Goal: Task Accomplishment & Management: Complete application form

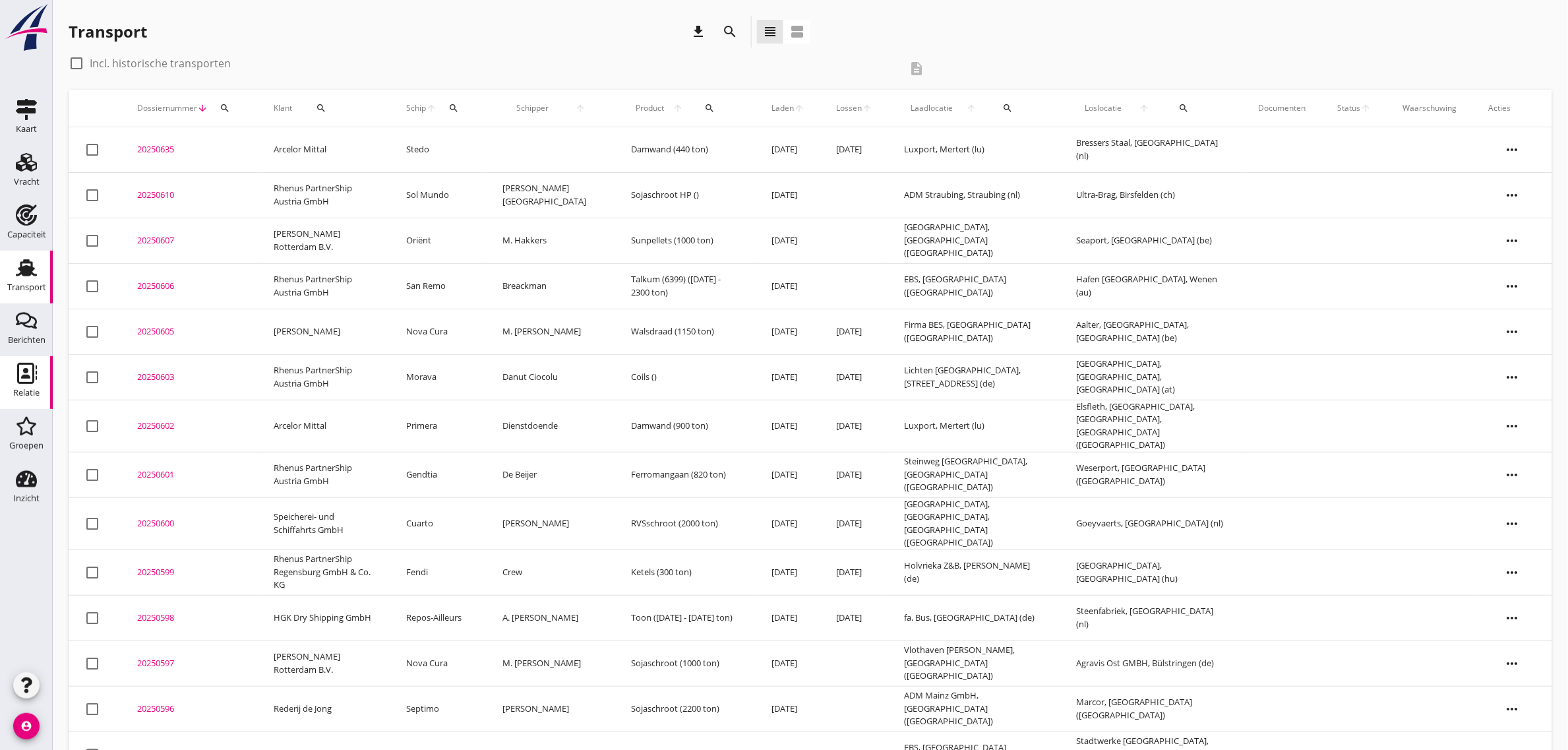
click at [17, 373] on icon "Relatie" at bounding box center [26, 373] width 21 height 21
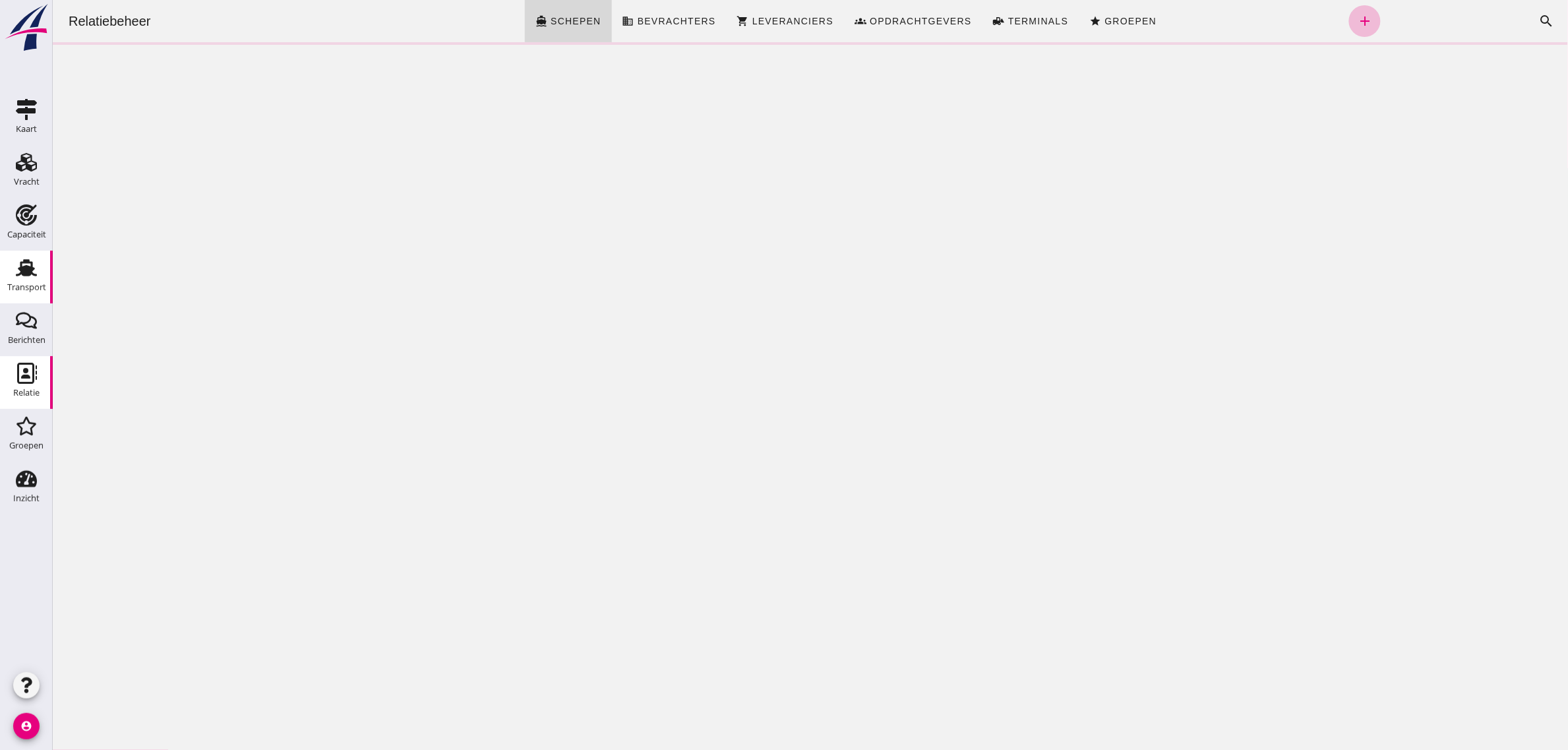
click at [30, 279] on div "Transport" at bounding box center [27, 288] width 39 height 19
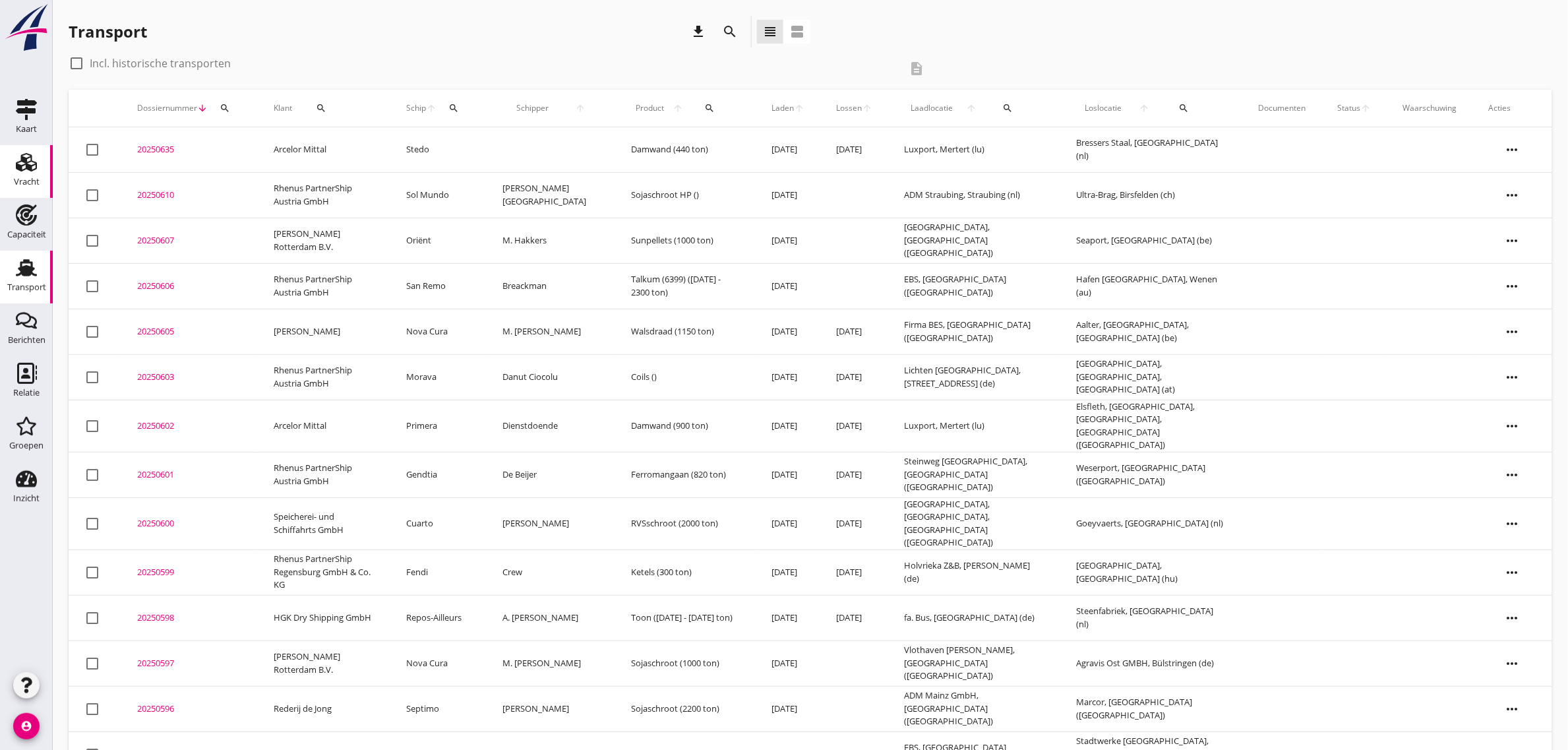
click at [14, 172] on div "Vracht" at bounding box center [26, 162] width 32 height 21
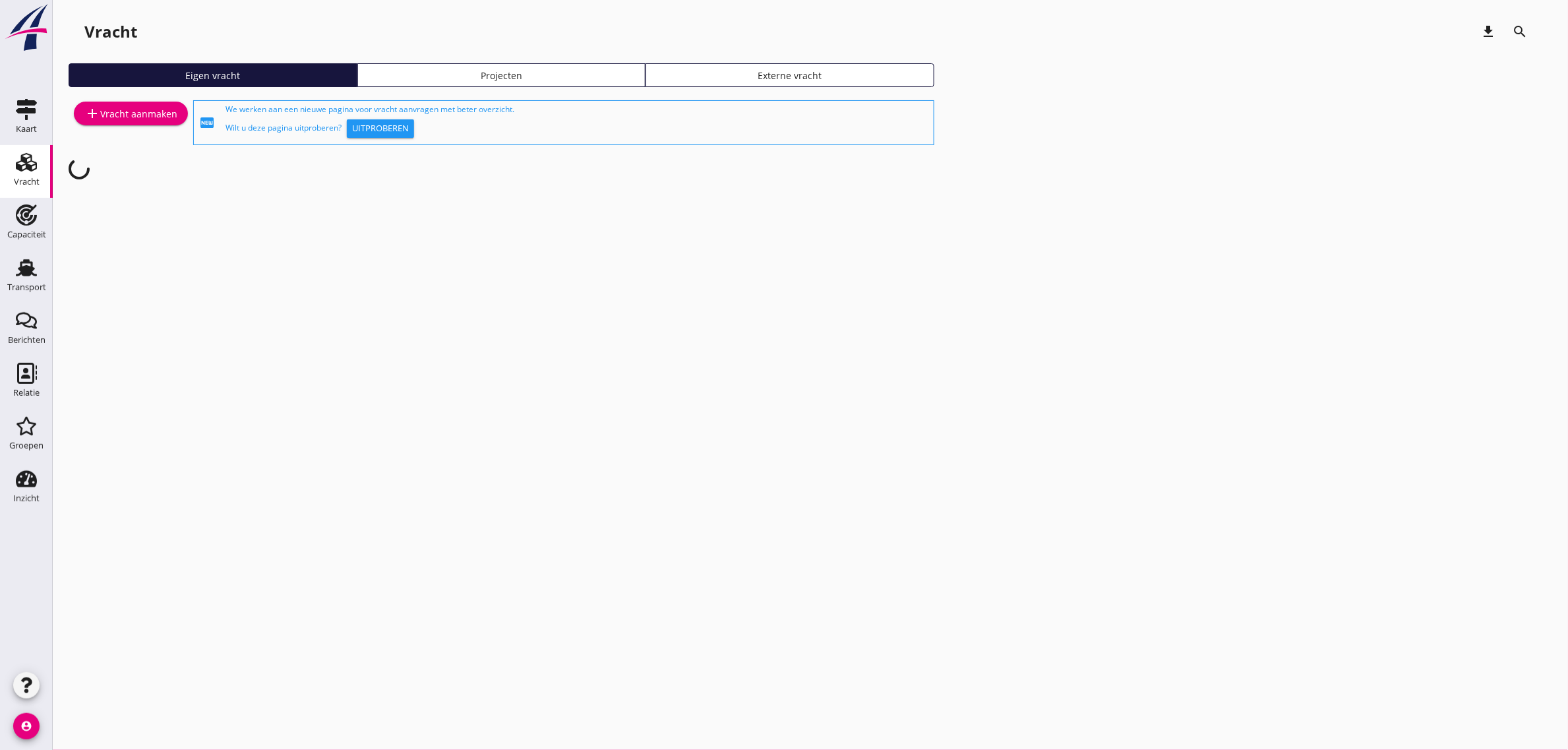
click at [143, 114] on div "add Vracht aanmaken" at bounding box center [130, 113] width 93 height 16
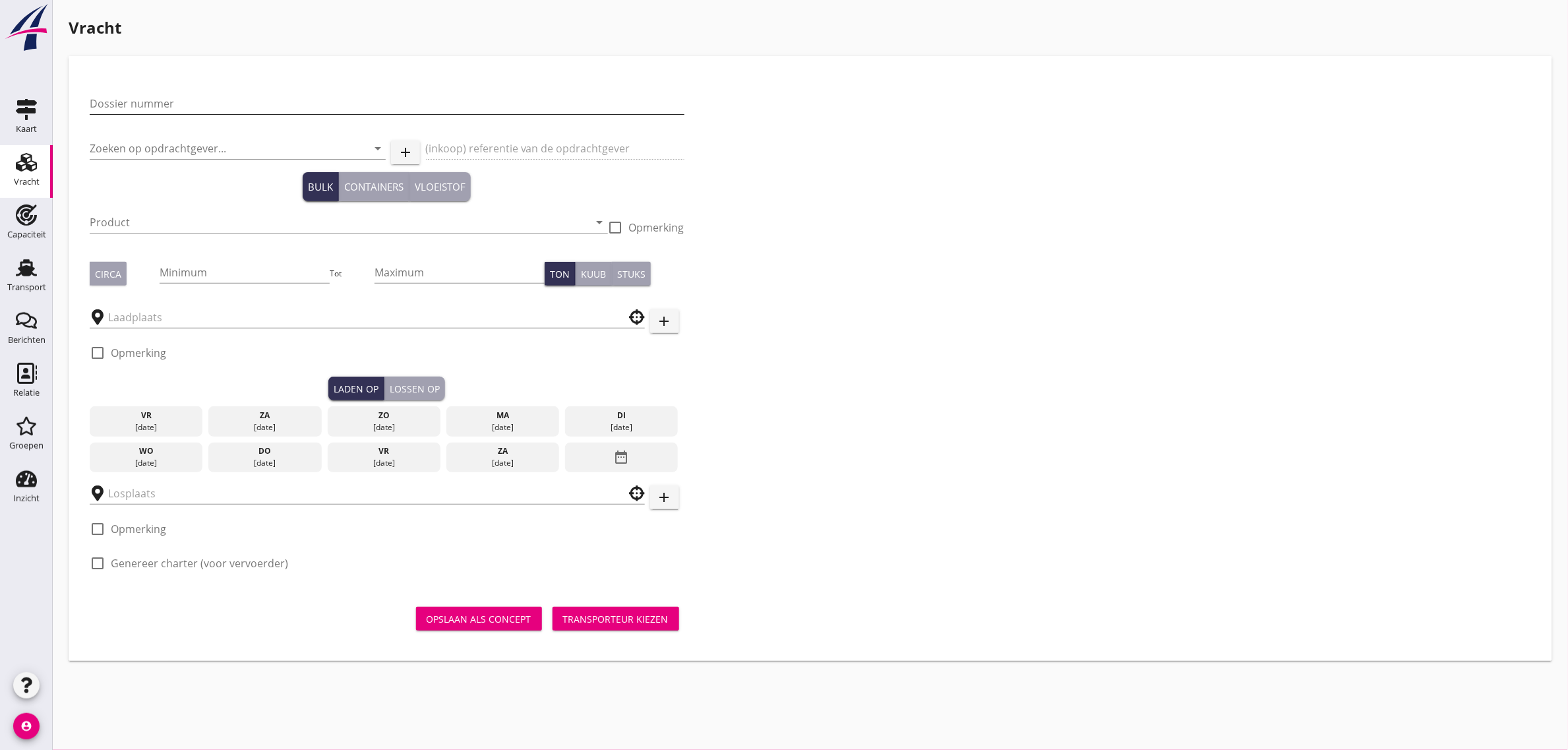
click at [188, 111] on input "Dossier nummer" at bounding box center [387, 103] width 595 height 21
type input "20250608"
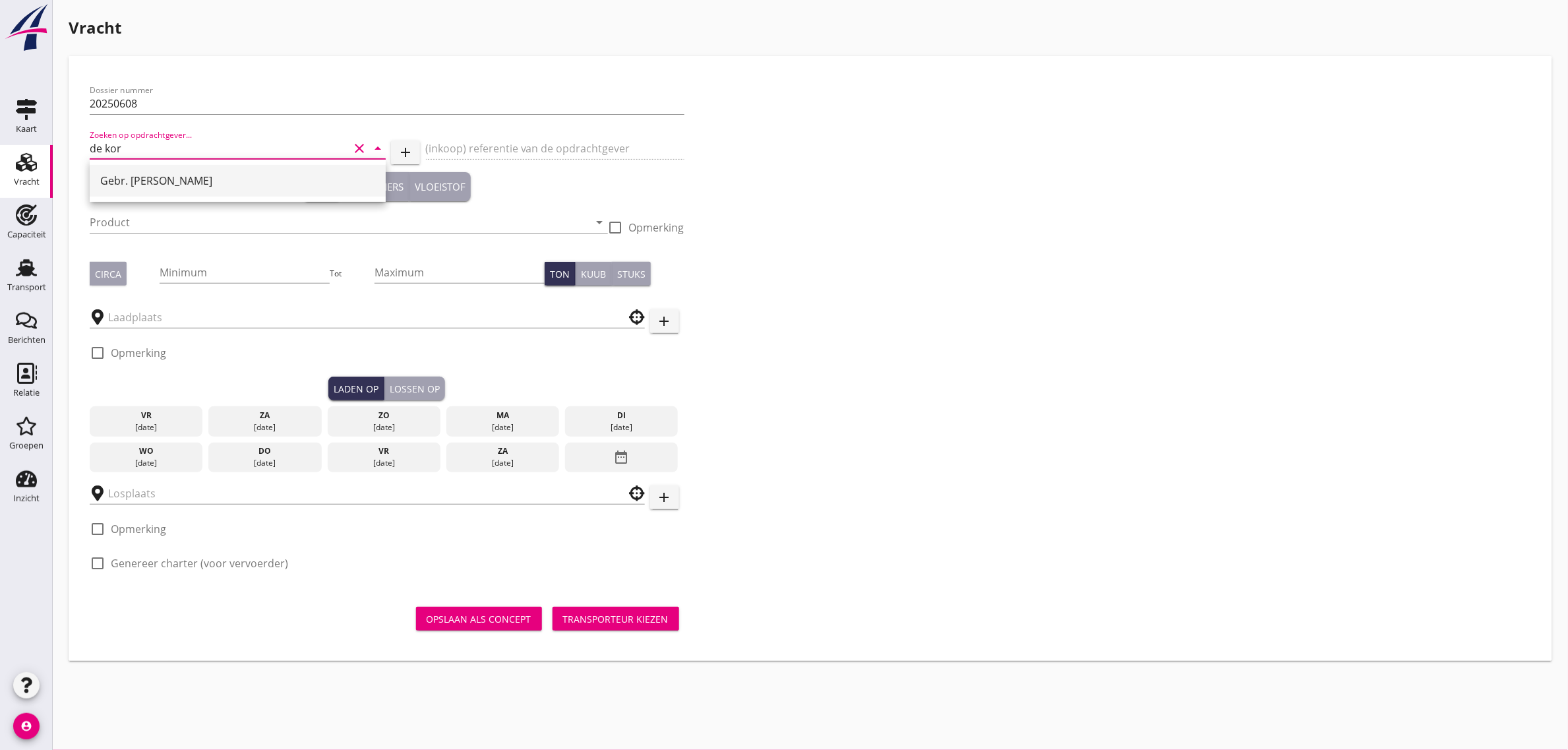
click at [133, 189] on div "Gebr. [PERSON_NAME]" at bounding box center [237, 181] width 275 height 32
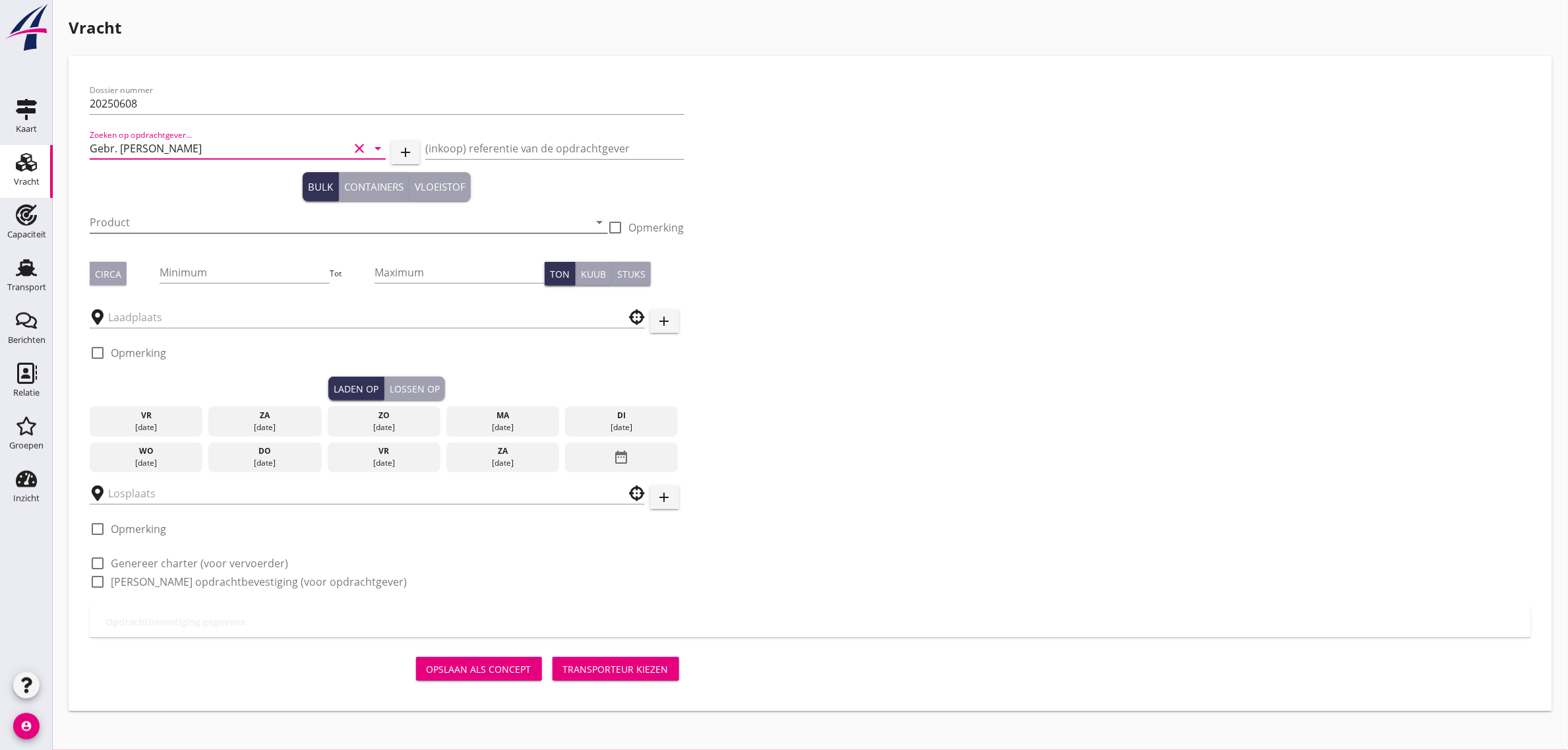
type input "Gebr. [PERSON_NAME]"
click at [124, 222] on input "Product" at bounding box center [340, 222] width 500 height 21
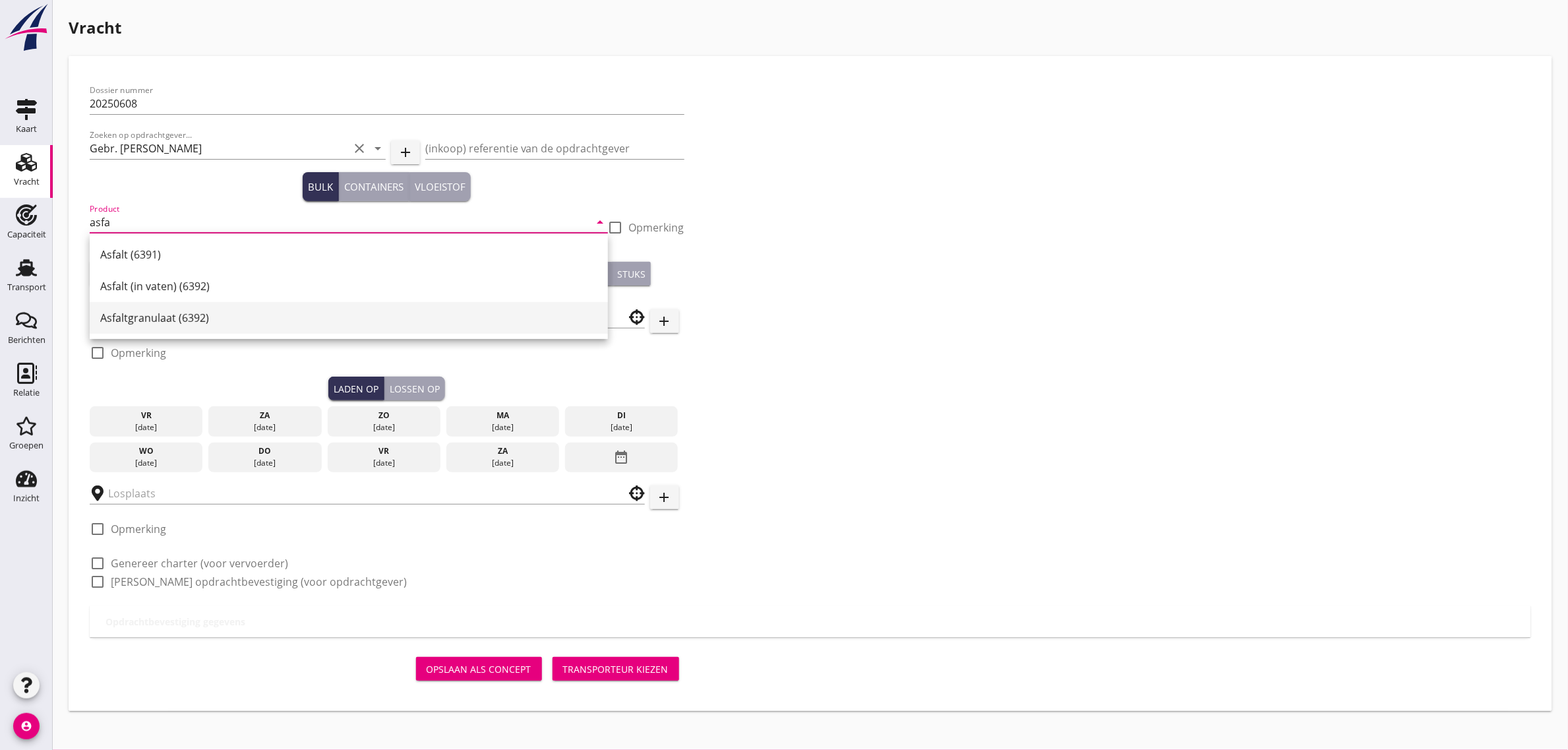
click at [139, 310] on div "Asfaltgranulaat (6392)" at bounding box center [349, 318] width 497 height 16
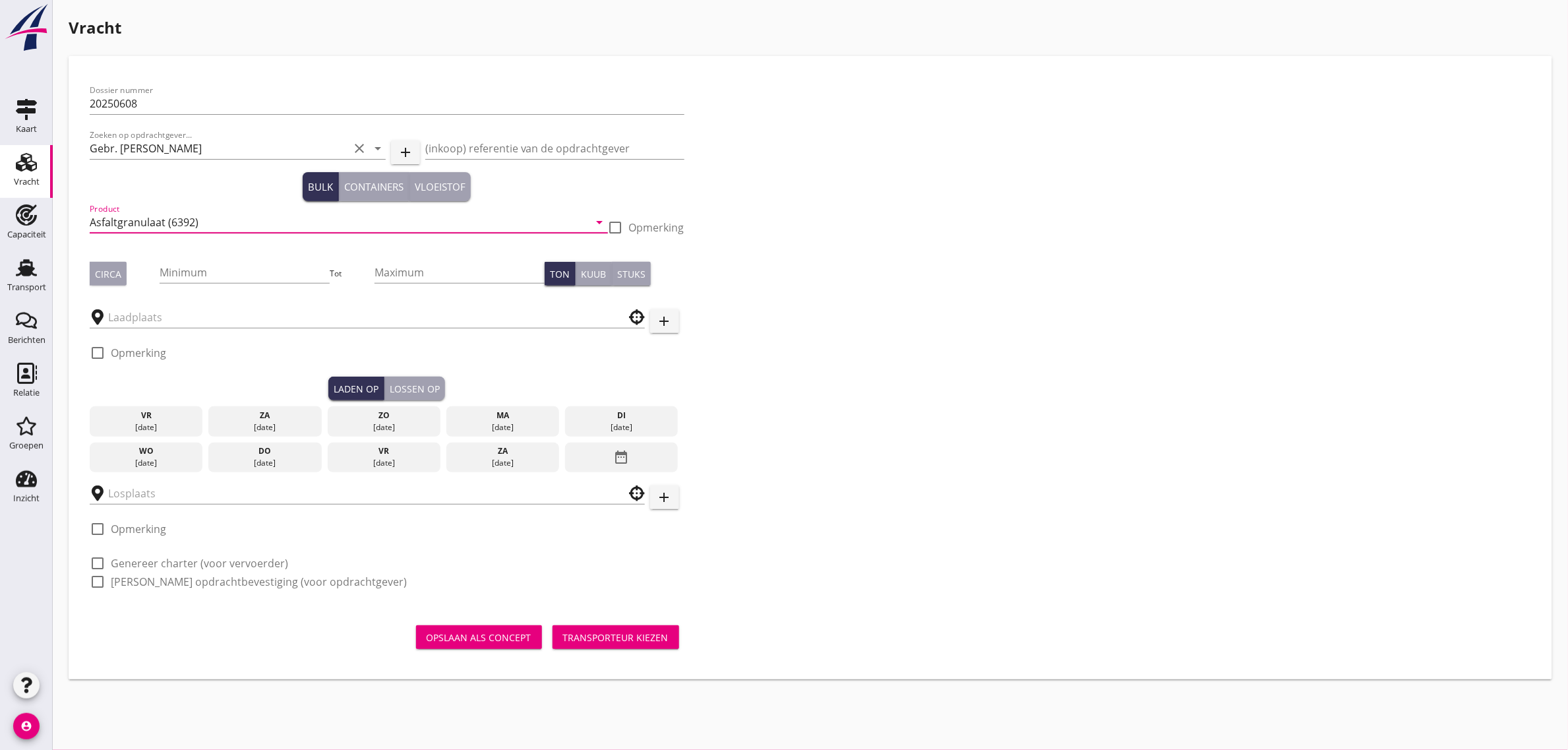
type input "Asfaltgranulaat (6392)"
click at [106, 280] on div "Circa" at bounding box center [108, 274] width 26 height 14
click at [114, 272] on div "Circa" at bounding box center [108, 274] width 26 height 14
click at [139, 331] on div at bounding box center [367, 316] width 555 height 41
click at [139, 328] on div at bounding box center [367, 317] width 555 height 21
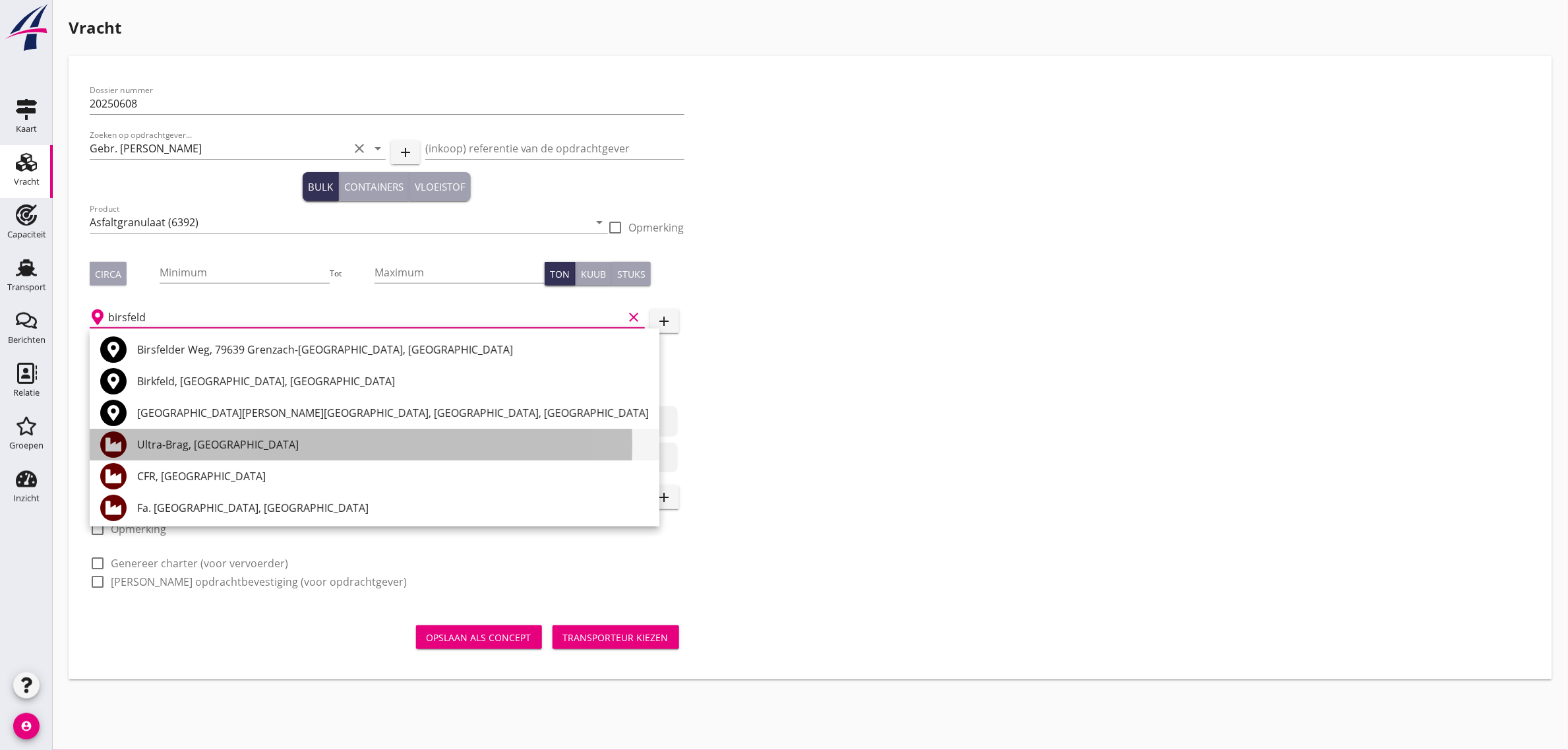
click at [206, 444] on div "Ultra-Brag, [GEOGRAPHIC_DATA]" at bounding box center [393, 444] width 512 height 16
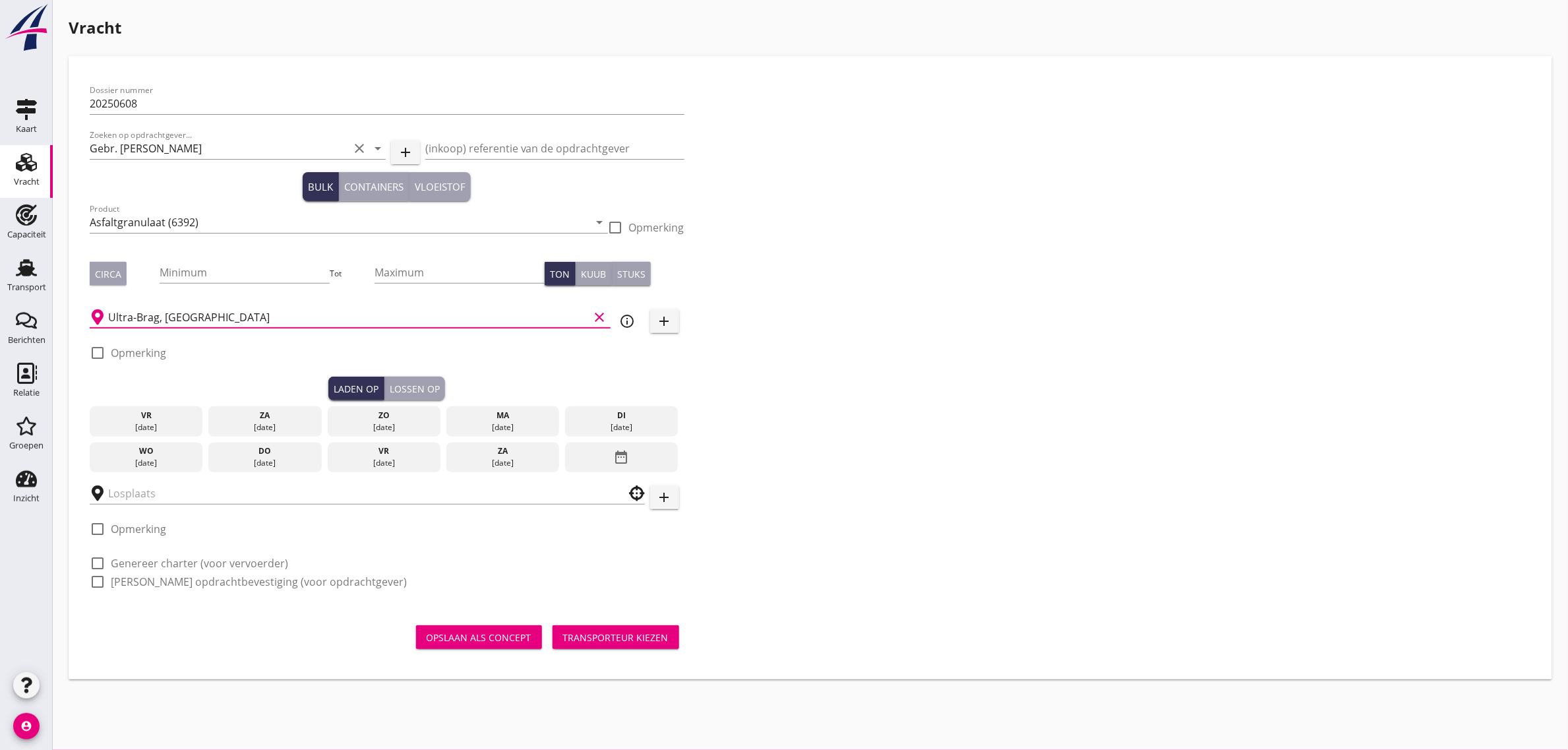
type input "Ultra-Brag, [GEOGRAPHIC_DATA]"
click at [604, 425] on div "[DATE]" at bounding box center [622, 428] width 107 height 12
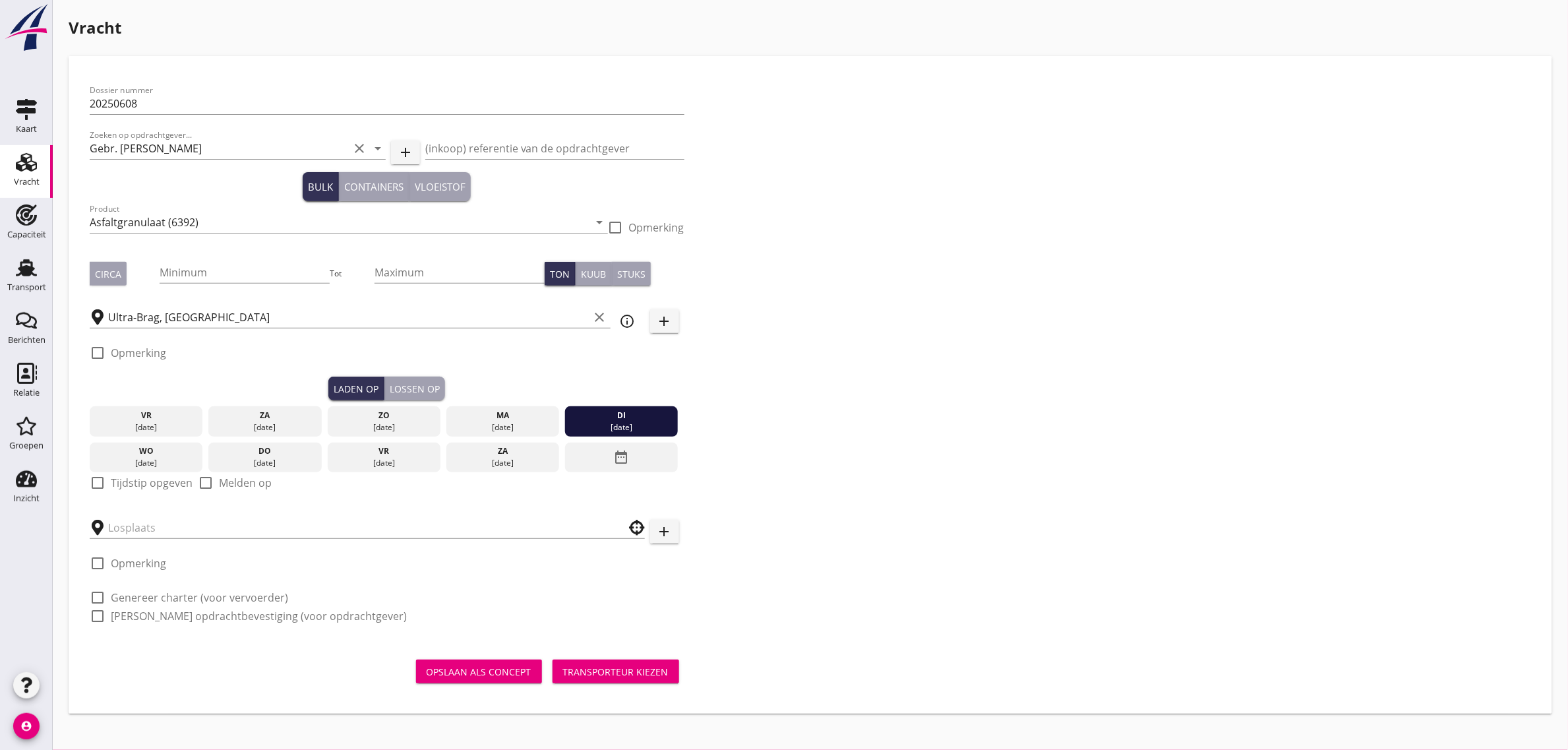
click at [142, 479] on label "Tijdstip opgeven" at bounding box center [151, 483] width 82 height 14
checkbox input "true"
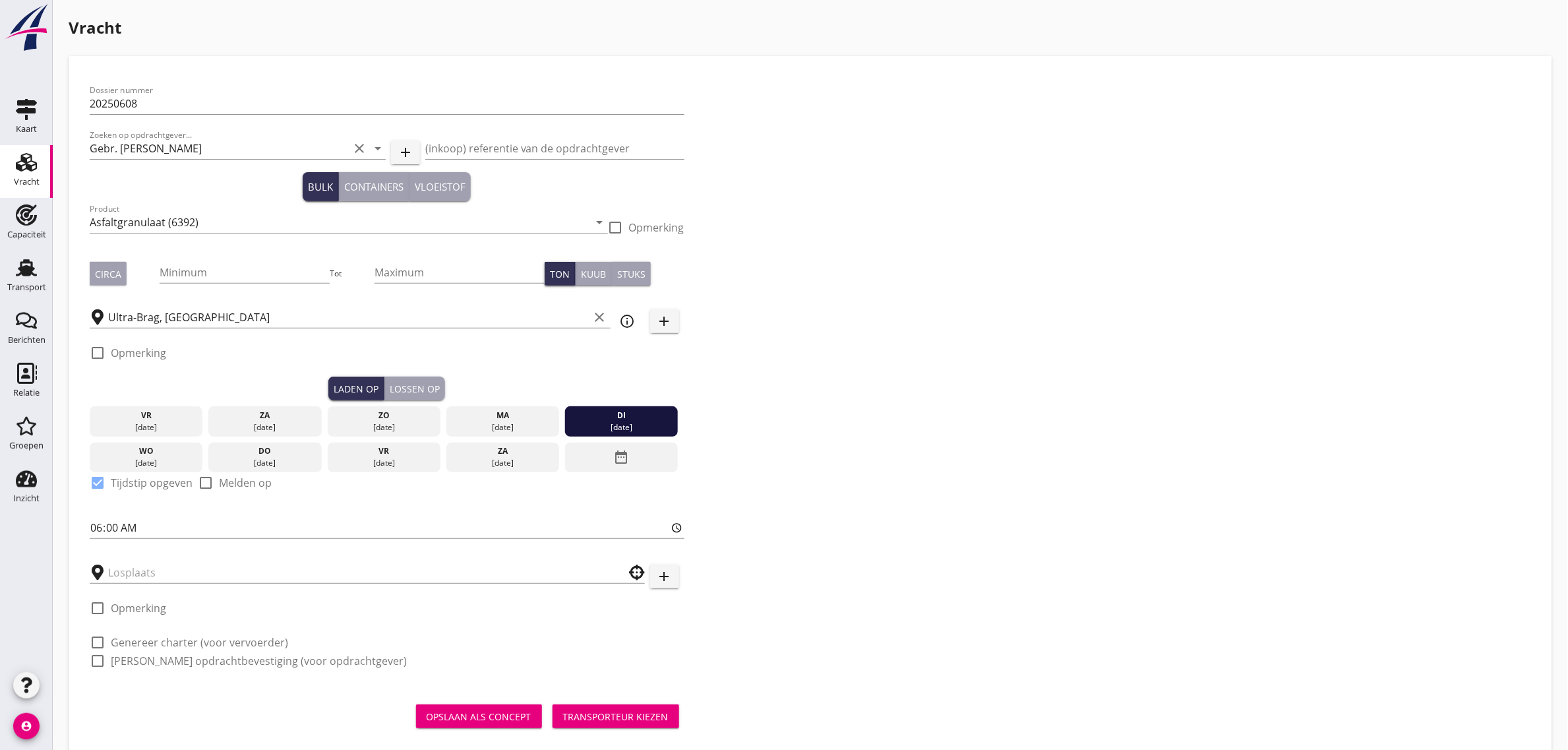
click at [416, 398] on button "Lossen op" at bounding box center [415, 389] width 61 height 24
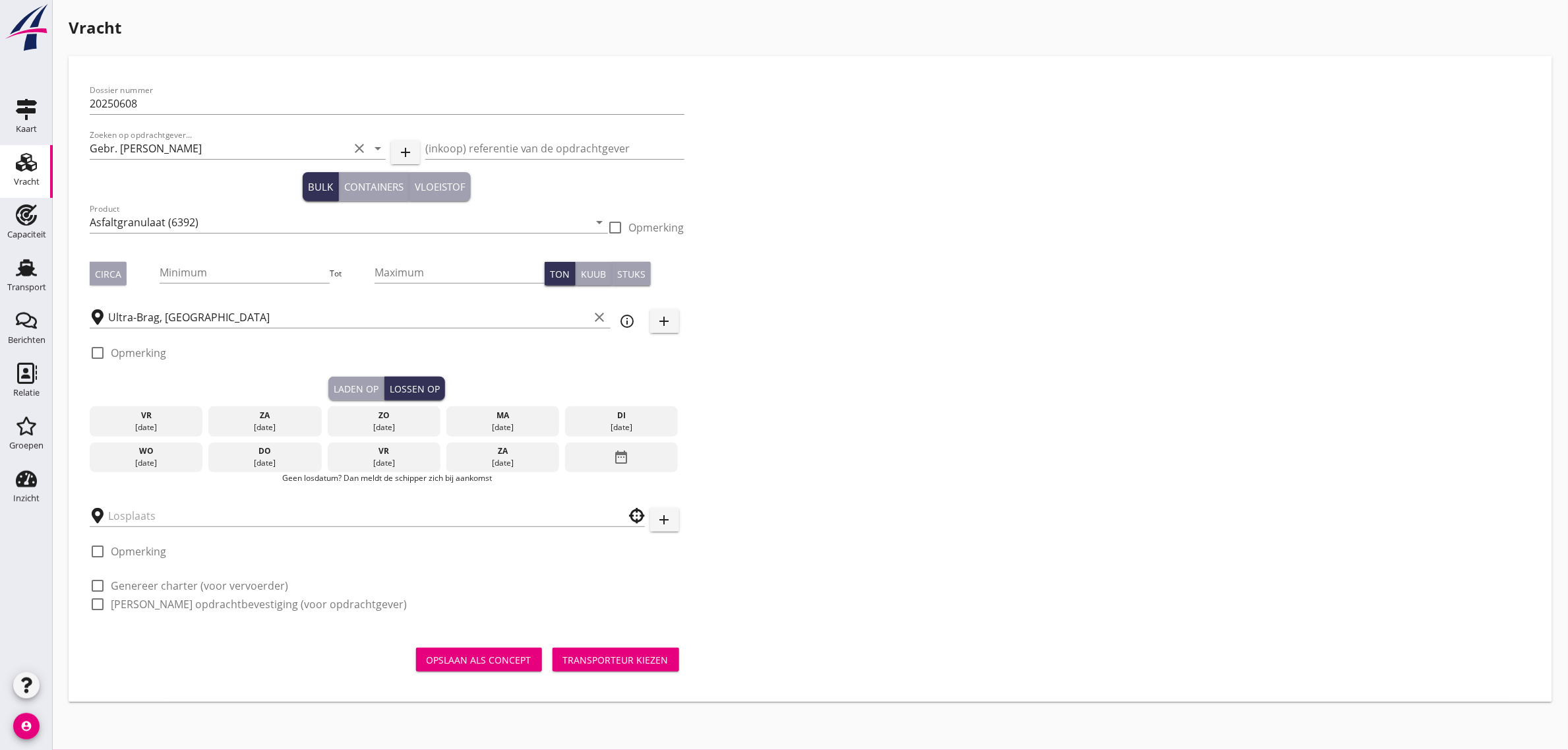
click at [633, 459] on div "date_range" at bounding box center [621, 458] width 113 height 30
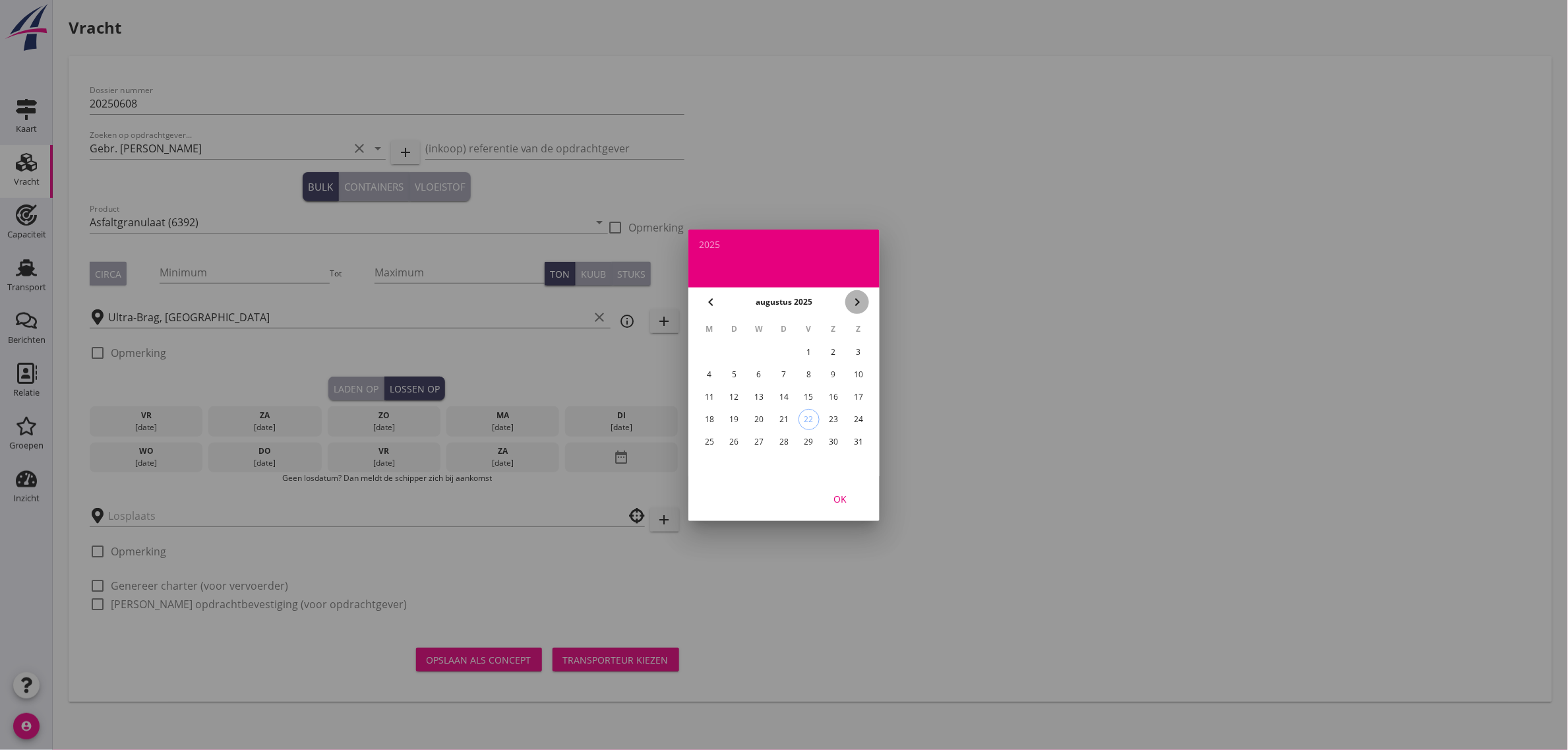
drag, startPoint x: 857, startPoint y: 306, endPoint x: 848, endPoint y: 313, distance: 11.4
click at [859, 306] on icon "chevron_right" at bounding box center [857, 302] width 16 height 16
click at [706, 348] on div "1" at bounding box center [709, 352] width 21 height 21
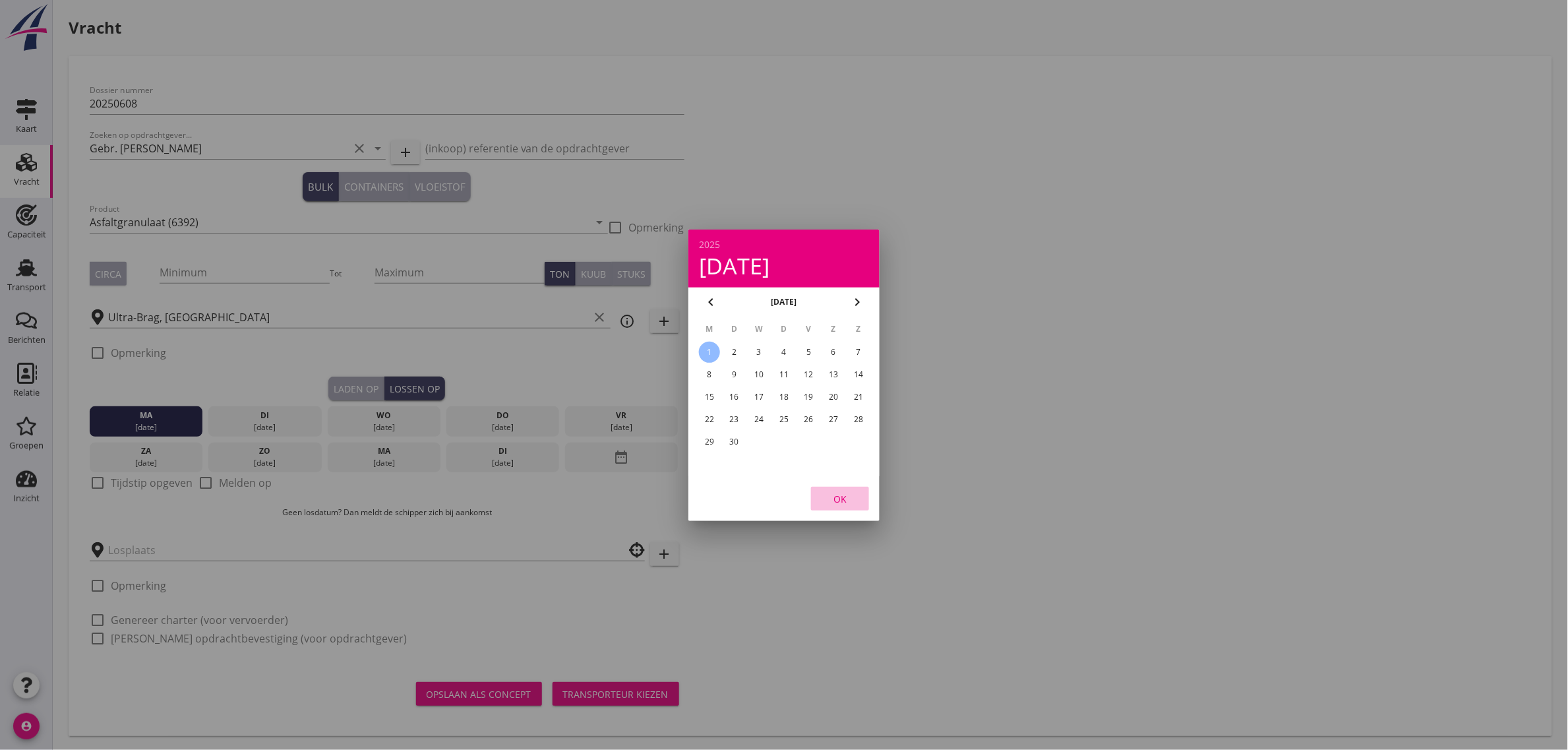
click at [844, 506] on button "OK" at bounding box center [840, 498] width 58 height 24
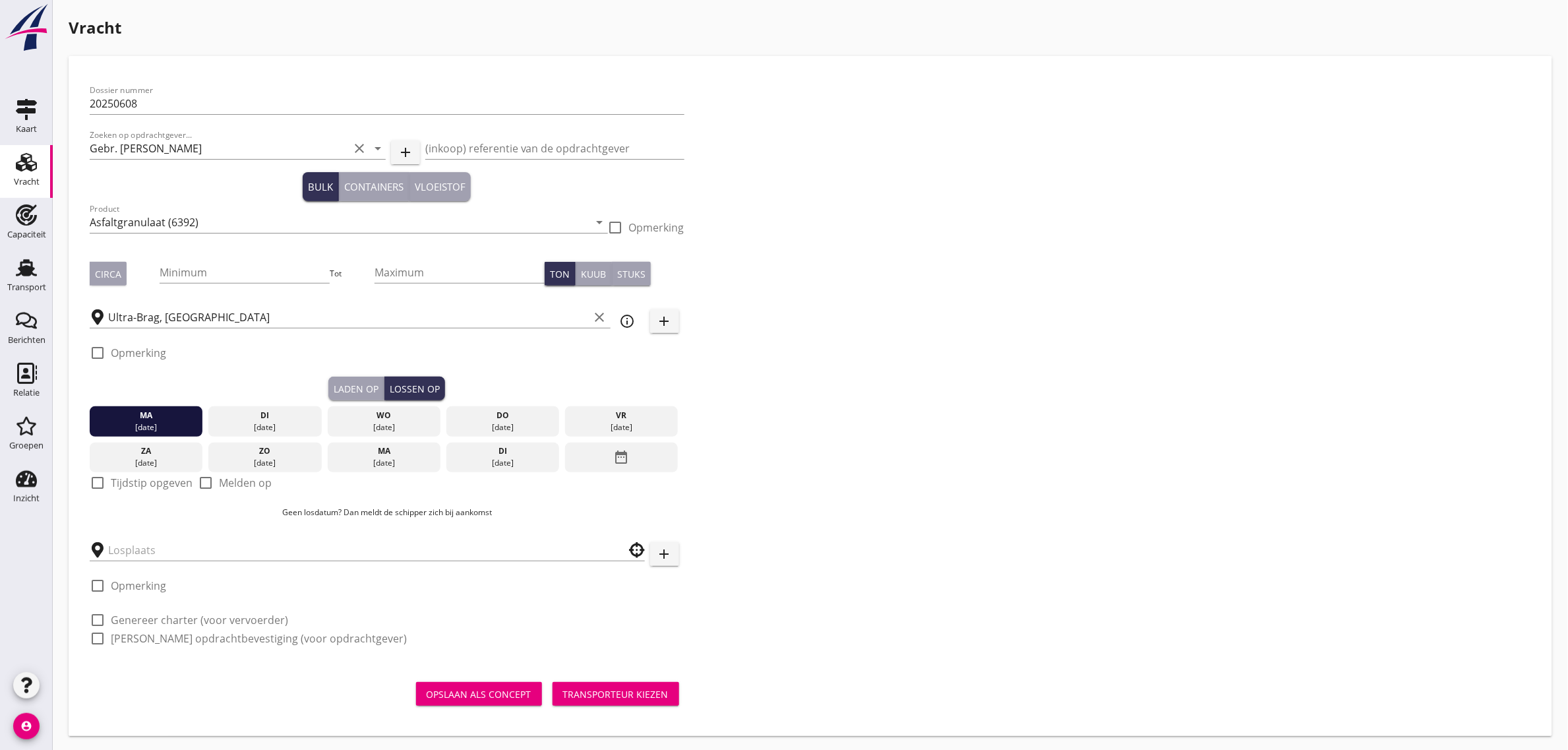
click at [126, 473] on div "check_box_outline_blank Tijdstip opgeven" at bounding box center [141, 489] width 103 height 35
click at [130, 489] on label "Tijdstip opgeven" at bounding box center [151, 483] width 82 height 14
checkbox input "true"
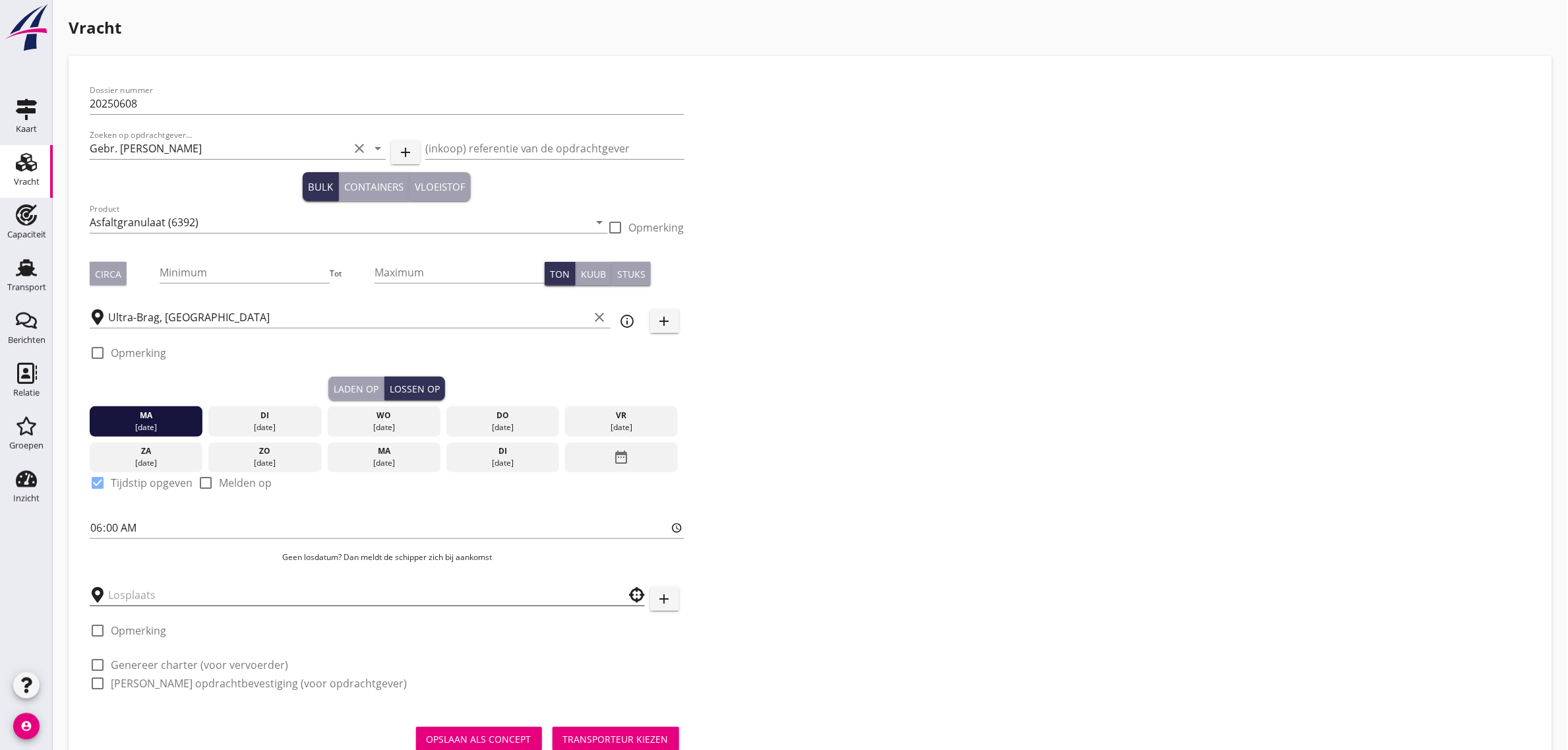
click at [142, 591] on input "text" at bounding box center [358, 595] width 500 height 21
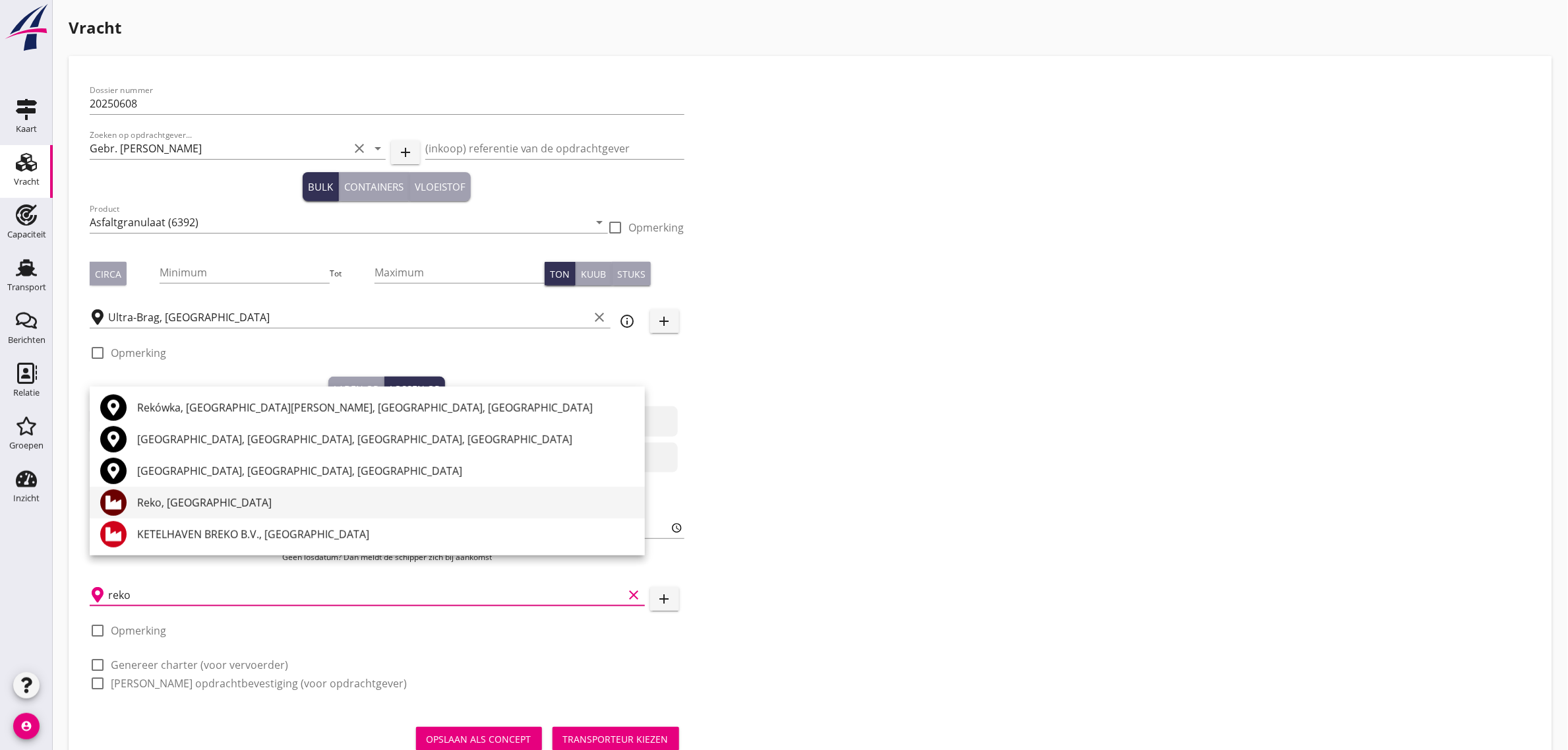
click at [178, 505] on div "Reko, [GEOGRAPHIC_DATA]" at bounding box center [386, 502] width 497 height 16
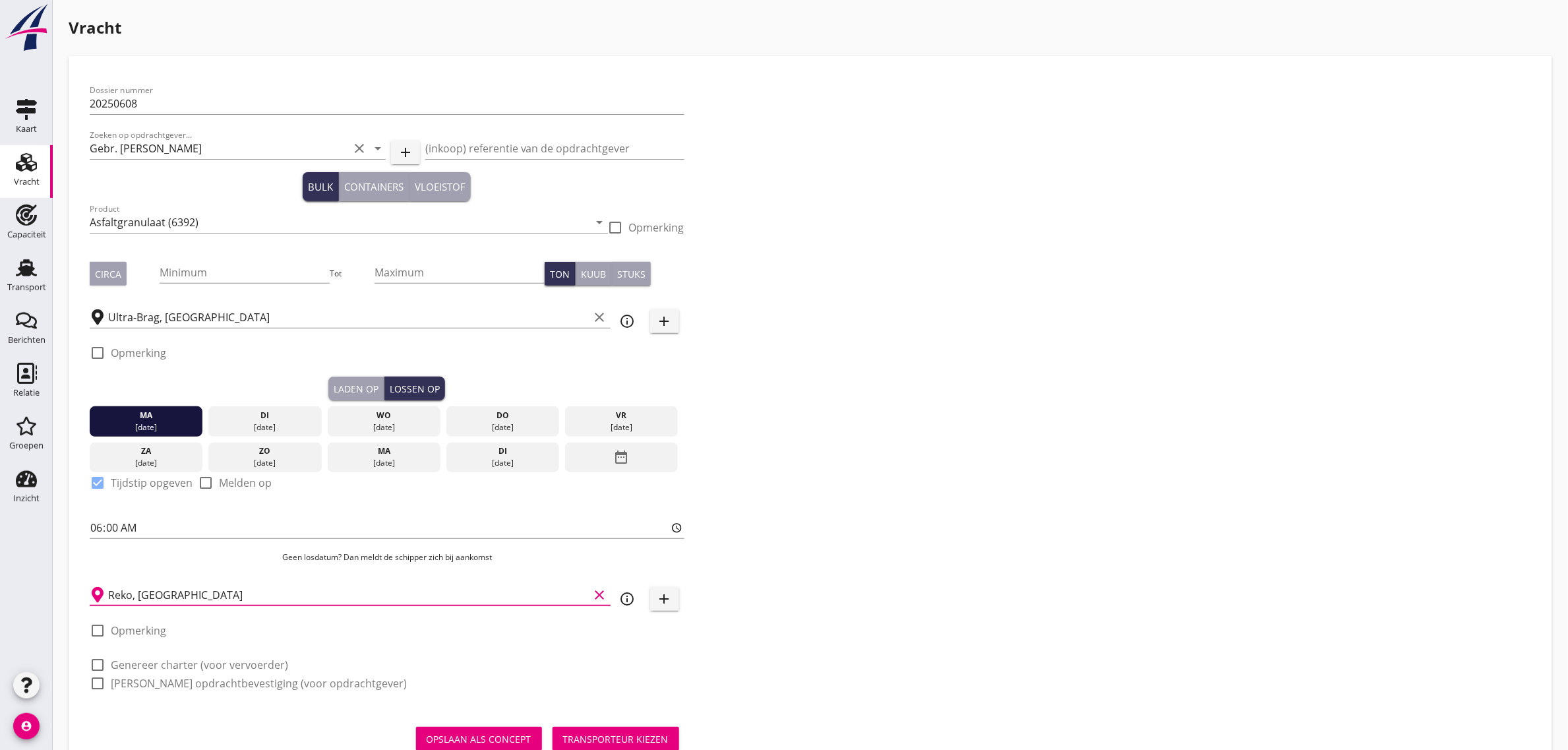
type input "Reko, [GEOGRAPHIC_DATA]"
click at [167, 664] on label "Genereer charter (voor vervoerder)" at bounding box center [200, 665] width 178 height 14
checkbox input "true"
click at [166, 676] on label "[PERSON_NAME] opdrachtbevestiging (voor opdrachtgever)" at bounding box center [258, 683] width 296 height 14
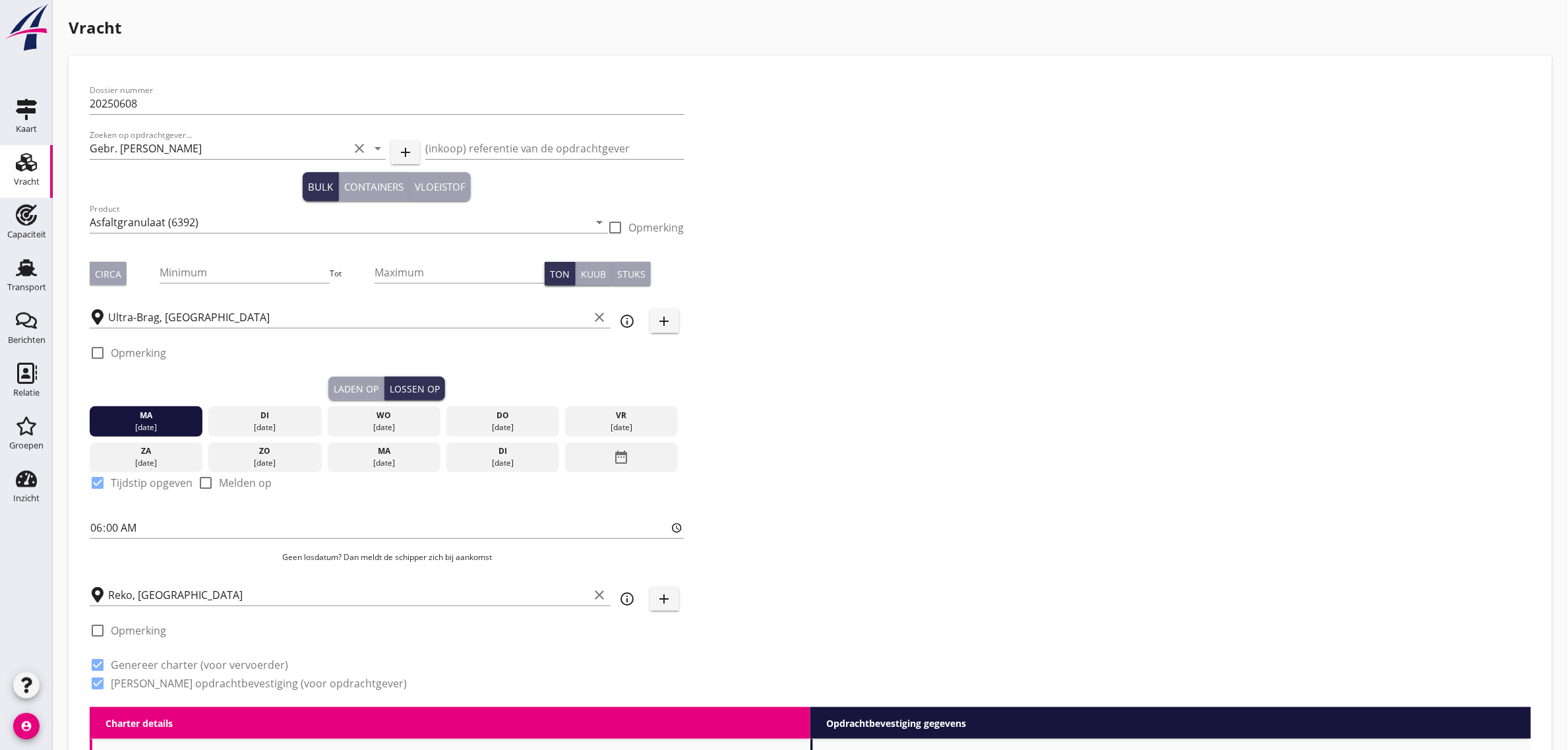
checkbox input "true"
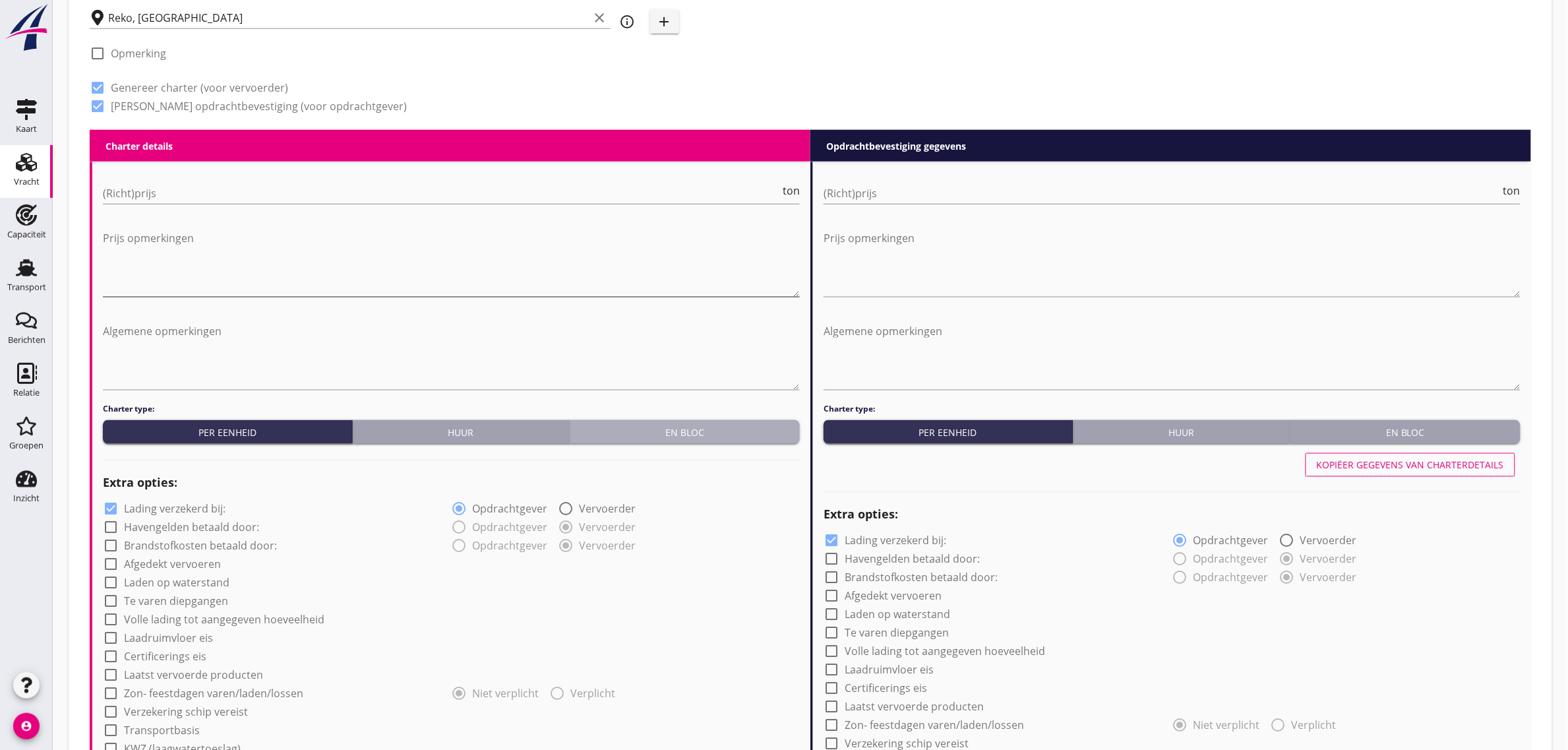
click at [673, 433] on div "En bloc" at bounding box center [685, 432] width 220 height 14
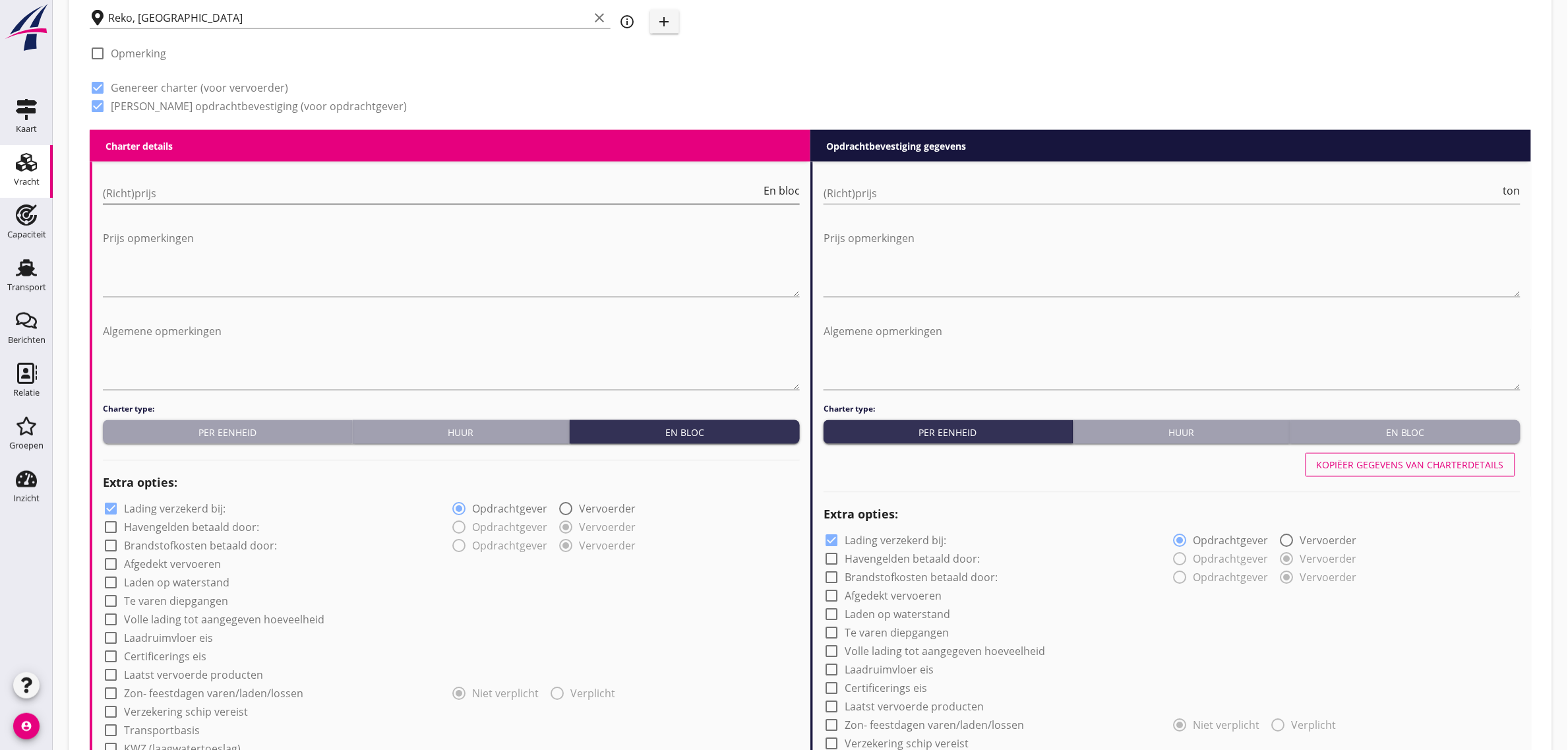
click at [166, 192] on input "(Richt)prijs" at bounding box center [432, 194] width 658 height 21
type input "29000"
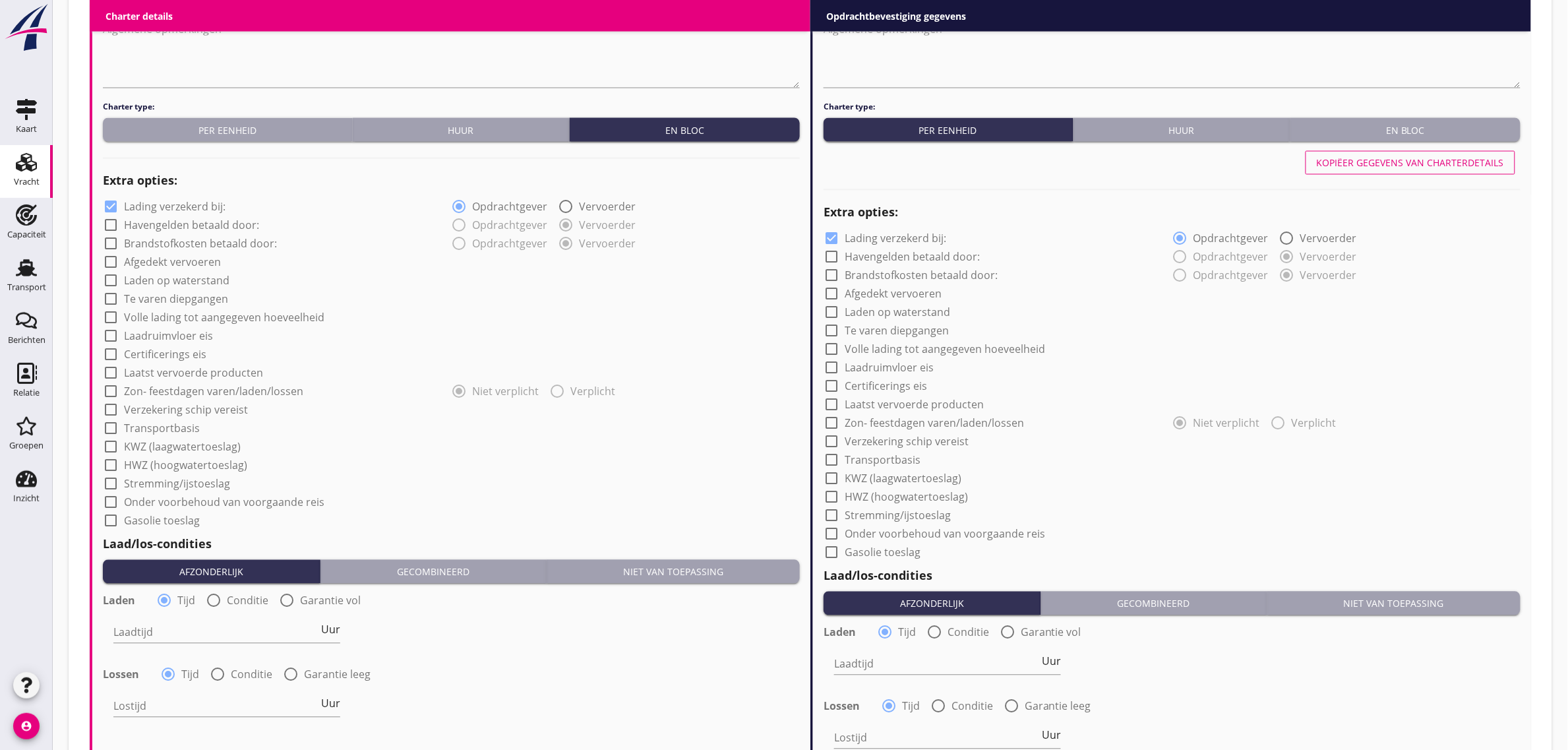
scroll to position [907, 0]
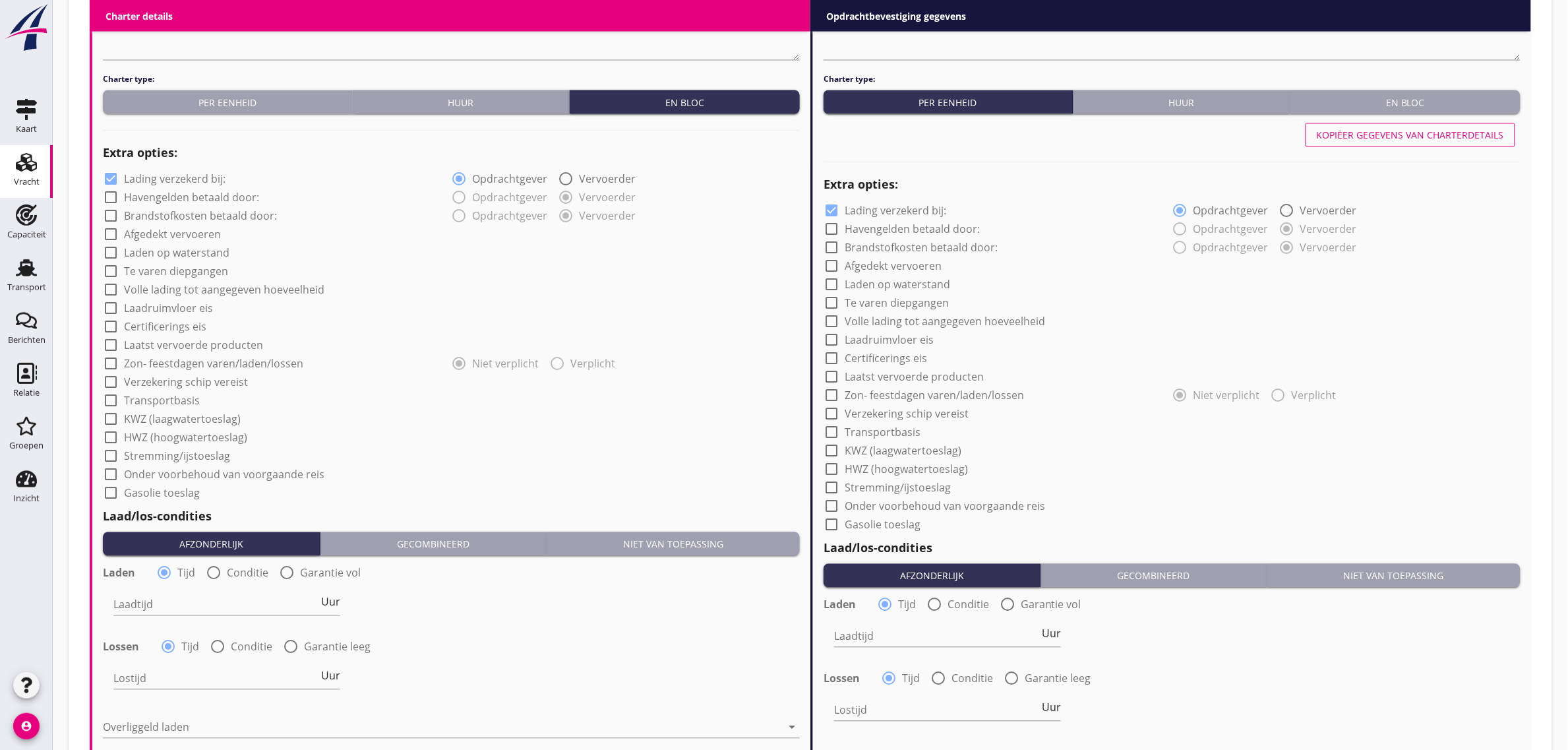
click at [188, 258] on label "Laden op waterstand" at bounding box center [177, 254] width 105 height 14
checkbox input "true"
click at [178, 271] on label "Te varen diepgangen" at bounding box center [176, 272] width 104 height 14
checkbox input "true"
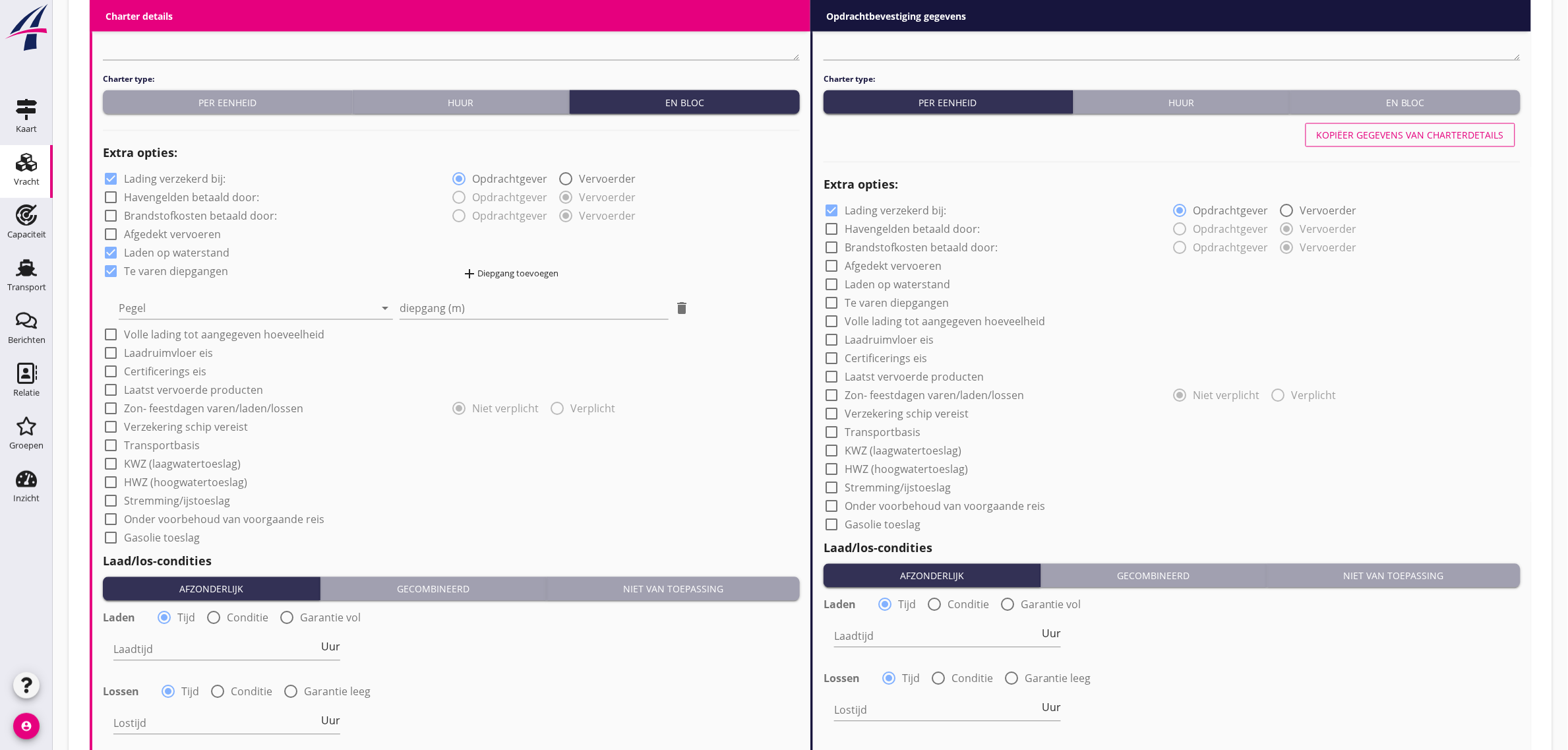
click at [170, 297] on div "Pegel arrow_drop_down" at bounding box center [256, 304] width 274 height 29
click at [165, 307] on div at bounding box center [247, 309] width 256 height 21
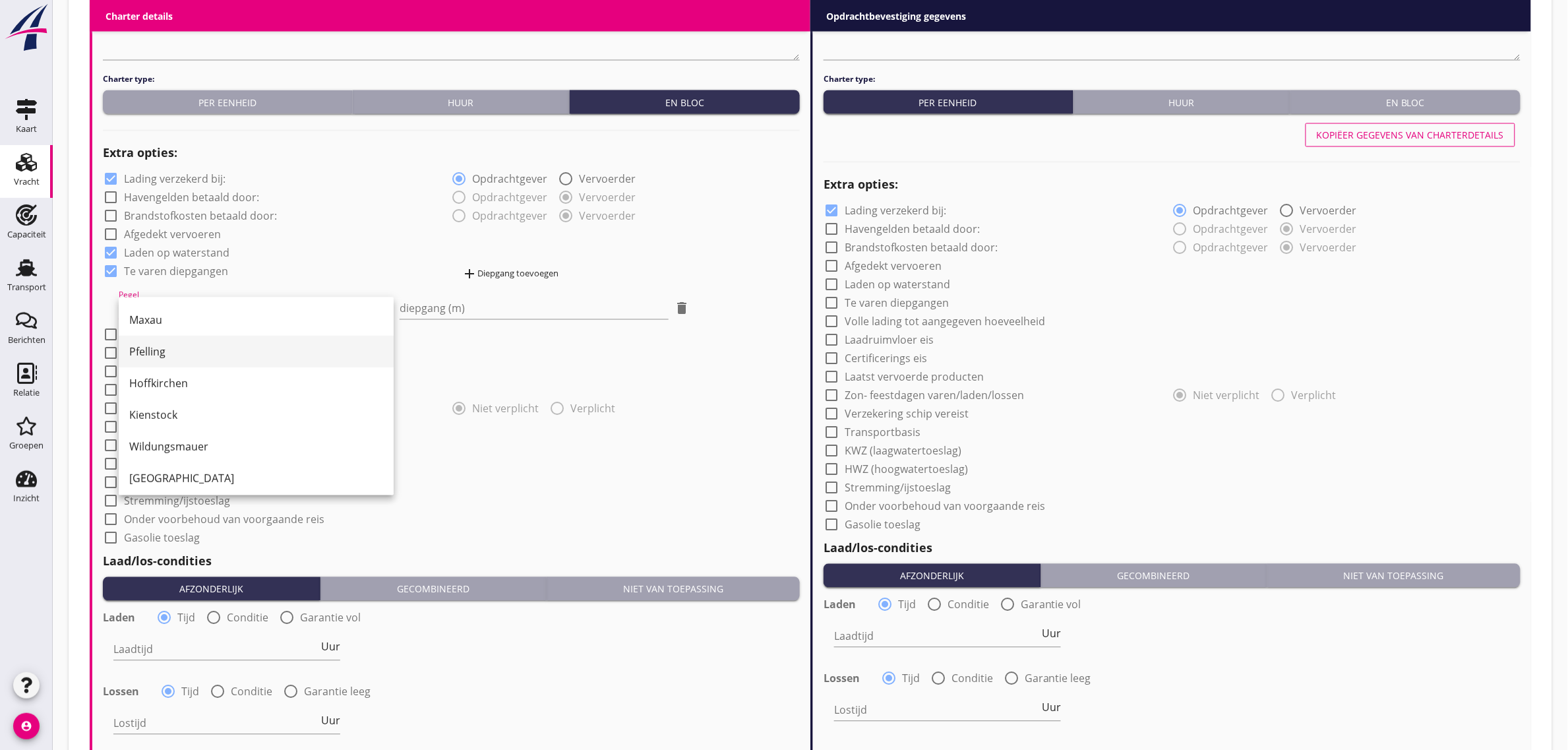
scroll to position [236, 0]
click at [156, 337] on div "Kaub" at bounding box center [256, 335] width 254 height 16
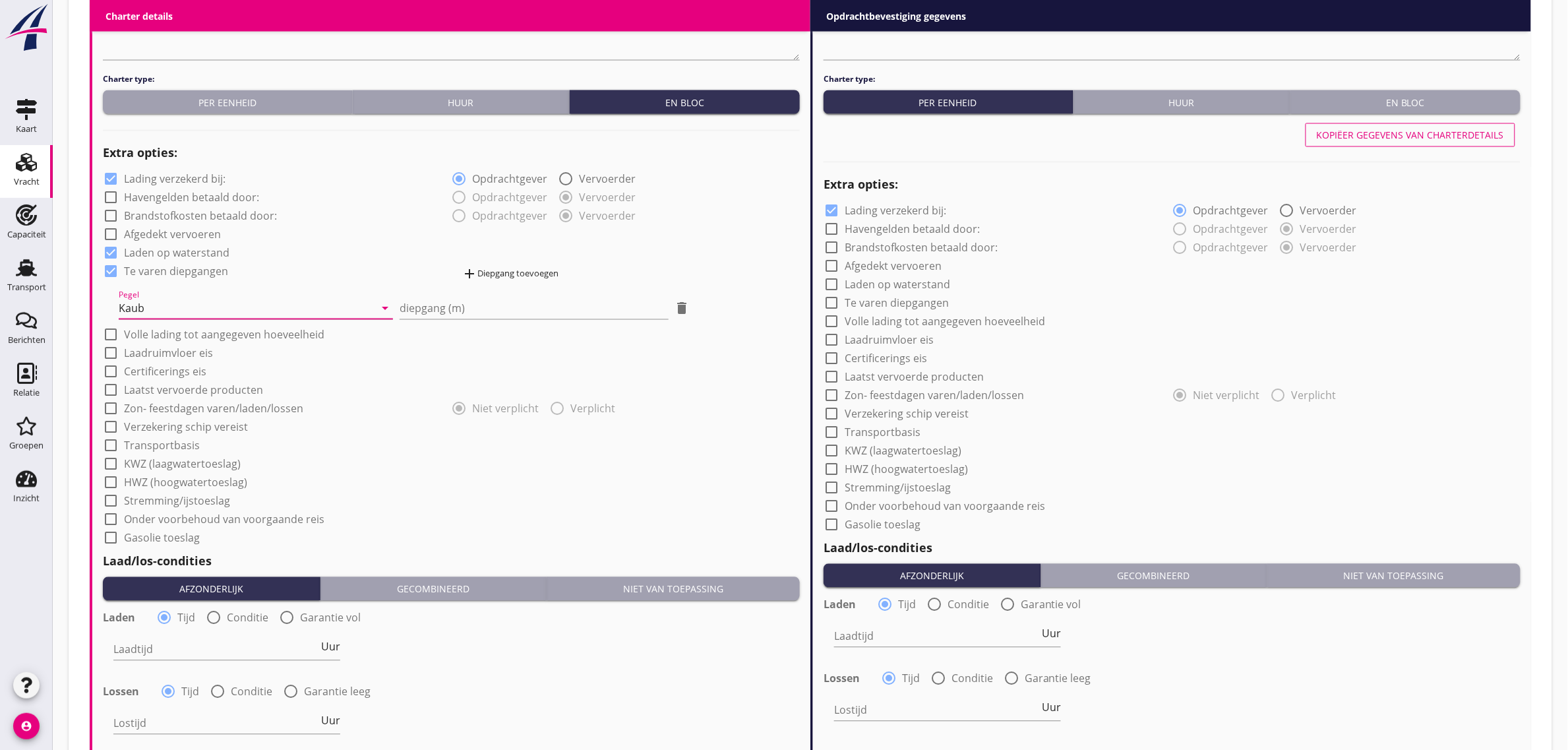
click at [543, 290] on div "diepgang (m) delete" at bounding box center [545, 304] width 290 height 29
click at [541, 298] on input "diepgang (m)" at bounding box center [534, 309] width 268 height 21
type input "1"
click at [496, 268] on div "add Diepgang toevoegen" at bounding box center [511, 274] width 97 height 16
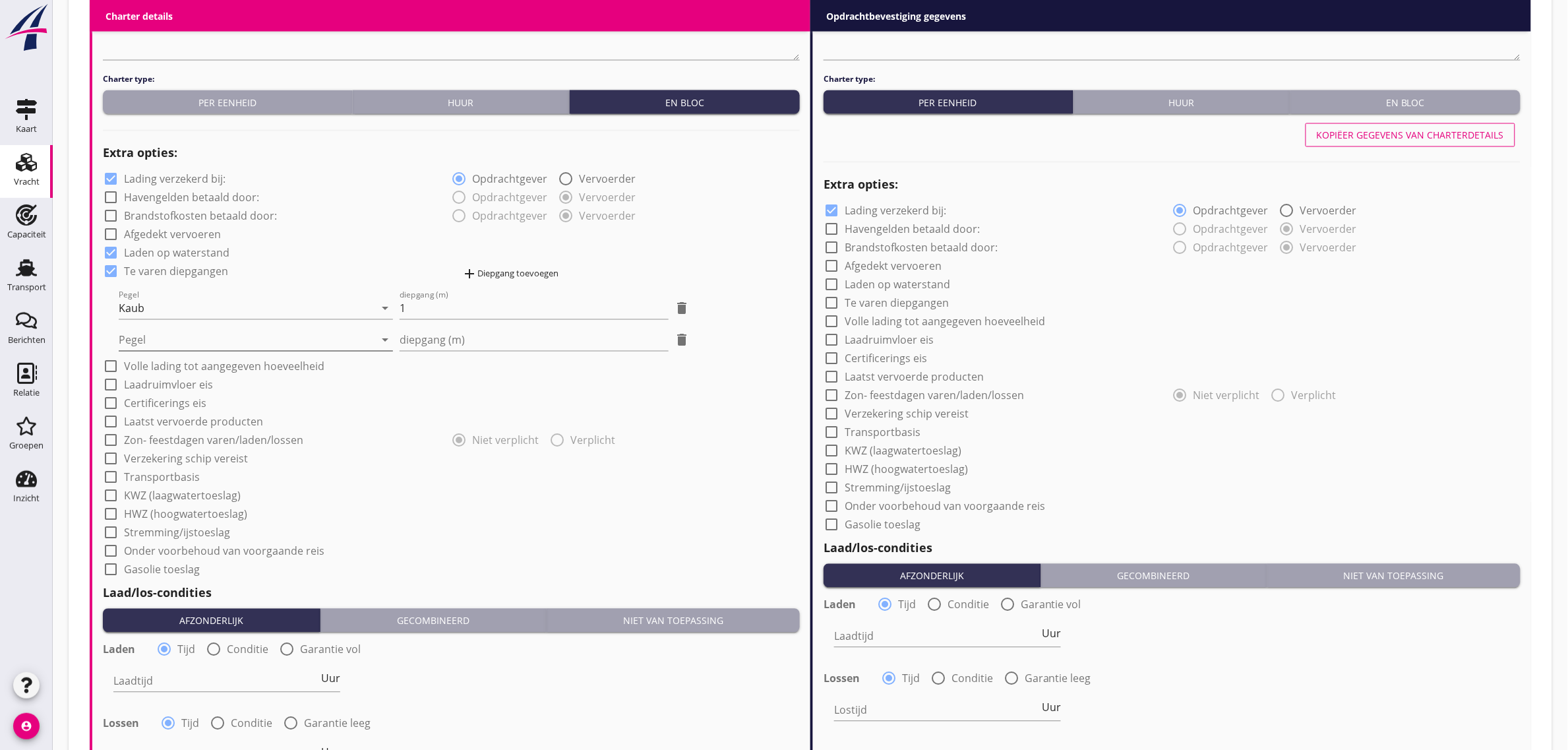
click at [249, 331] on div at bounding box center [247, 340] width 256 height 21
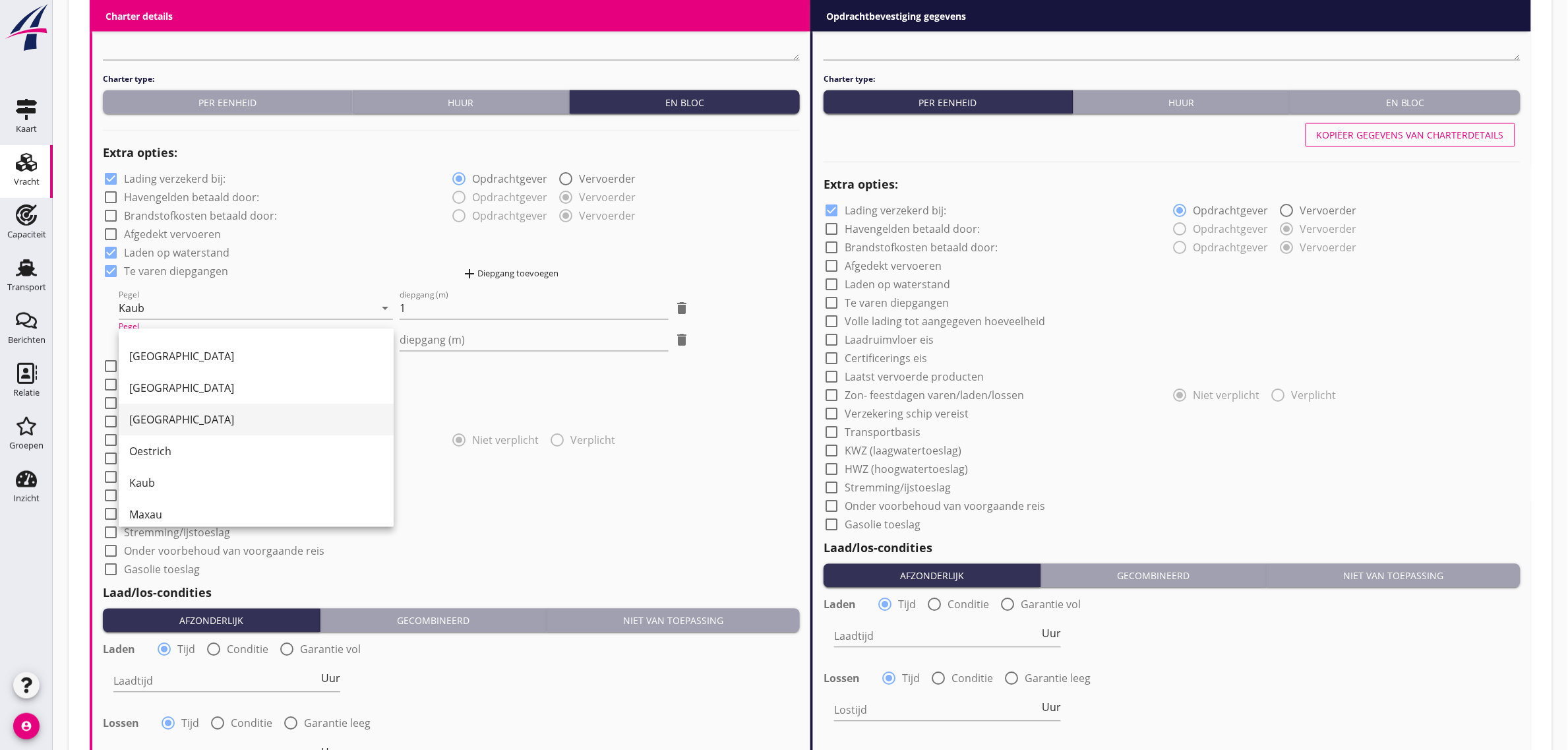
scroll to position [165, 0]
click at [234, 454] on div "Maxau" at bounding box center [256, 470] width 254 height 32
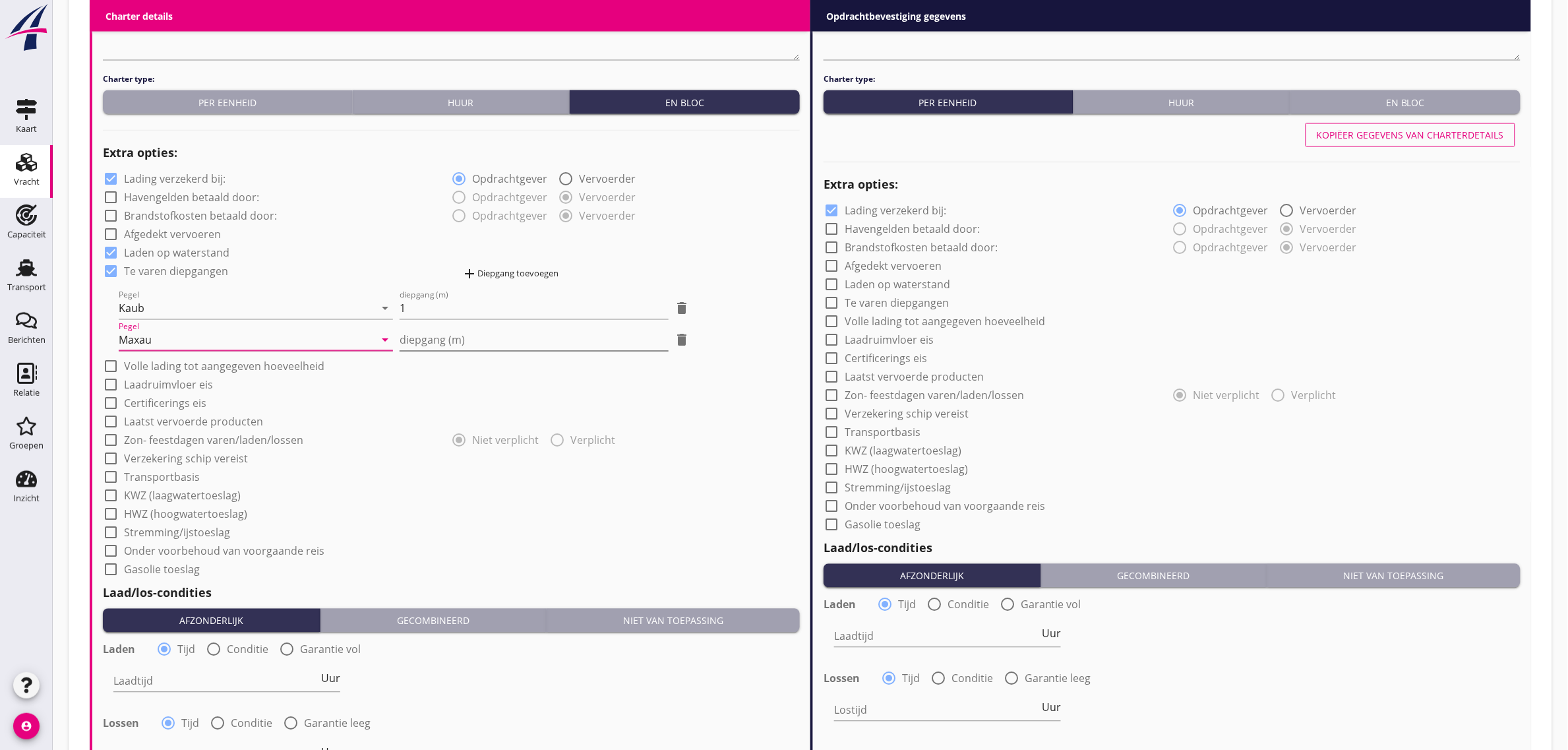
click at [525, 337] on input "diepgang (m)" at bounding box center [534, 340] width 268 height 21
type input "-1"
type input "-1.90"
click at [730, 254] on div "check_box Laden op waterstand" at bounding box center [452, 252] width 697 height 19
click at [144, 385] on label "Laadruimvloer eis" at bounding box center [169, 386] width 89 height 14
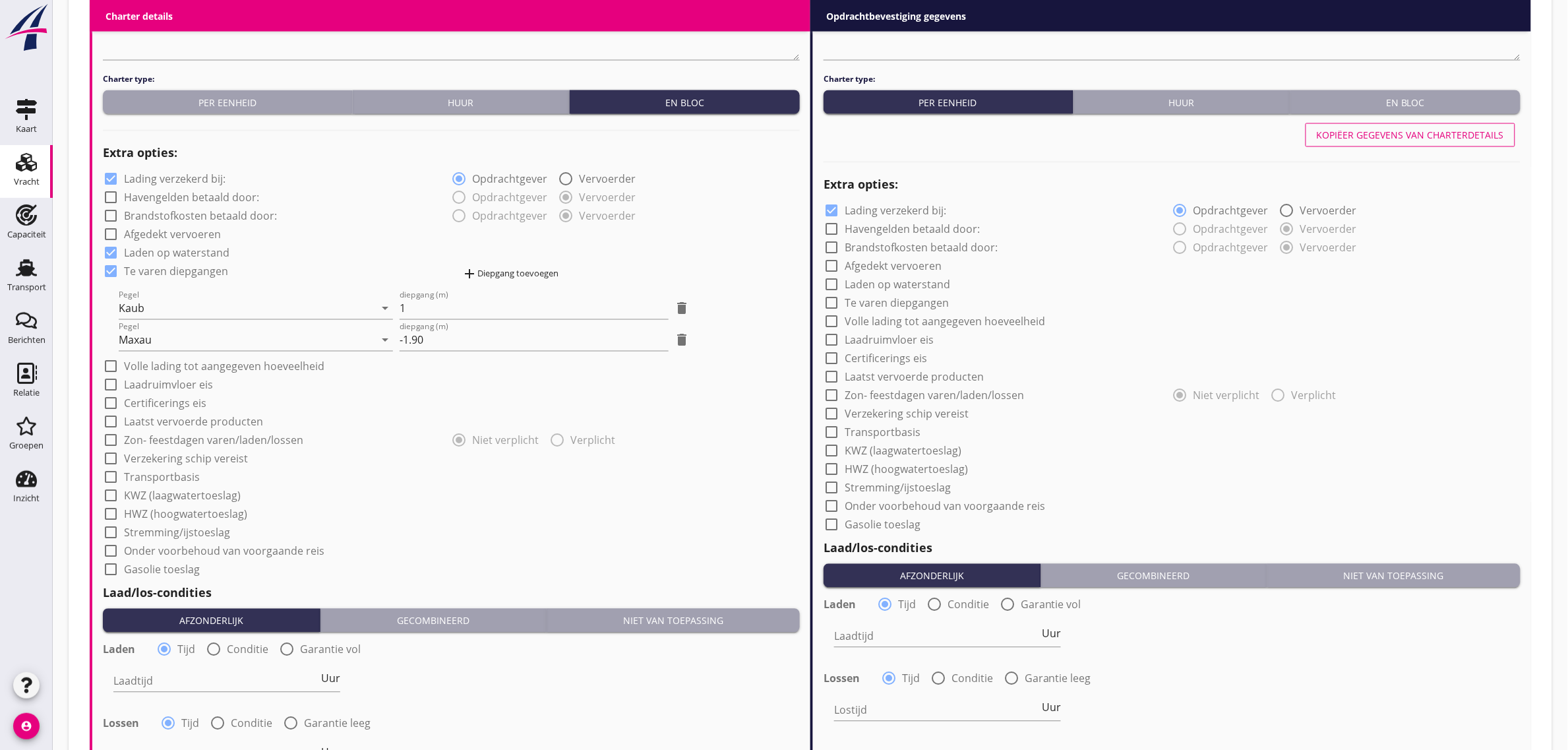
checkbox input "true"
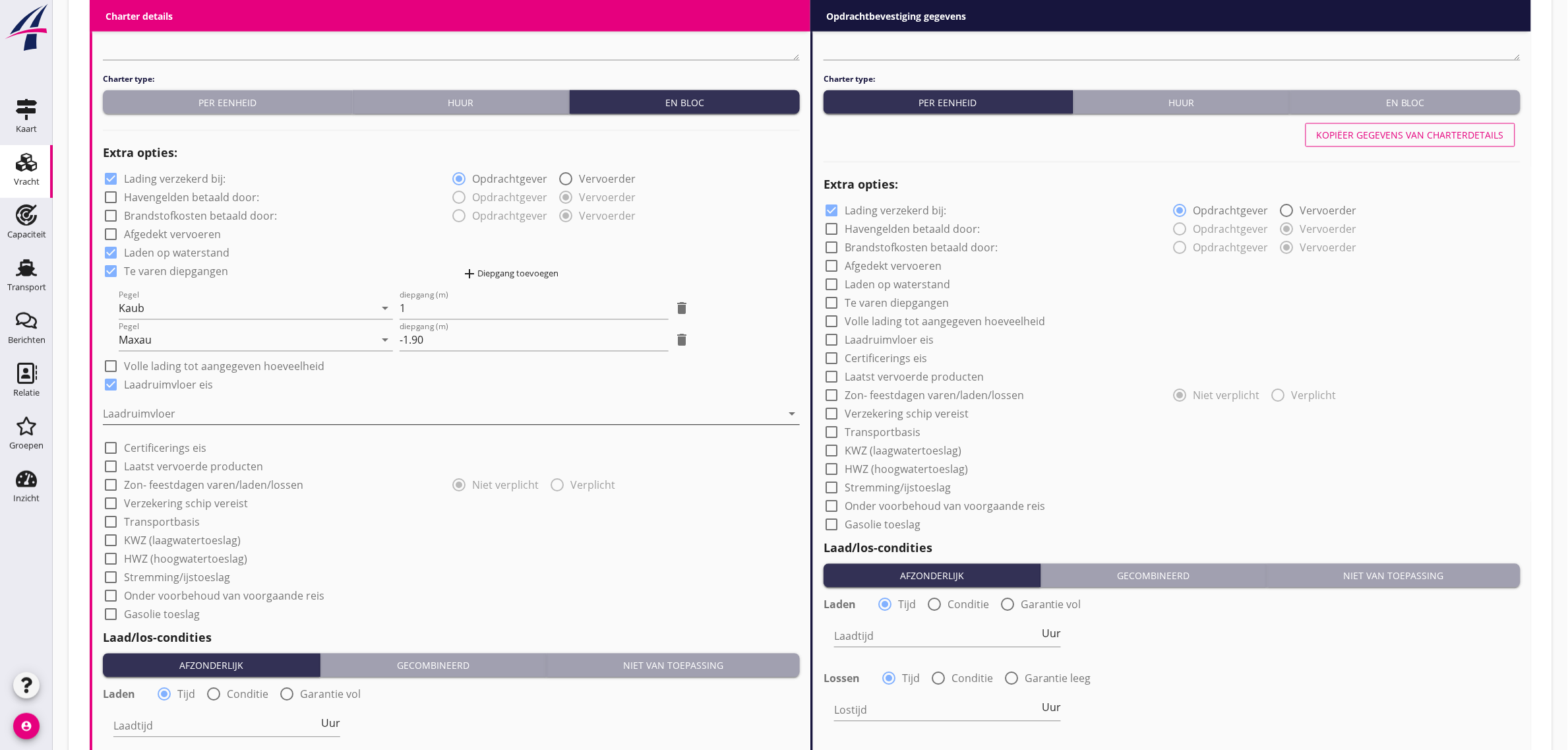
click at [136, 413] on div at bounding box center [442, 414] width 679 height 21
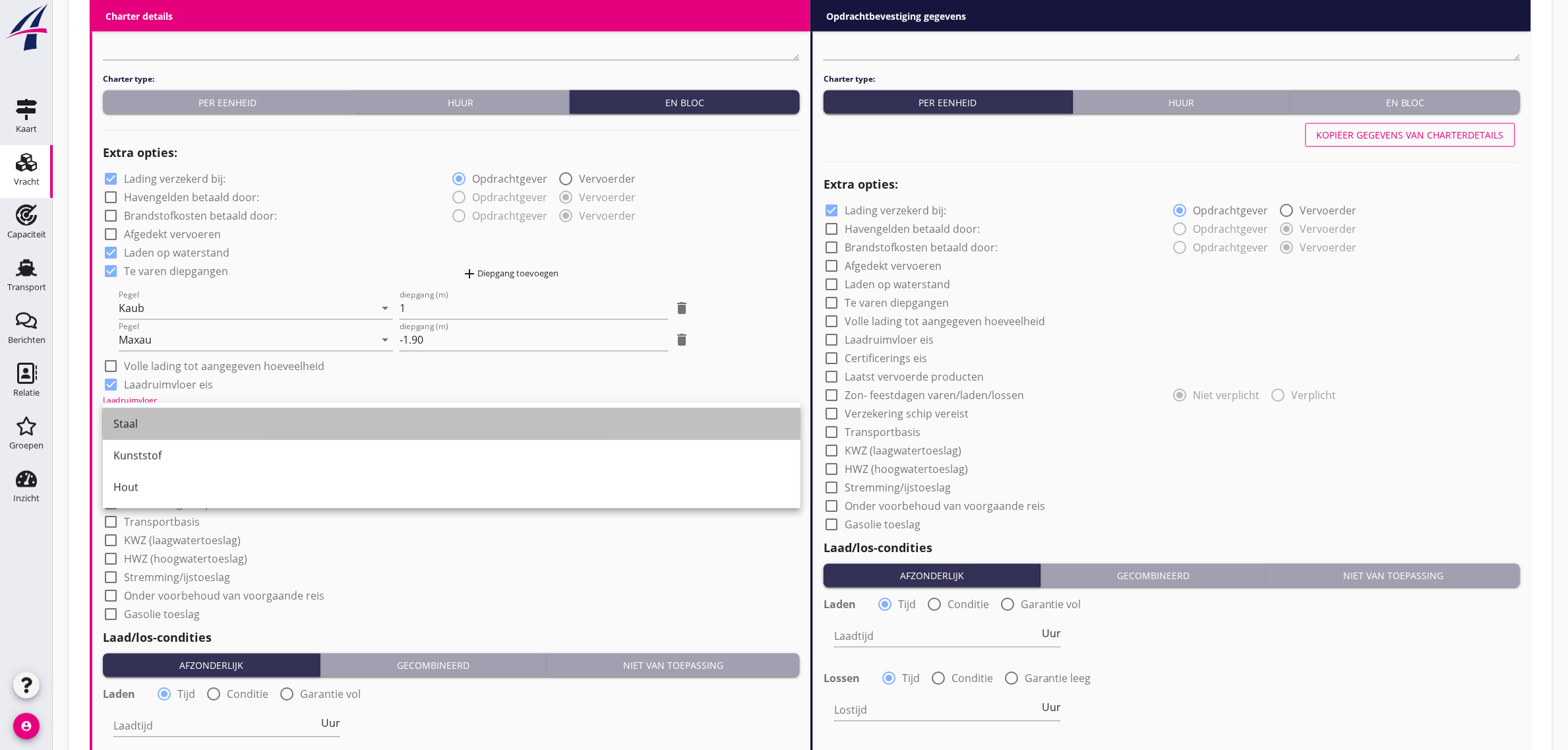
click at [136, 435] on div "Staal" at bounding box center [452, 424] width 676 height 32
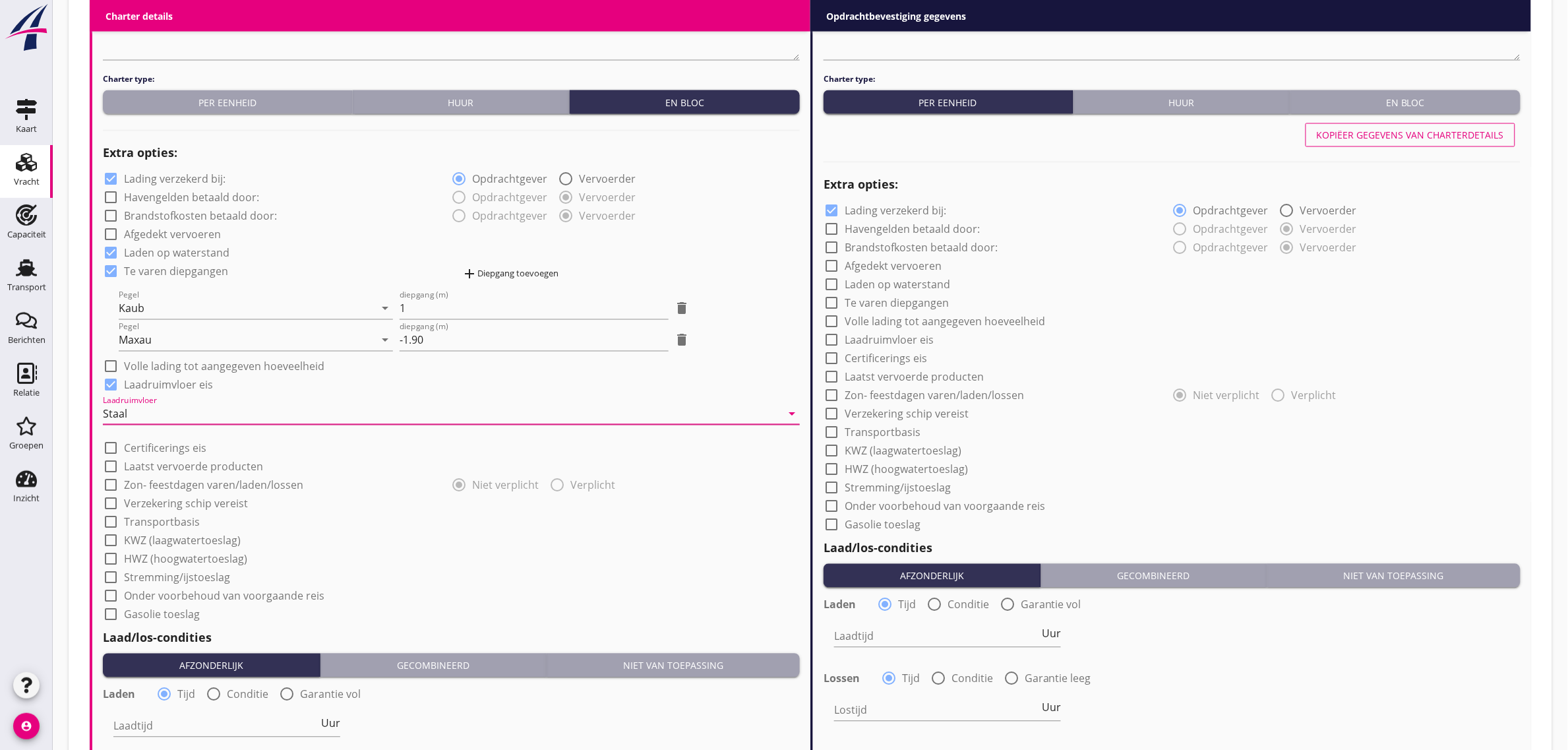
click at [471, 604] on div "check_box_outline_blank Gasolie toeslag" at bounding box center [452, 613] width 697 height 19
click at [188, 517] on label "Transportbasis" at bounding box center [162, 523] width 76 height 14
checkbox input "true"
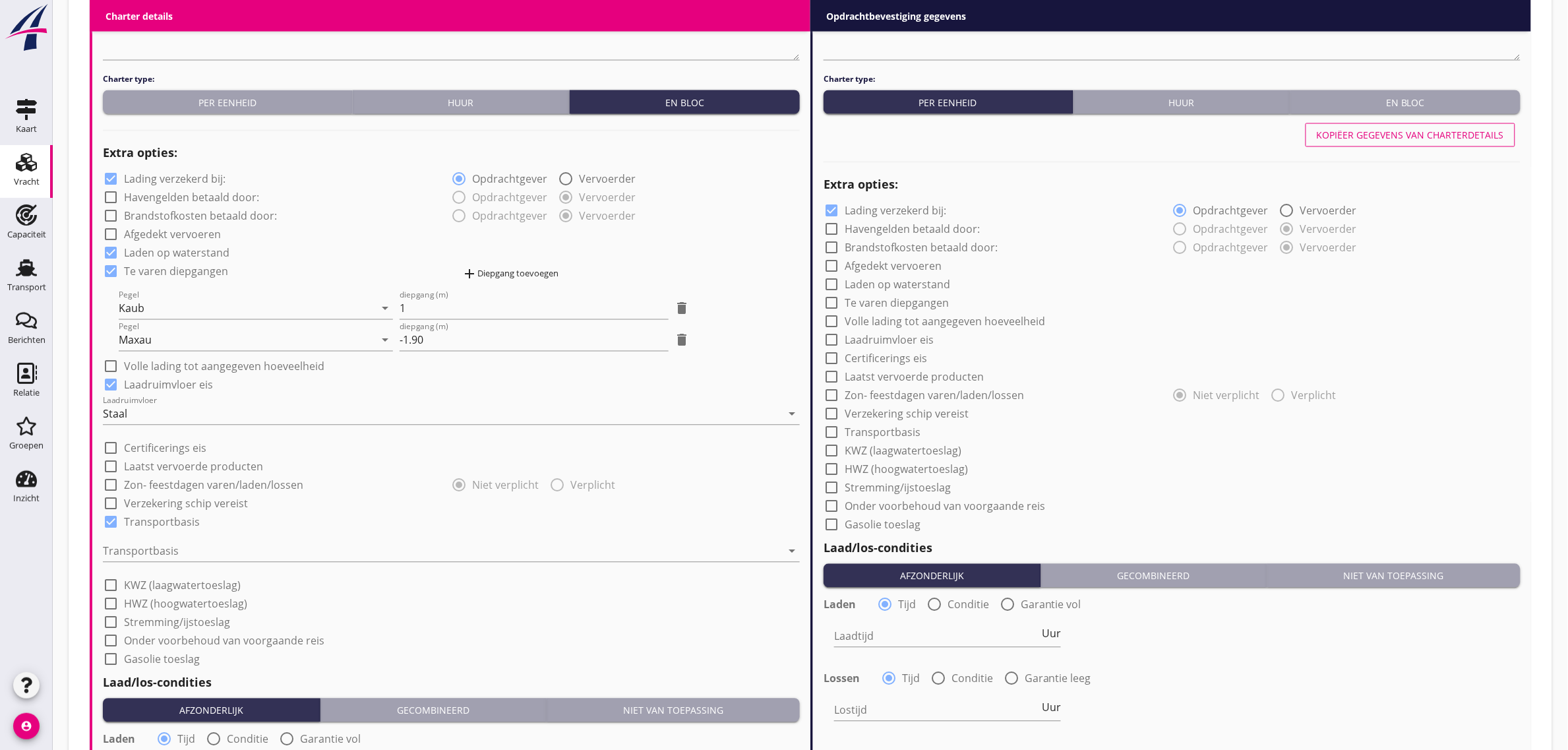
click at [178, 536] on div "Transportbasis arrow_drop_down" at bounding box center [452, 554] width 697 height 42
click at [178, 541] on div at bounding box center [442, 551] width 679 height 21
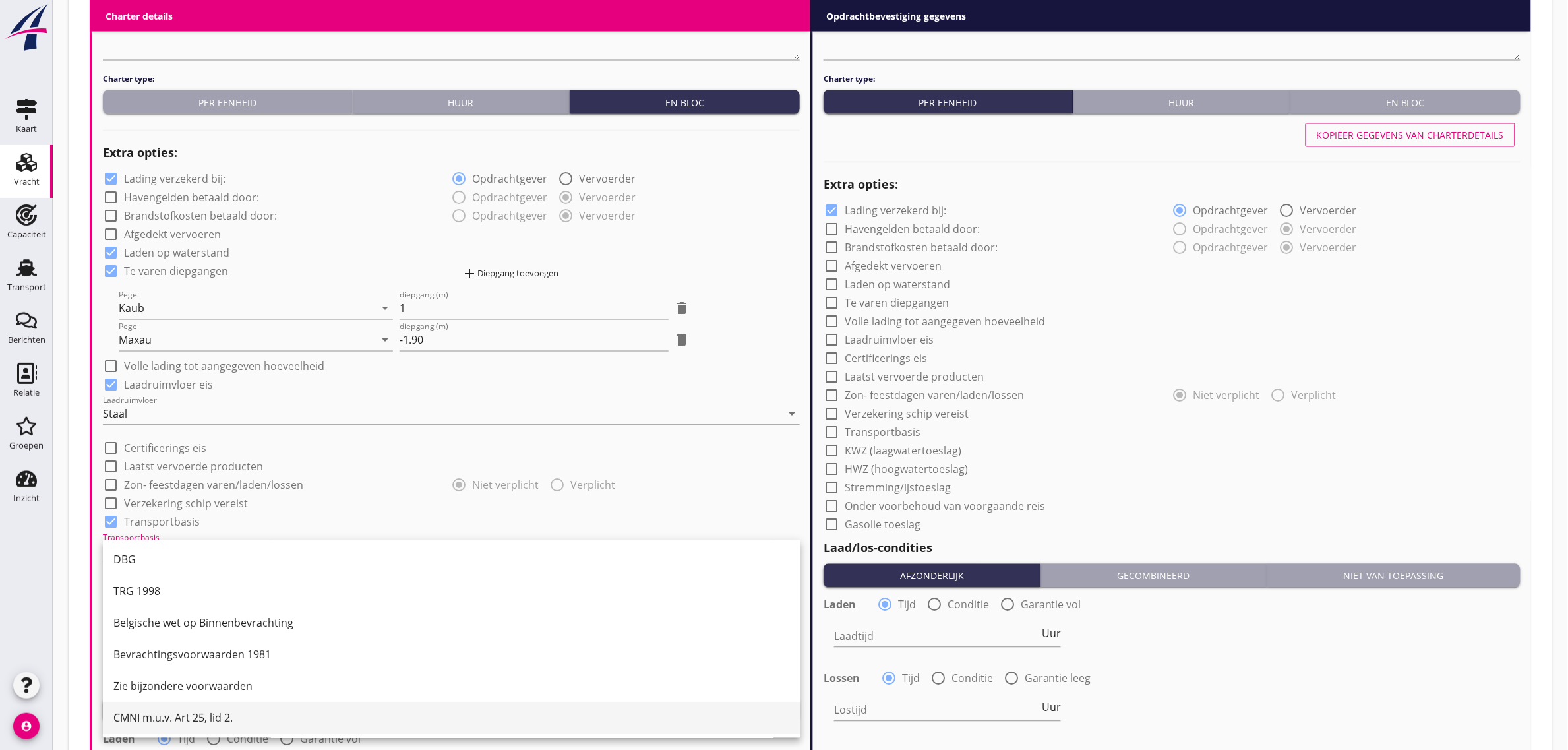
scroll to position [35, 0]
click at [188, 714] on div "CMNI m.u.v. Art 25, lid 2." at bounding box center [452, 716] width 676 height 16
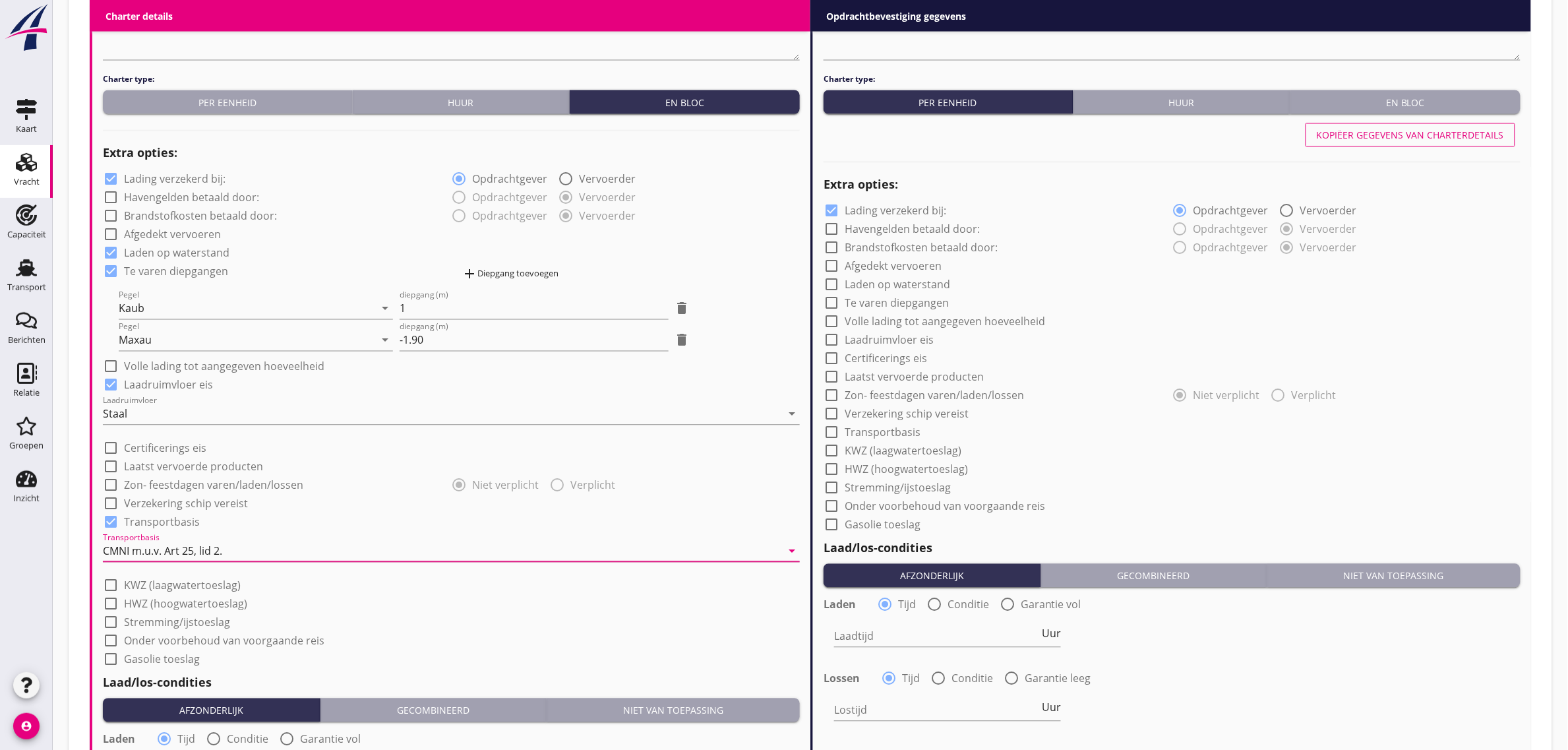
drag, startPoint x: 514, startPoint y: 636, endPoint x: 477, endPoint y: 602, distance: 50.2
click at [514, 635] on div "check_box_outline_blank Onder voorbehoud van voorgaande reis" at bounding box center [452, 639] width 697 height 19
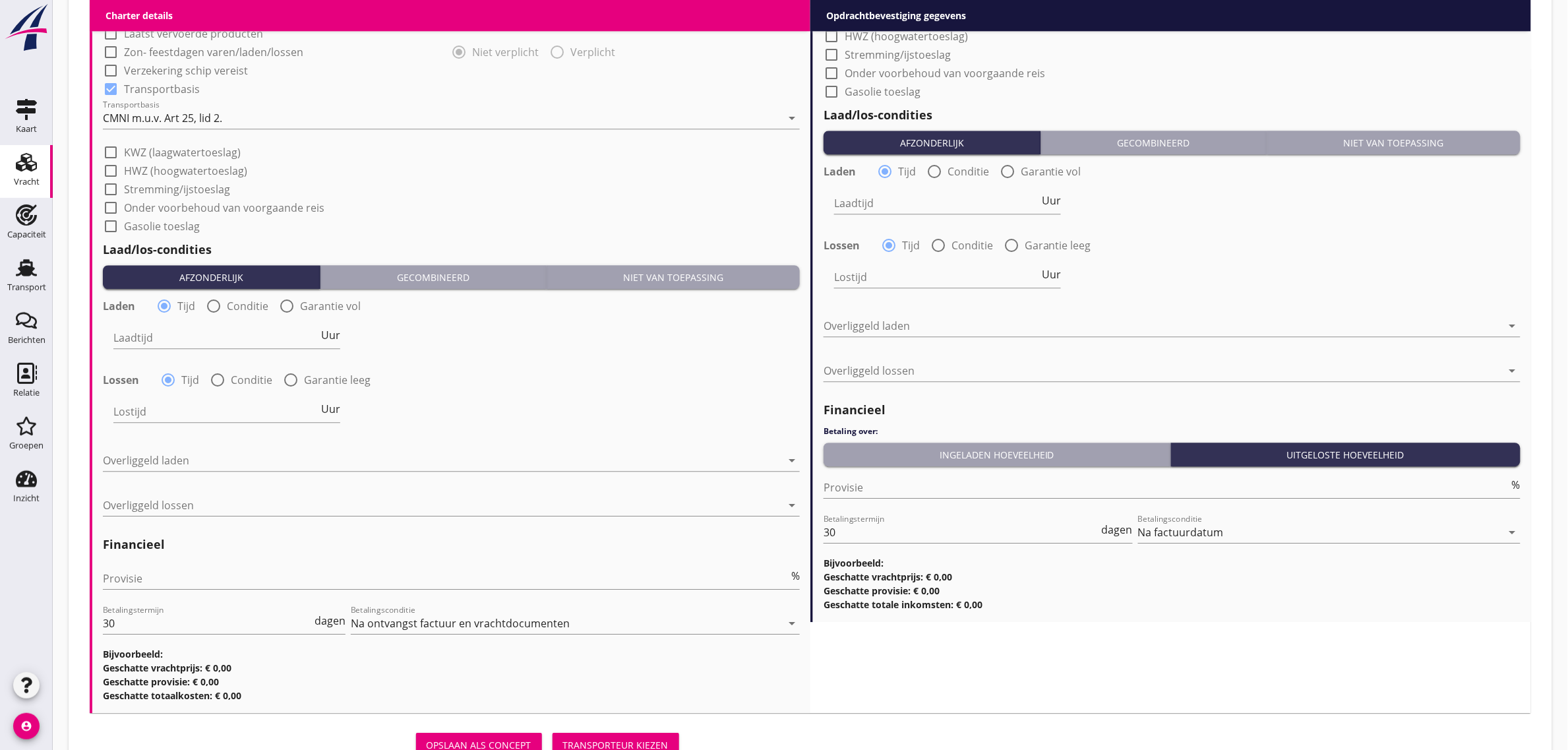
scroll to position [1392, 0]
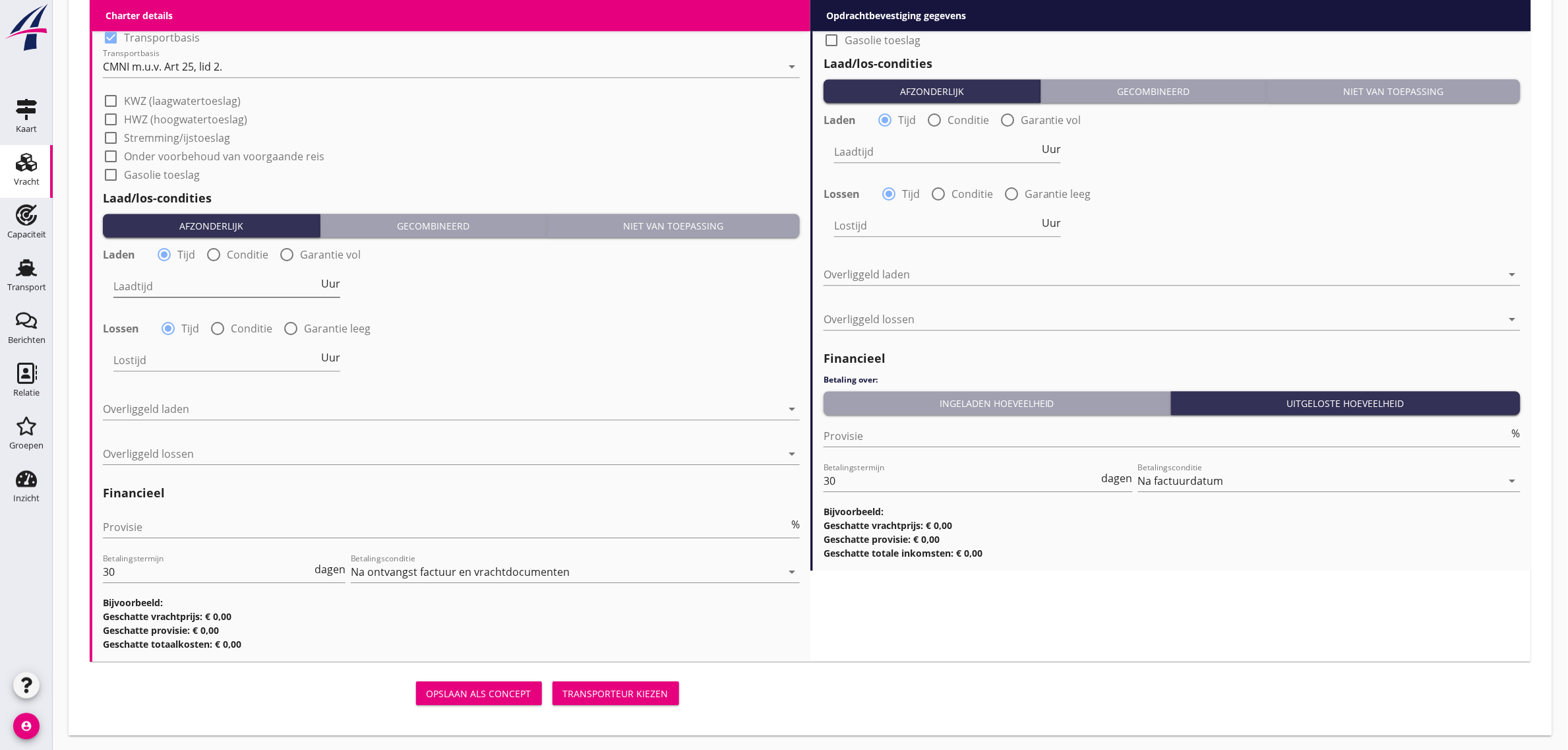
click at [169, 285] on input "Laadtijd" at bounding box center [216, 286] width 205 height 21
type input "24"
click at [200, 419] on div "Overliggeld laden arrow_drop_down" at bounding box center [452, 416] width 697 height 35
click at [197, 416] on div at bounding box center [442, 409] width 679 height 21
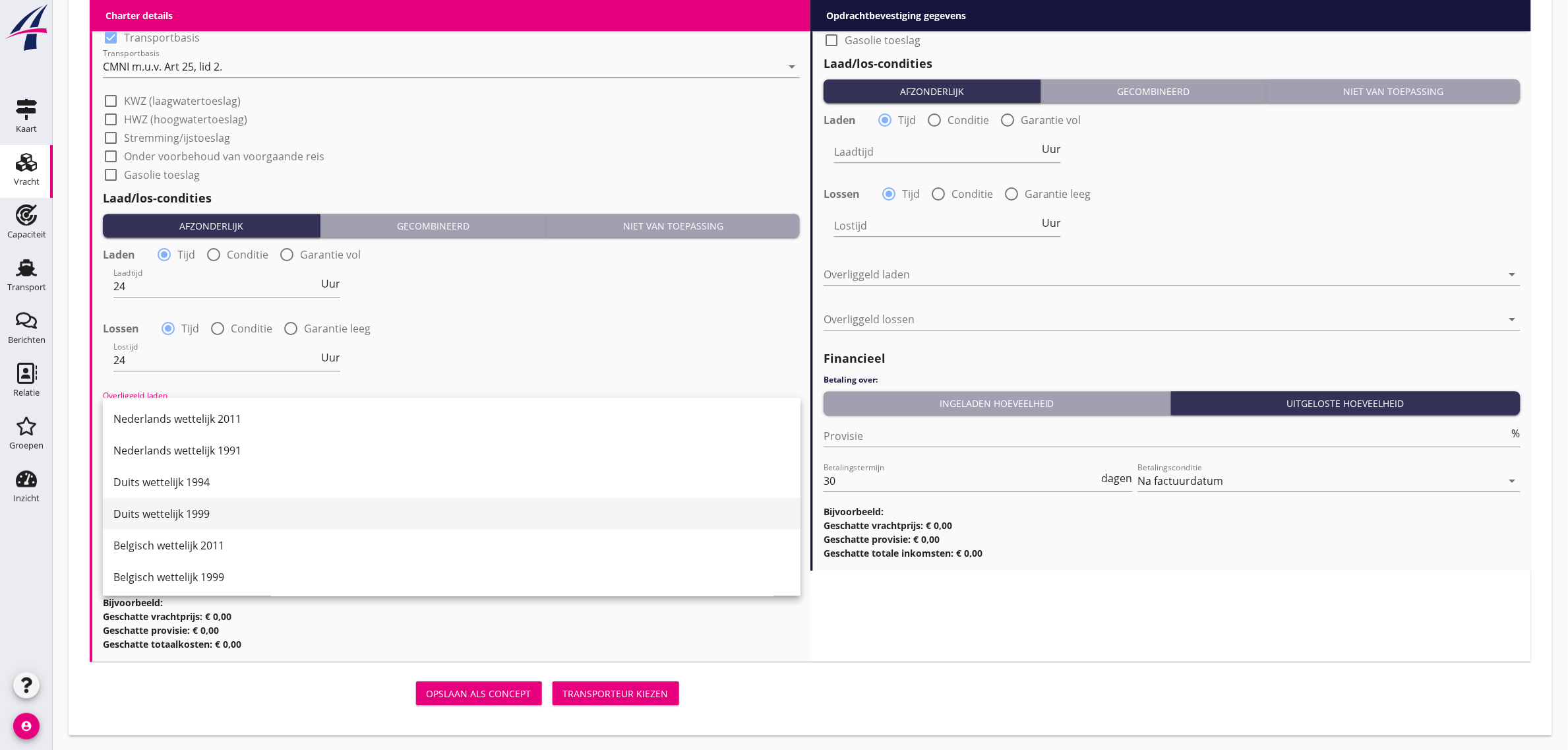
click at [190, 505] on div "Duits wettelijk 1999" at bounding box center [452, 514] width 676 height 32
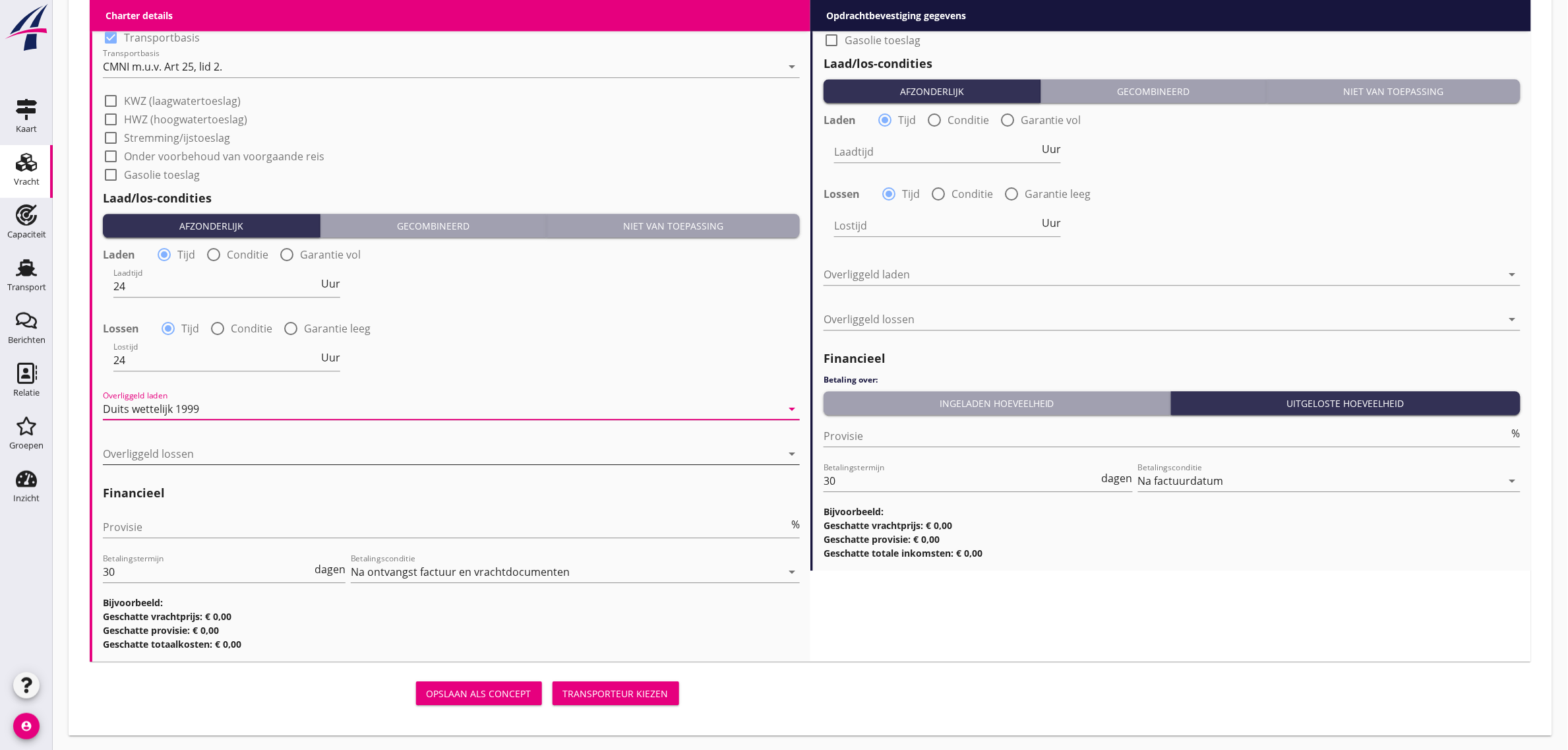
click at [177, 455] on div at bounding box center [442, 453] width 679 height 21
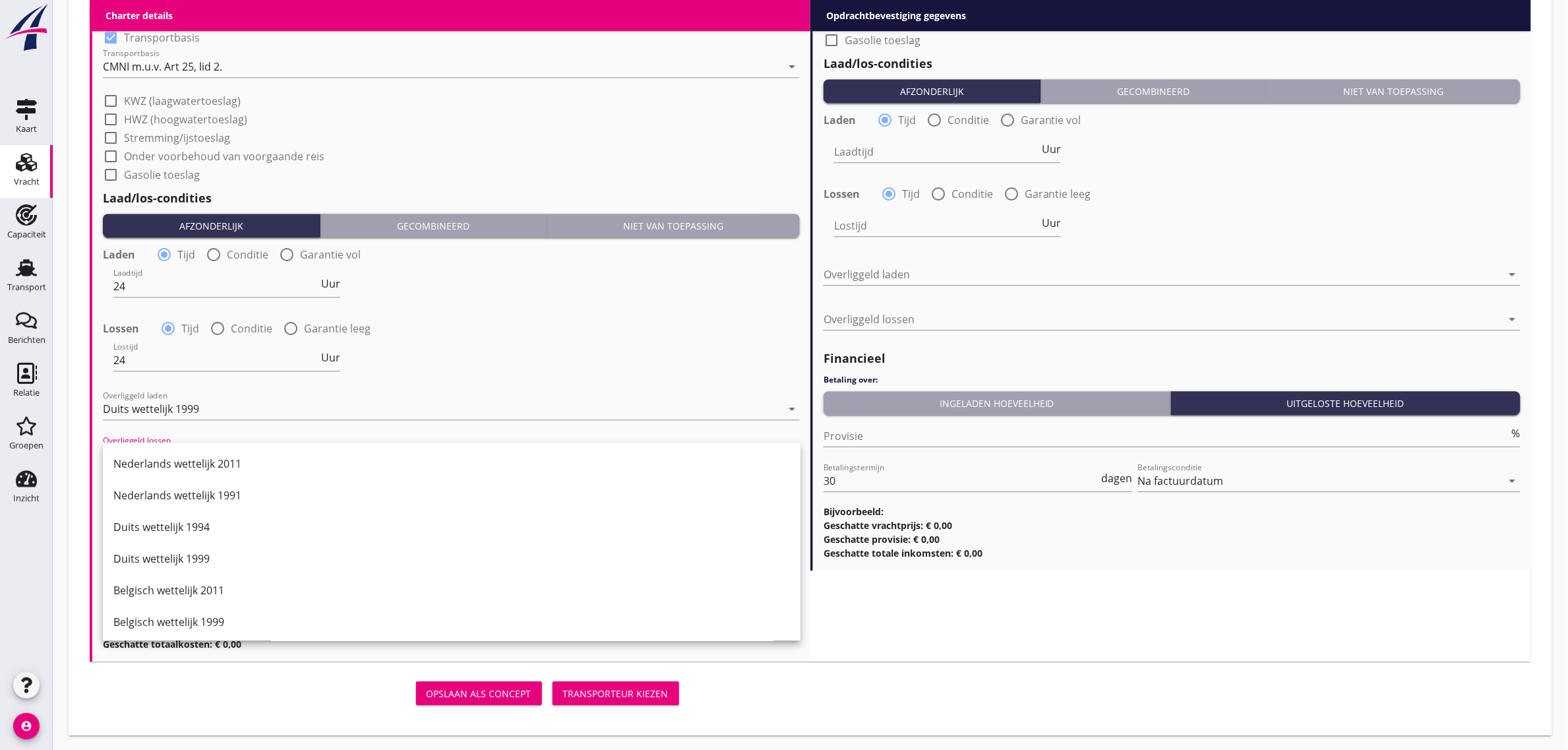
drag, startPoint x: 215, startPoint y: 459, endPoint x: 218, endPoint y: 492, distance: 33.1
click at [215, 459] on div "Nederlands wettelijk 2011" at bounding box center [452, 463] width 676 height 16
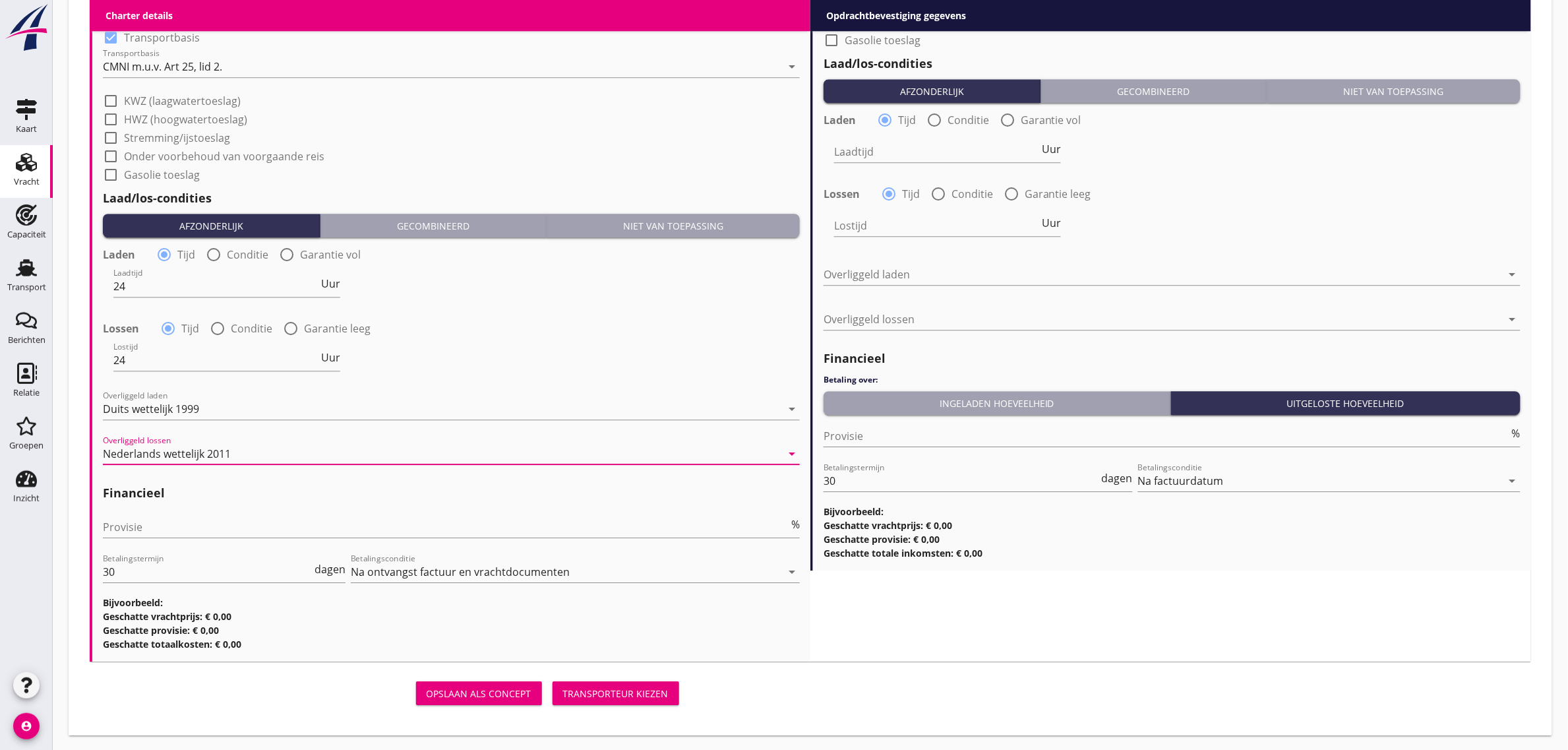
click at [197, 509] on div "Provisie %" at bounding box center [452, 529] width 697 height 42
click at [191, 522] on input "Provisie" at bounding box center [446, 527] width 686 height 21
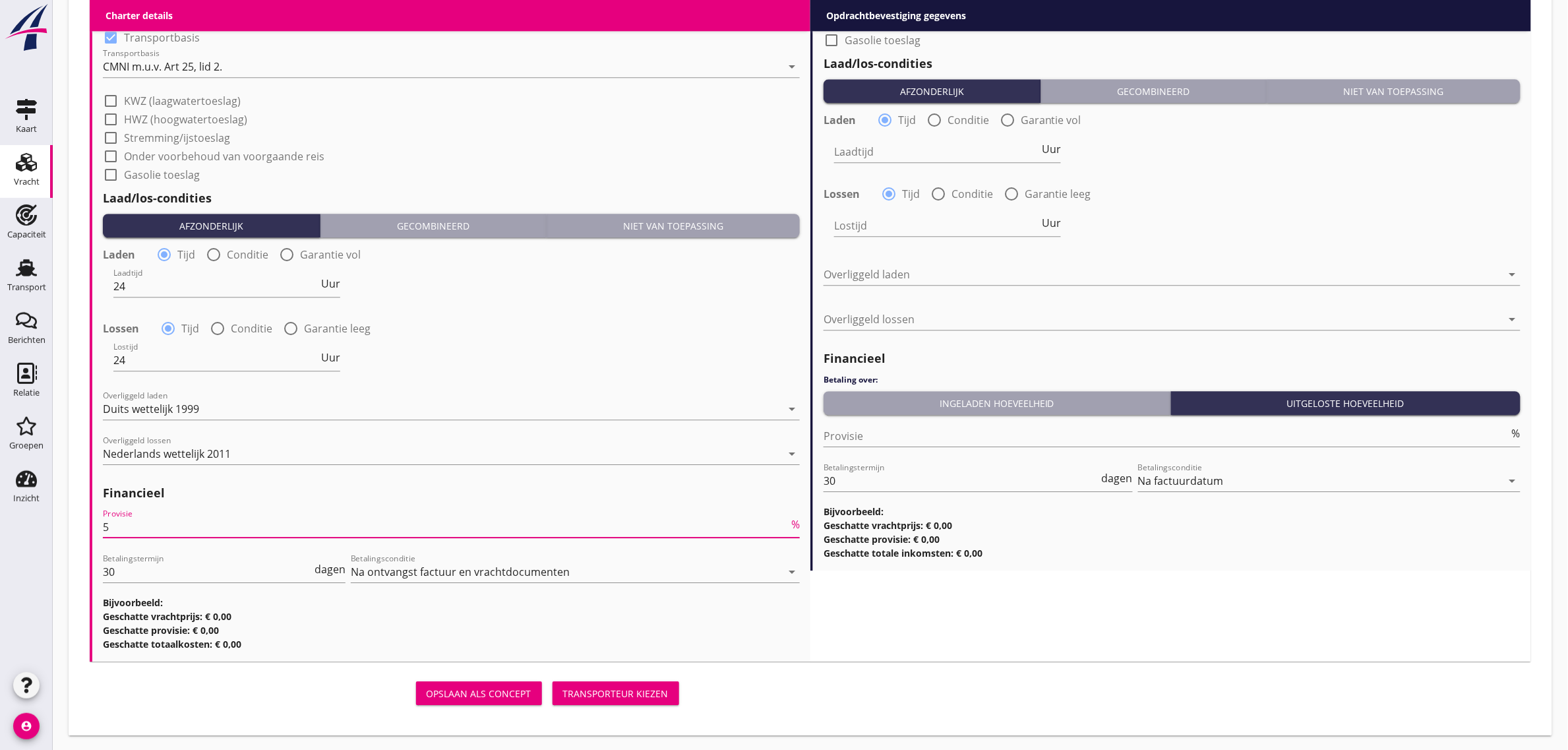
type input "5"
click at [642, 359] on div "Lostijd 24 Uur" at bounding box center [451, 361] width 700 height 47
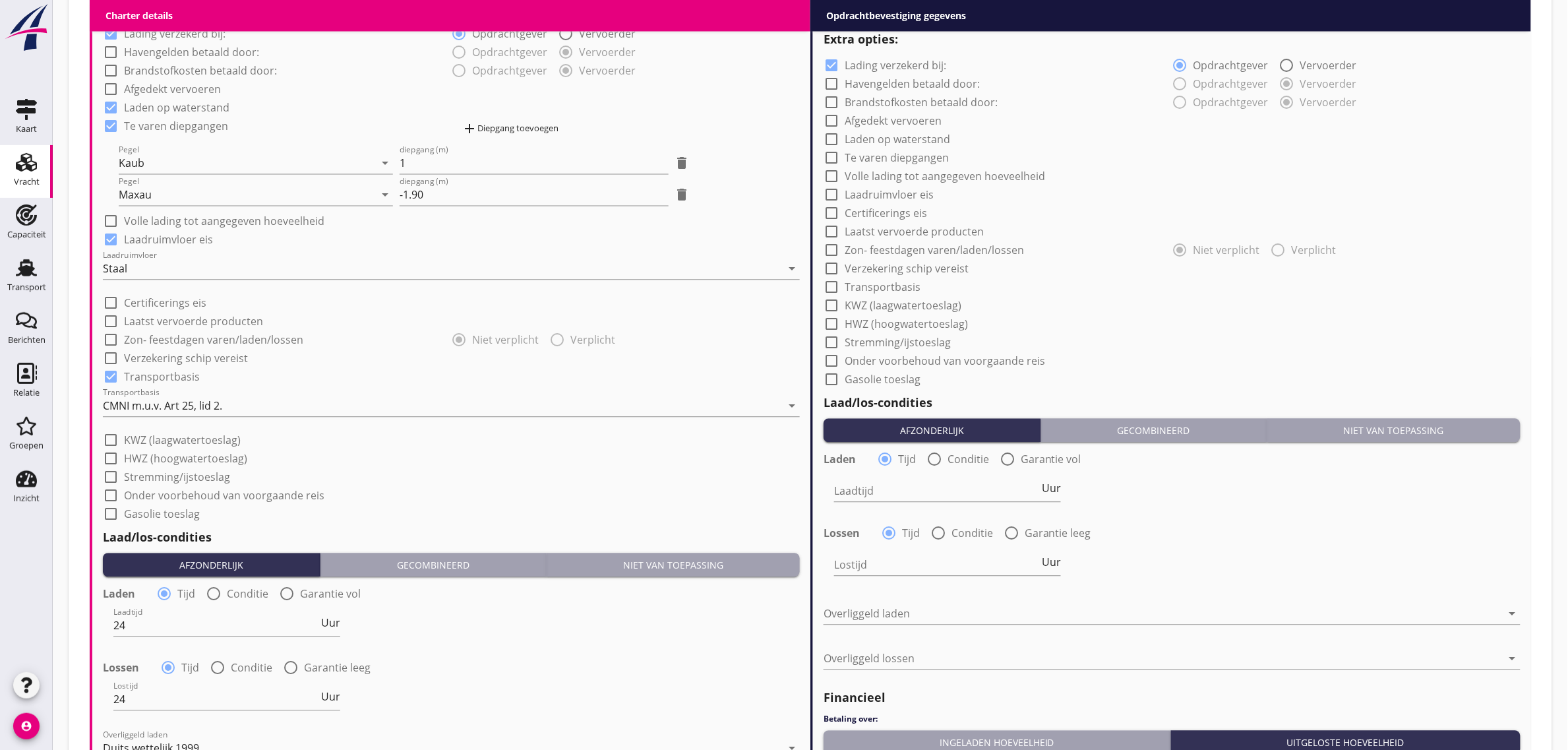
scroll to position [814, 0]
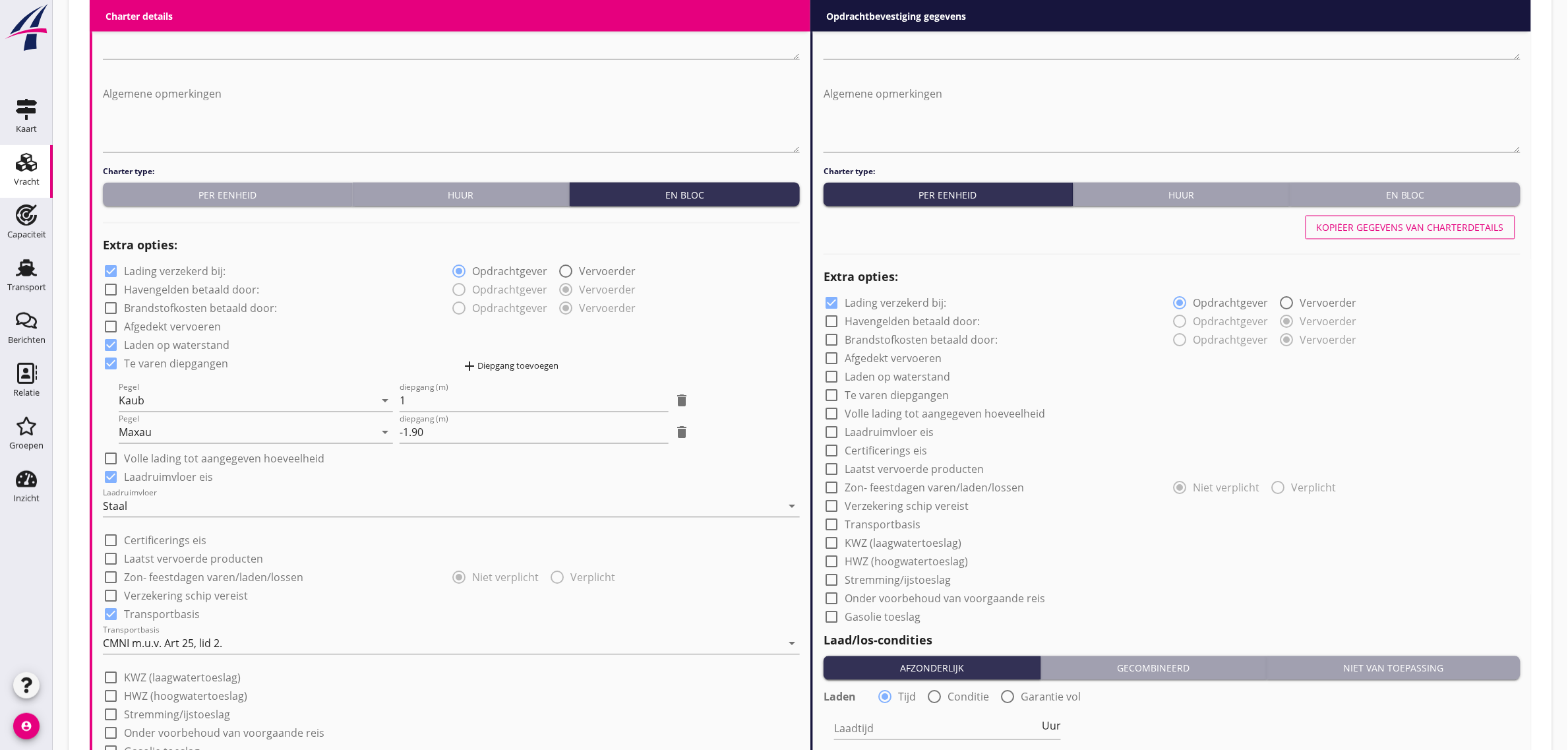
click at [1356, 221] on div "Kopiëer gegevens van charterdetails" at bounding box center [1411, 227] width 188 height 14
checkbox input "true"
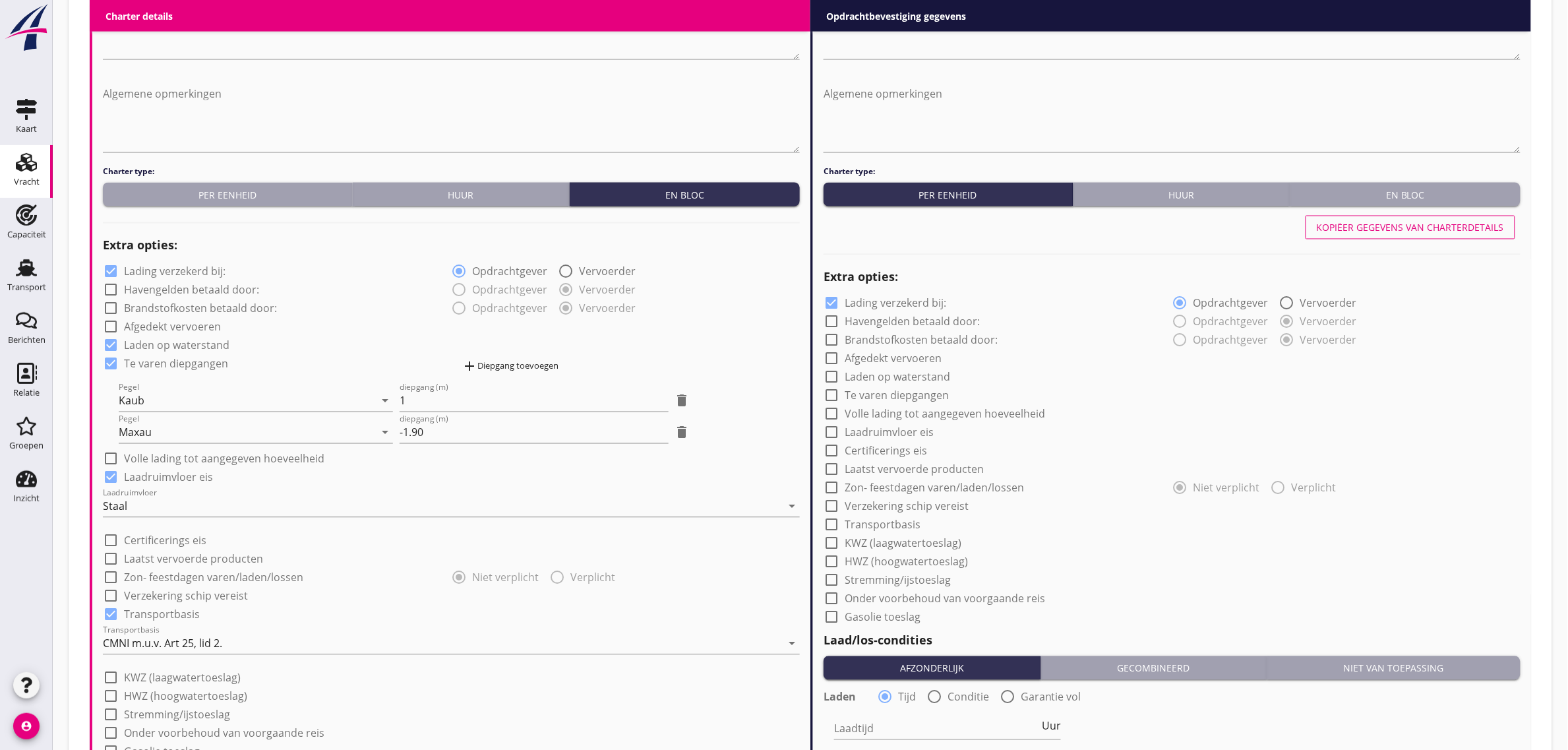
type input "24"
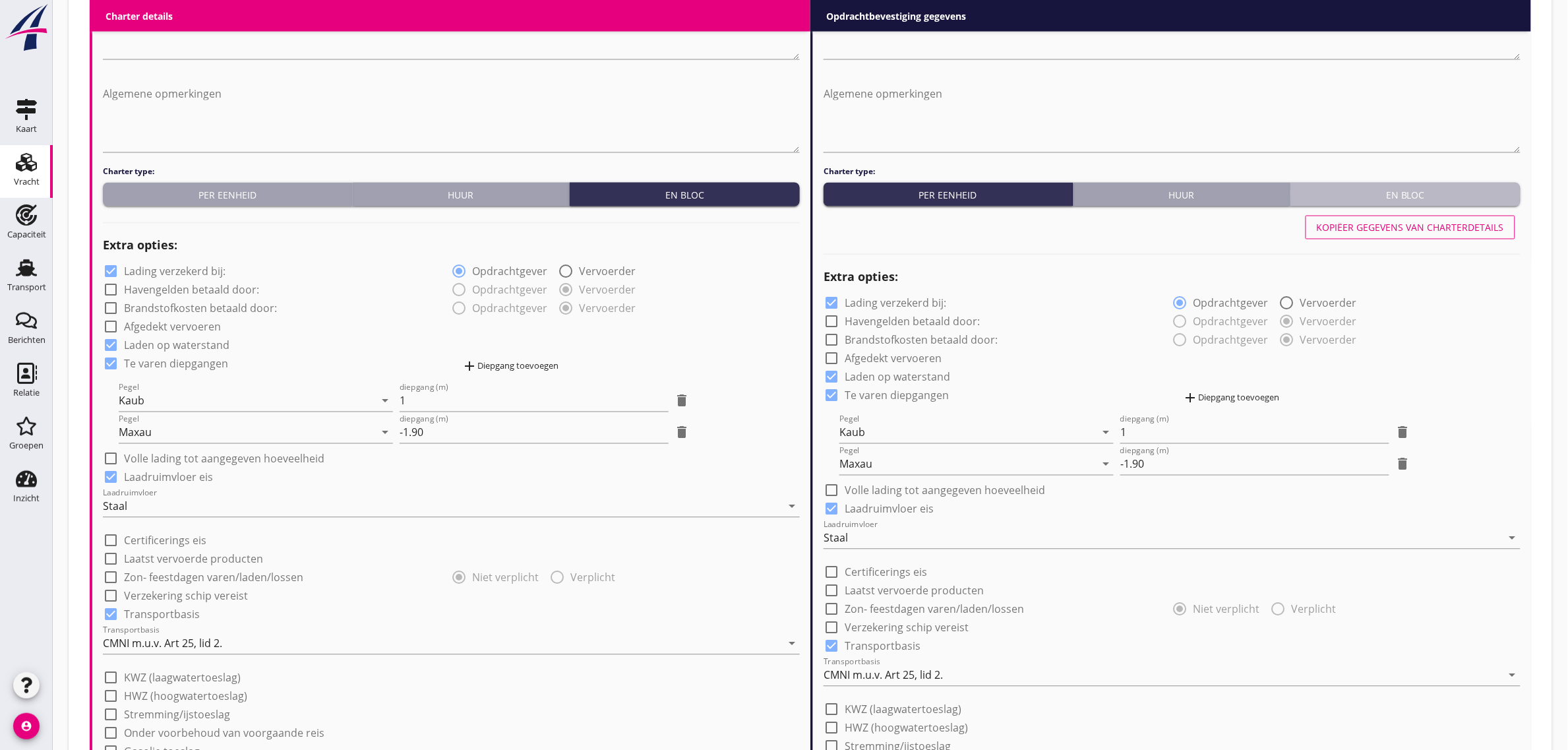
click at [1385, 188] on div "En bloc" at bounding box center [1406, 195] width 220 height 14
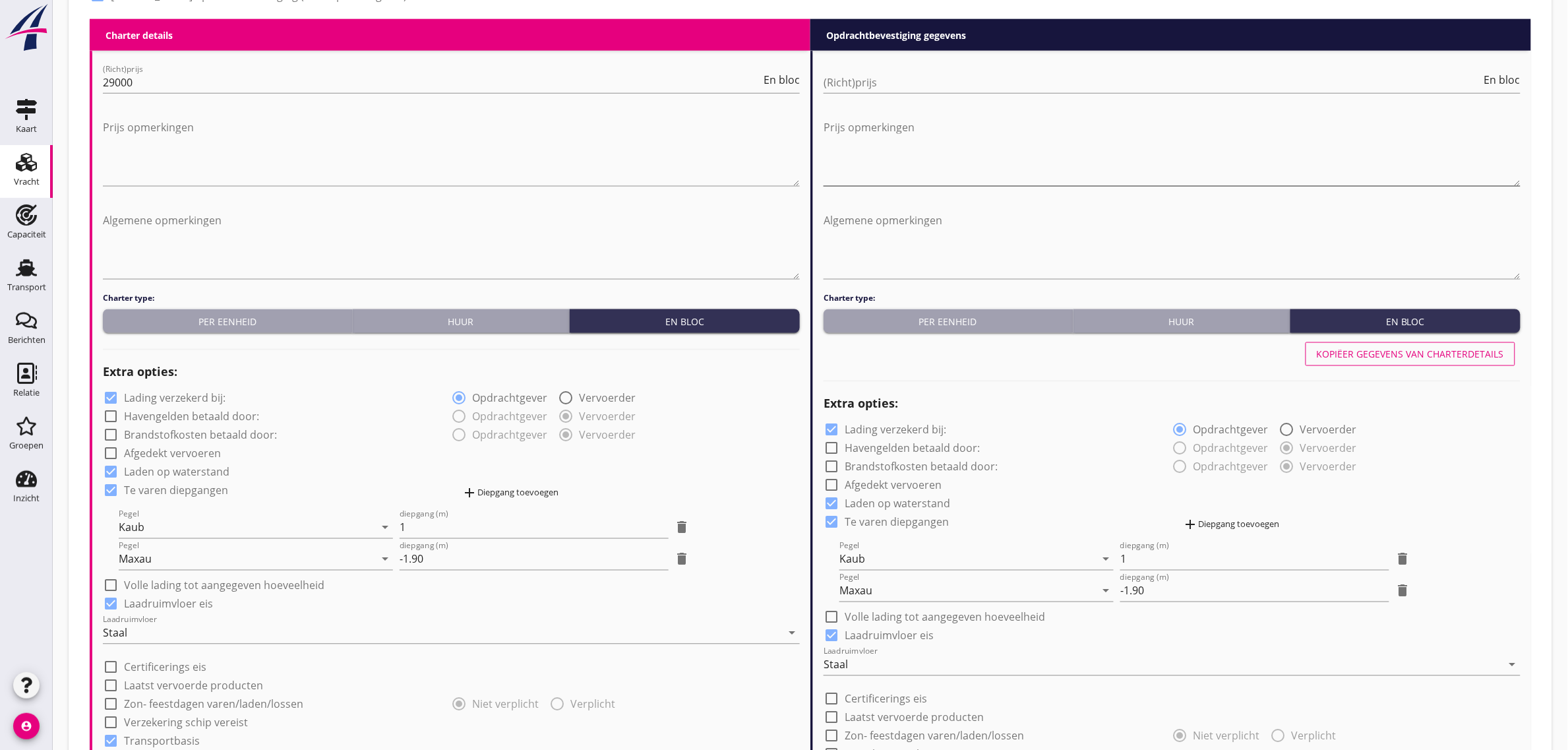
scroll to position [650, 0]
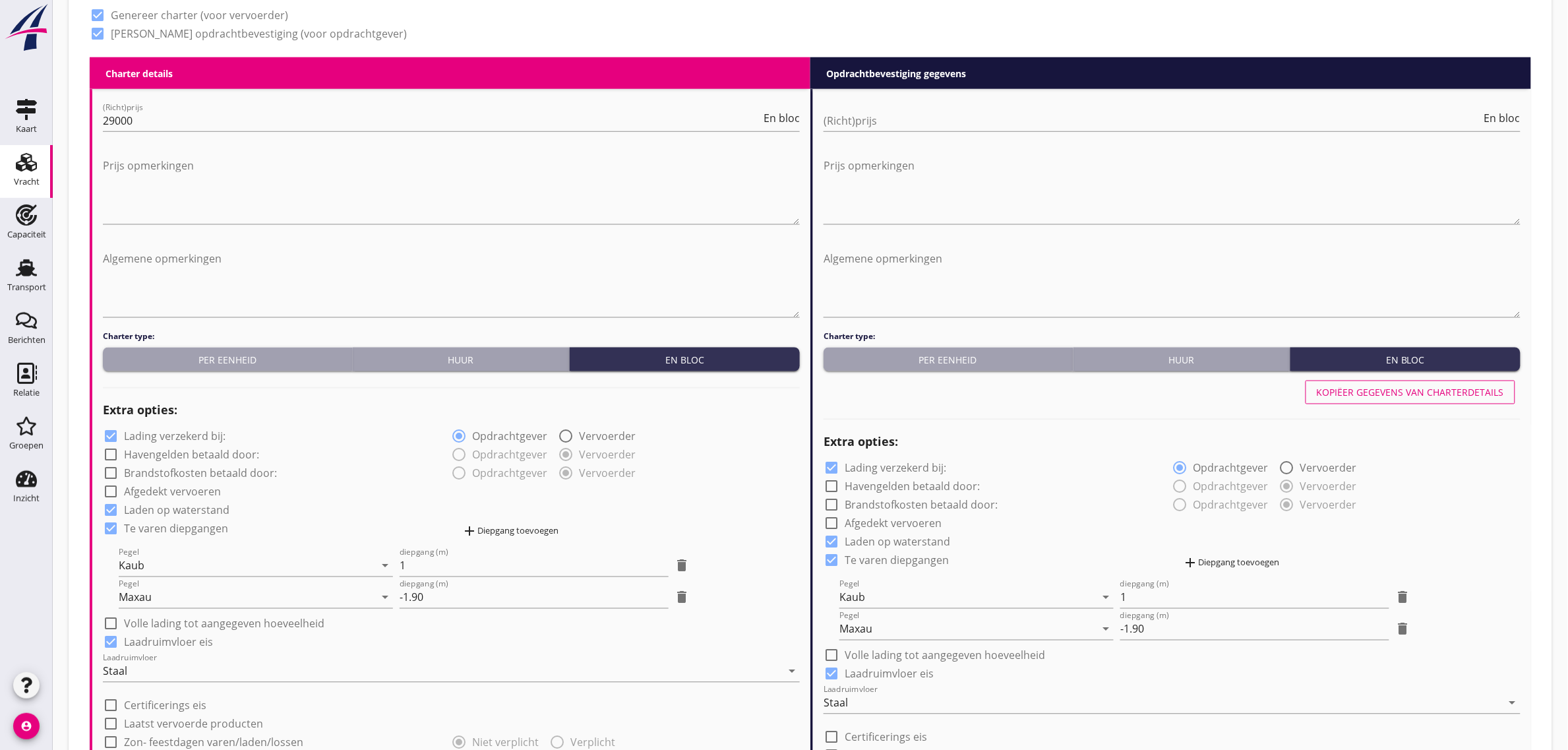
click at [862, 132] on div "(Richt)prijs En bloc" at bounding box center [1173, 127] width 697 height 35
click at [859, 120] on input "(Richt)prijs" at bounding box center [1153, 120] width 658 height 21
type input "29000"
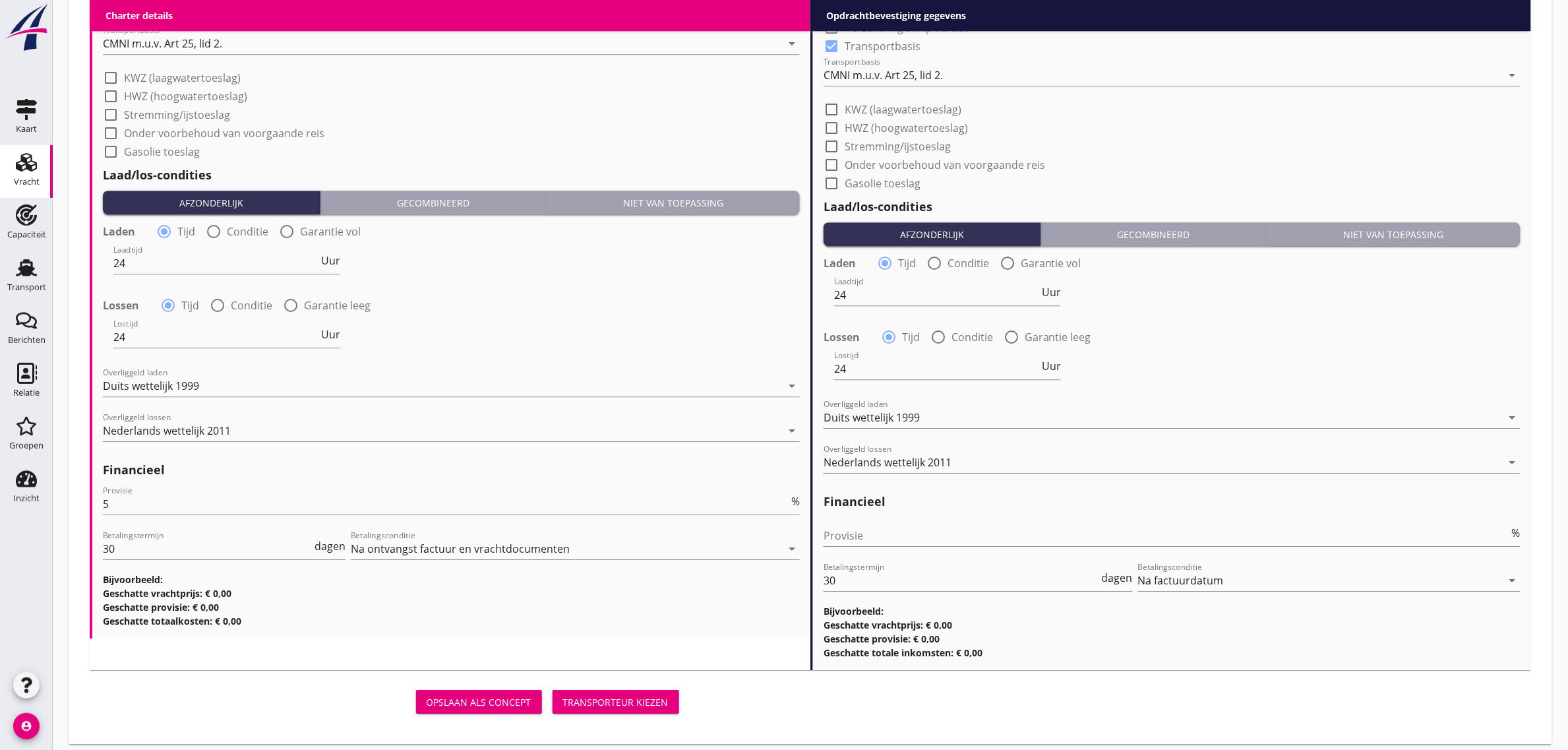
scroll to position [1423, 0]
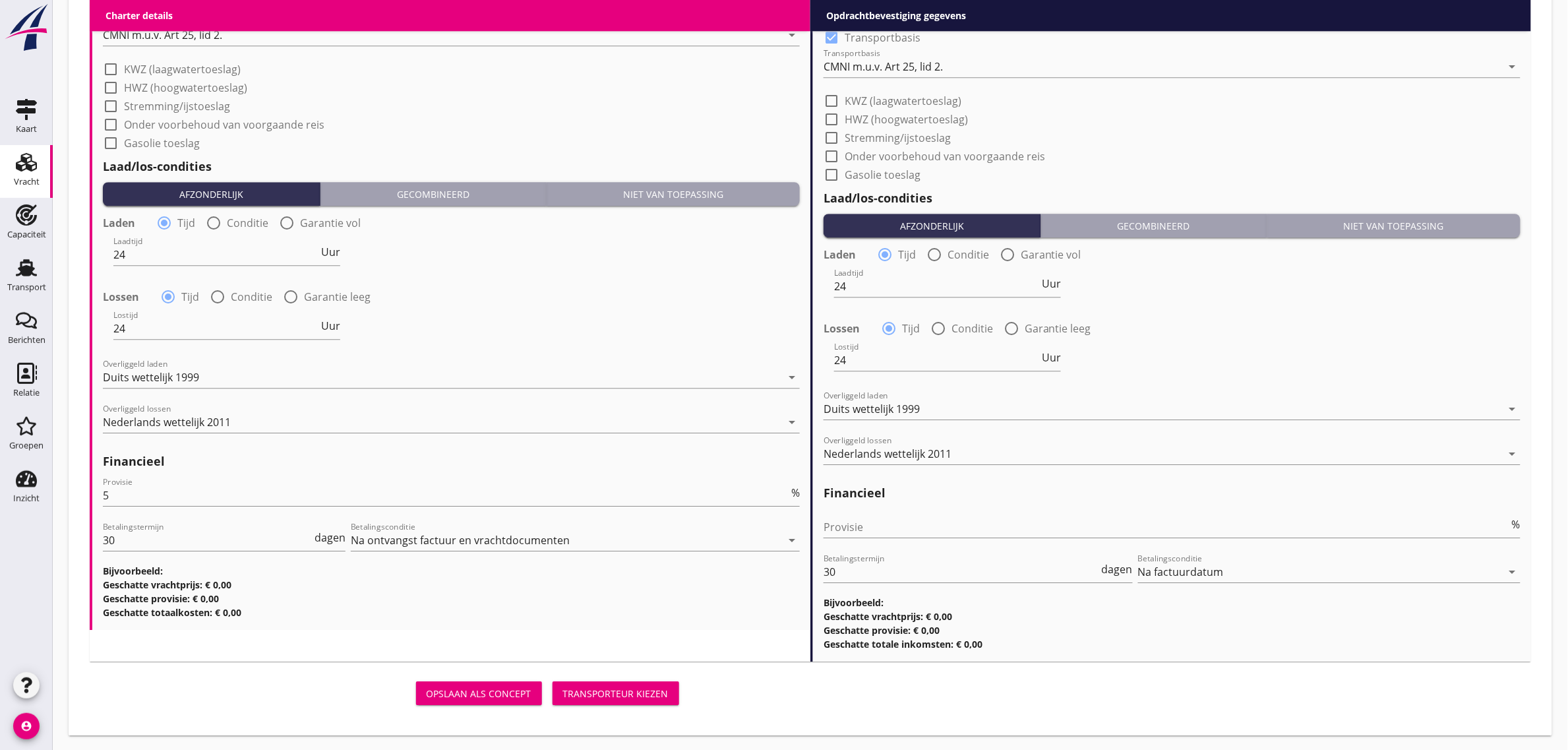
click at [864, 513] on div "Provisie %" at bounding box center [1173, 529] width 697 height 42
click at [865, 518] on input "Provisie" at bounding box center [1167, 527] width 686 height 21
type input "0"
click at [1177, 340] on div "Lostijd 24 Uur" at bounding box center [1172, 361] width 700 height 47
click at [507, 692] on div "Opslaan als concept" at bounding box center [479, 694] width 105 height 14
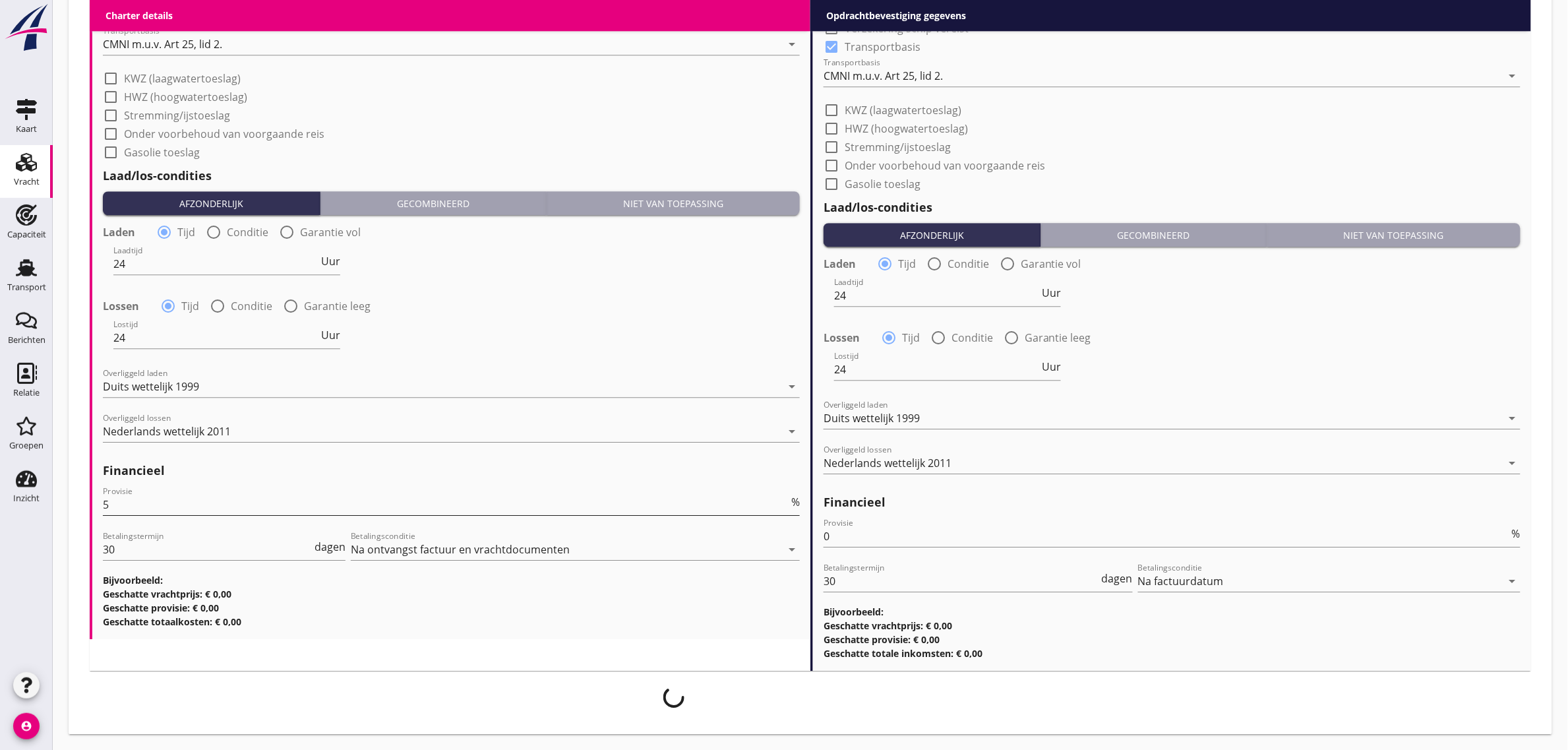
scroll to position [1413, 0]
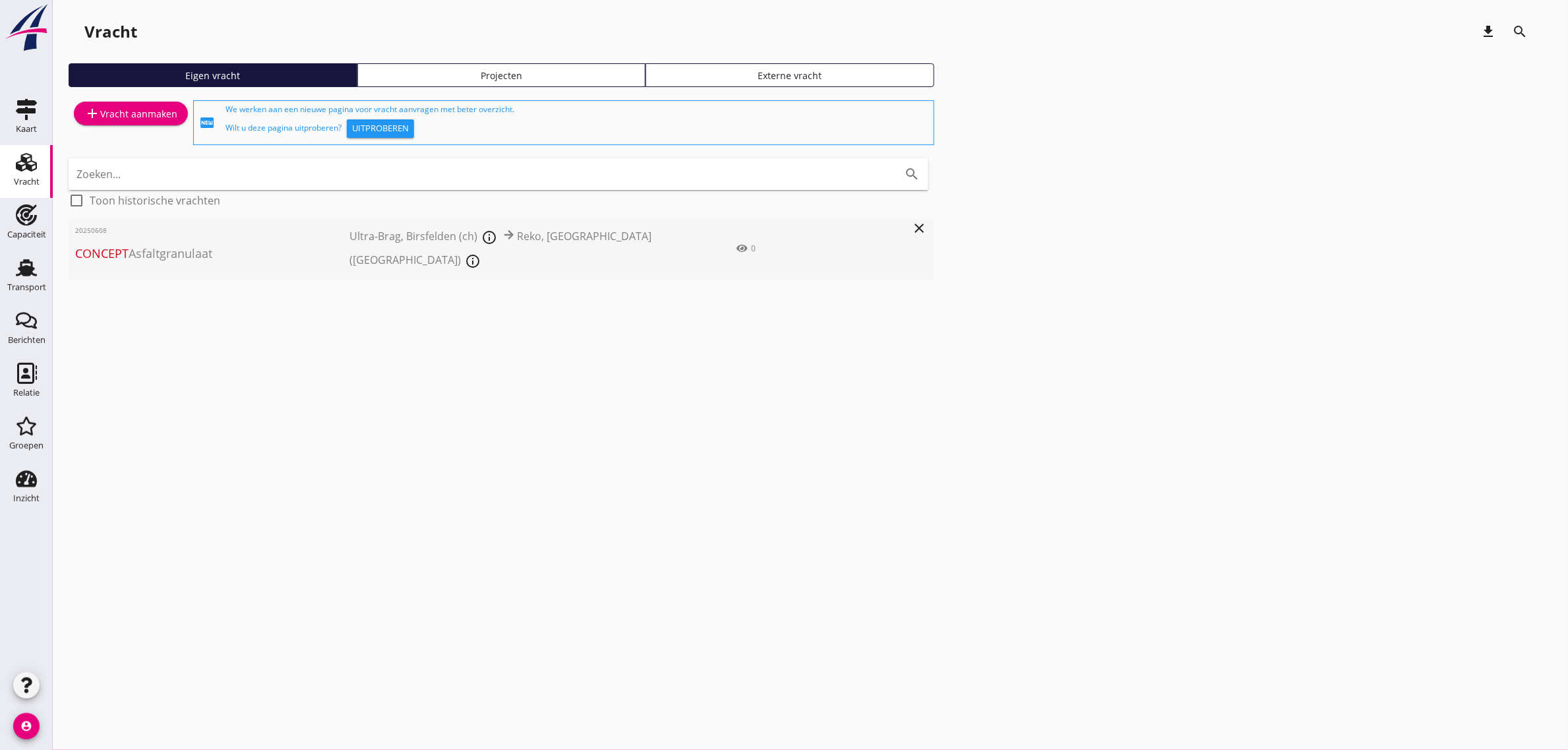
click at [130, 119] on div "add Vracht aanmaken" at bounding box center [130, 113] width 93 height 16
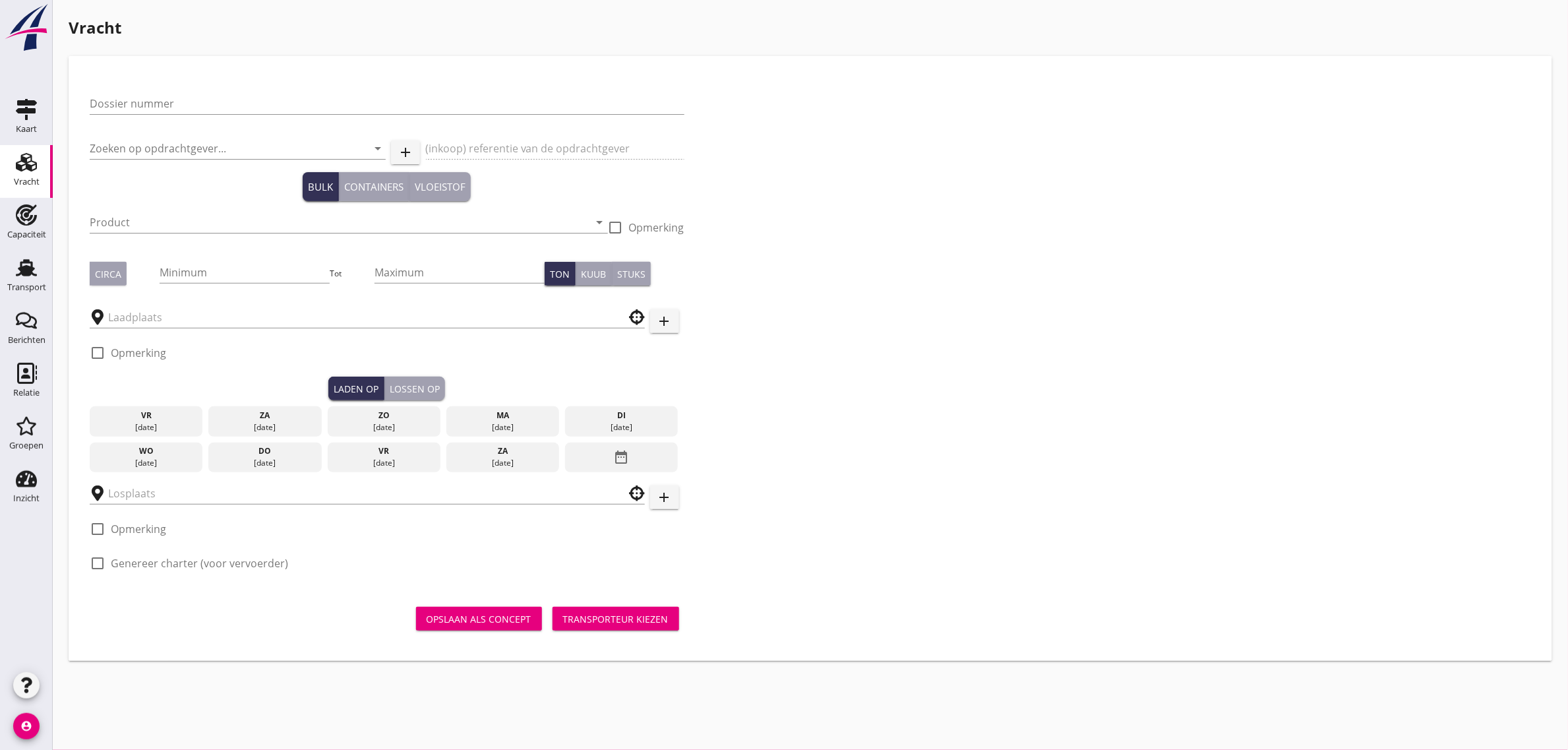
click at [172, 117] on div "Dossier nummer" at bounding box center [387, 110] width 595 height 35
click at [175, 93] on input "Dossier nummer" at bounding box center [387, 103] width 595 height 21
type input "20250609"
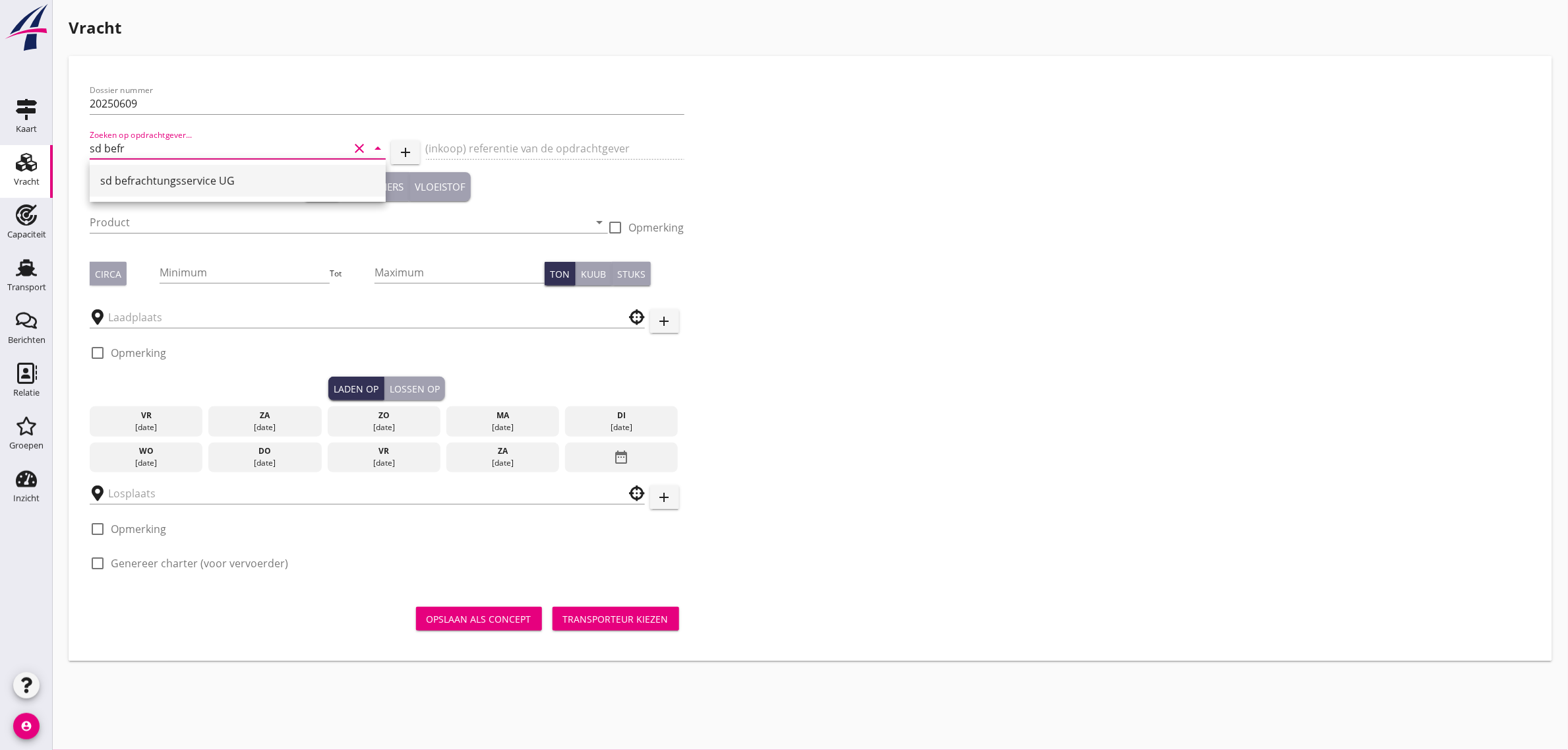
click at [134, 182] on div "sd befrachtungsservice UG" at bounding box center [237, 180] width 275 height 16
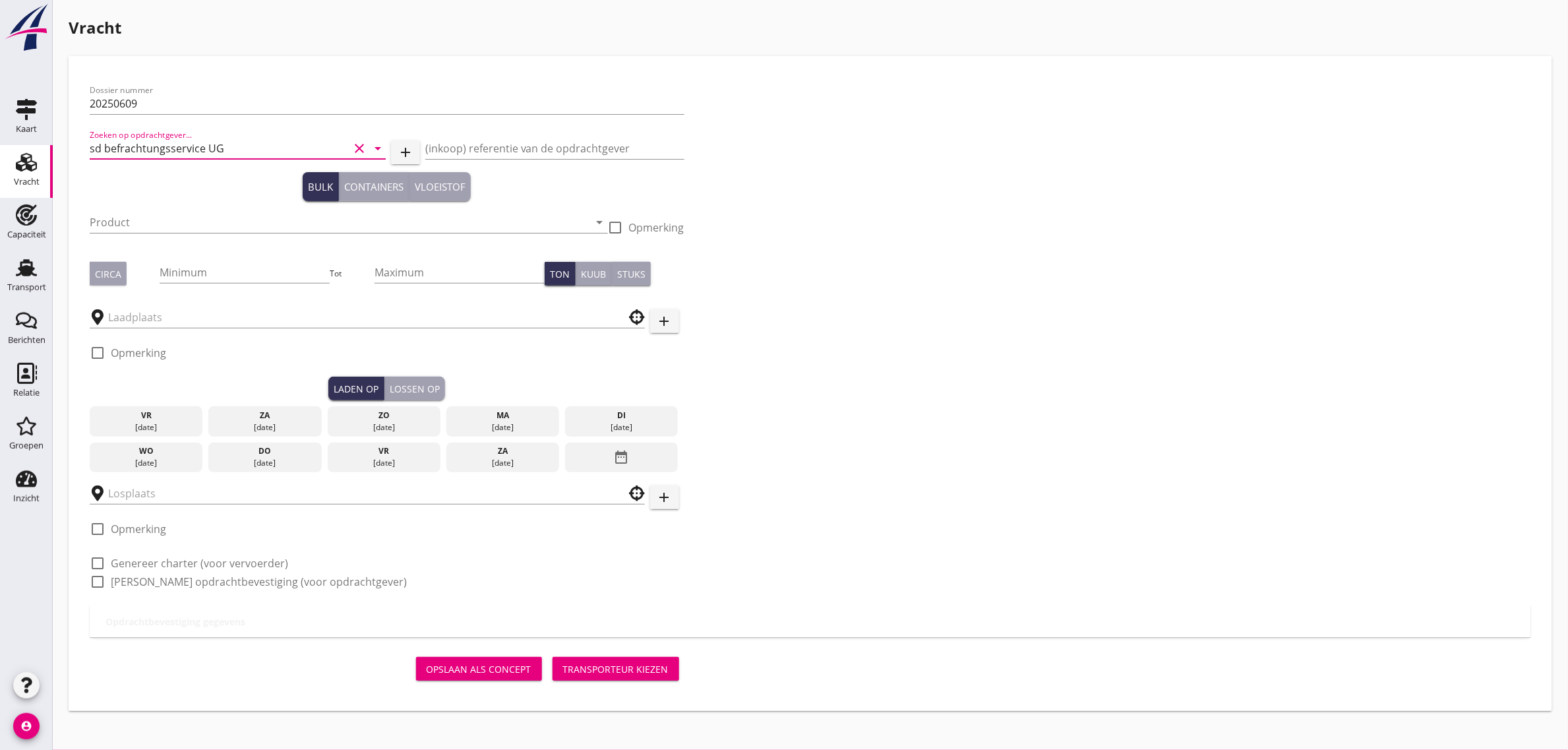
type input "sd befrachtungsservice UG"
click at [136, 204] on div "Product arrow_drop_down" at bounding box center [349, 225] width 518 height 42
click at [133, 218] on input "Product" at bounding box center [340, 222] width 500 height 21
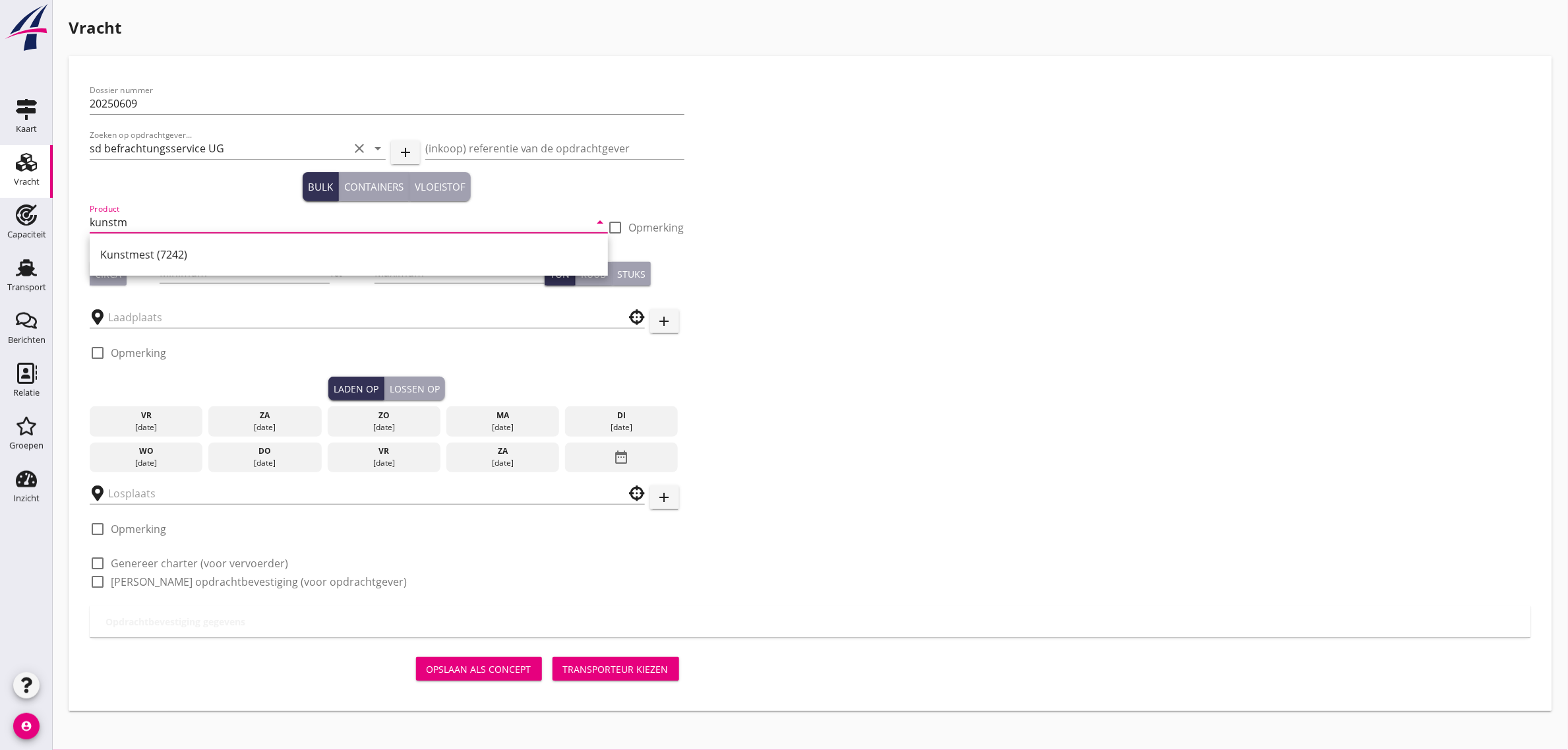
click at [139, 247] on div "Kunstmest (7242)" at bounding box center [349, 255] width 497 height 16
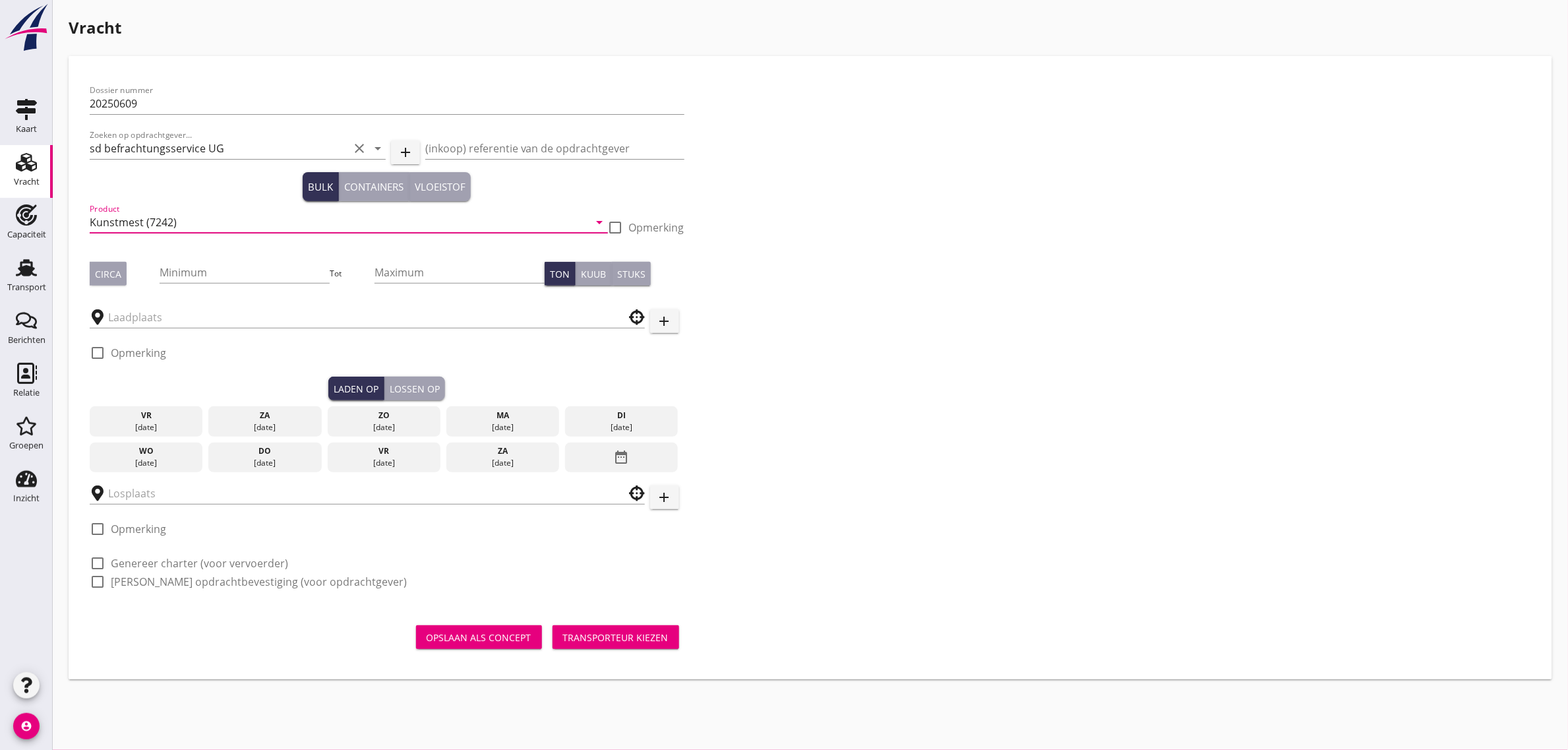
type input "Kunstmest (7242)"
click at [103, 272] on div "Circa" at bounding box center [108, 274] width 26 height 14
click at [173, 276] on input "Minimum" at bounding box center [245, 273] width 170 height 21
type input "1200"
click at [122, 310] on input "text" at bounding box center [358, 317] width 500 height 21
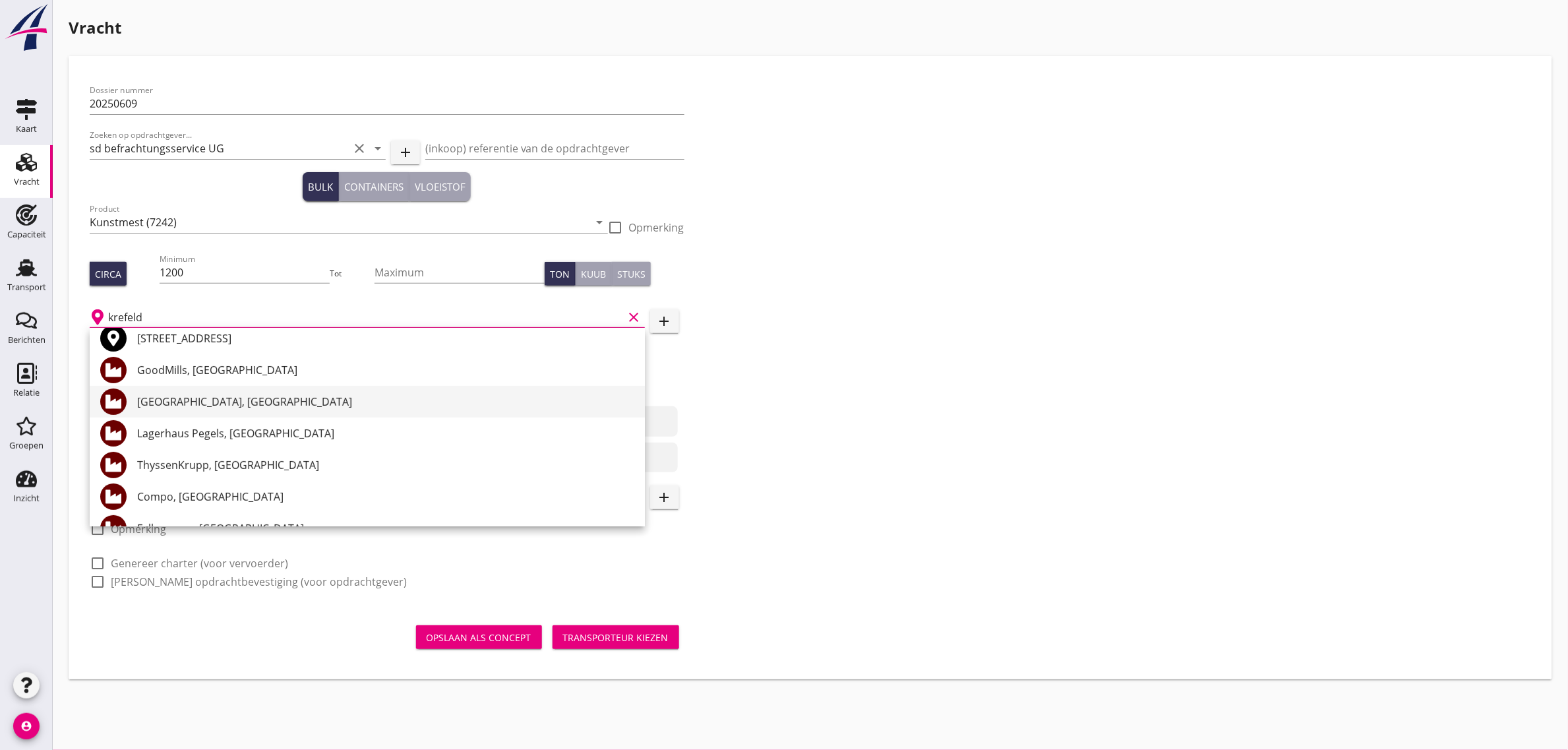
scroll to position [82, 0]
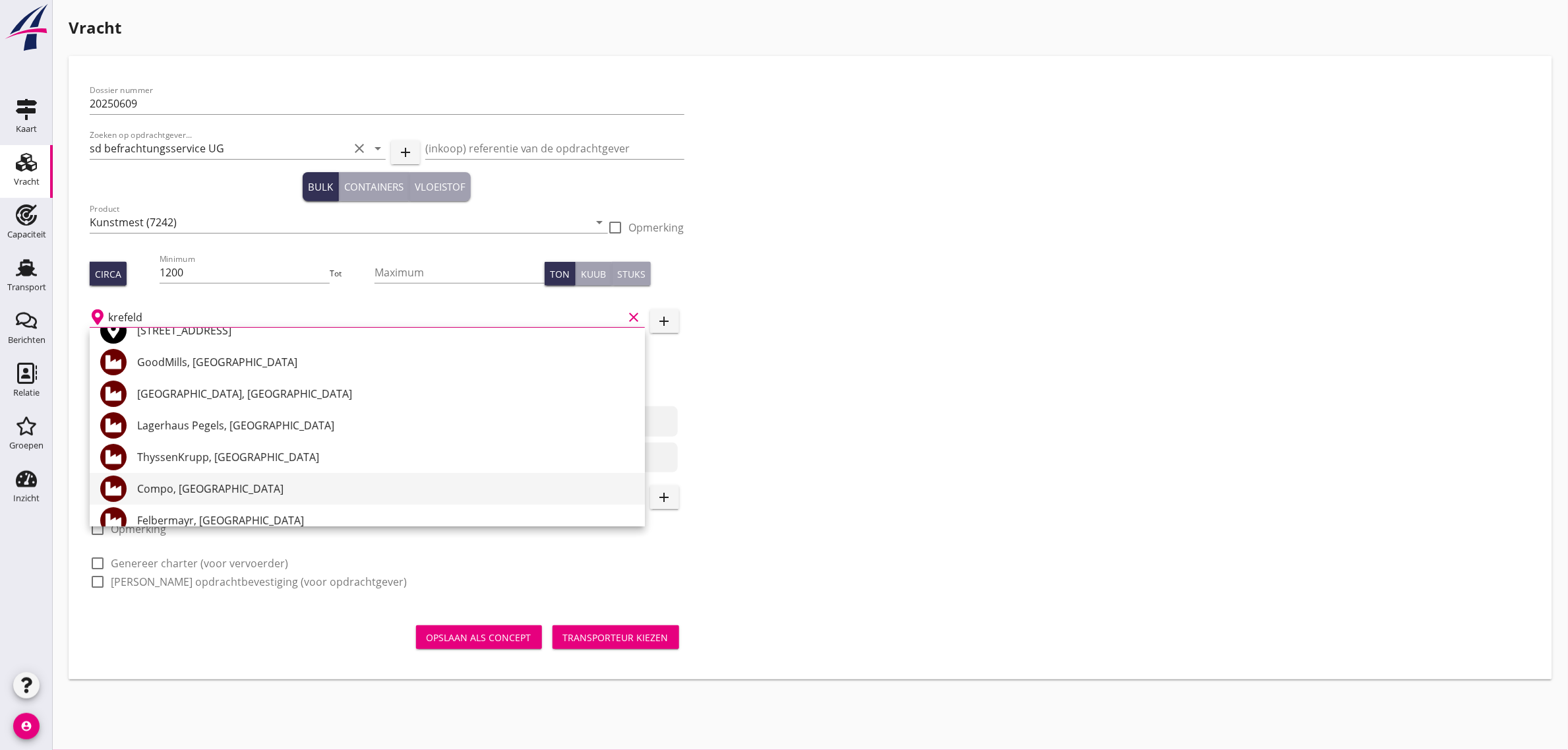
click at [212, 488] on div "Compo, [GEOGRAPHIC_DATA]" at bounding box center [386, 488] width 497 height 16
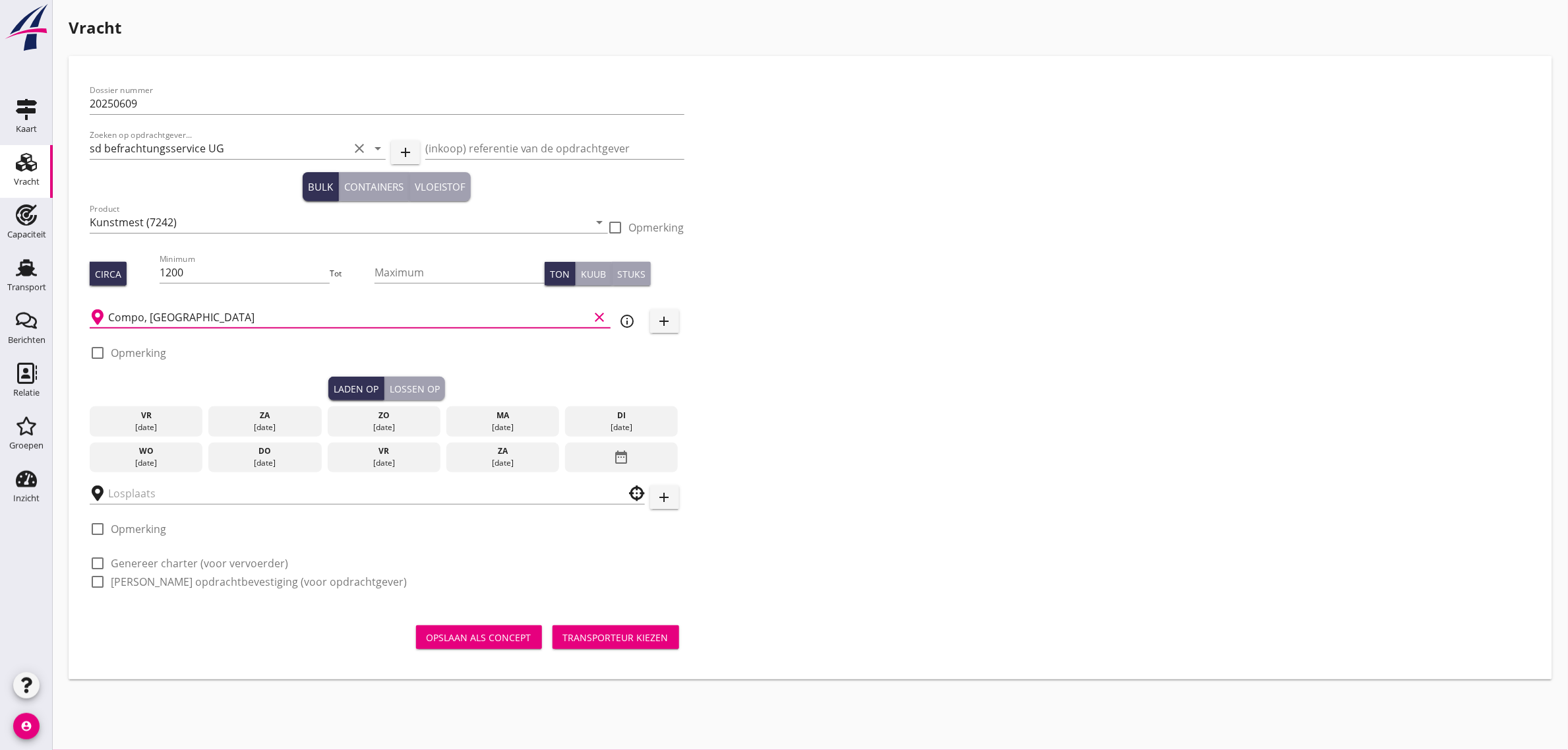
type input "Compo, [GEOGRAPHIC_DATA]"
click at [515, 423] on div "[DATE]" at bounding box center [503, 428] width 107 height 12
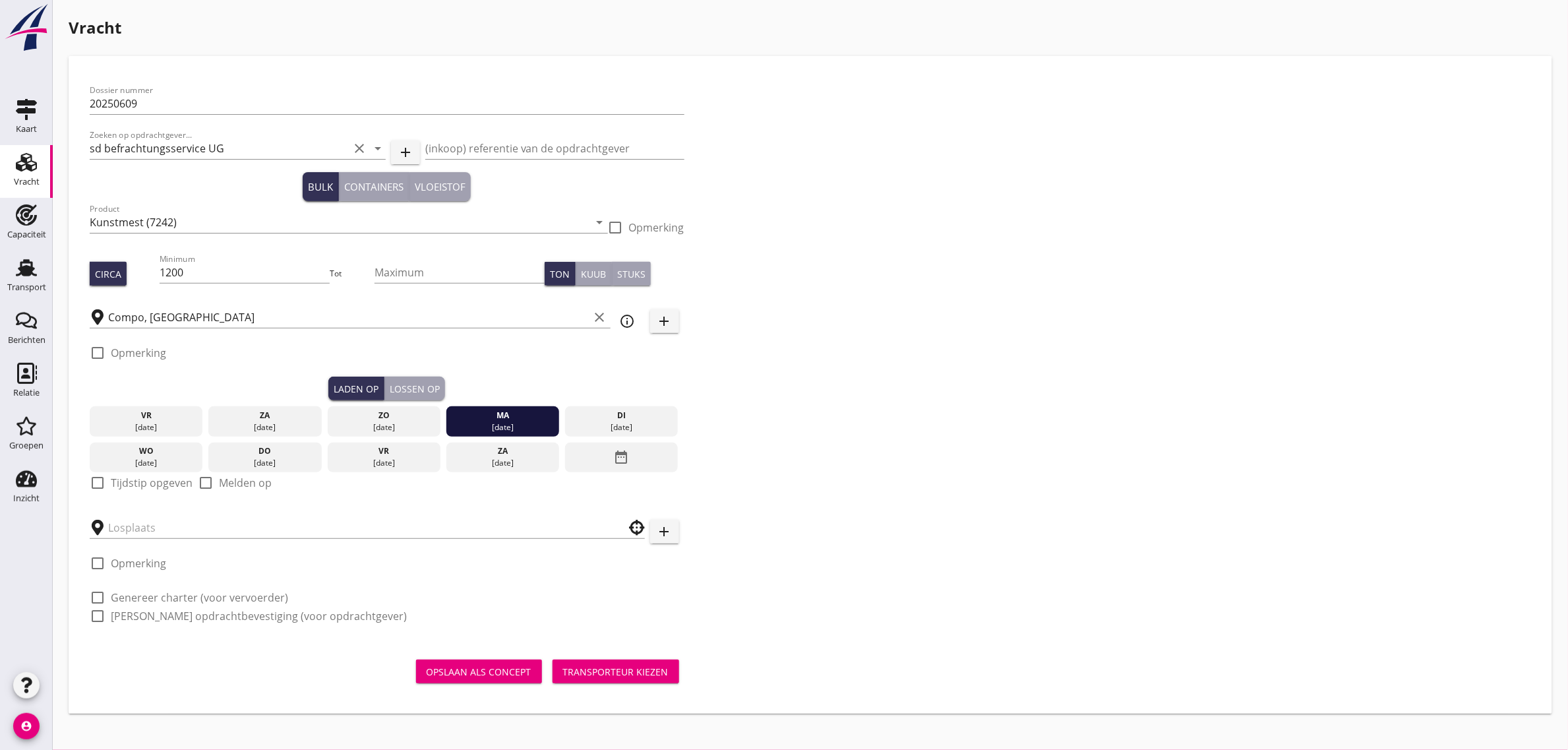
click at [166, 483] on label "Tijdstip opgeven" at bounding box center [151, 483] width 82 height 14
checkbox input "true"
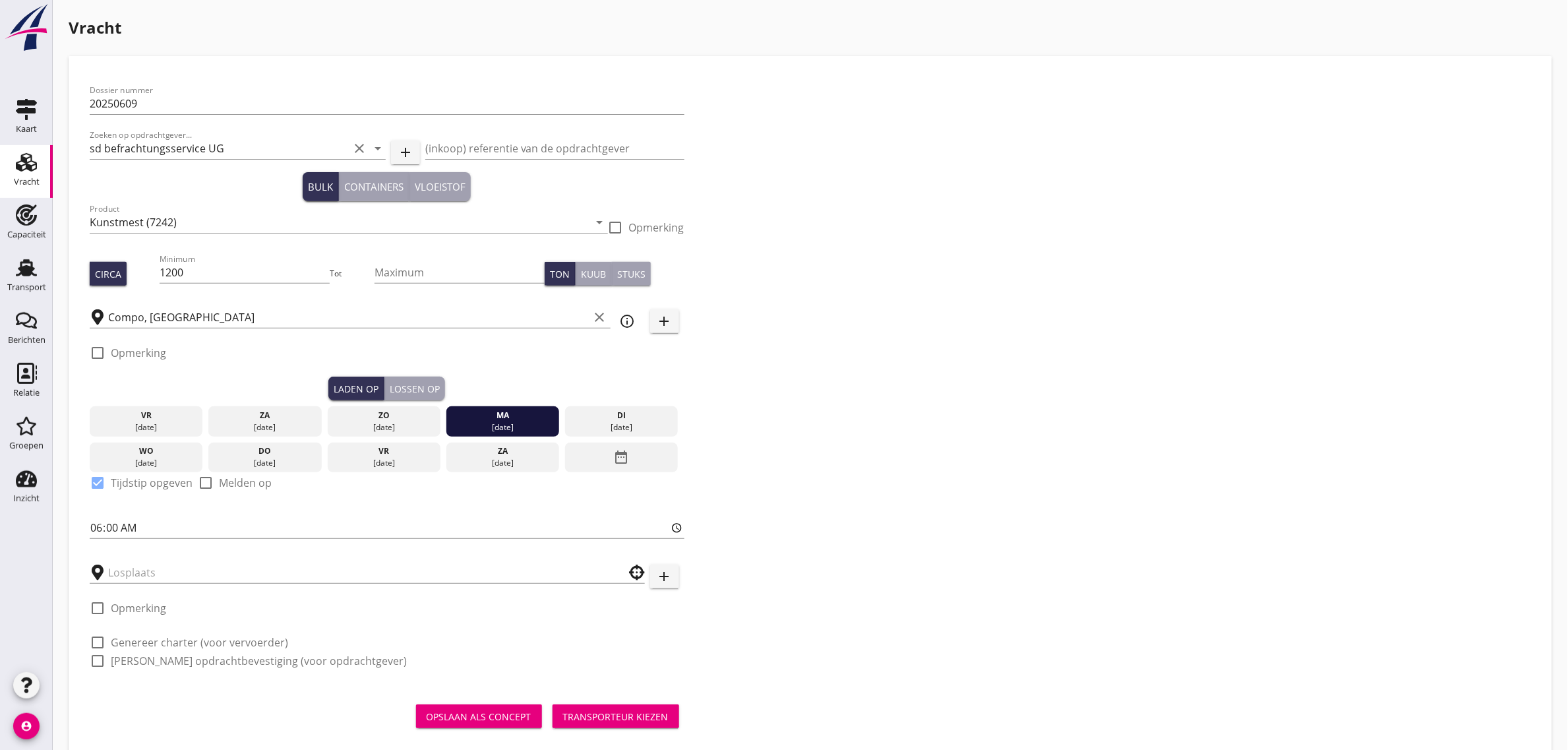
click at [404, 386] on div "Lossen op" at bounding box center [415, 389] width 50 height 14
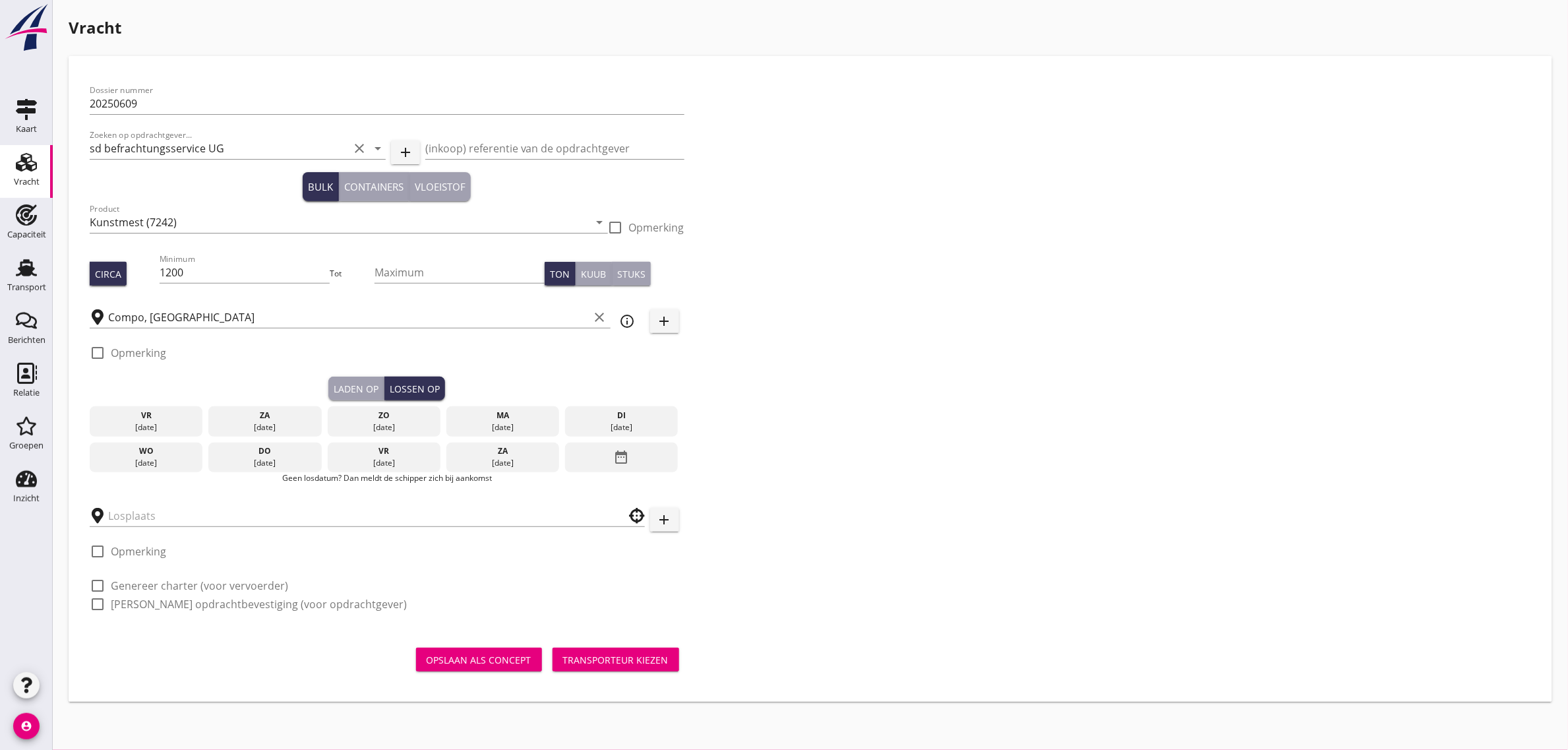
click at [298, 448] on div "do" at bounding box center [265, 451] width 107 height 12
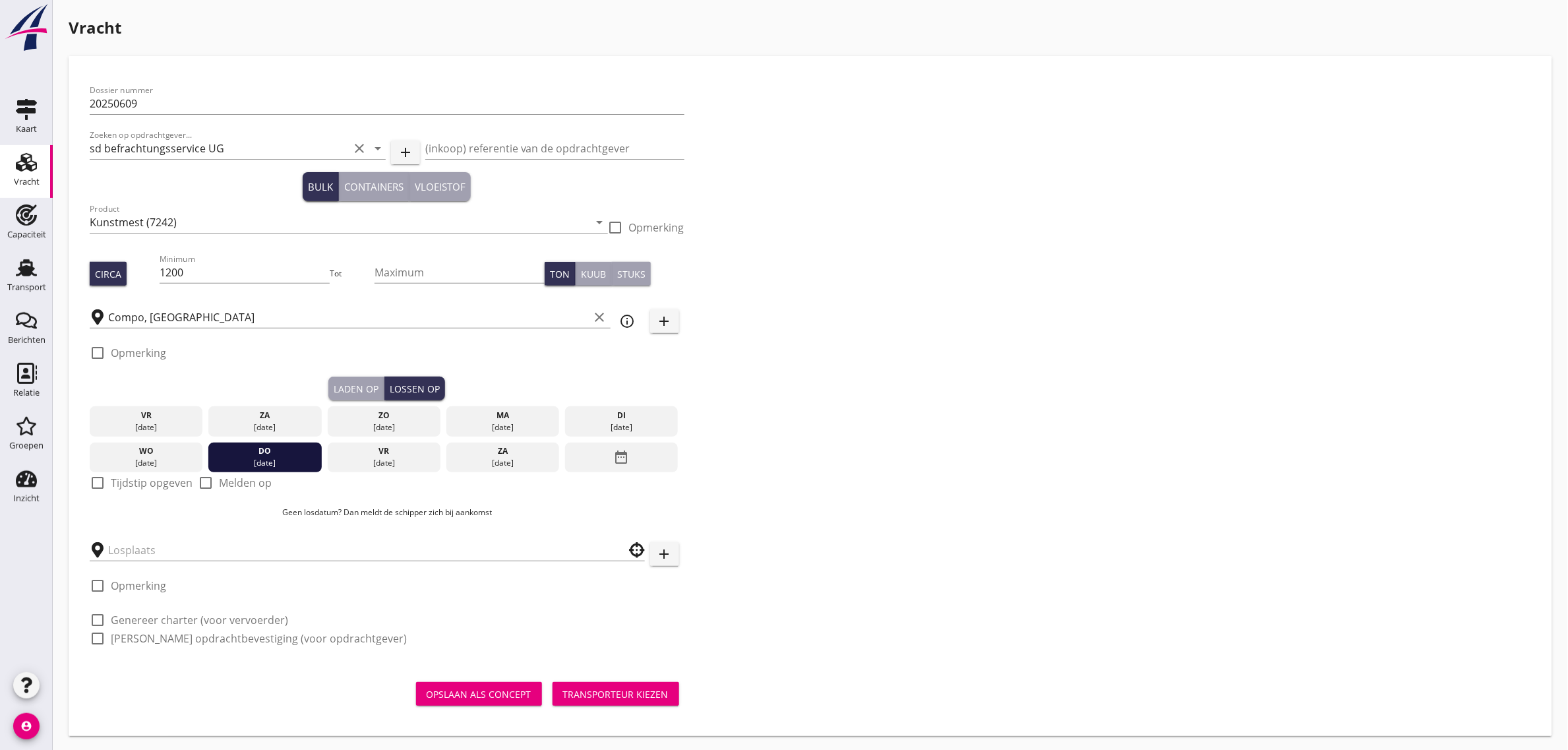
click at [157, 486] on label "Tijdstip opgeven" at bounding box center [151, 483] width 82 height 14
checkbox input "true"
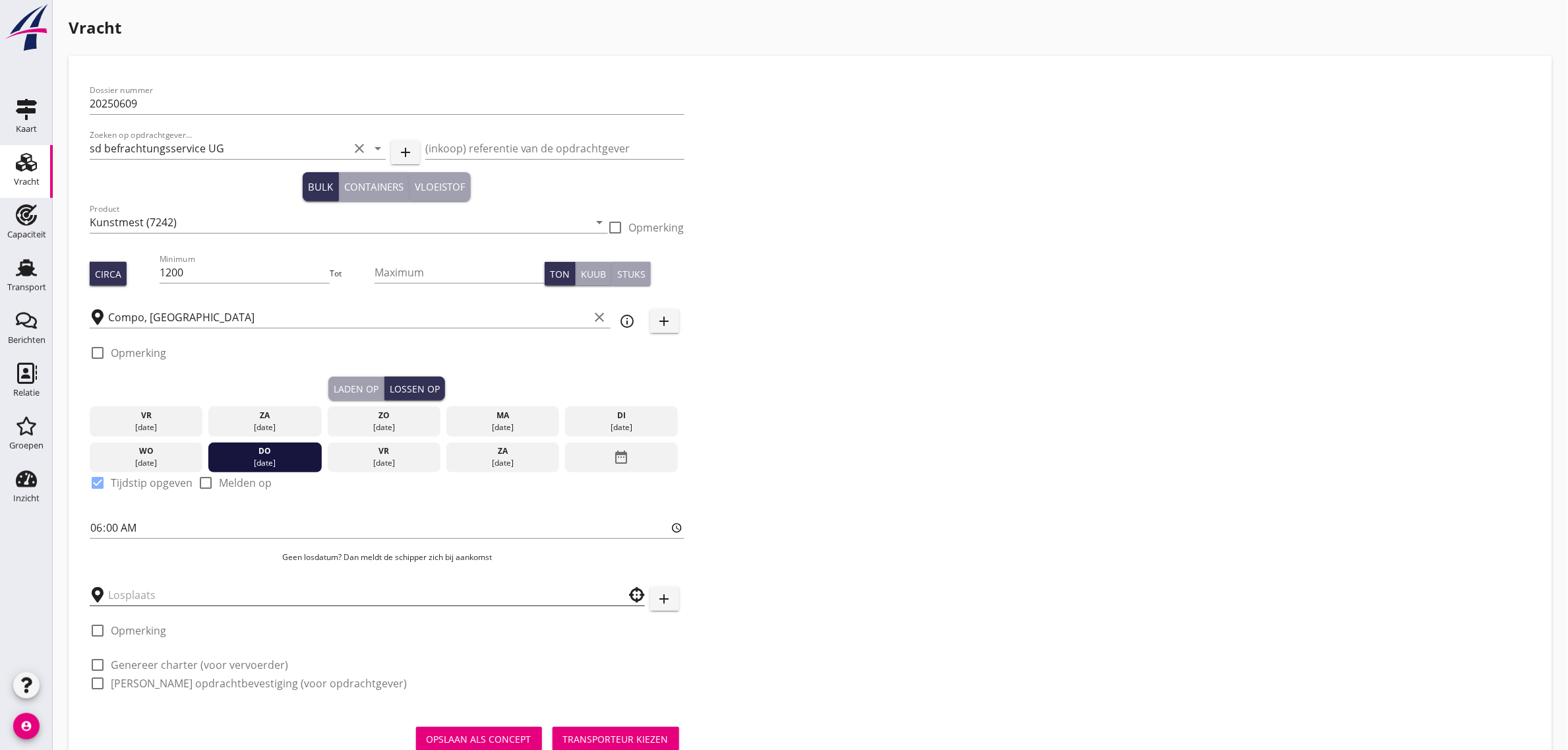
click at [139, 596] on input "text" at bounding box center [358, 595] width 500 height 21
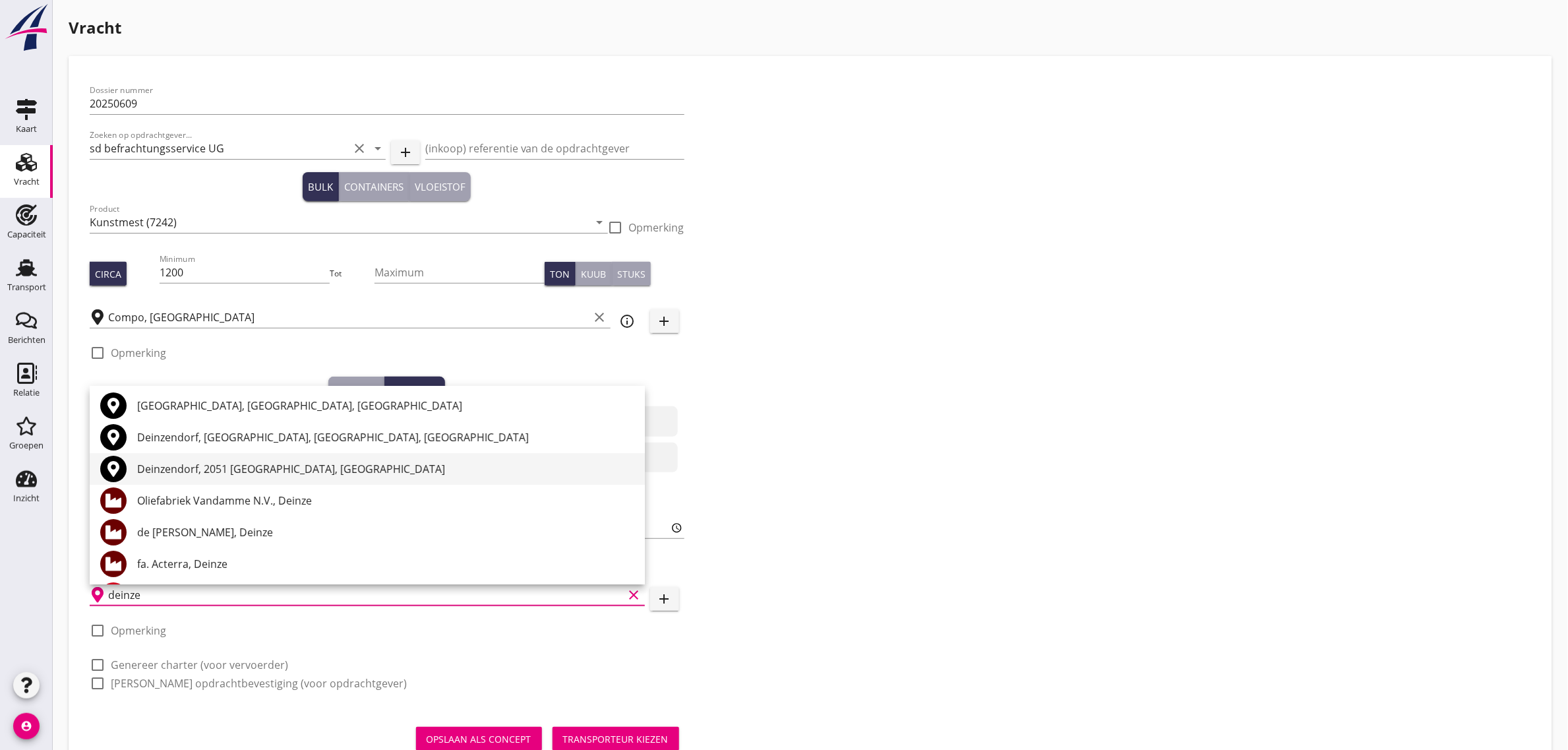
scroll to position [0, 0]
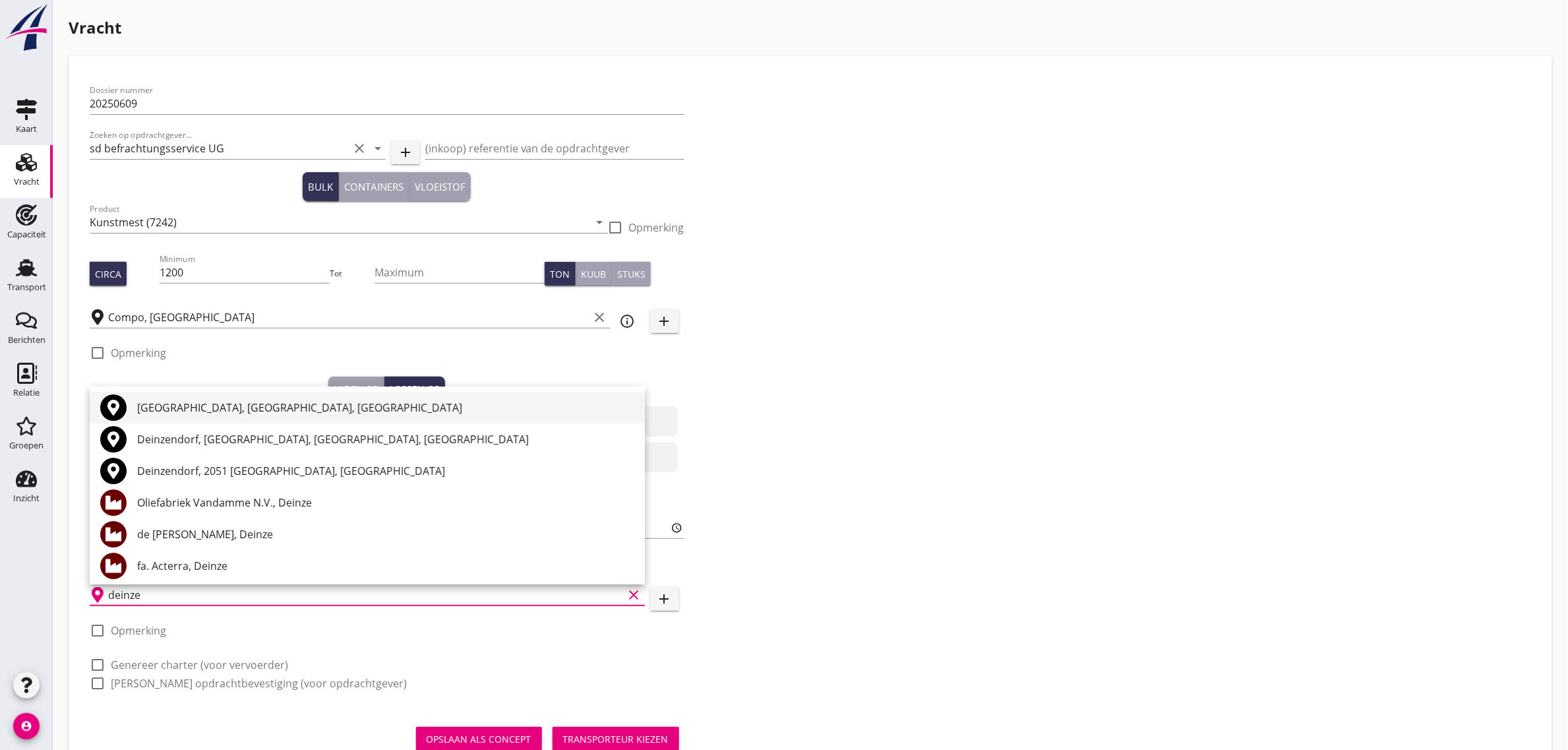
drag, startPoint x: 188, startPoint y: 411, endPoint x: 188, endPoint y: 443, distance: 32.0
click at [188, 411] on div "[GEOGRAPHIC_DATA], [GEOGRAPHIC_DATA], [GEOGRAPHIC_DATA]" at bounding box center [386, 407] width 497 height 16
type input "[GEOGRAPHIC_DATA], [GEOGRAPHIC_DATA], [GEOGRAPHIC_DATA]"
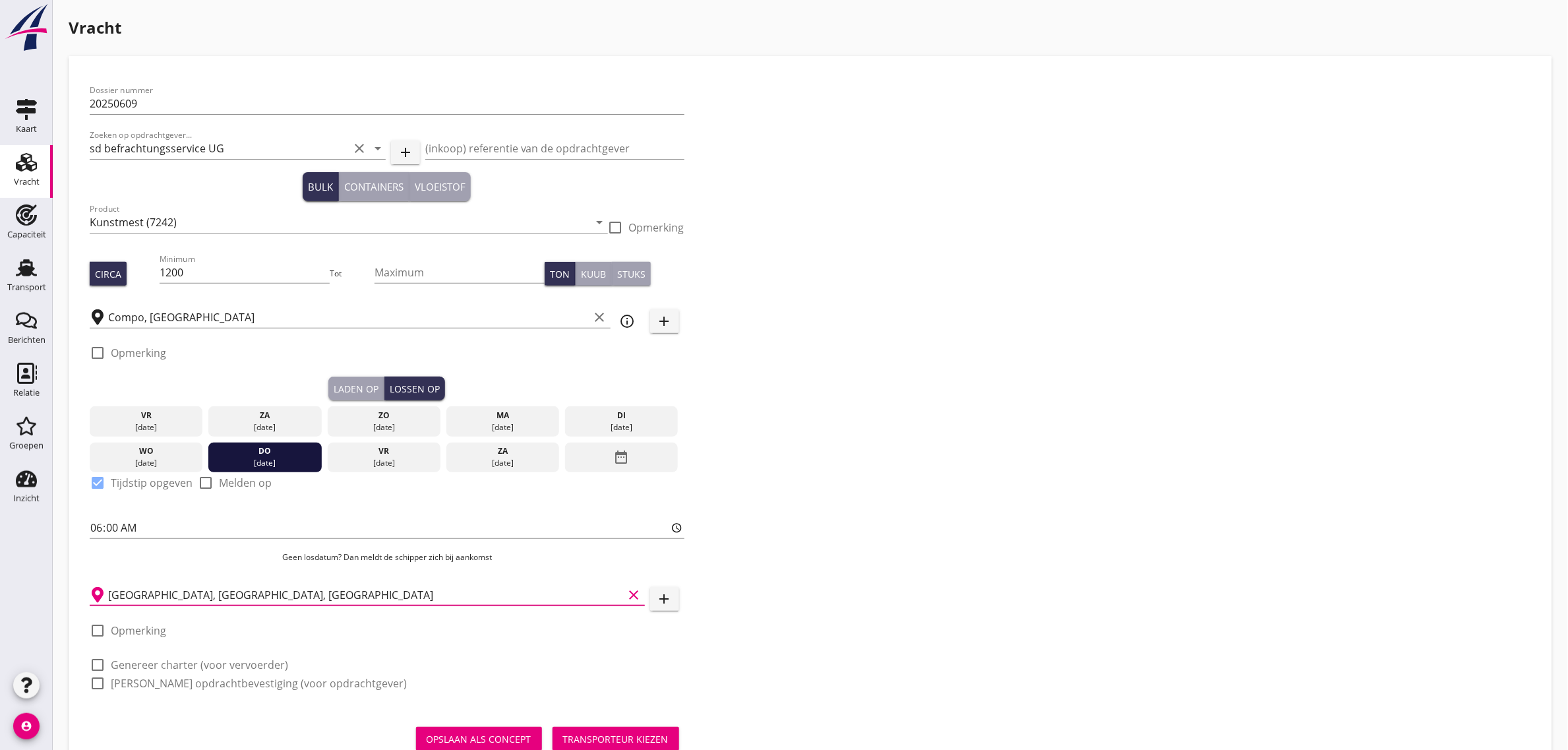
click at [163, 663] on label "Genereer charter (voor vervoerder)" at bounding box center [200, 665] width 178 height 14
click at [169, 689] on label "[PERSON_NAME] opdrachtbevestiging (voor opdrachtgever)" at bounding box center [258, 683] width 296 height 14
checkbox input "true"
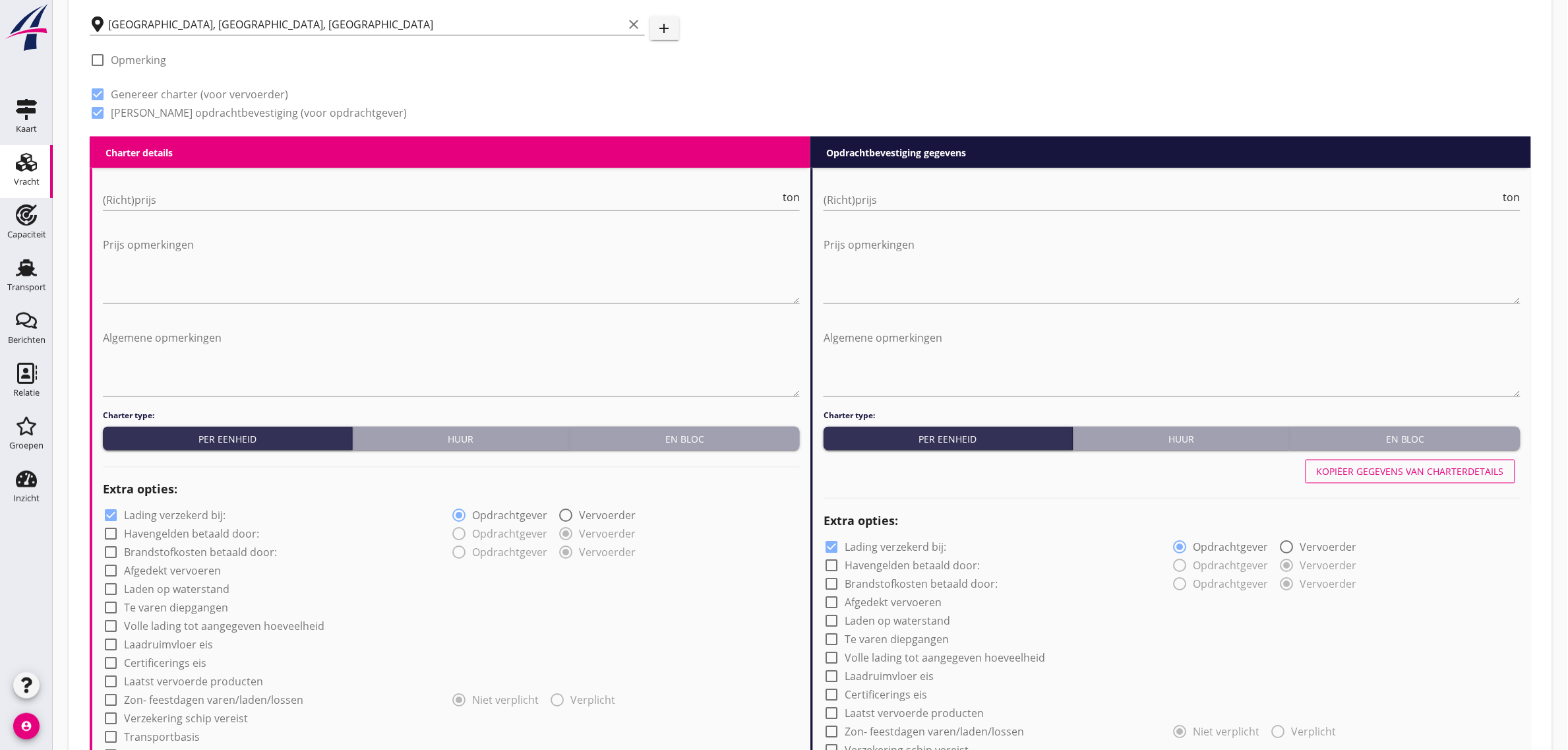
scroll to position [577, 0]
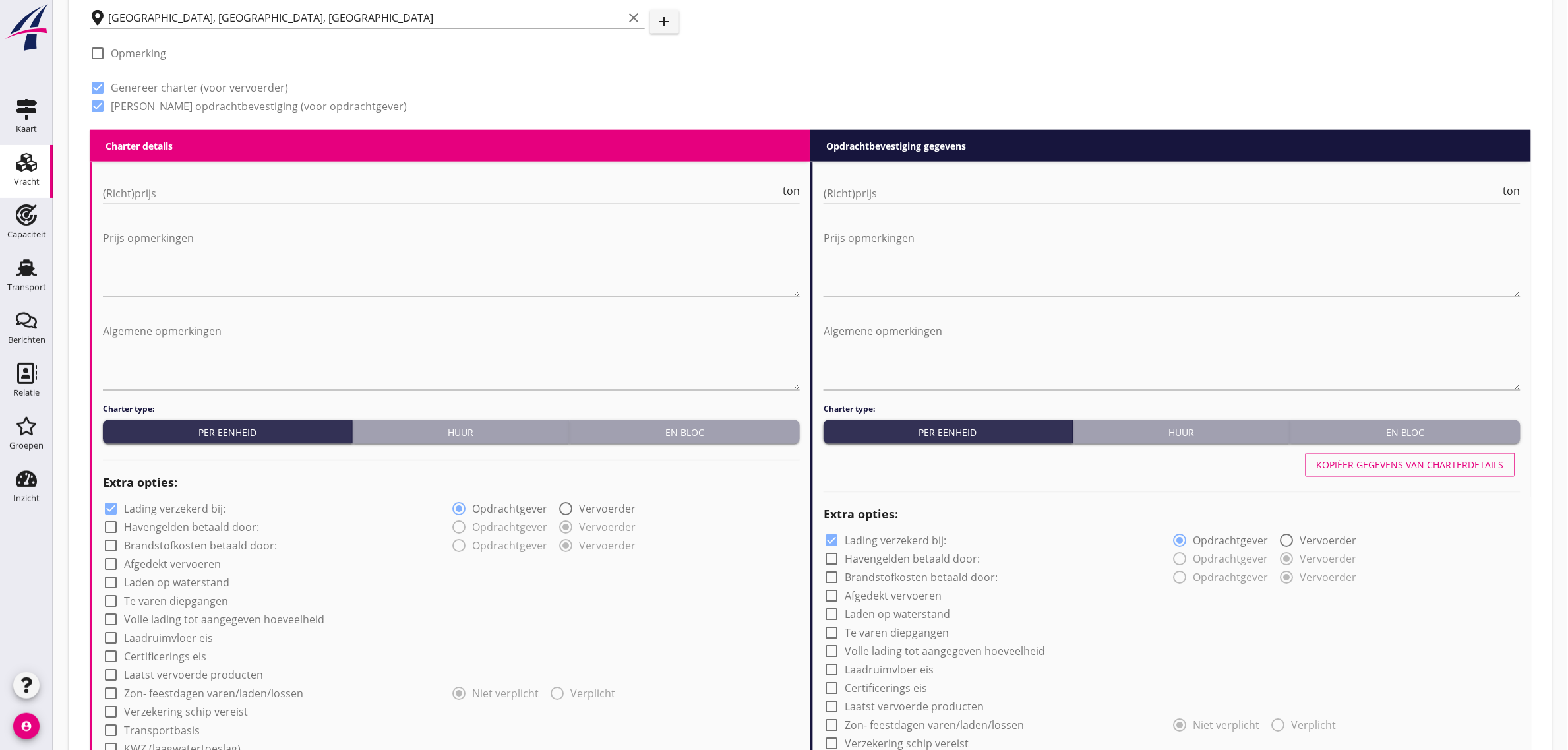
click at [660, 428] on div "En bloc" at bounding box center [685, 432] width 220 height 14
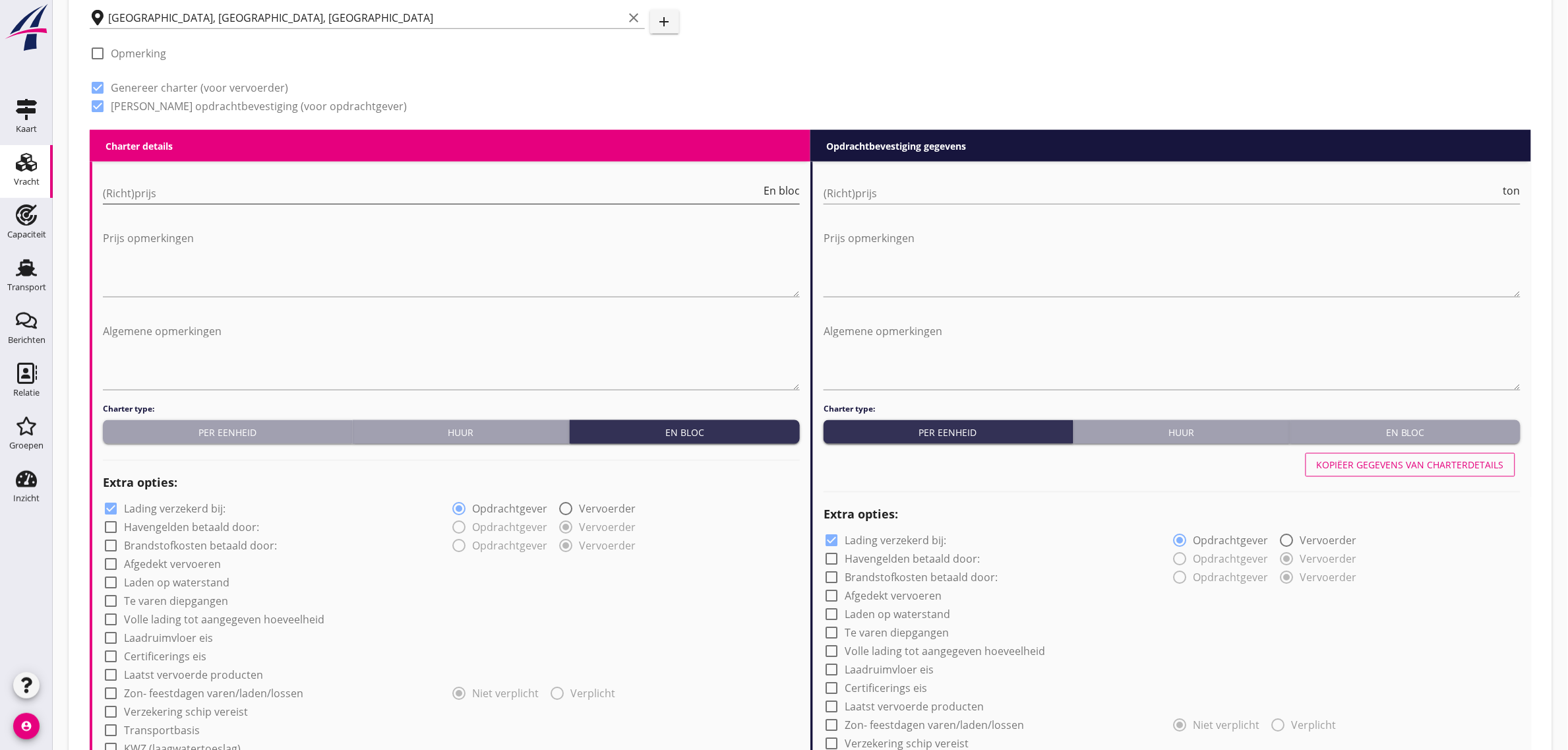
click at [159, 196] on input "(Richt)prijs" at bounding box center [432, 194] width 658 height 21
type input "11500"
type textarea "2 partijen op hopen separeren: 400 + 800 ton"
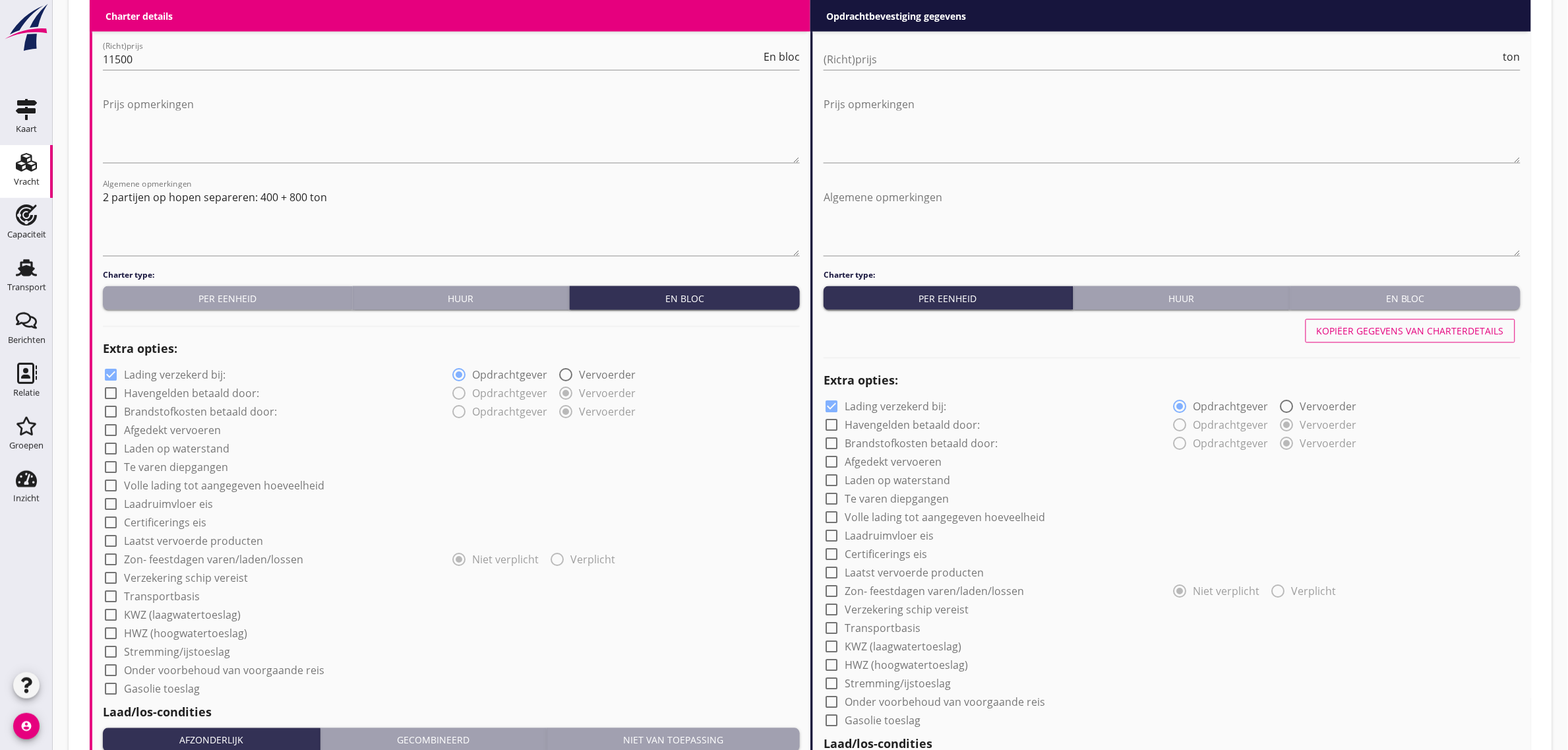
scroll to position [742, 0]
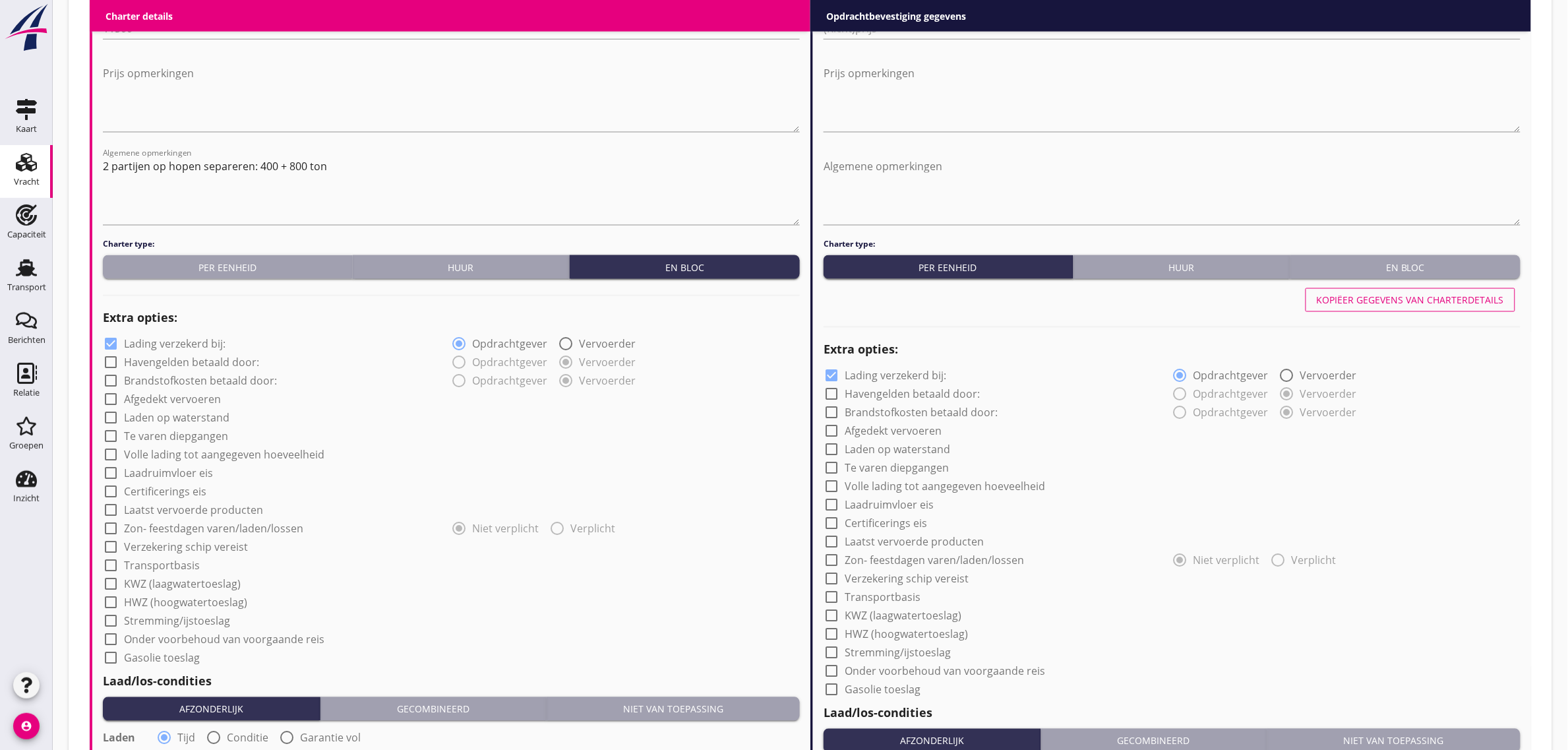
click at [190, 394] on label "Afgedekt vervoeren" at bounding box center [172, 400] width 97 height 14
checkbox input "true"
click at [182, 426] on div "check_box_outline_blank Te varen diepgangen" at bounding box center [277, 435] width 349 height 19
click at [178, 419] on label "Laden op waterstand" at bounding box center [177, 418] width 105 height 14
checkbox input "true"
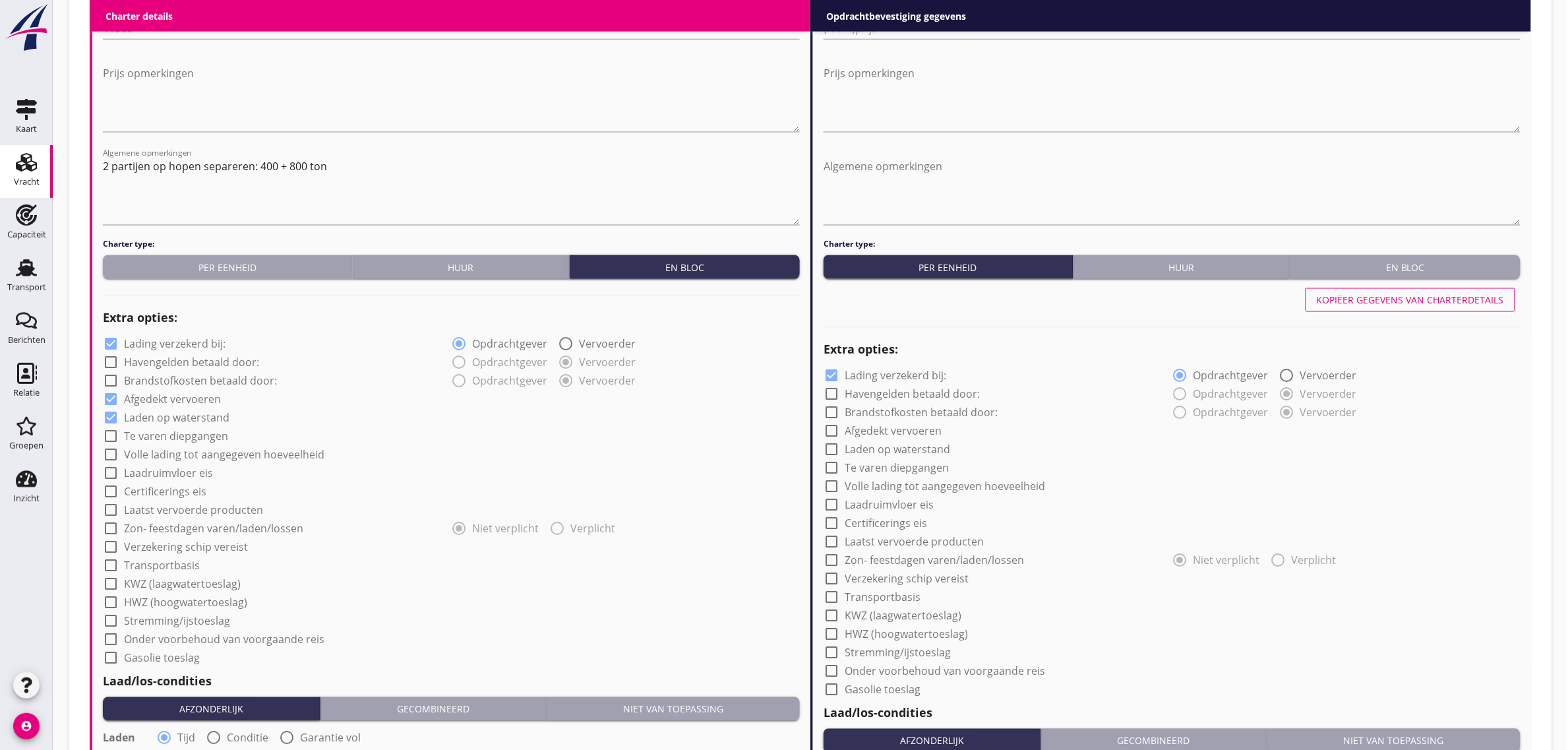
click at [176, 438] on label "Te varen diepgangen" at bounding box center [176, 437] width 104 height 14
checkbox input "true"
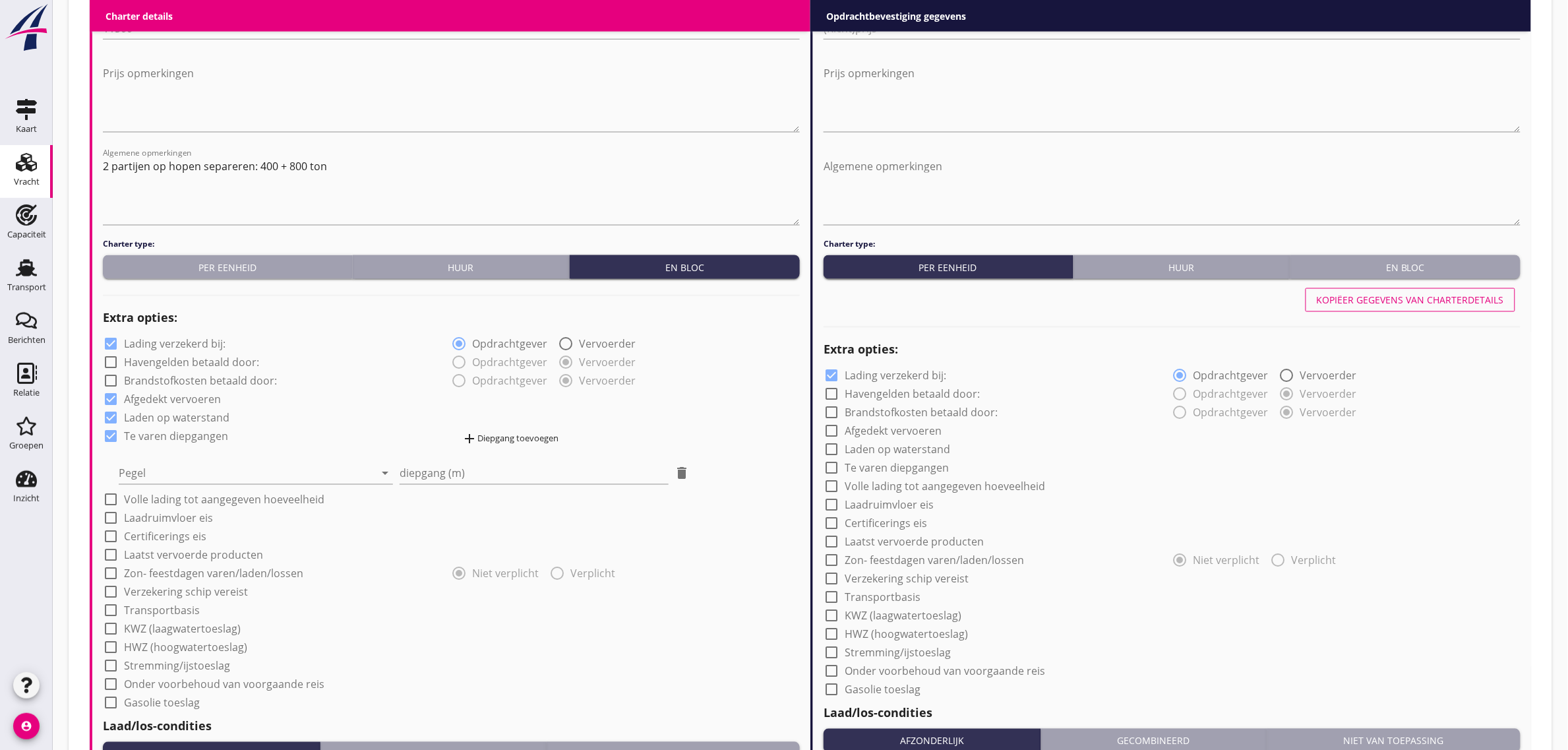
click at [170, 486] on div "check_box Lading verzekerd bij: radio_button_checked Opdrachtgever radio_button…" at bounding box center [452, 522] width 697 height 377
click at [178, 470] on div at bounding box center [247, 474] width 256 height 21
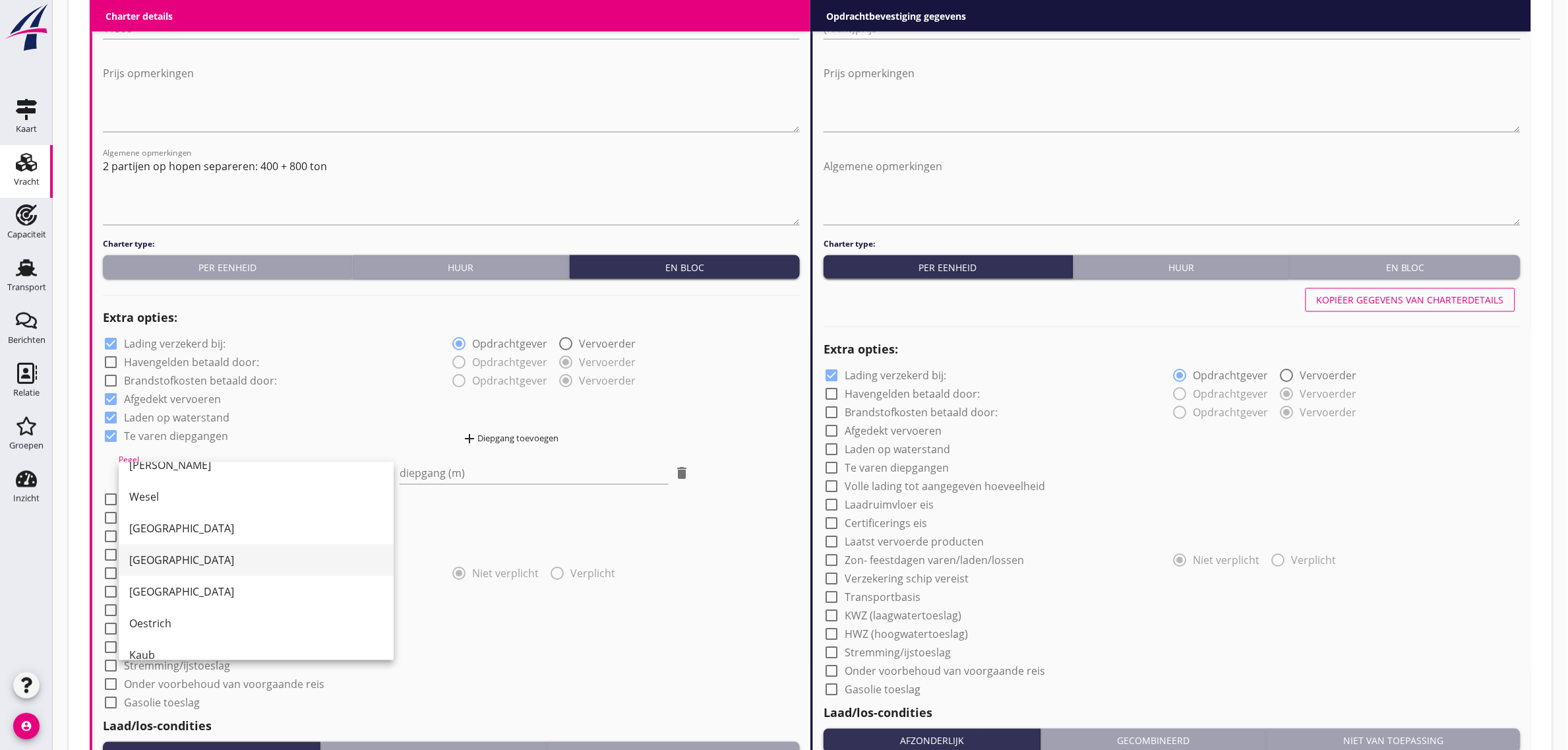
scroll to position [82, 0]
click at [209, 534] on div "[GEOGRAPHIC_DATA]" at bounding box center [256, 527] width 254 height 16
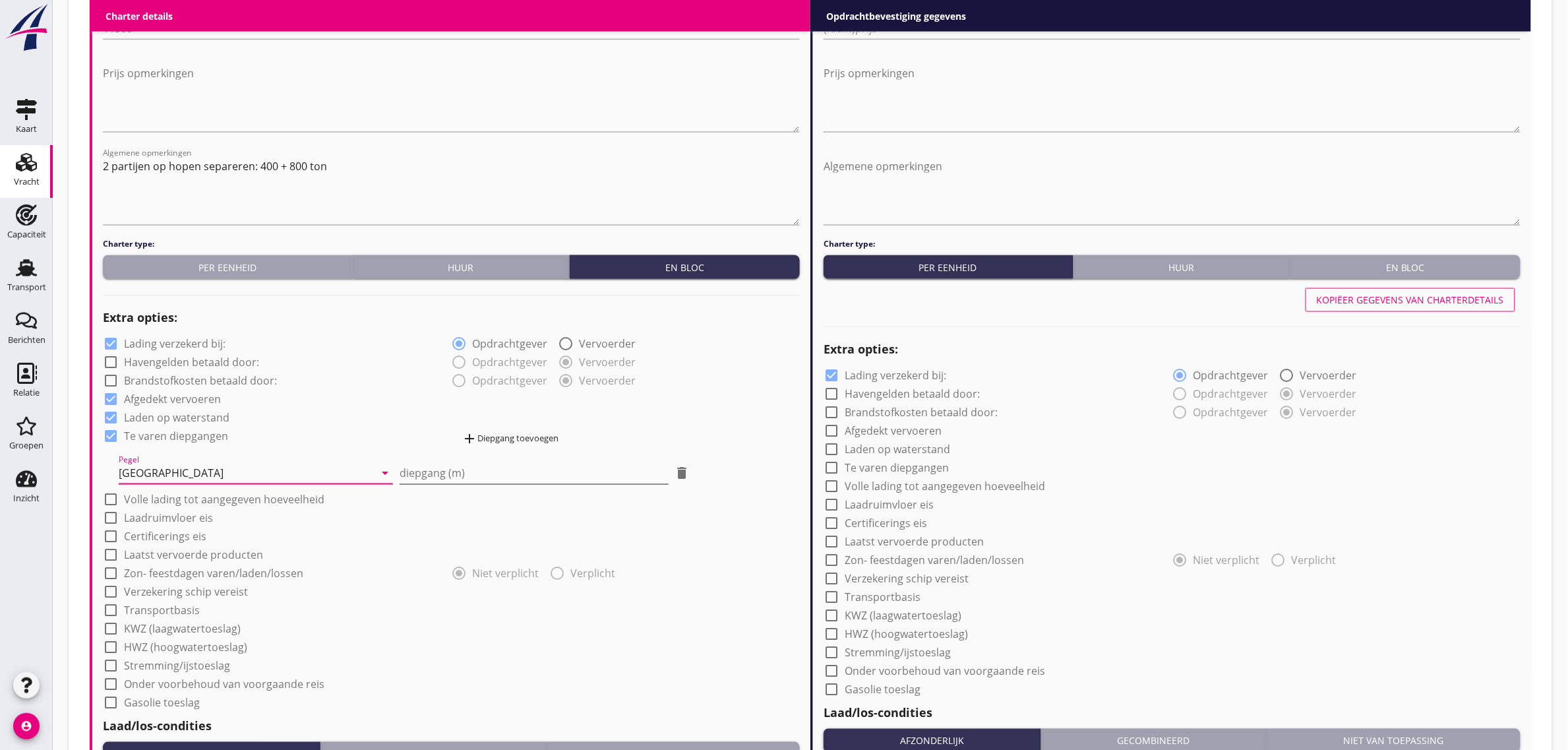
click at [470, 463] on input "diepgang (m)" at bounding box center [534, 474] width 268 height 21
type input "-0"
type input "-0.20"
click at [728, 367] on div "radio_button_unchecked Opdrachtgever radio_button_checked Vervoerder" at bounding box center [626, 361] width 349 height 19
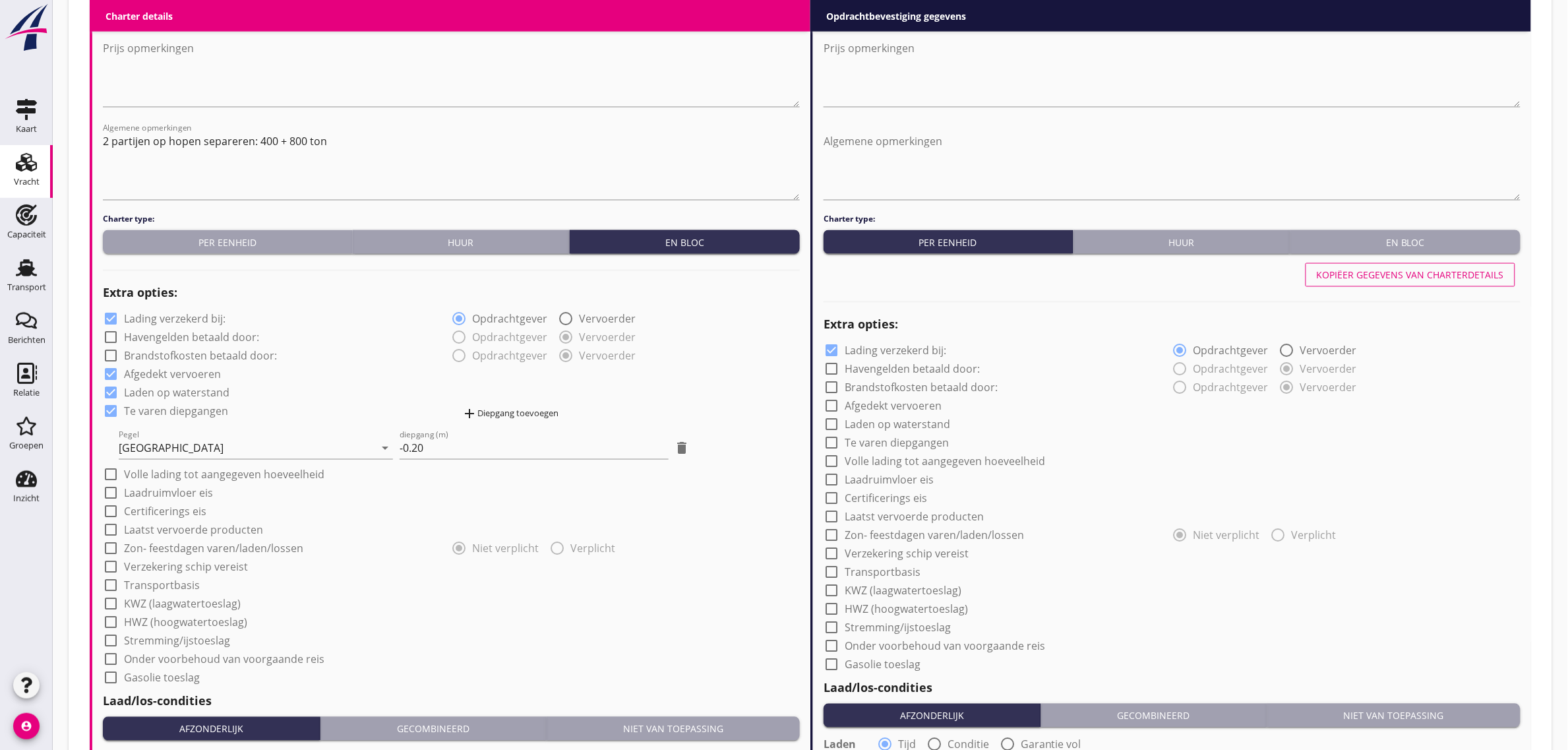
scroll to position [907, 0]
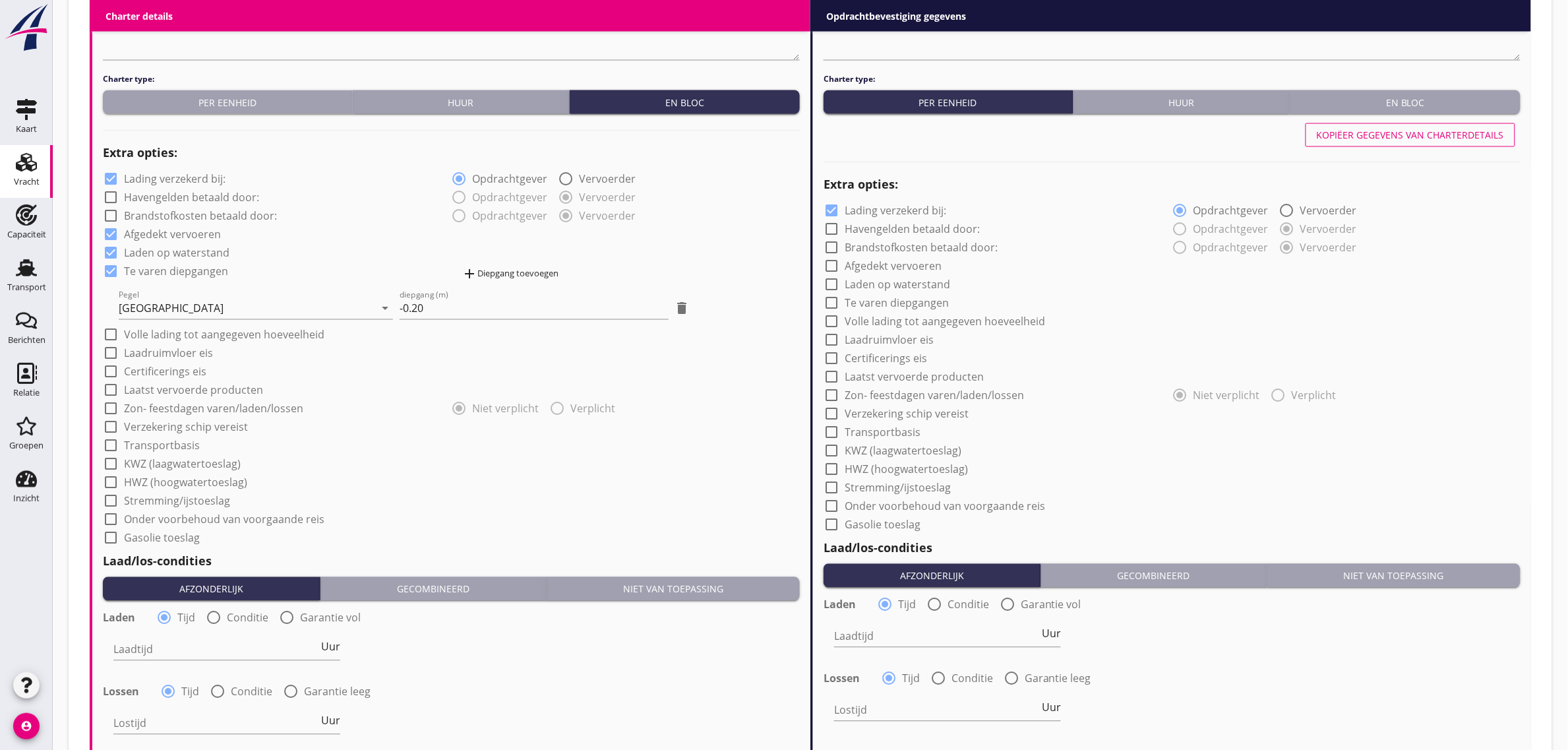
click at [206, 352] on label "Laadruimvloer eis" at bounding box center [169, 354] width 89 height 14
checkbox input "true"
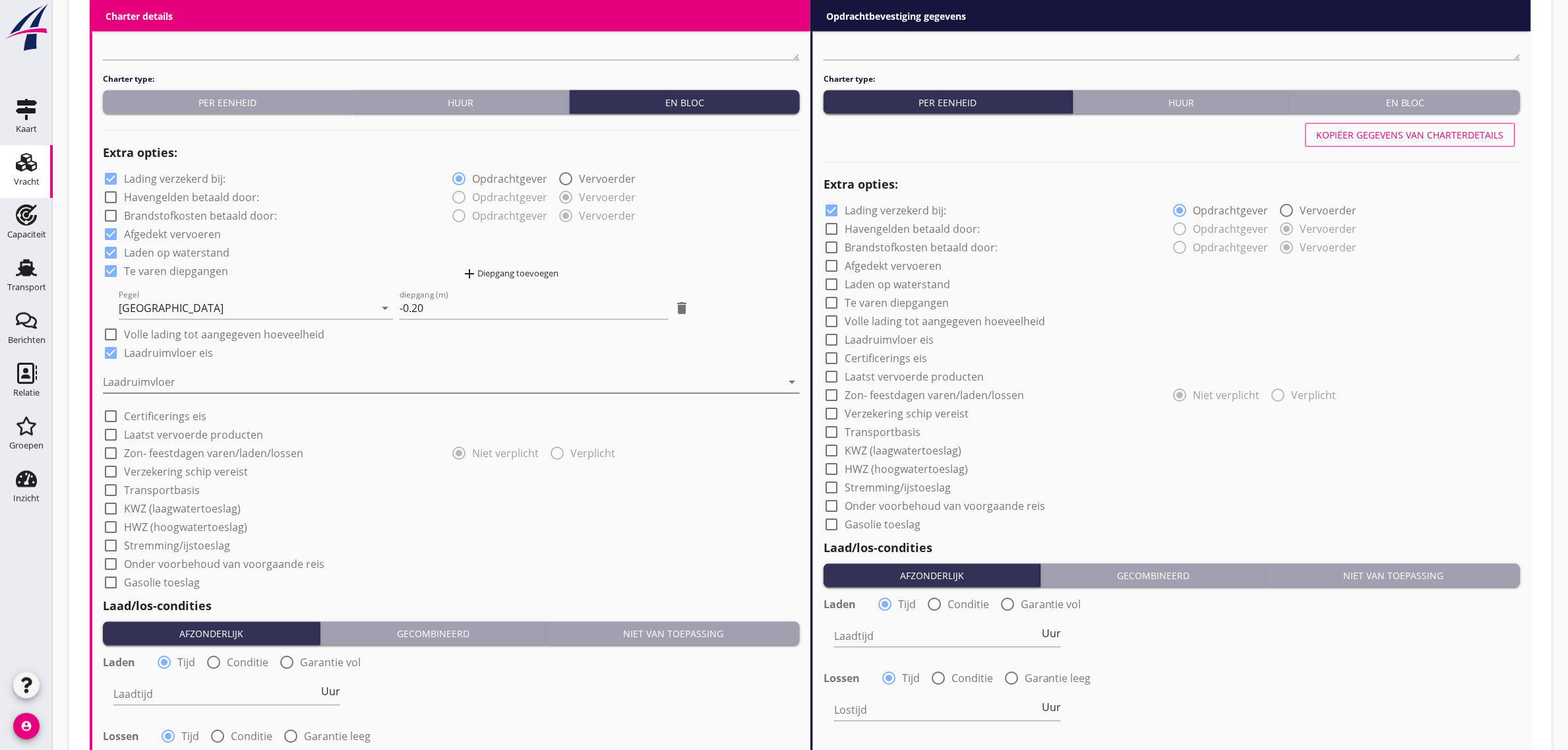
click at [190, 374] on div at bounding box center [442, 383] width 679 height 21
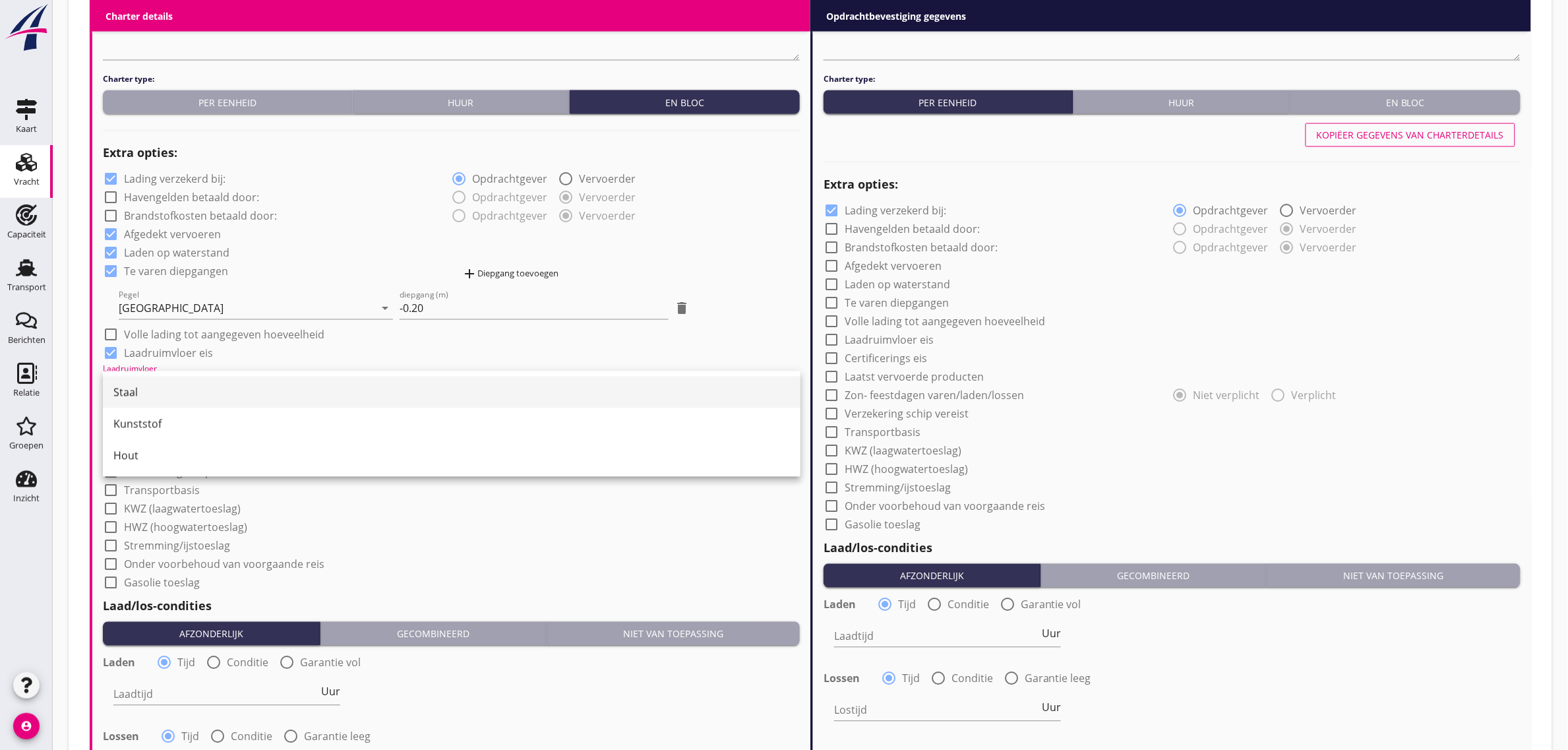
click at [176, 387] on div "Staal" at bounding box center [452, 392] width 676 height 16
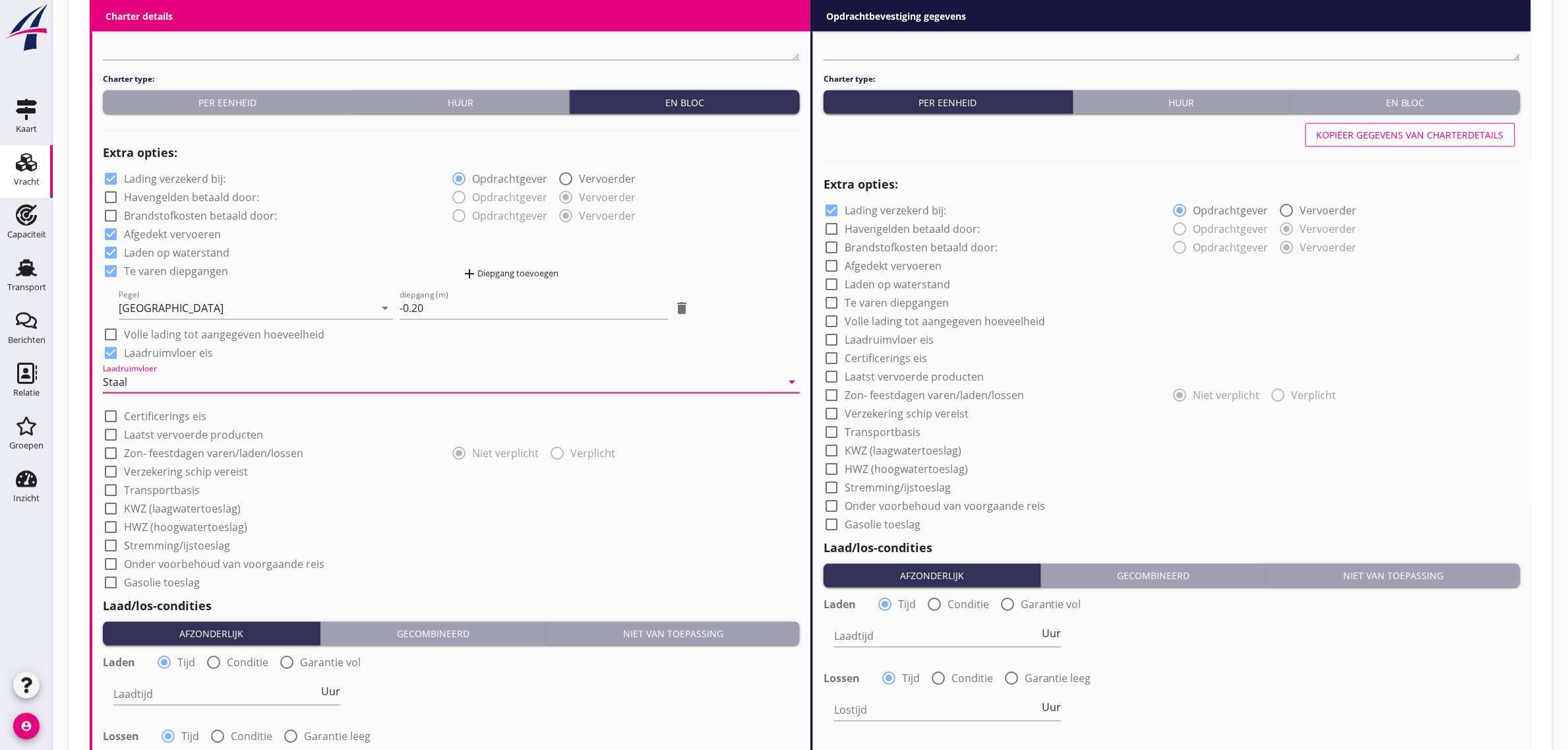
click at [417, 538] on div "check_box_outline_blank Stremming/ijstoeslag" at bounding box center [452, 544] width 697 height 19
click at [185, 492] on label "Transportbasis" at bounding box center [162, 491] width 76 height 14
checkbox input "true"
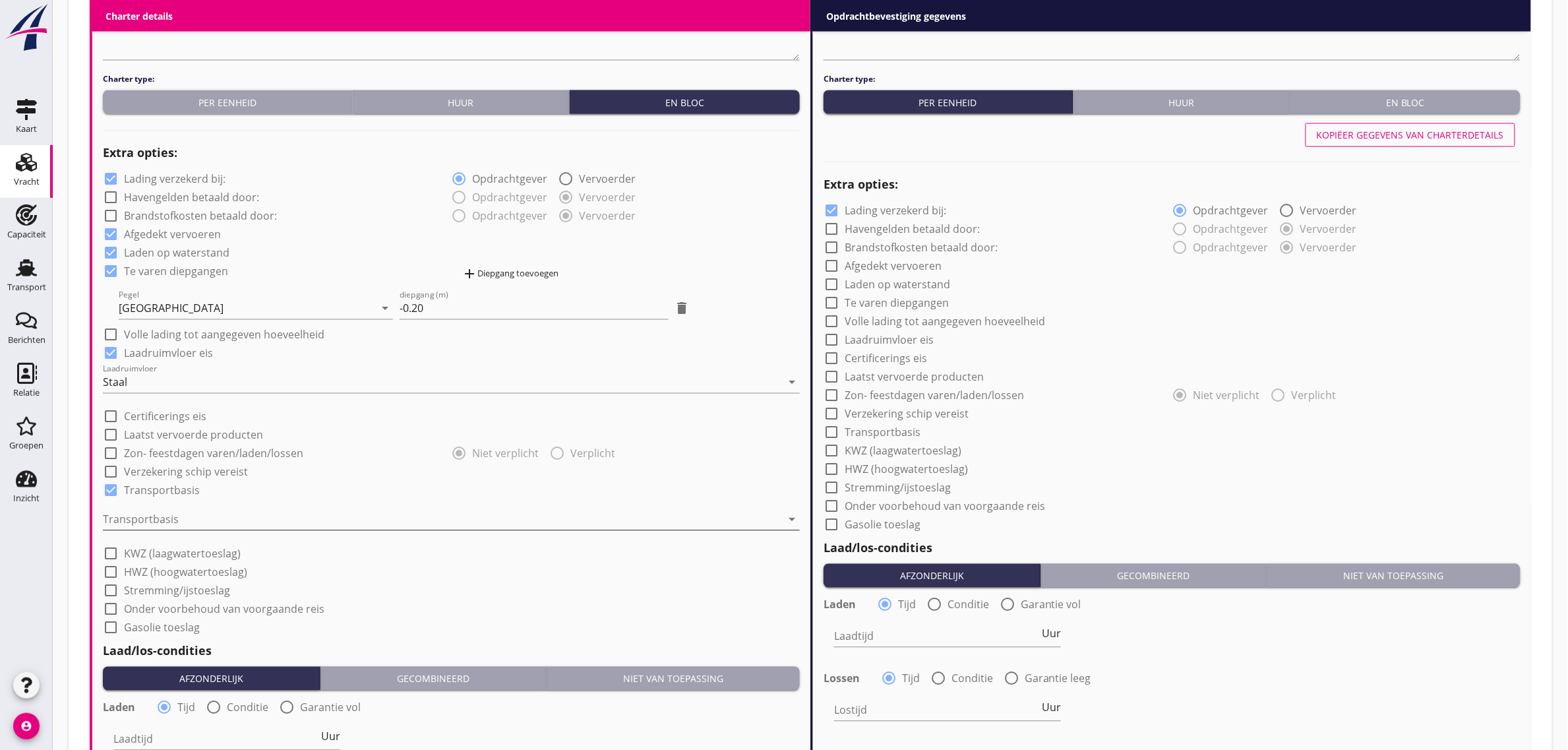
click at [205, 514] on div at bounding box center [442, 520] width 679 height 21
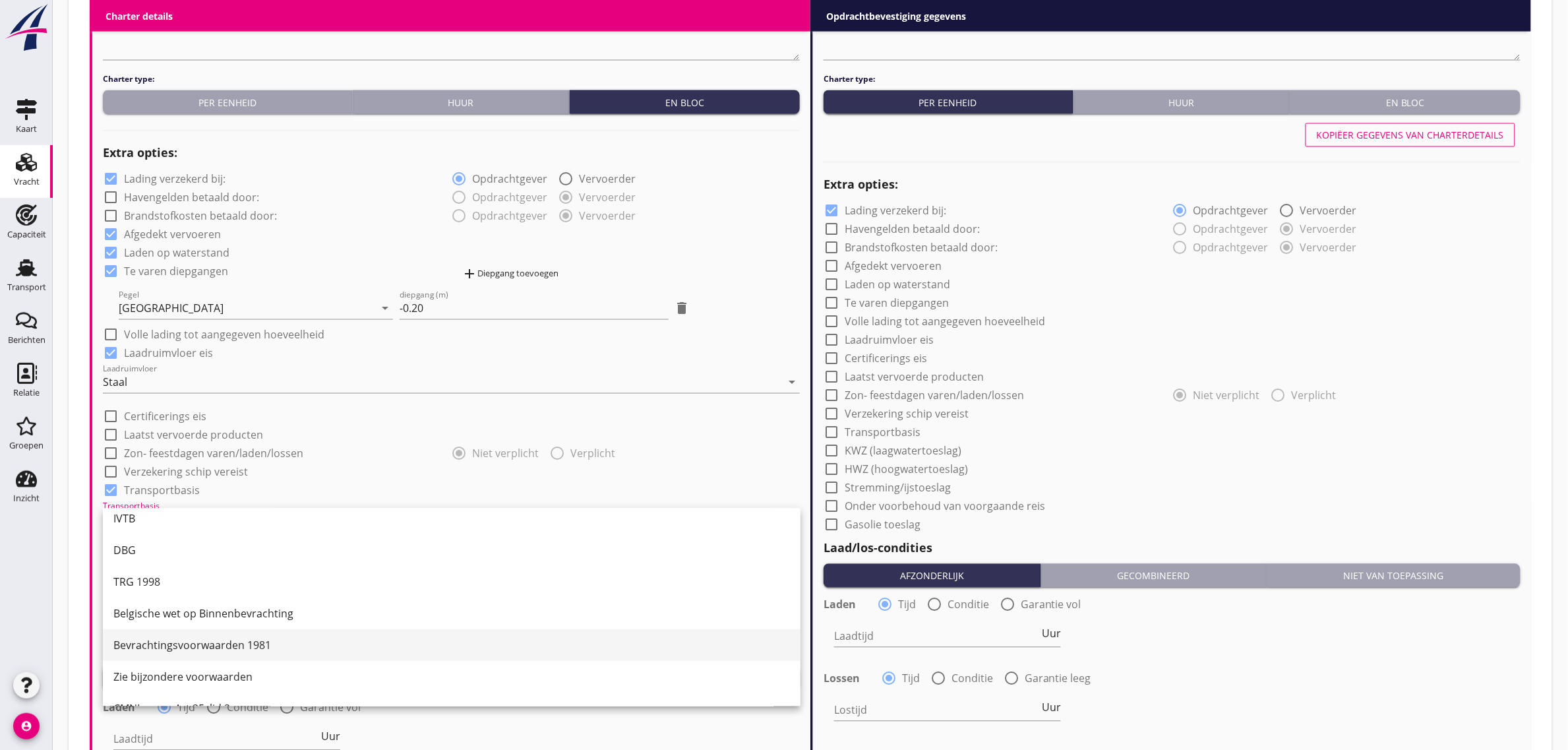
scroll to position [35, 0]
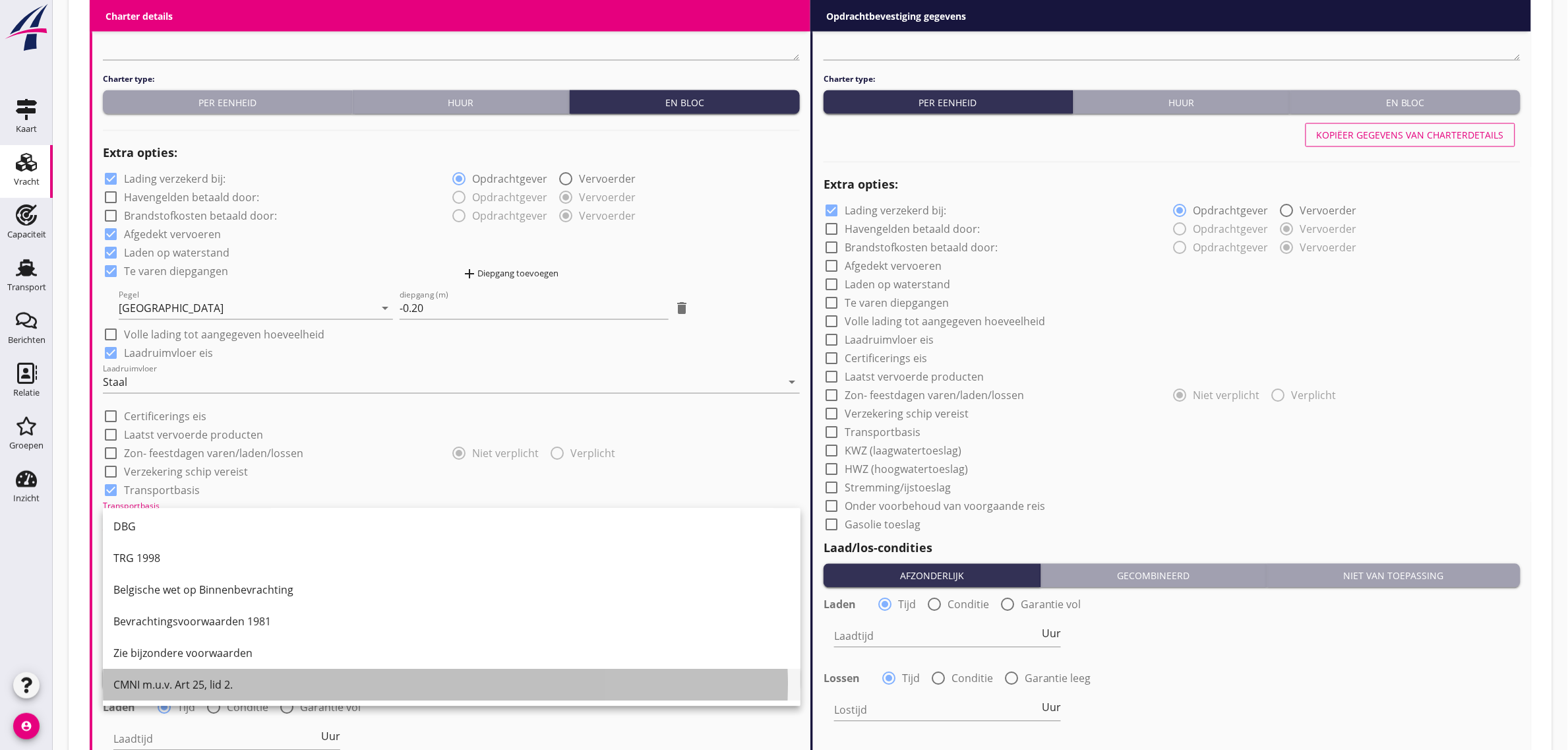
click at [222, 684] on div "CMNI m.u.v. Art 25, lid 2." at bounding box center [452, 684] width 676 height 16
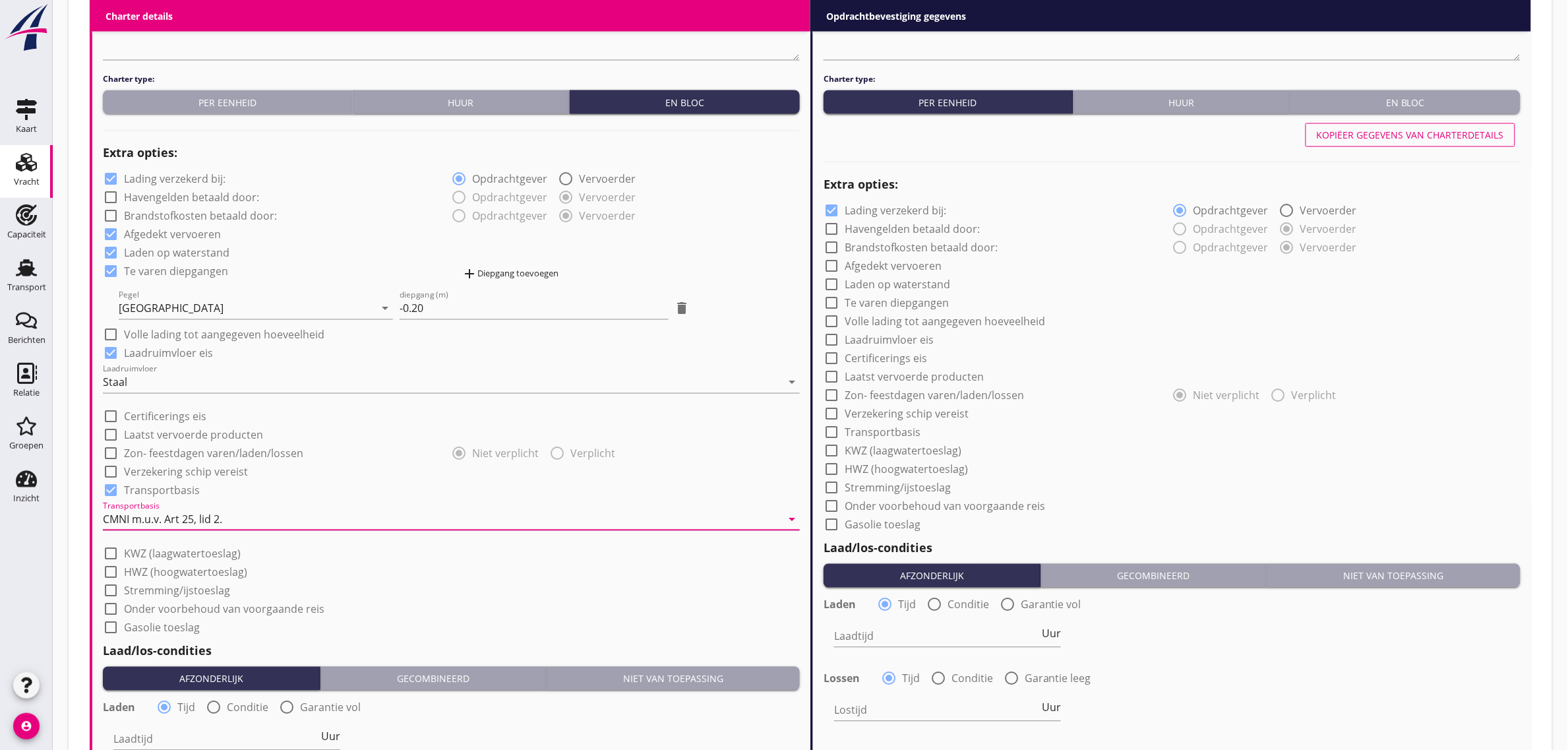
click at [397, 599] on div "check_box_outline_blank Onder voorbehoud van voorgaande reis" at bounding box center [452, 608] width 697 height 19
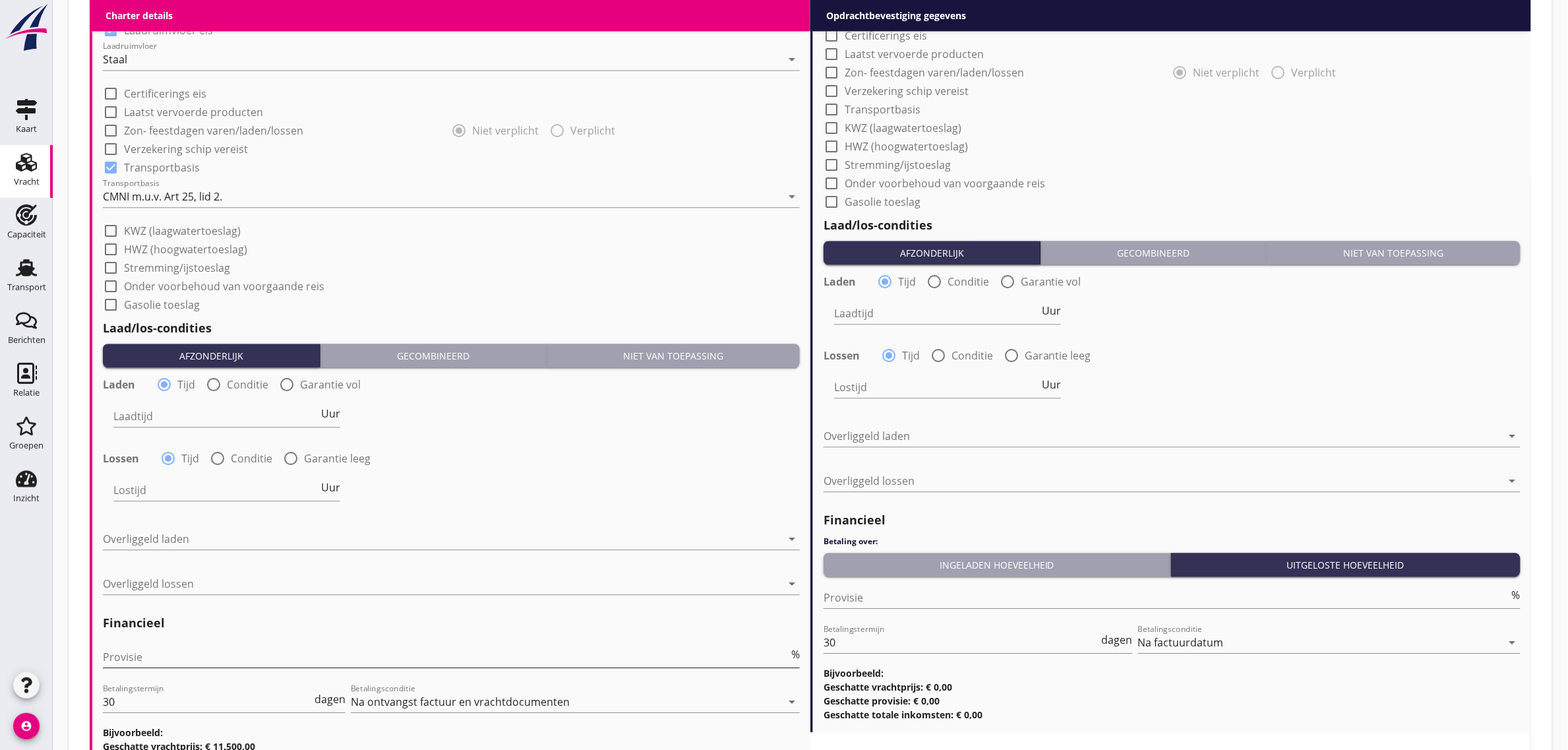
scroll to position [1319, 0]
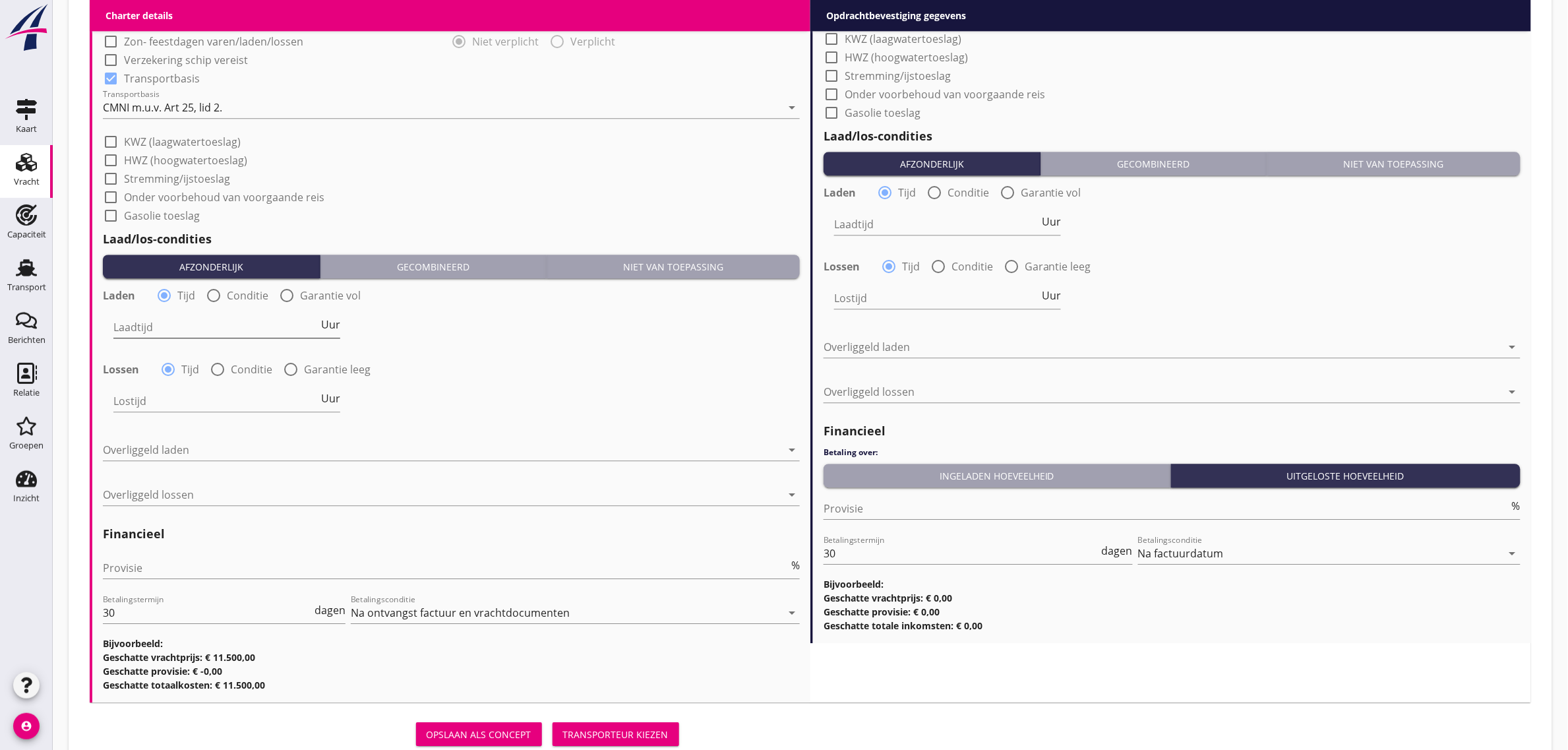
click at [335, 331] on div "Laadtijd Uur" at bounding box center [227, 327] width 227 height 21
click at [330, 330] on span "Uur" at bounding box center [330, 325] width 19 height 11
type input "2"
click at [410, 373] on div "Lossen radio_button_checked Tijd radio_button_unchecked Conditie radio_button_u…" at bounding box center [452, 367] width 697 height 19
click at [256, 401] on input "Lostijd" at bounding box center [216, 401] width 205 height 21
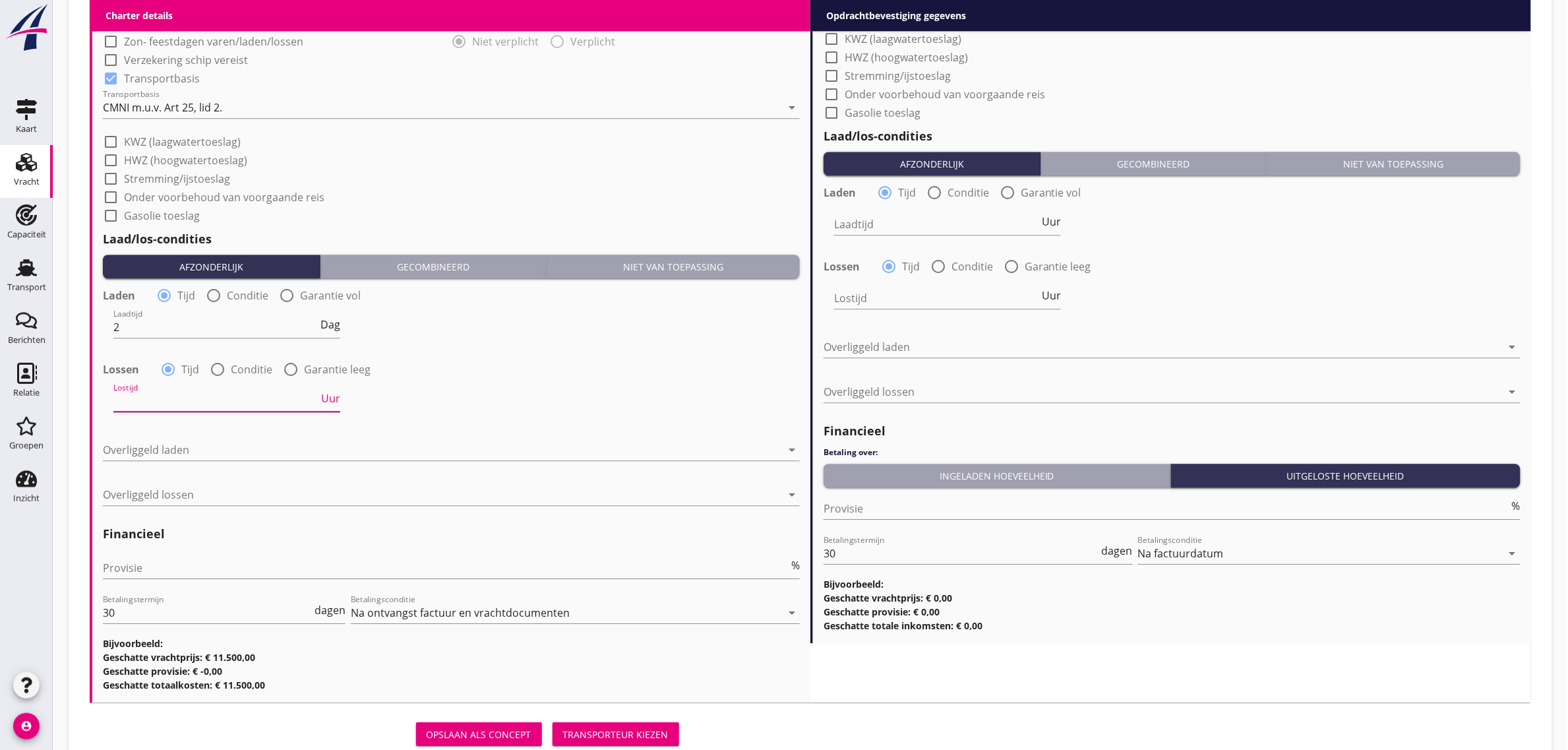
click at [324, 398] on span "Uur" at bounding box center [330, 398] width 19 height 11
click at [233, 404] on input "Lostijd" at bounding box center [215, 401] width 204 height 21
type input "2"
click at [182, 446] on div at bounding box center [442, 450] width 679 height 21
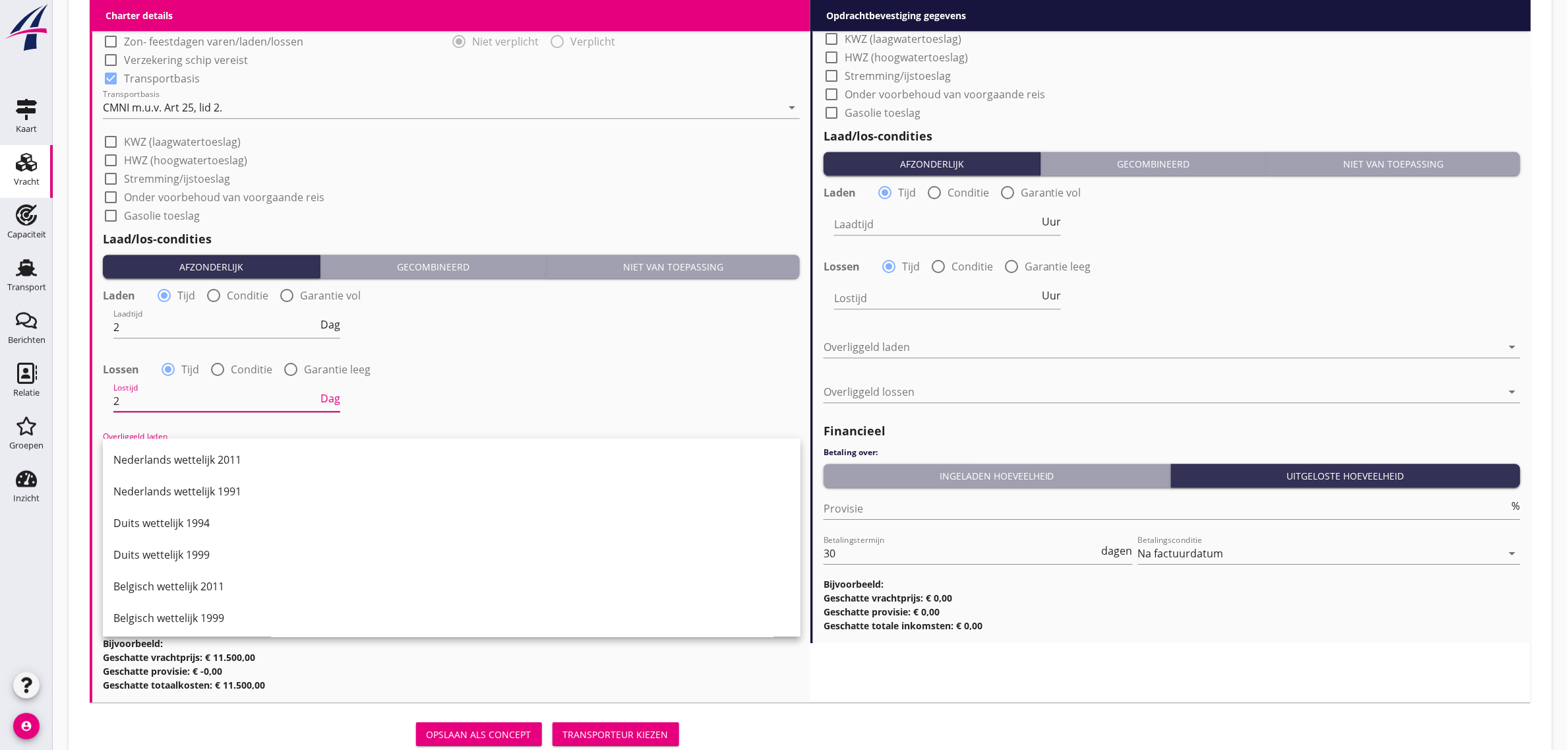
click at [140, 401] on input "2" at bounding box center [215, 401] width 204 height 21
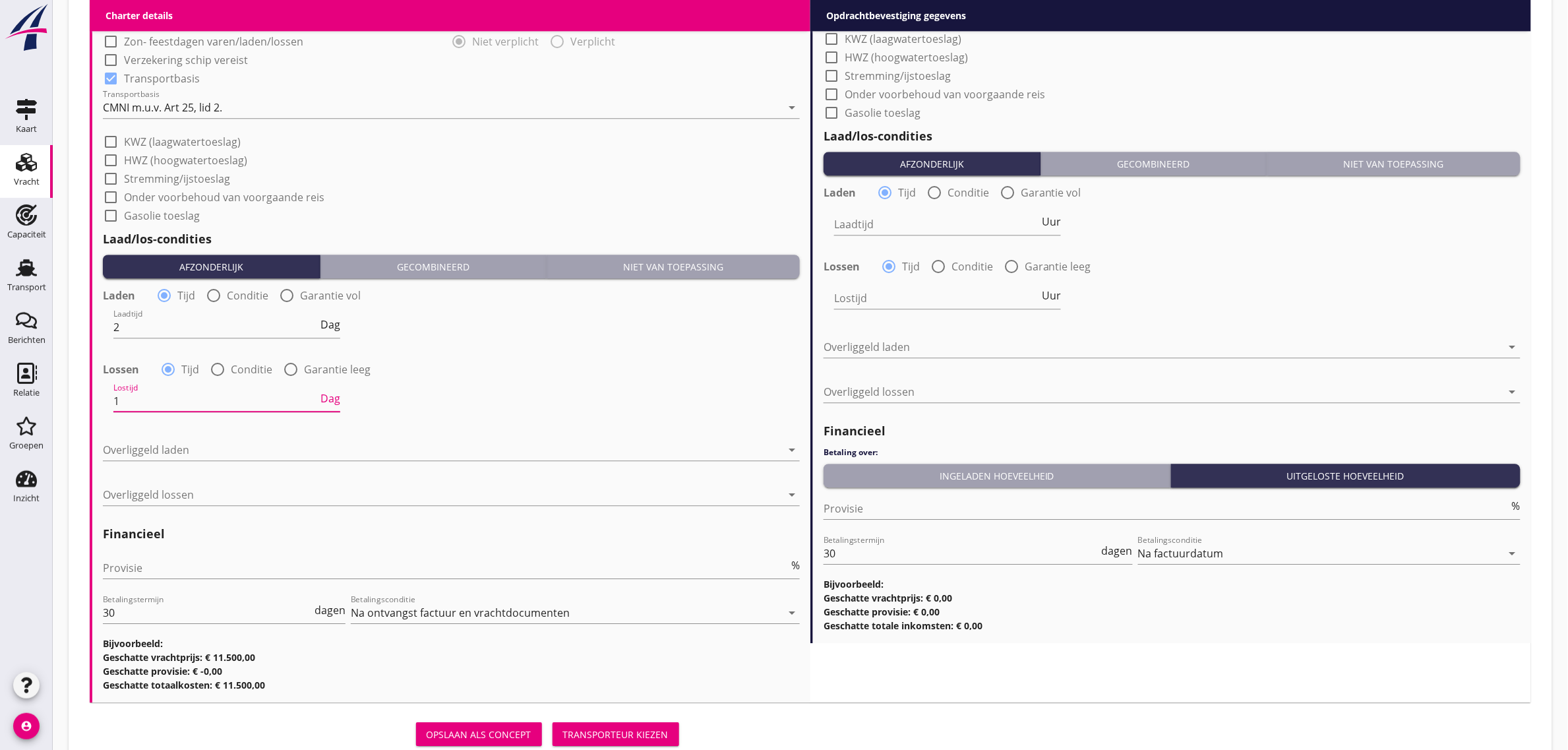
type input "1"
click at [587, 352] on div "Laden radio_button_checked Tijd radio_button_unchecked Conditie radio_button_un…" at bounding box center [452, 355] width 697 height 142
click at [259, 445] on div at bounding box center [442, 450] width 679 height 21
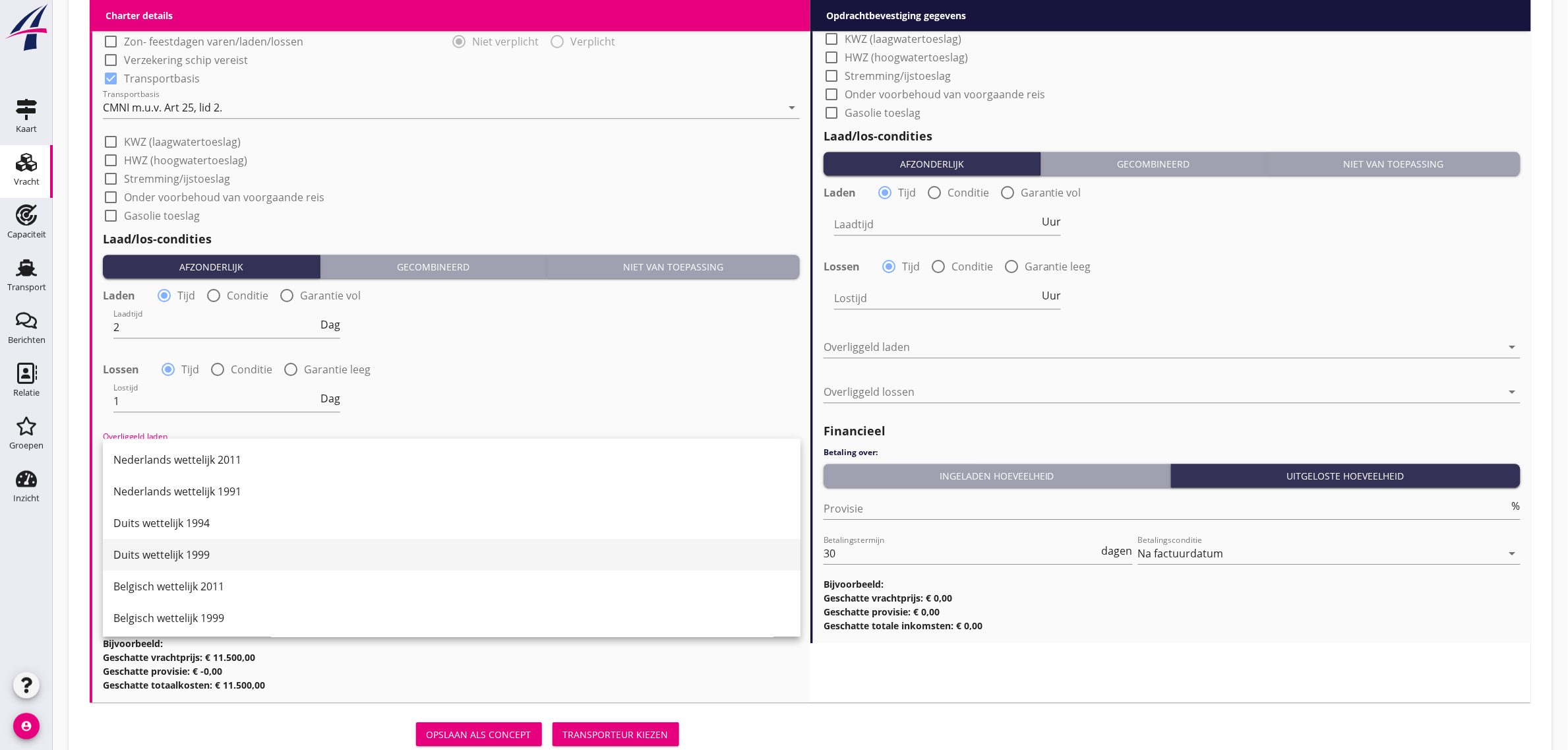
click at [221, 558] on div "Duits wettelijk 1999" at bounding box center [452, 554] width 676 height 16
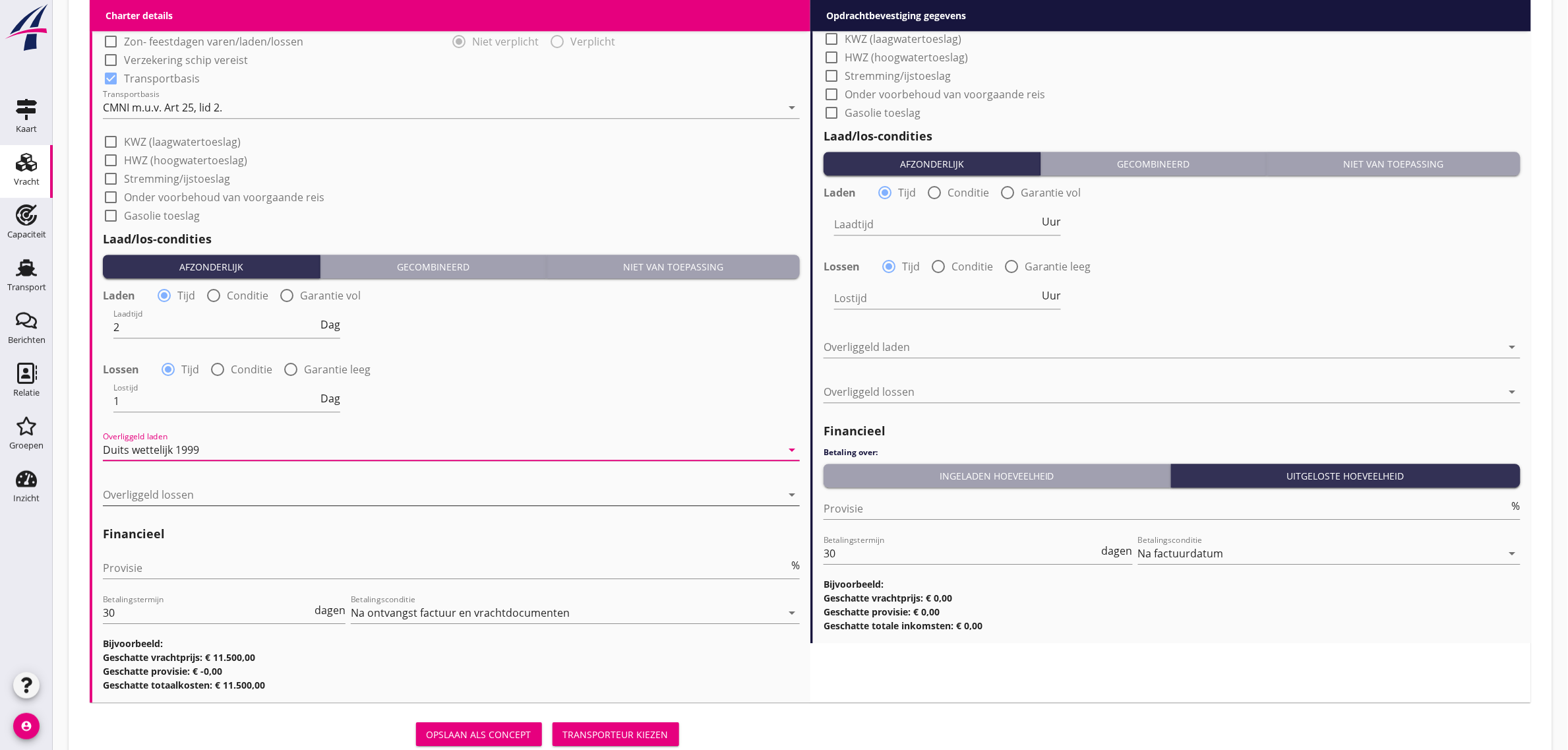
click at [182, 499] on div at bounding box center [442, 495] width 679 height 21
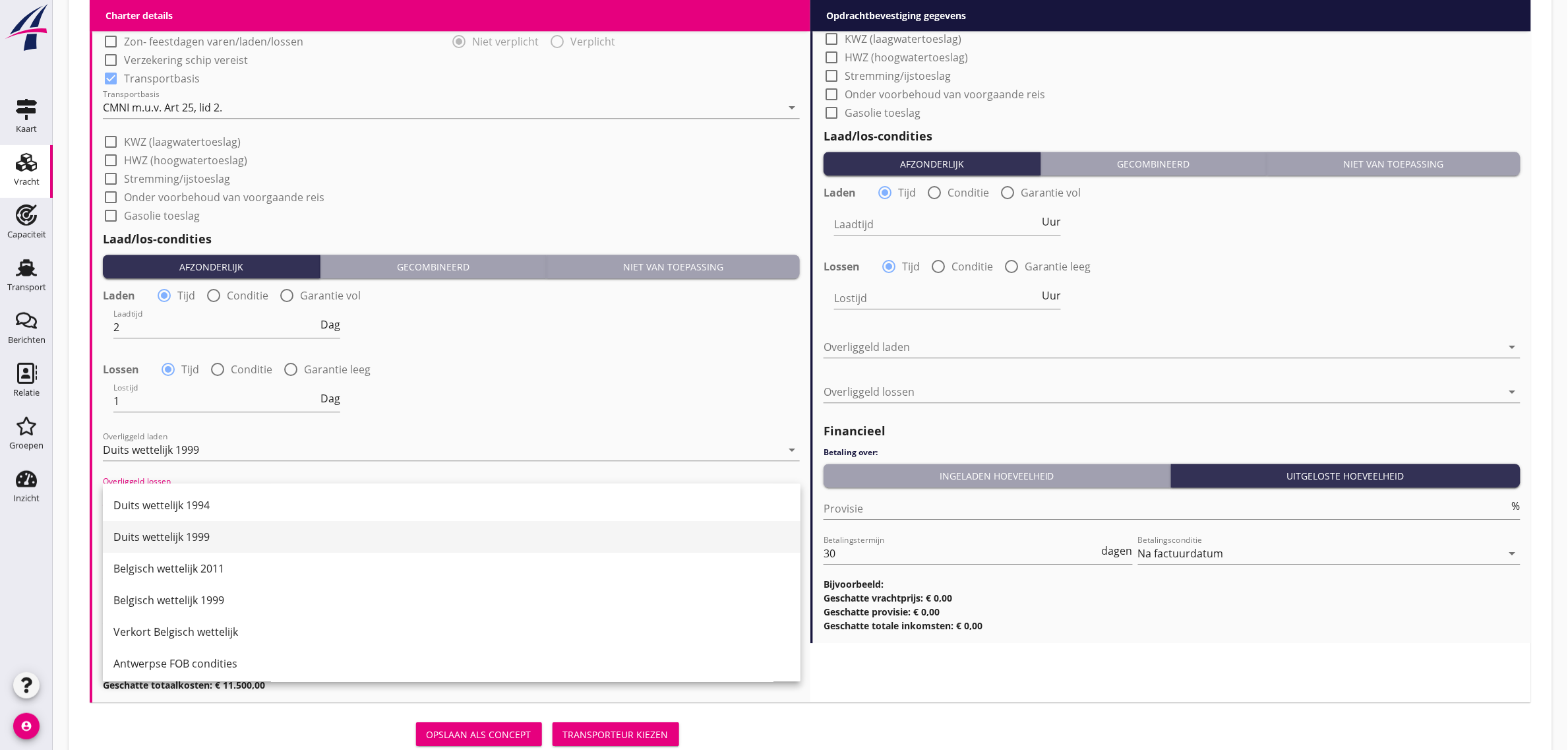
scroll to position [0, 0]
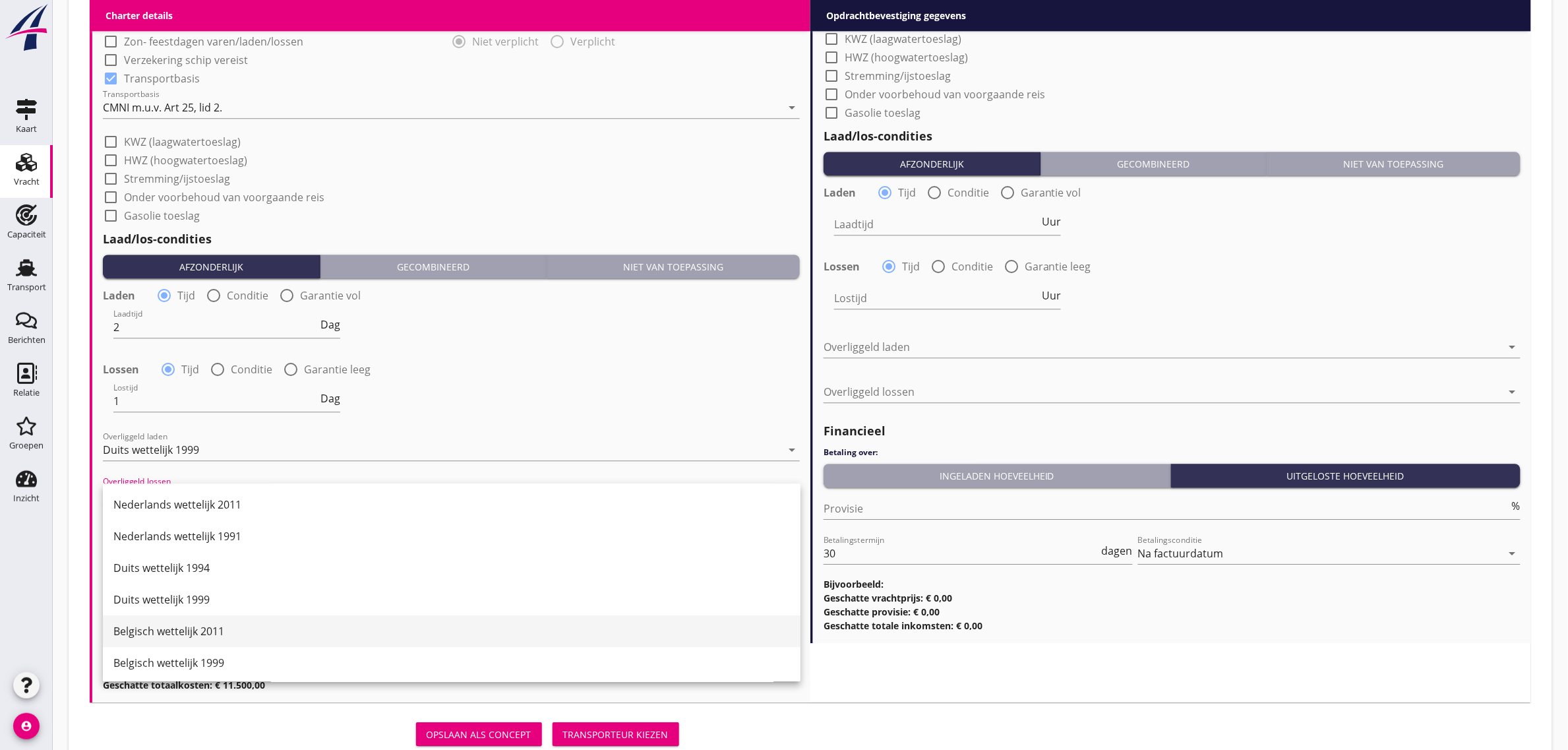
click at [243, 625] on div "Belgisch wettelijk 2011" at bounding box center [452, 631] width 676 height 16
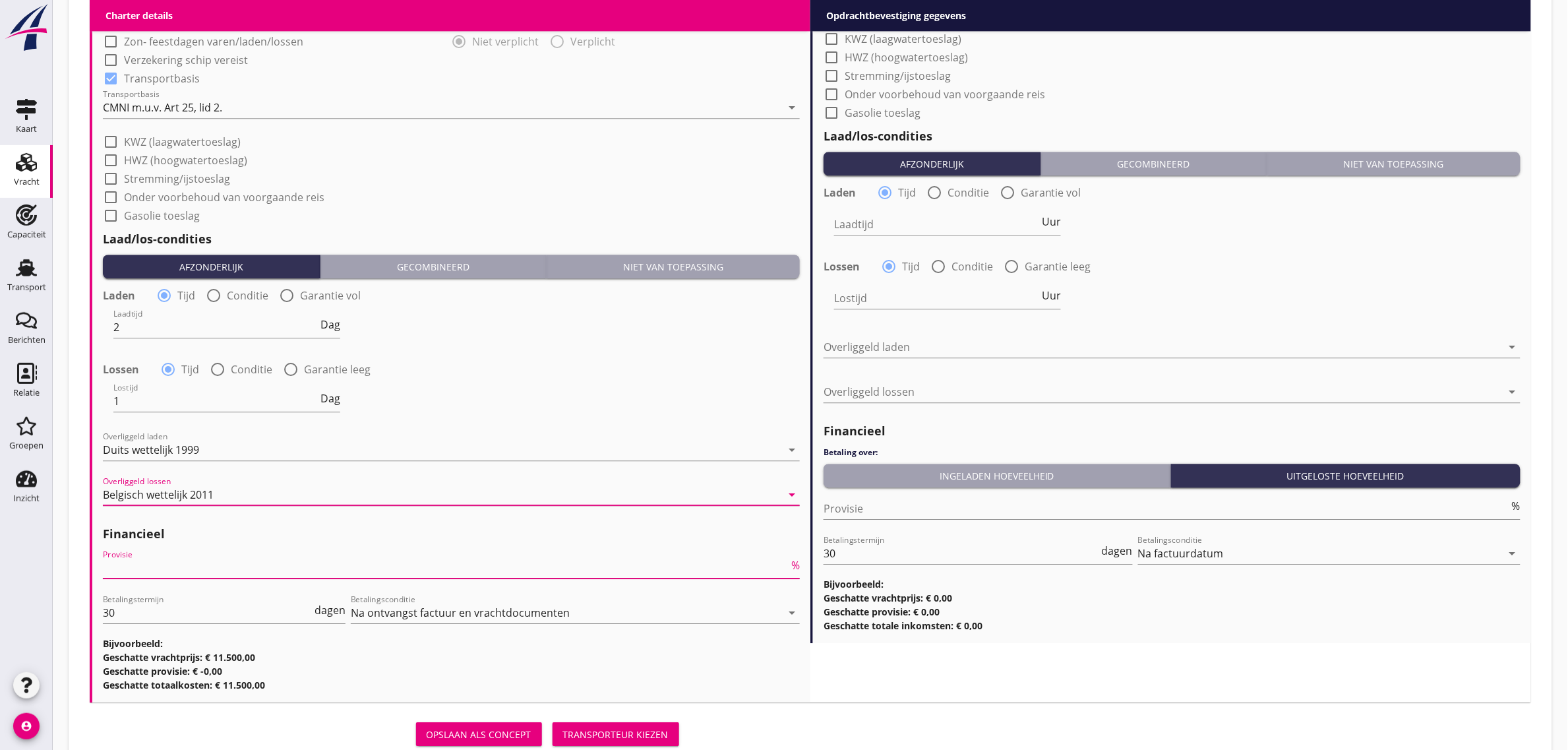
click at [130, 568] on input "Provisie" at bounding box center [446, 568] width 686 height 21
type input "5"
click at [555, 390] on div "Lostijd 1 Dag" at bounding box center [451, 402] width 700 height 47
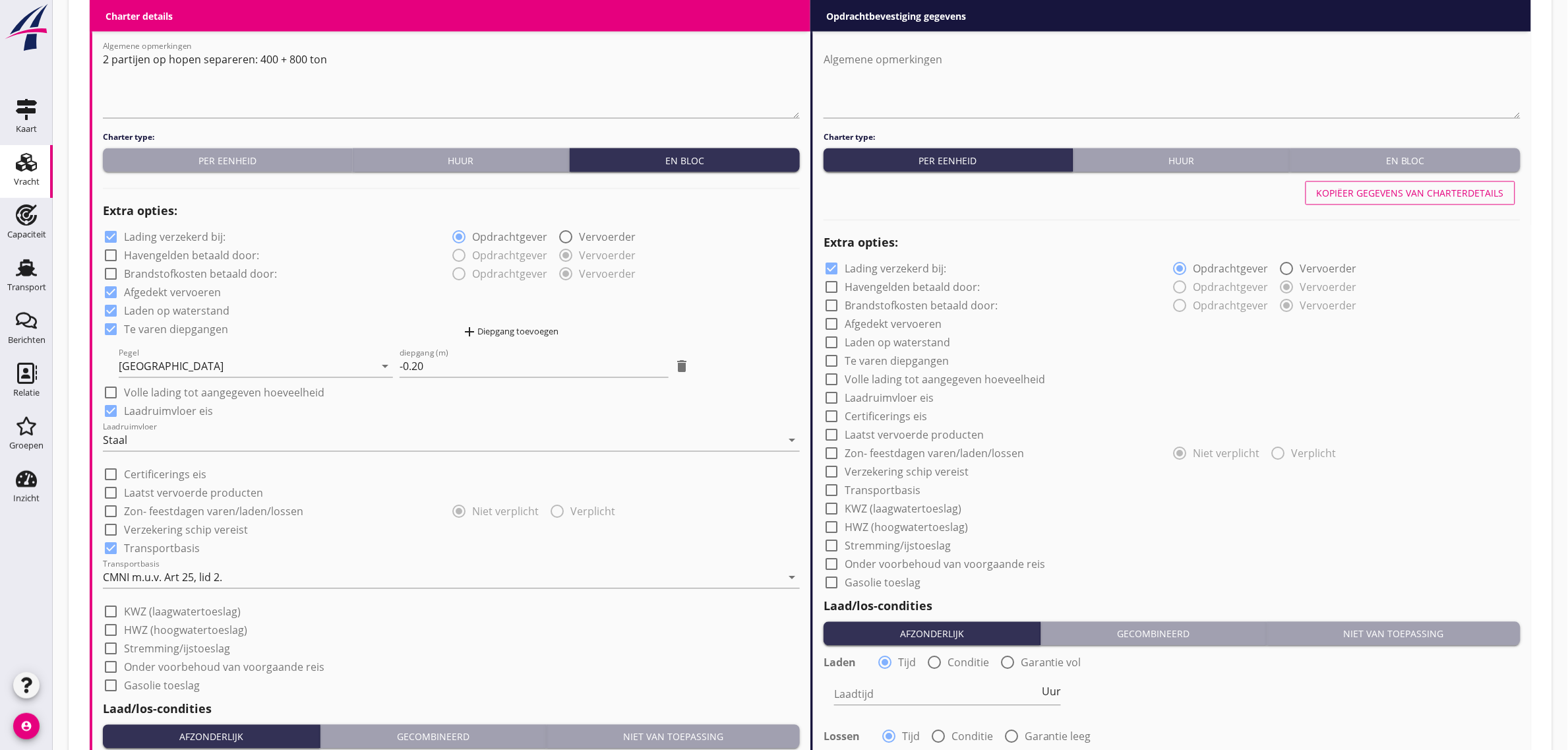
scroll to position [825, 0]
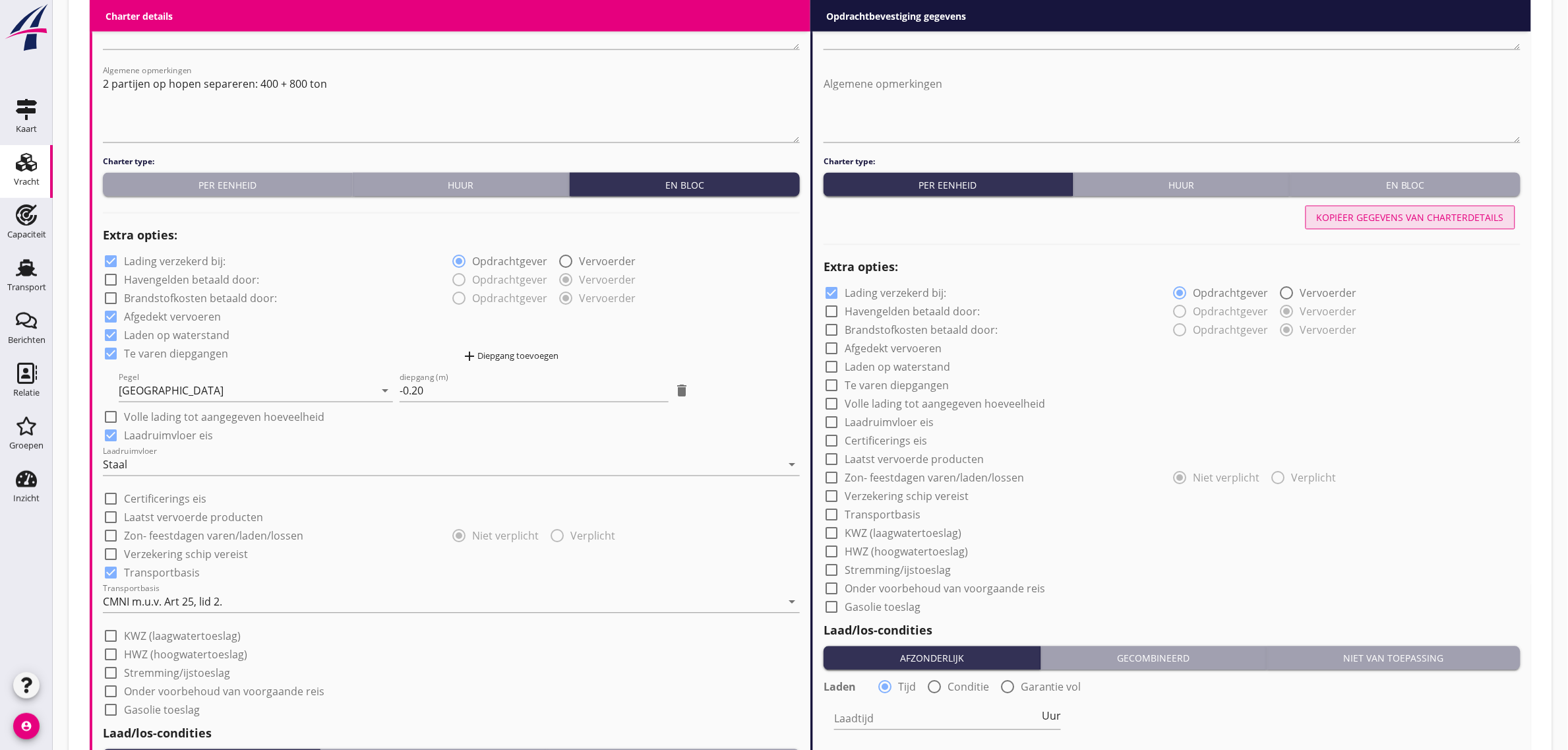
drag, startPoint x: 1386, startPoint y: 219, endPoint x: 1388, endPoint y: 198, distance: 21.1
click at [1383, 219] on div "Kopiëer gegevens van charterdetails" at bounding box center [1411, 218] width 188 height 14
checkbox input "true"
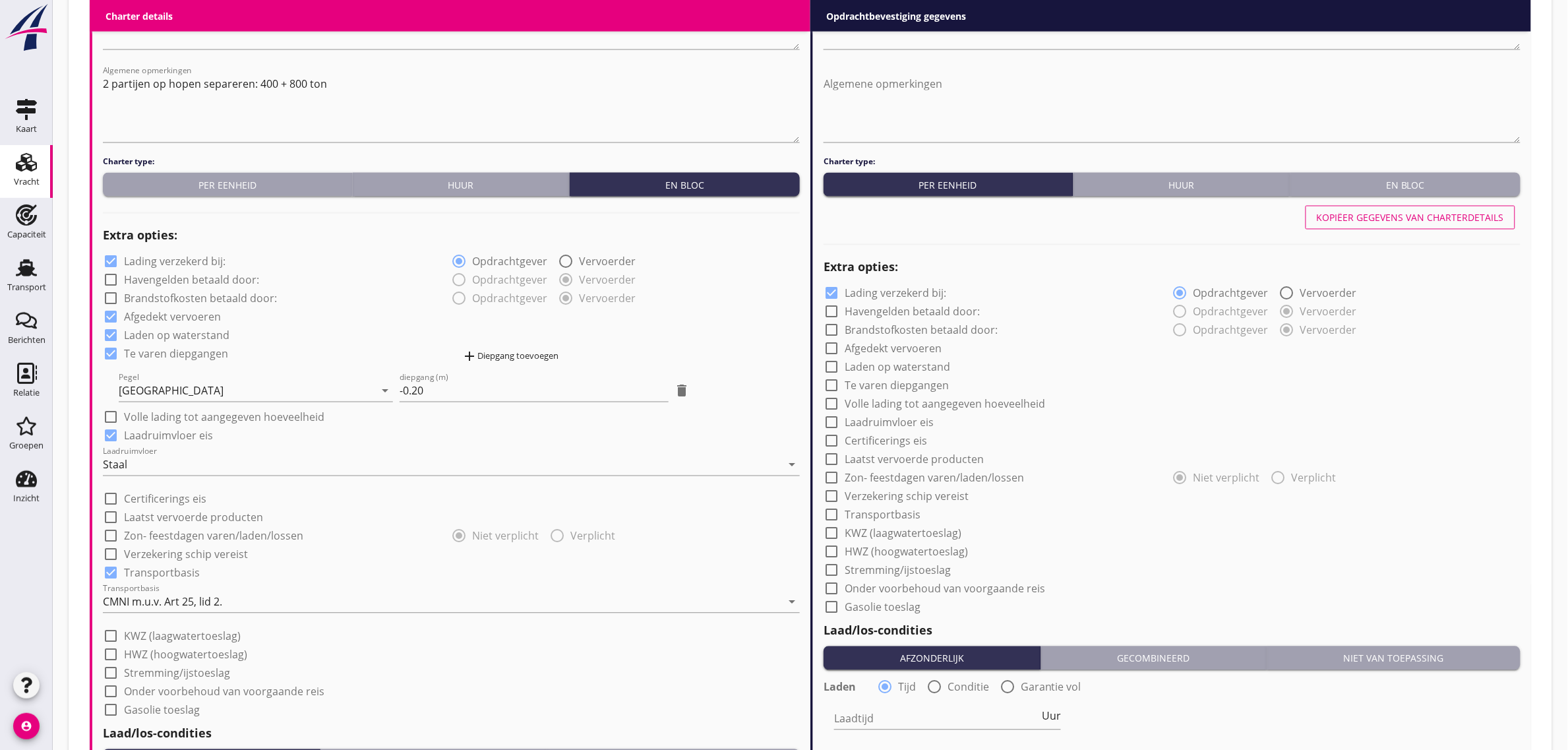
checkbox input "true"
type input "2"
type input "1"
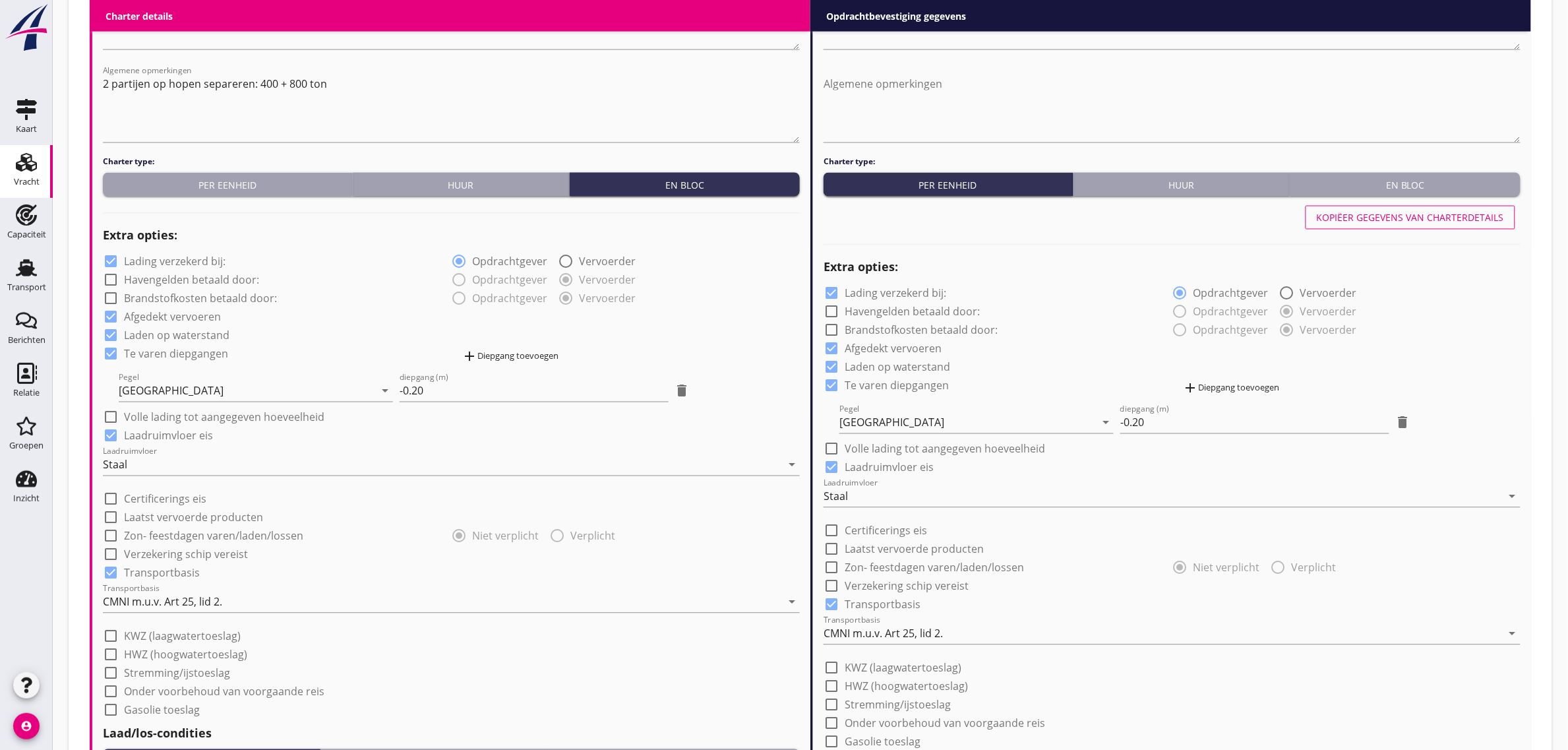
click at [1390, 192] on button "En bloc" at bounding box center [1406, 184] width 230 height 24
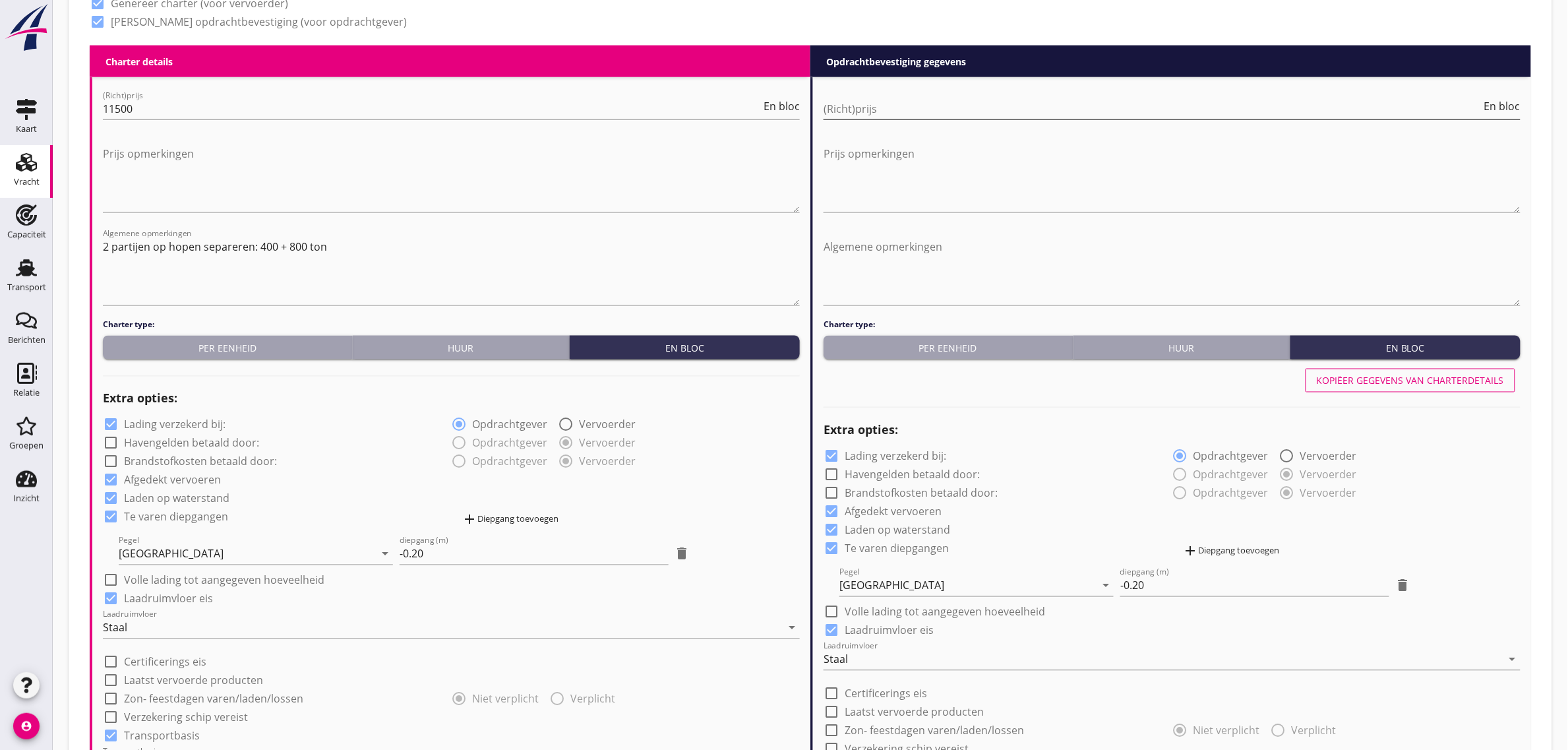
scroll to position [660, 0]
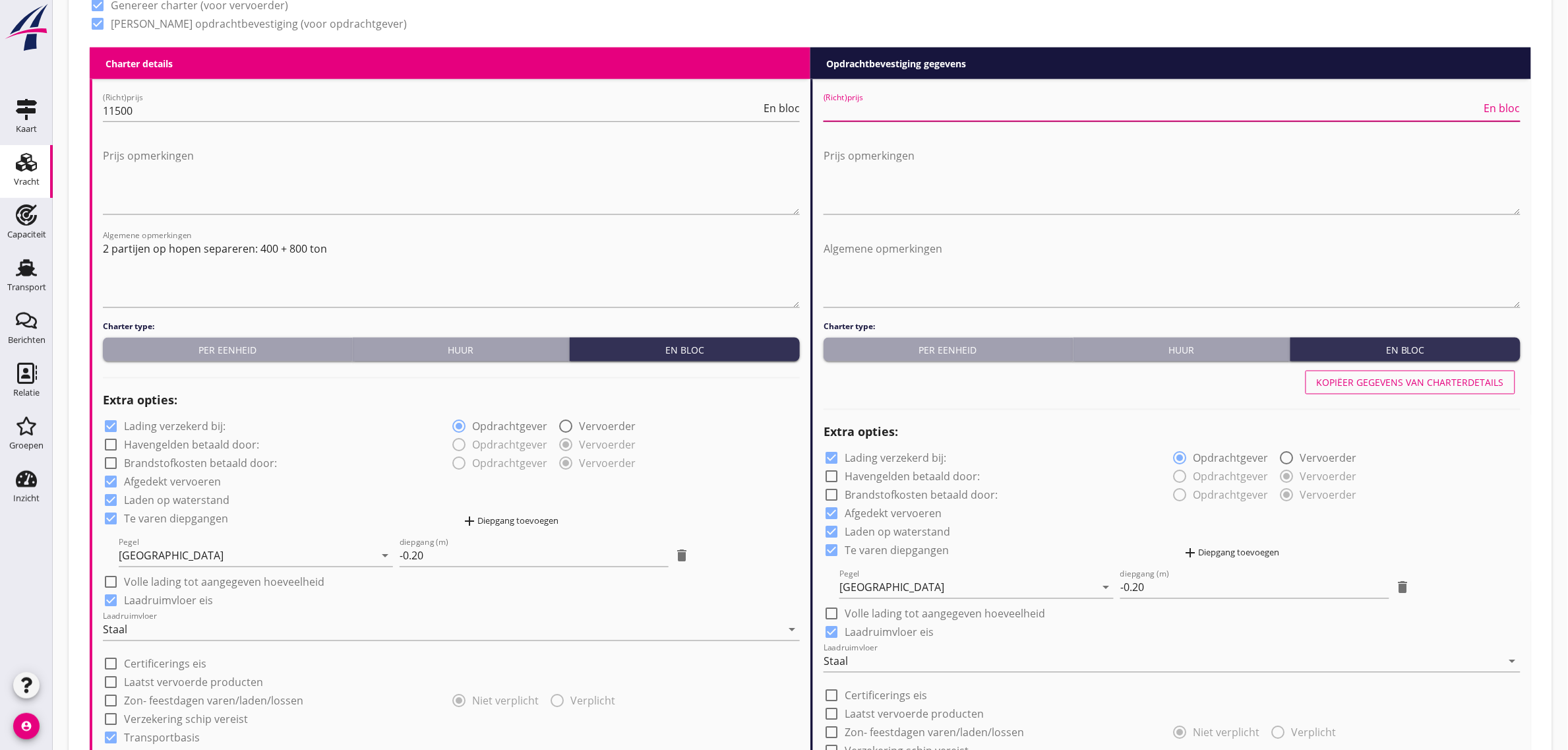
click at [868, 114] on input "(Richt)prijs" at bounding box center [1153, 111] width 658 height 21
type input "11500"
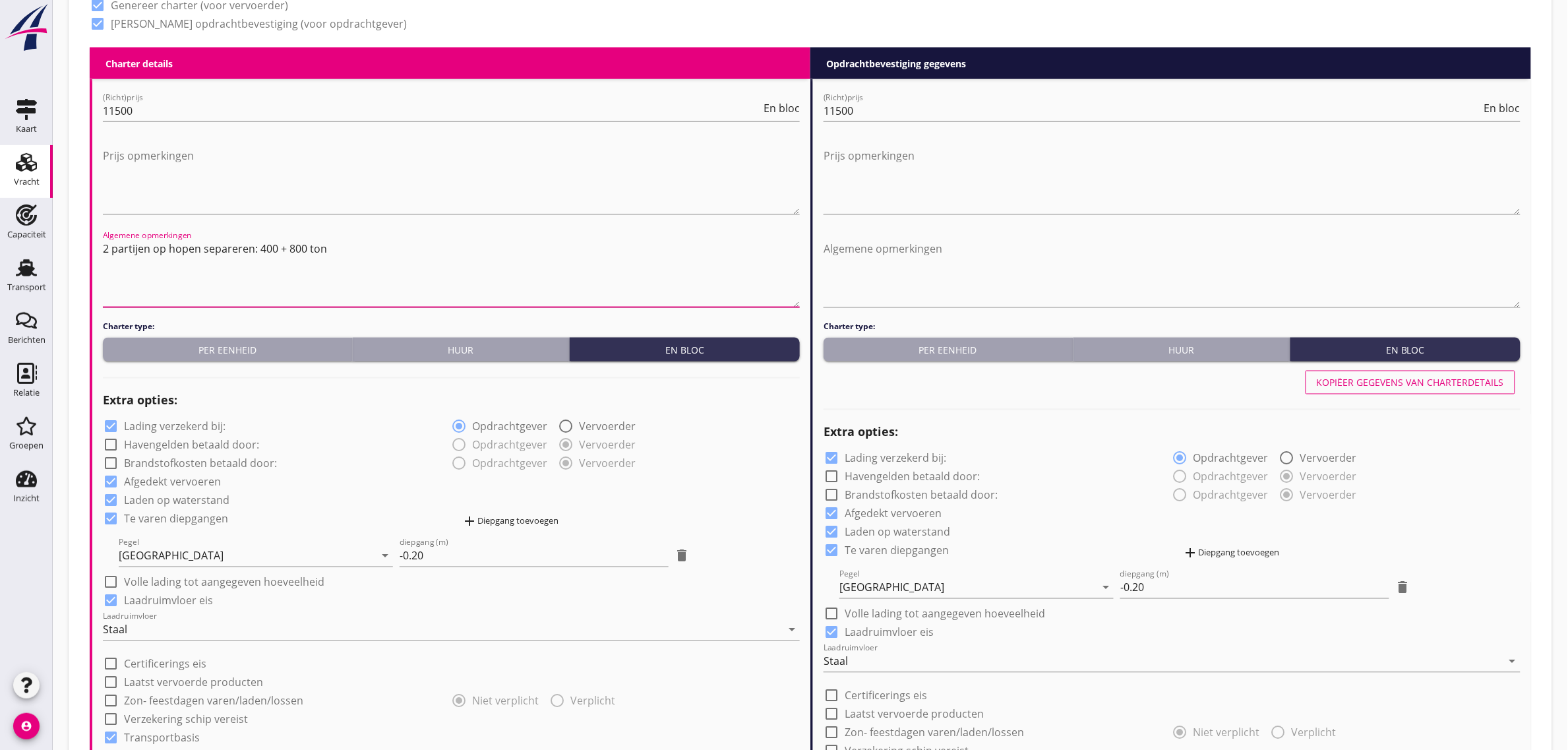
drag, startPoint x: 337, startPoint y: 252, endPoint x: 77, endPoint y: 264, distance: 260.3
click at [77, 264] on div "Dossier nummer 20250609 Zoeken op opdrachtgever... sd befrachtungsservice UG cl…" at bounding box center [810, 432] width 1484 height 2071
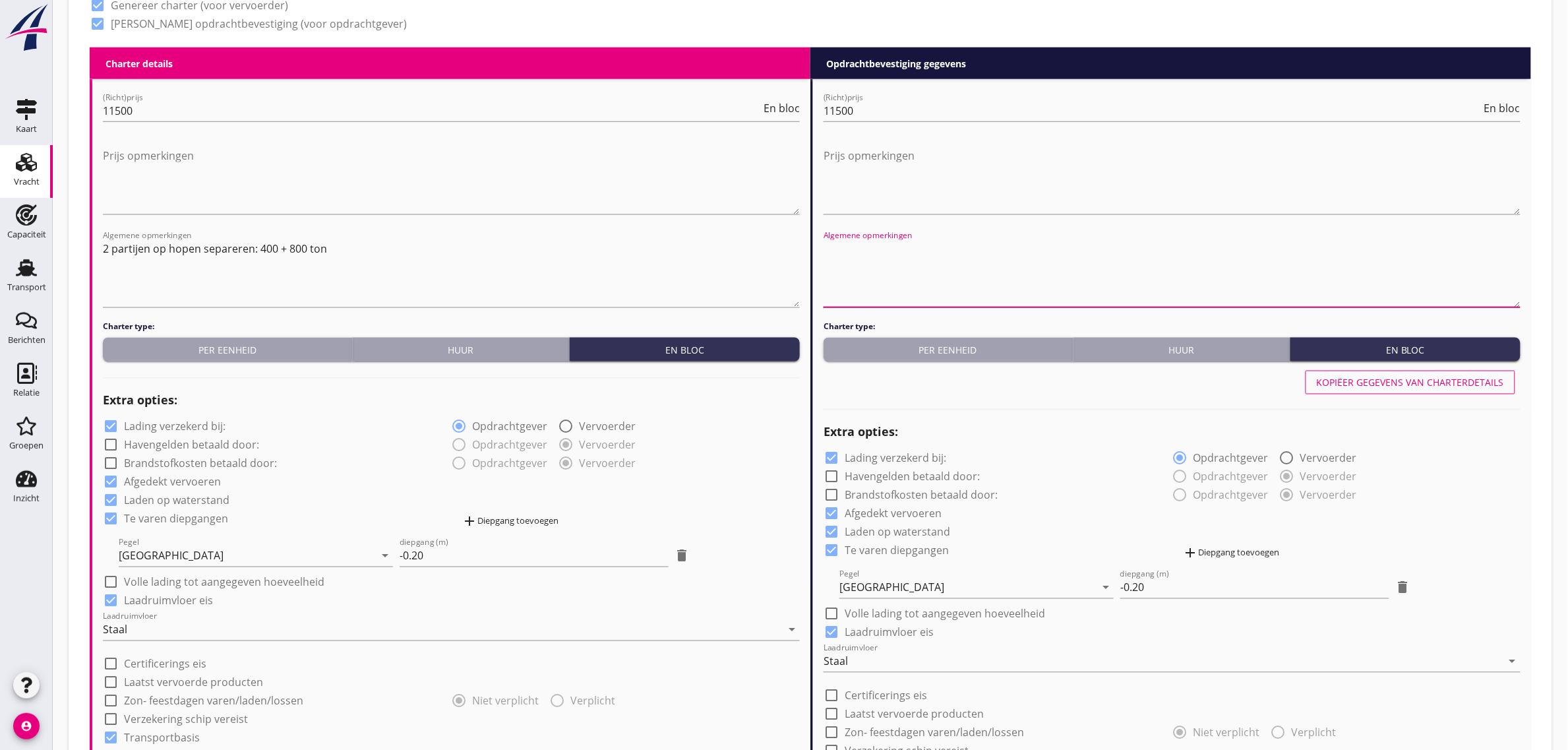
click at [1008, 270] on textarea "Algemene opmerkingen" at bounding box center [1173, 273] width 697 height 69
paste textarea "2 partijen op hopen separeren: 400 + 800 ton"
type textarea "2 partijen op hopen separeren: 400 + 800 ton"
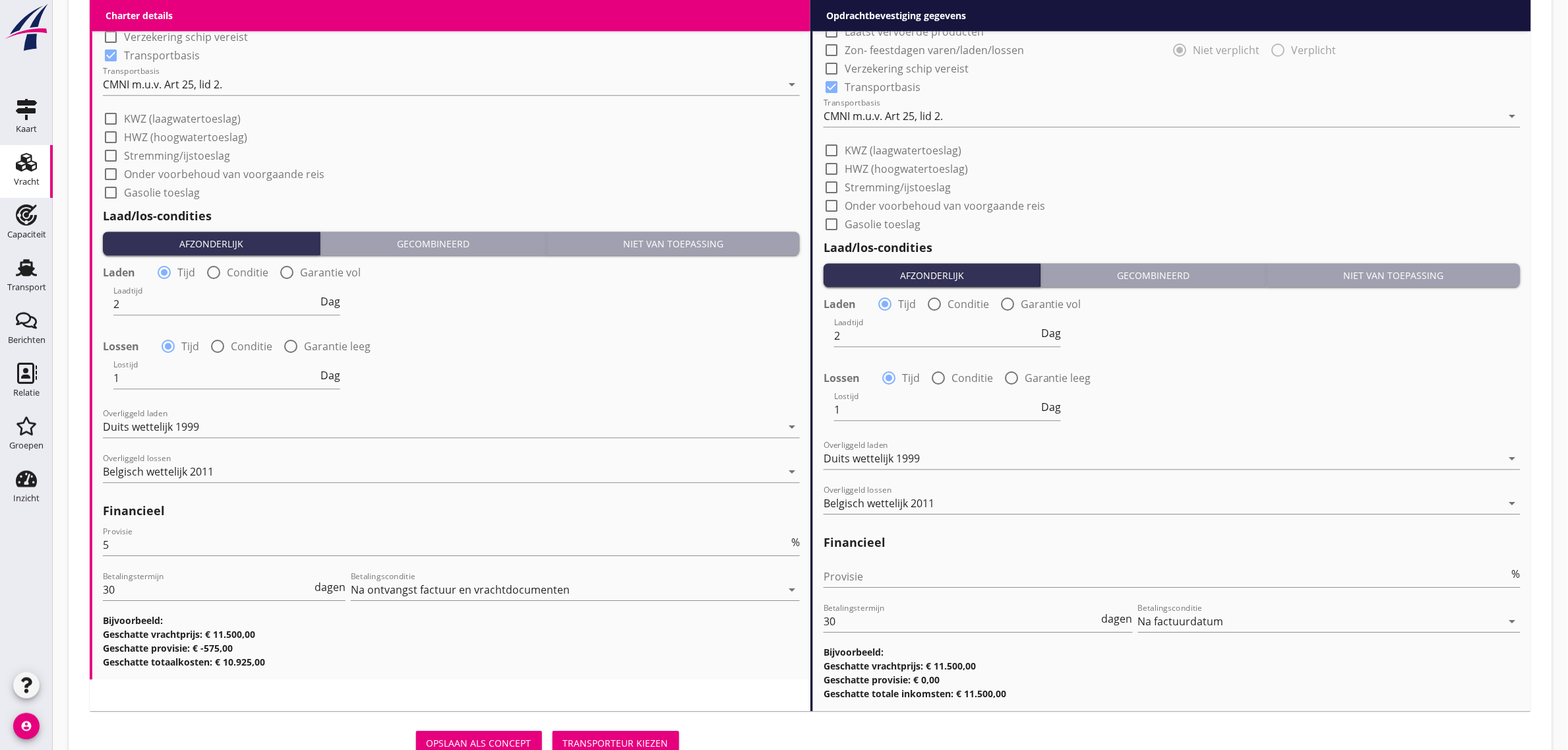
scroll to position [1392, 0]
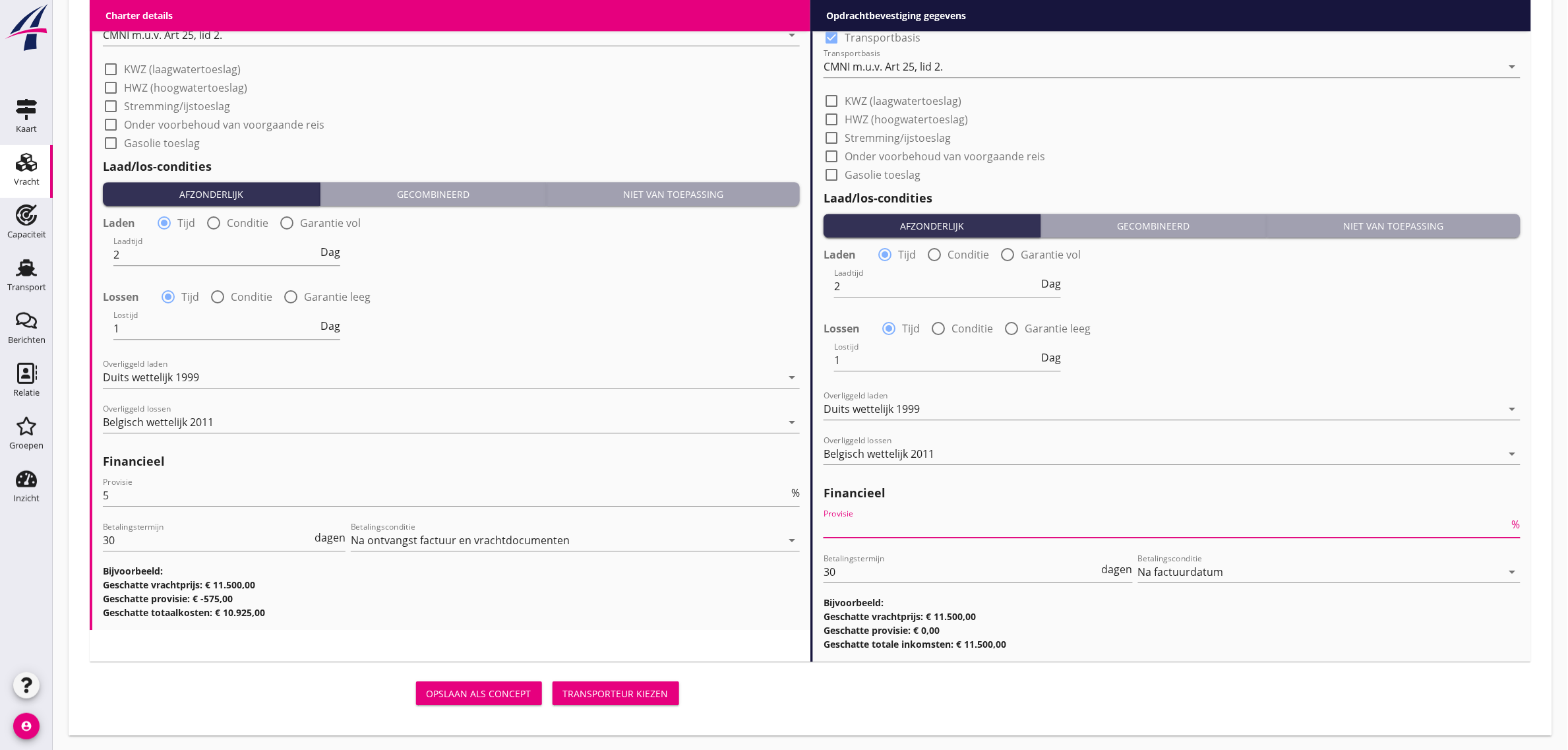
click at [862, 528] on input "Provisie" at bounding box center [1167, 527] width 686 height 21
type input "0"
click at [700, 602] on h3 "Geschatte provisie: € -575,00" at bounding box center [452, 598] width 697 height 14
click at [612, 678] on div "Opslaan als concept Transporteur kiezen" at bounding box center [387, 693] width 595 height 32
click at [612, 681] on button "Transporteur kiezen" at bounding box center [616, 694] width 127 height 24
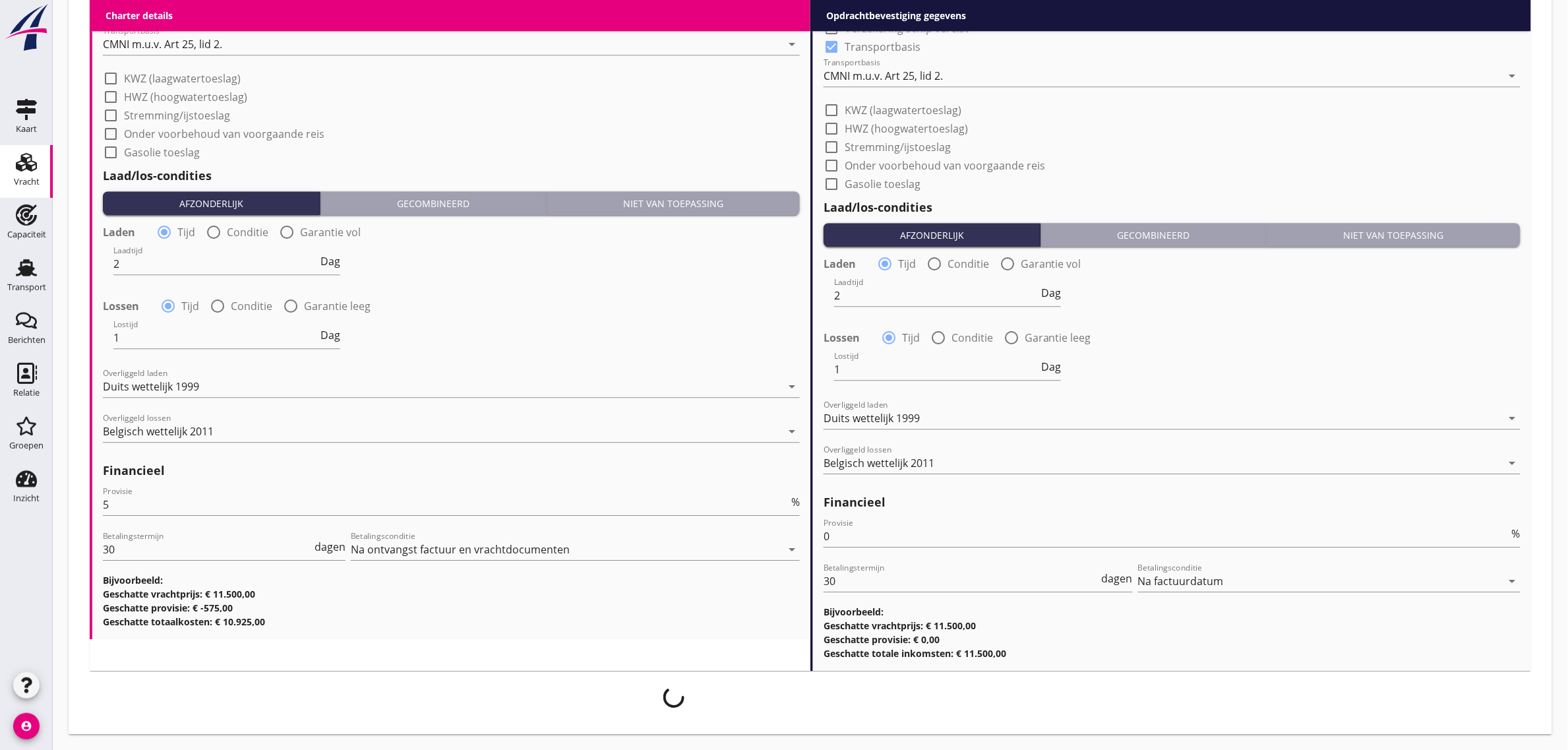
scroll to position [1380, 0]
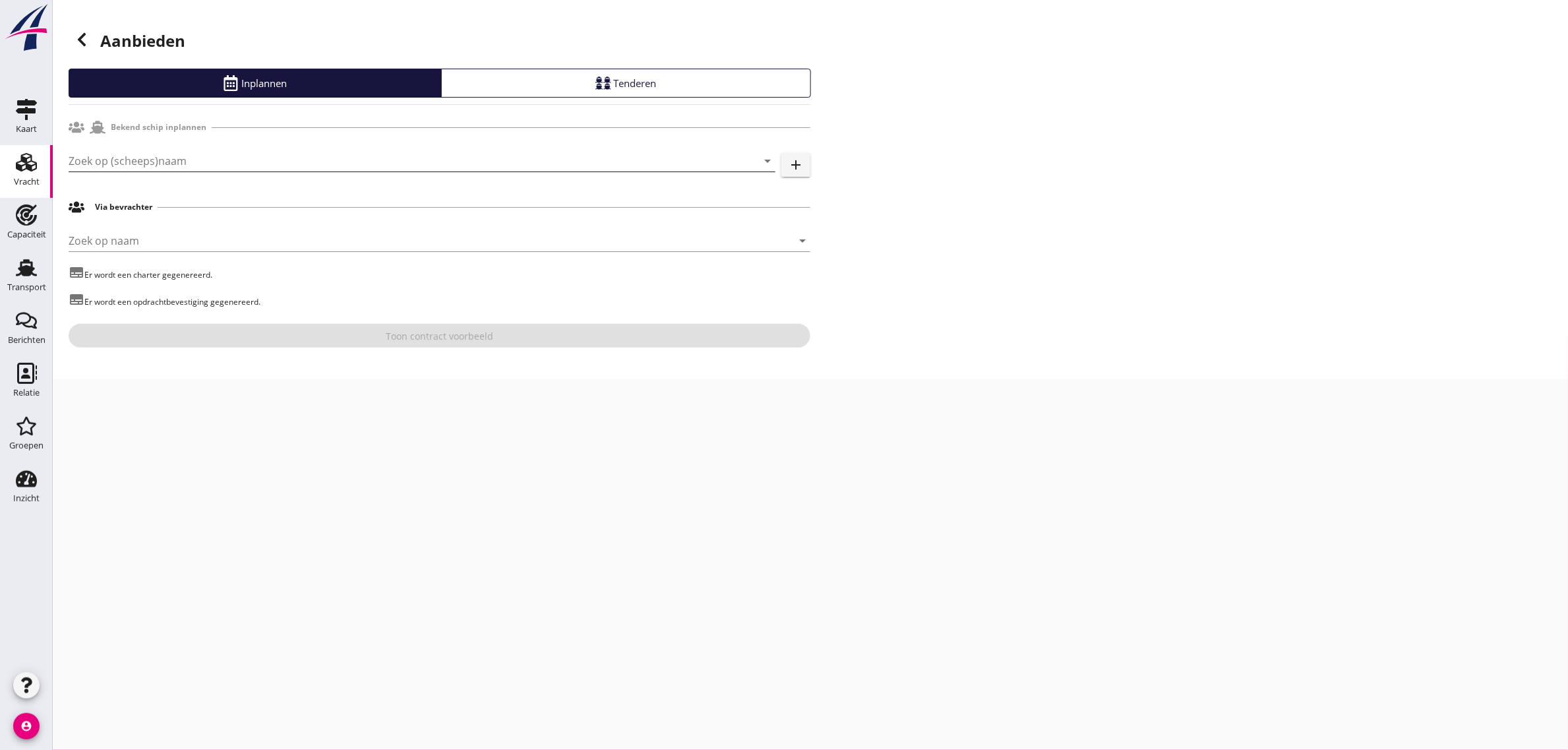
click at [136, 163] on input "Zoek op (scheeps)naam" at bounding box center [404, 161] width 670 height 21
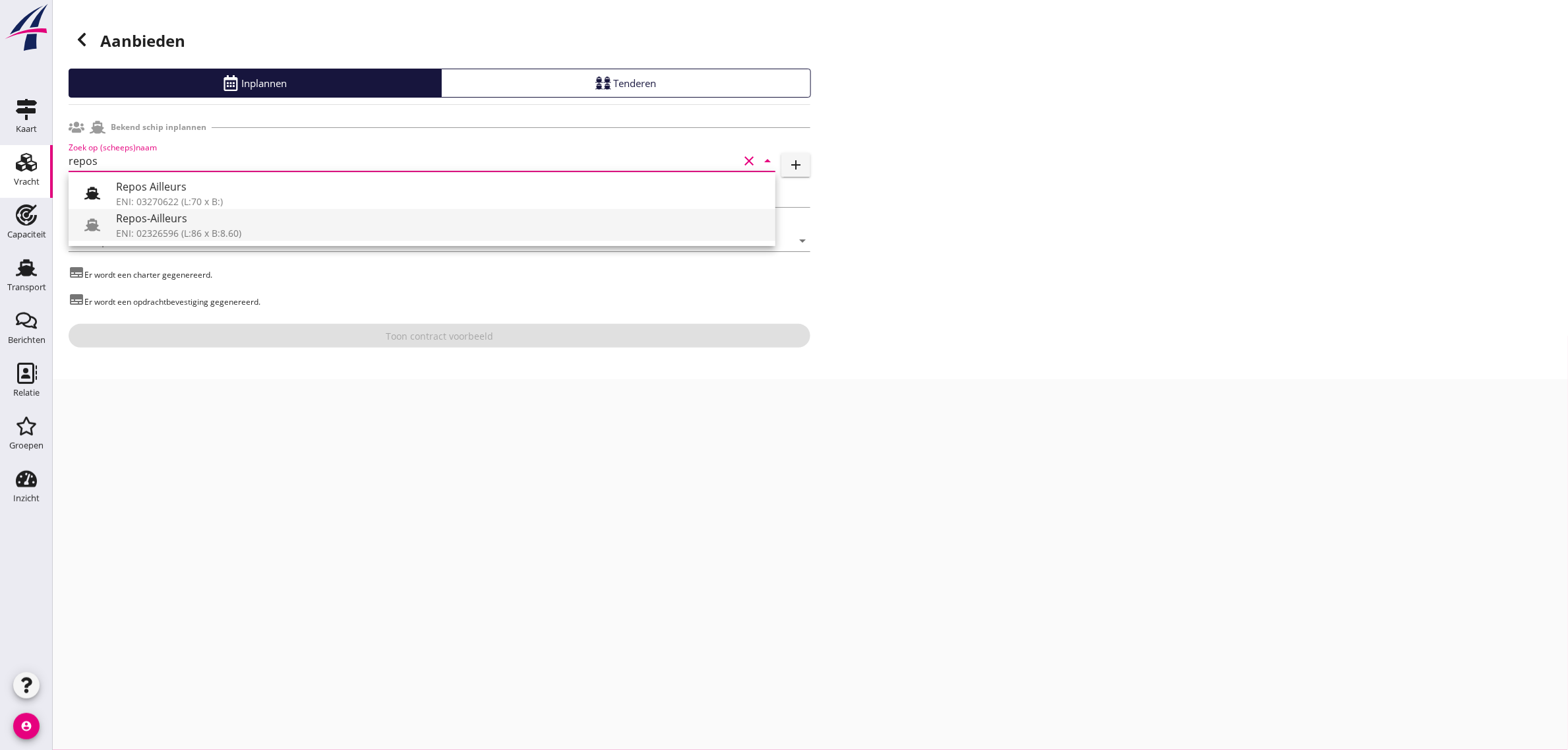
click at [157, 225] on div "Repos-Ailleurs" at bounding box center [441, 218] width 649 height 16
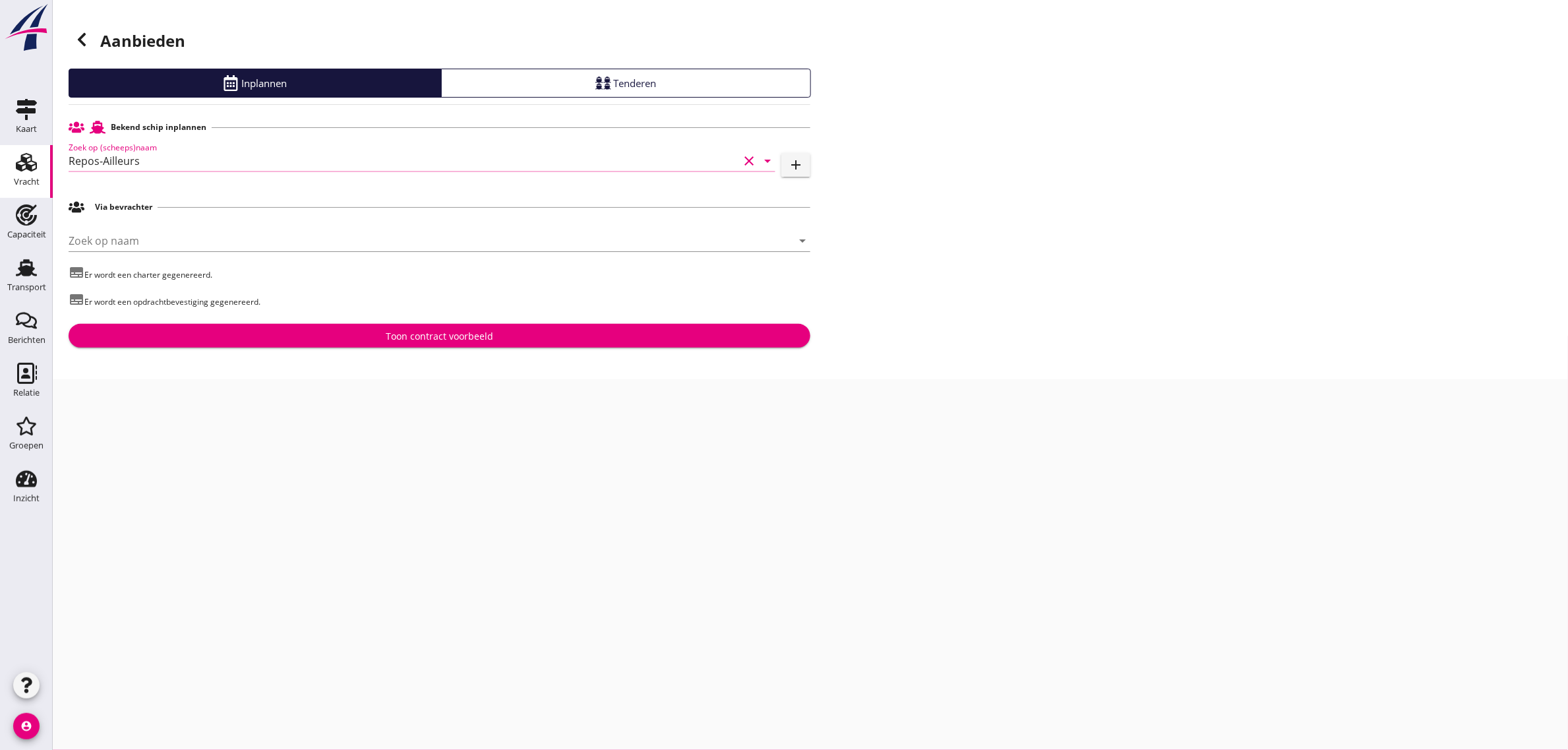
type input "Repos-Ailleurs"
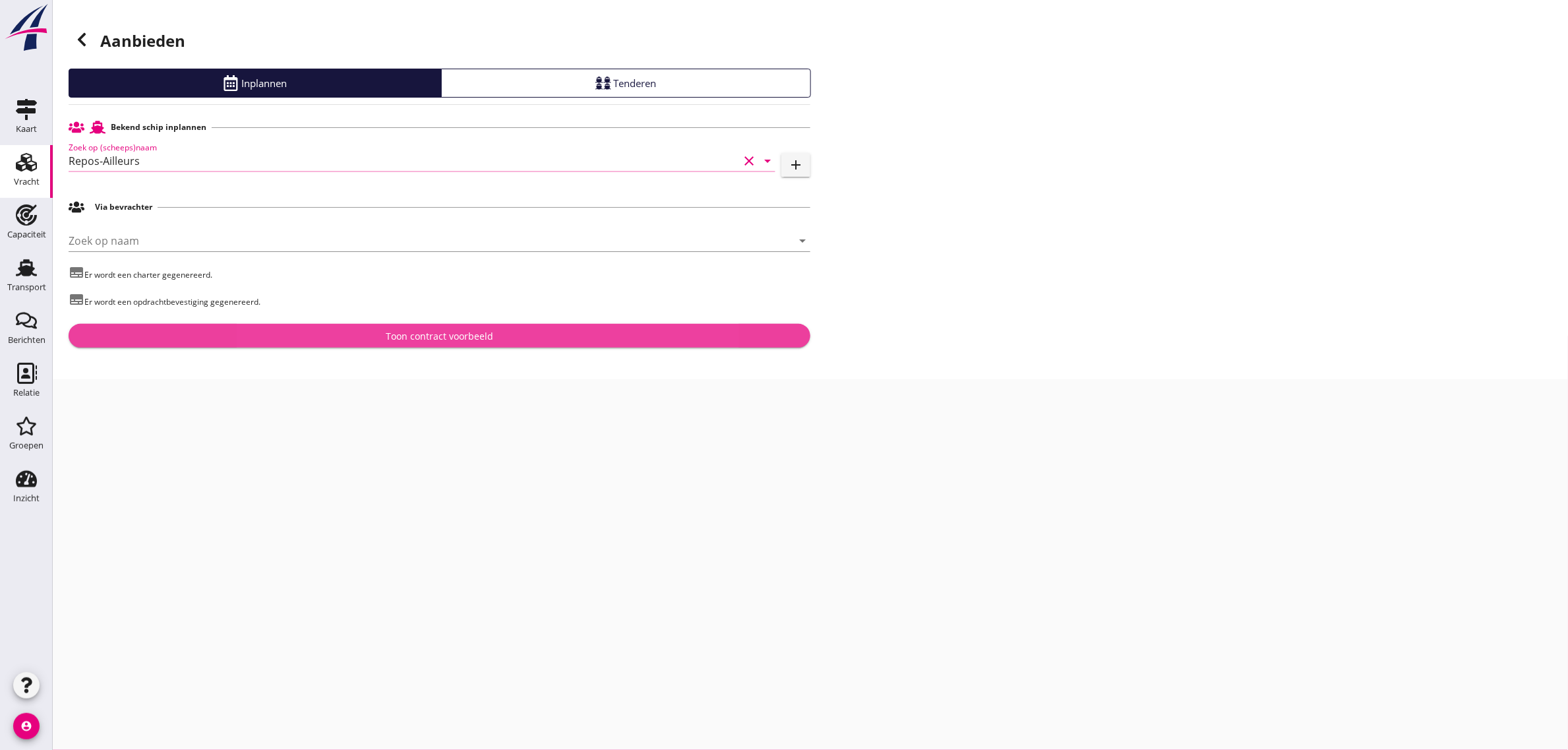
click at [347, 345] on button "Toon contract voorbeeld" at bounding box center [439, 336] width 742 height 24
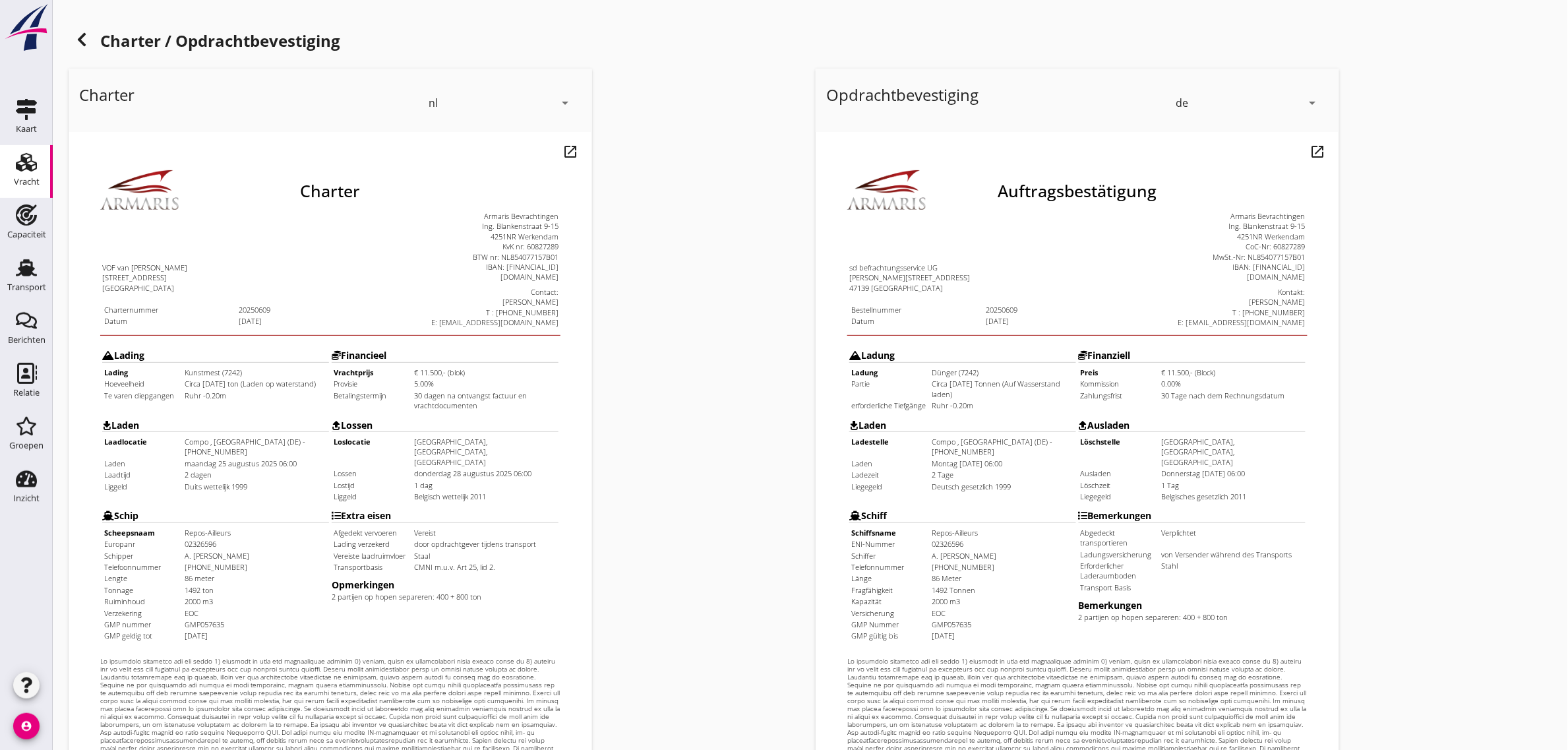
click at [1176, 101] on div "de" at bounding box center [1182, 103] width 13 height 12
click at [1202, 103] on div "nl" at bounding box center [1249, 100] width 139 height 16
drag, startPoint x: 87, startPoint y: 406, endPoint x: 462, endPoint y: 441, distance: 376.6
click at [462, 441] on tr "Laden Laadlocatie Compo , [GEOGRAPHIC_DATA] (DE) - [PHONE_NUMBER] Laden [DATE] …" at bounding box center [304, 424] width 458 height 90
click at [462, 458] on td "Belgisch wettelijk 2011" at bounding box center [458, 462] width 144 height 10
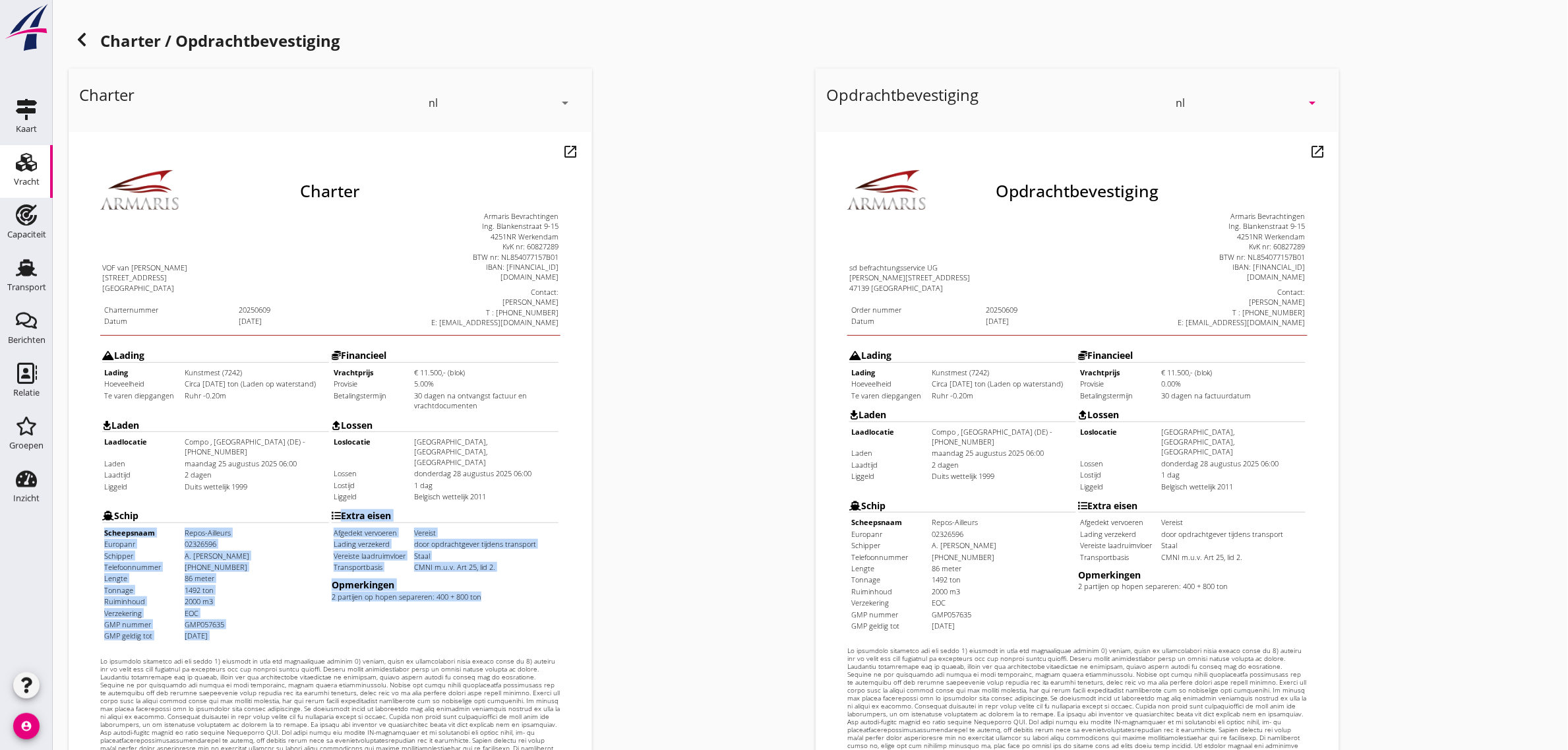
drag, startPoint x: 77, startPoint y: 472, endPoint x: 488, endPoint y: 544, distance: 417.3
click at [488, 544] on tr "Schip Scheepsnaam Repos-Ailleurs [GEOGRAPHIC_DATA] 02326596 Schipper A. [PERSON…" at bounding box center [304, 538] width 458 height 138
click at [488, 544] on td "Extra eisen Afgedekt vervoeren Vereist Lading verzekerd door opdrachtgever tijd…" at bounding box center [418, 538] width 228 height 138
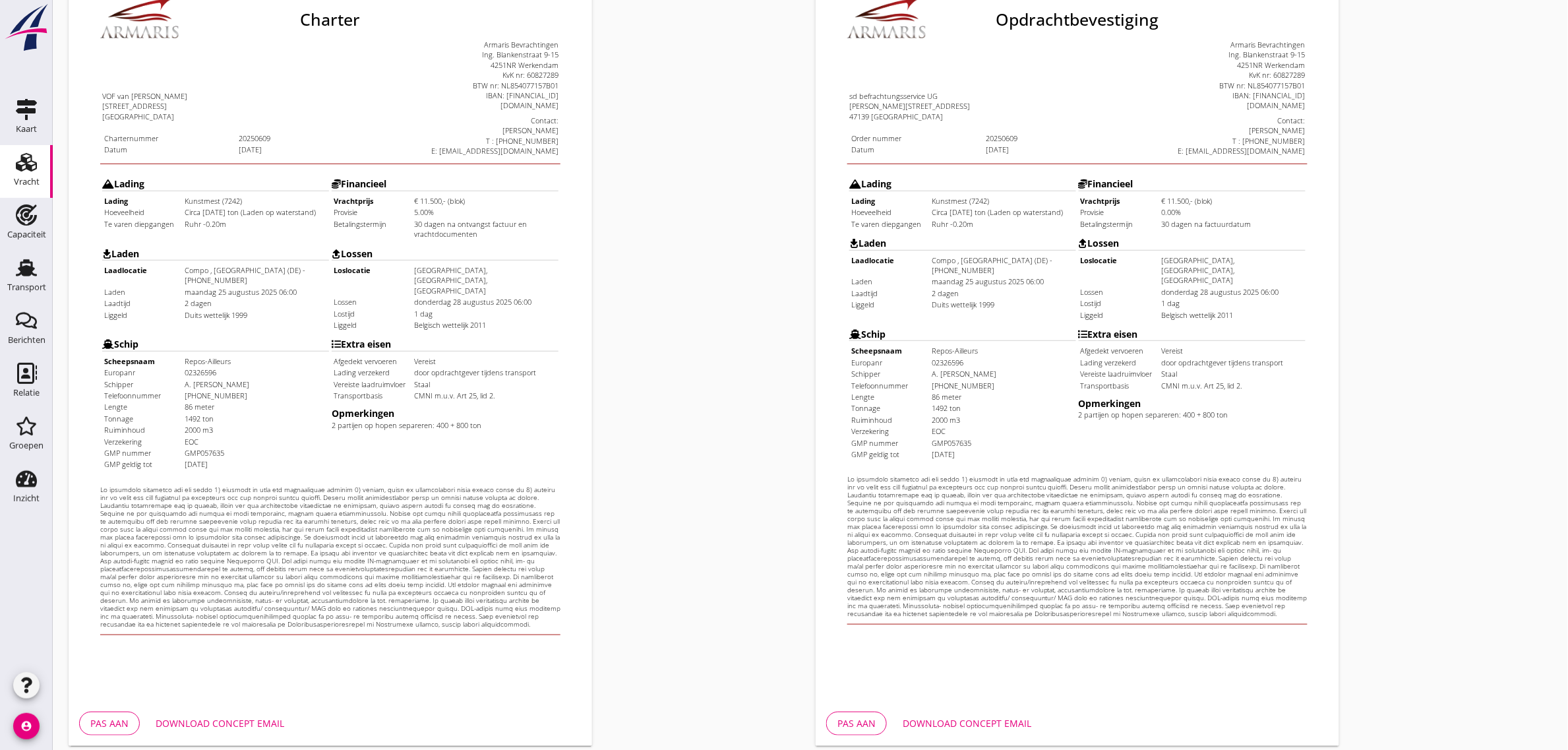
scroll to position [225, 0]
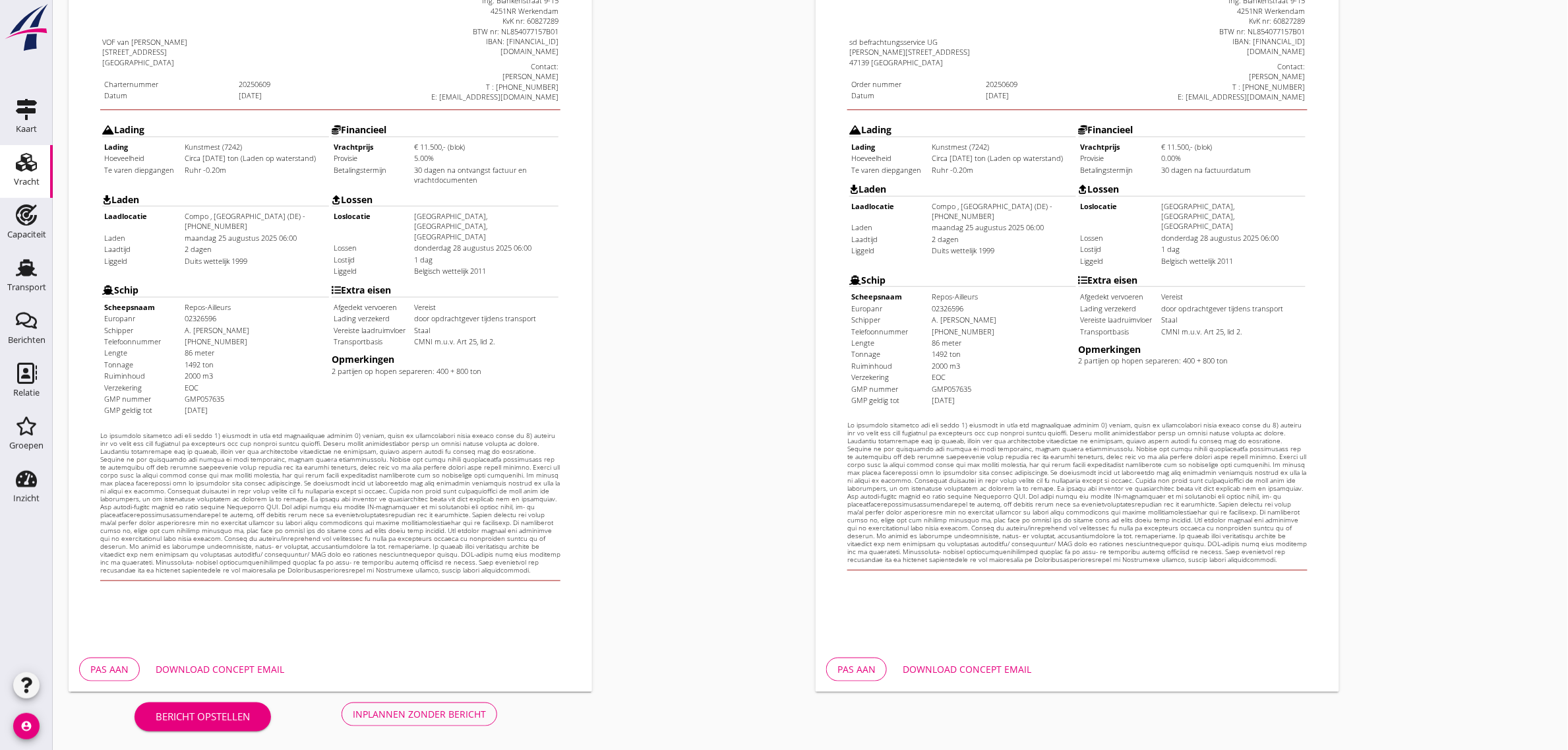
click at [416, 703] on button "Inplannen zonder bericht" at bounding box center [419, 715] width 156 height 24
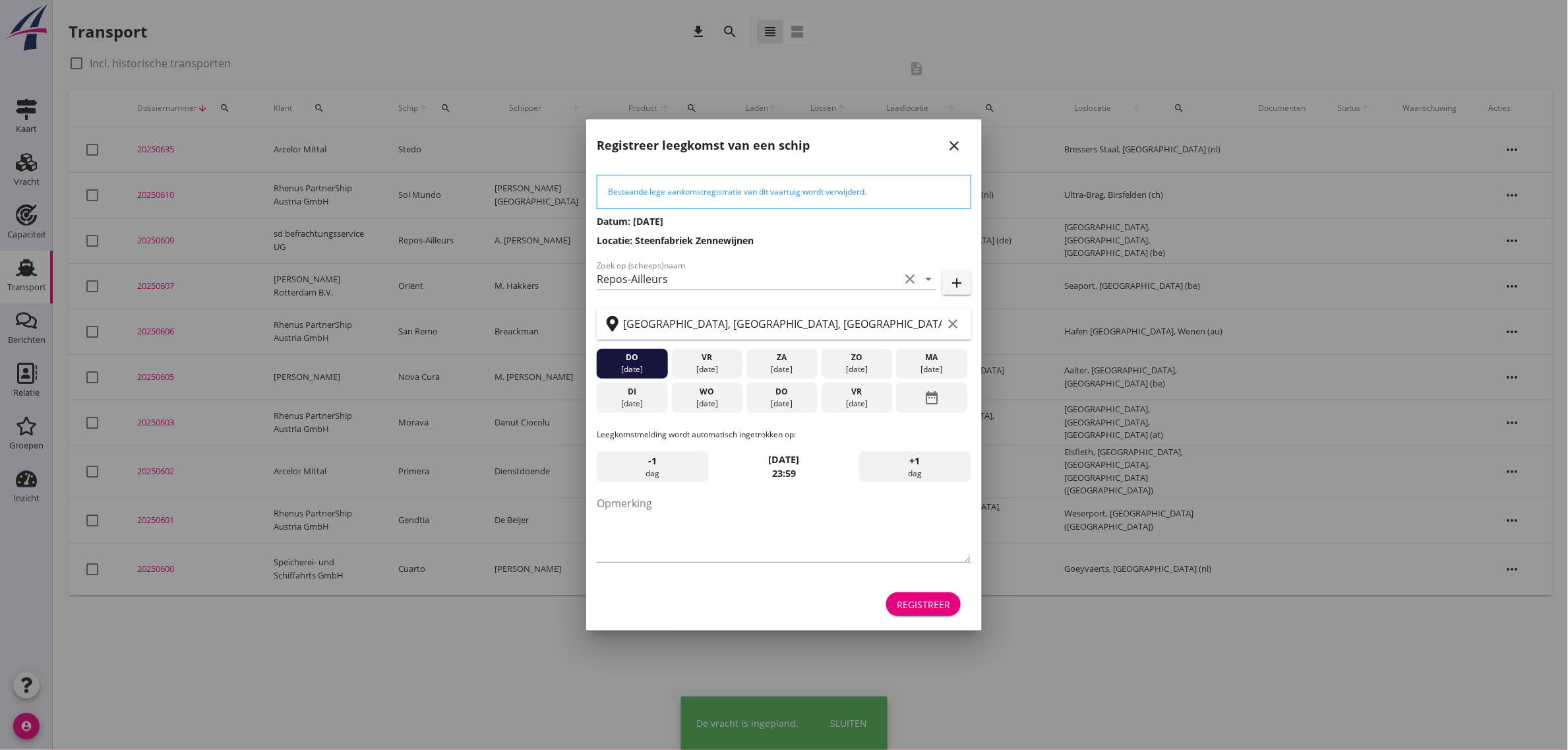
click at [915, 608] on div "Registreer" at bounding box center [923, 604] width 53 height 14
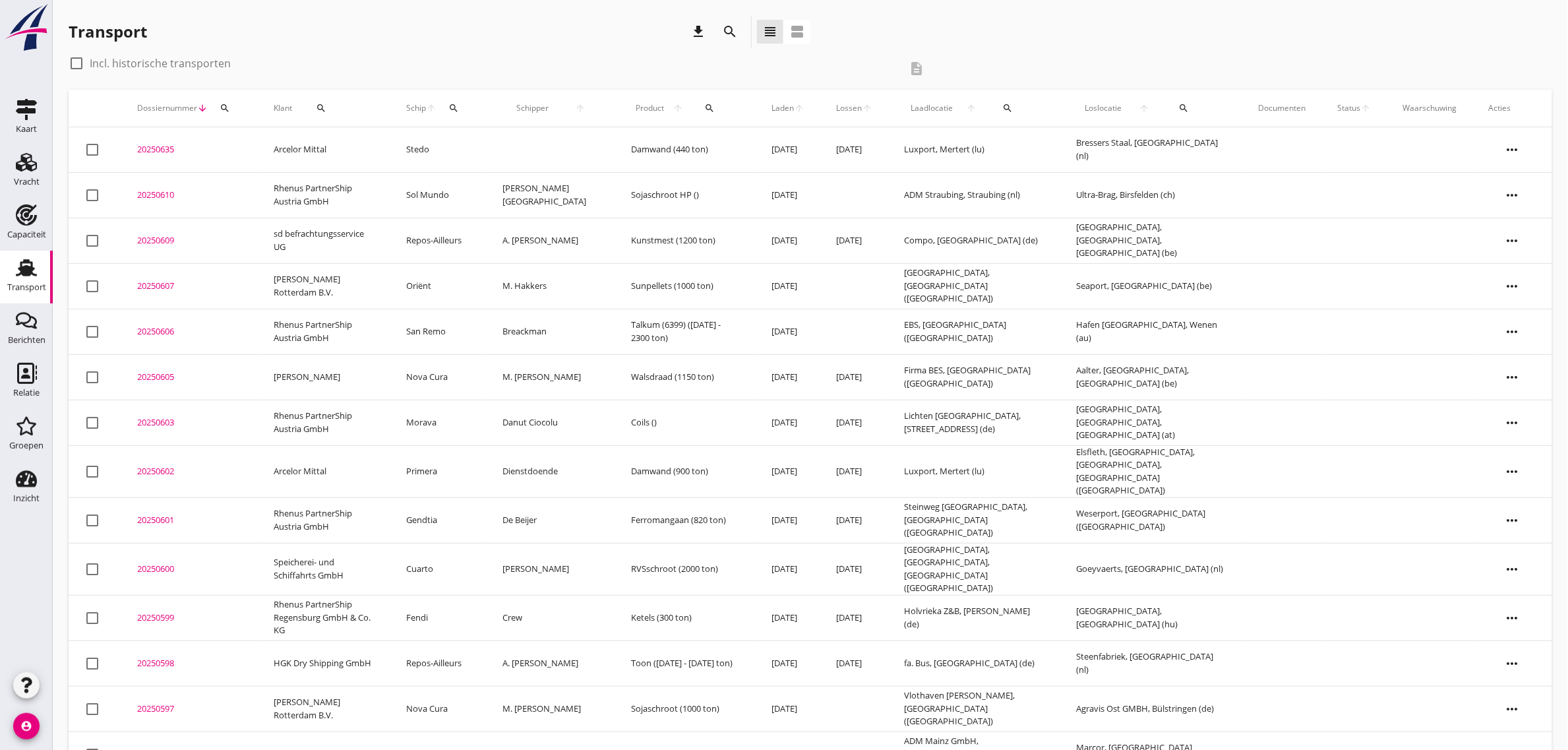
click at [314, 237] on td "sd befrachtungsservice UG" at bounding box center [324, 240] width 133 height 45
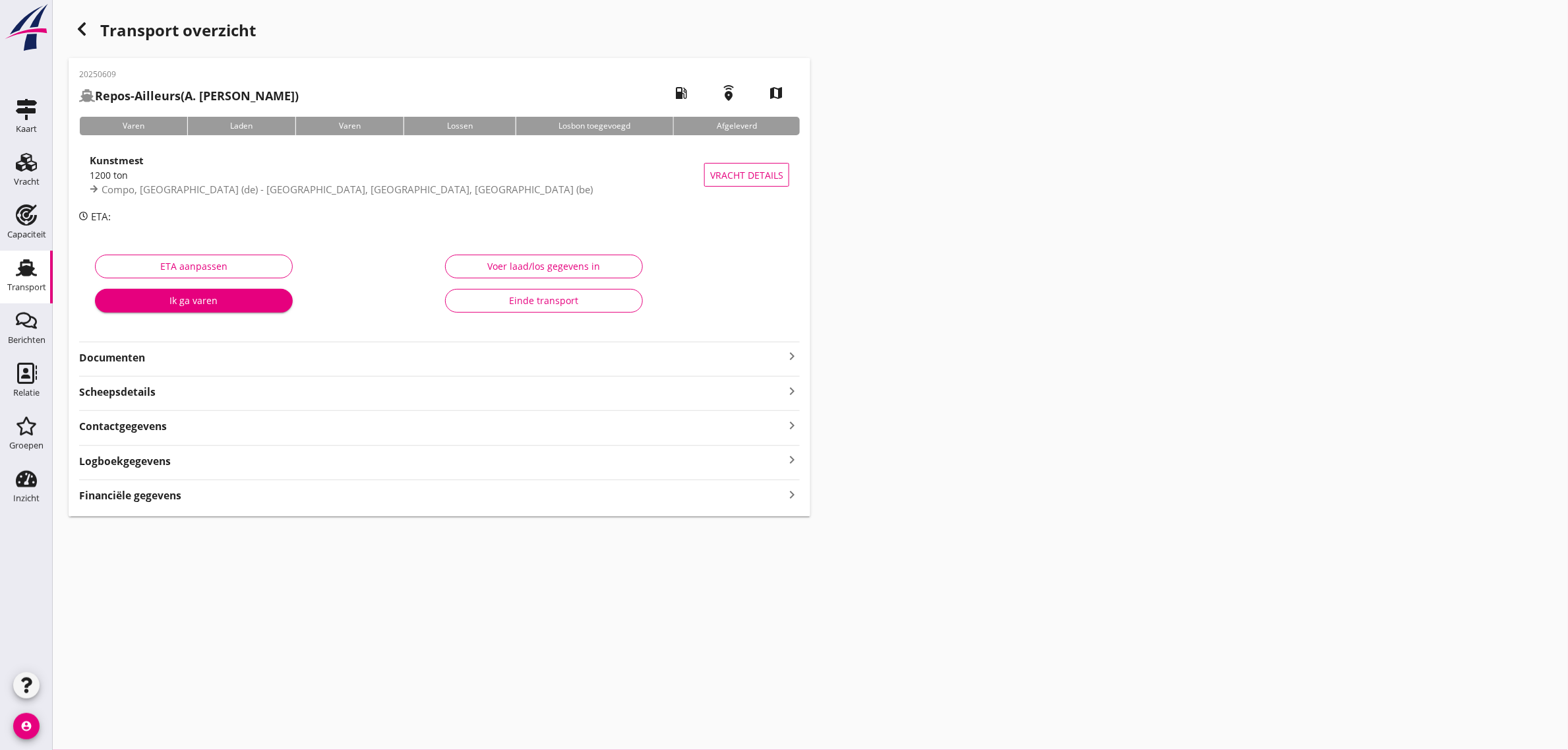
click at [124, 363] on strong "Documenten" at bounding box center [432, 358] width 705 height 15
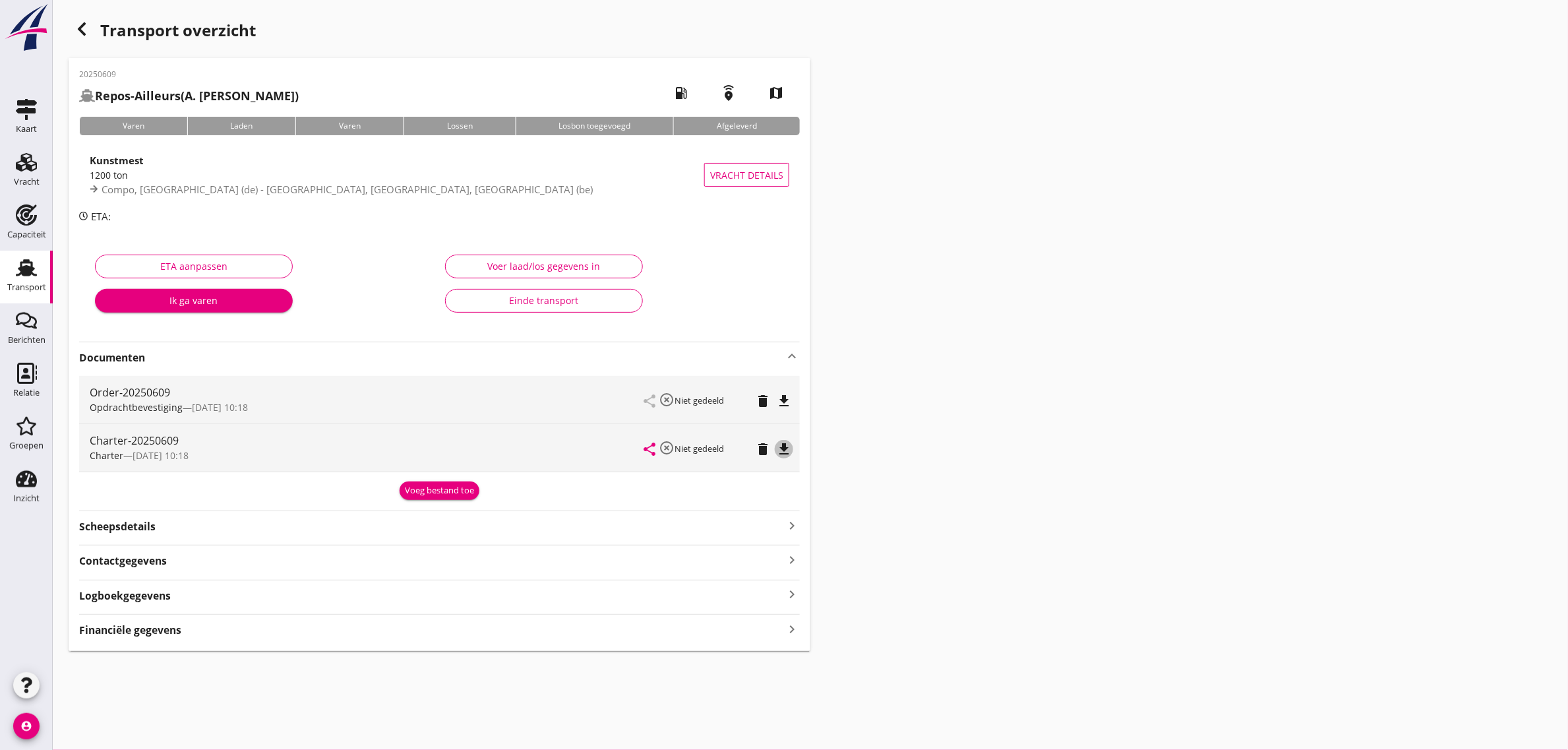
click at [786, 457] on button "file_download" at bounding box center [784, 449] width 19 height 19
drag, startPoint x: 34, startPoint y: 266, endPoint x: 50, endPoint y: 745, distance: 479.3
click at [34, 266] on icon "Transport" at bounding box center [26, 268] width 21 height 21
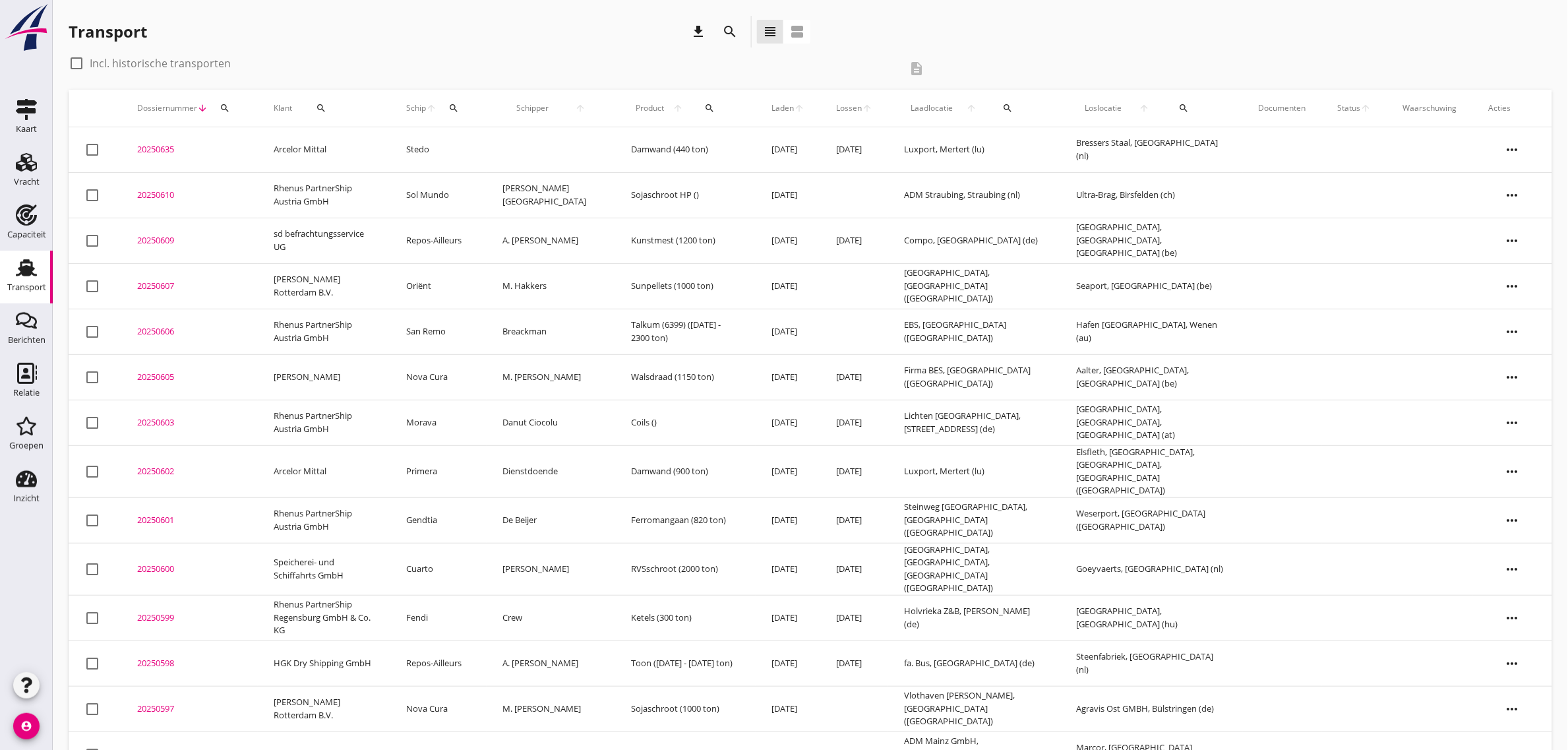
click at [459, 231] on td "Repos-Ailleurs" at bounding box center [438, 240] width 96 height 45
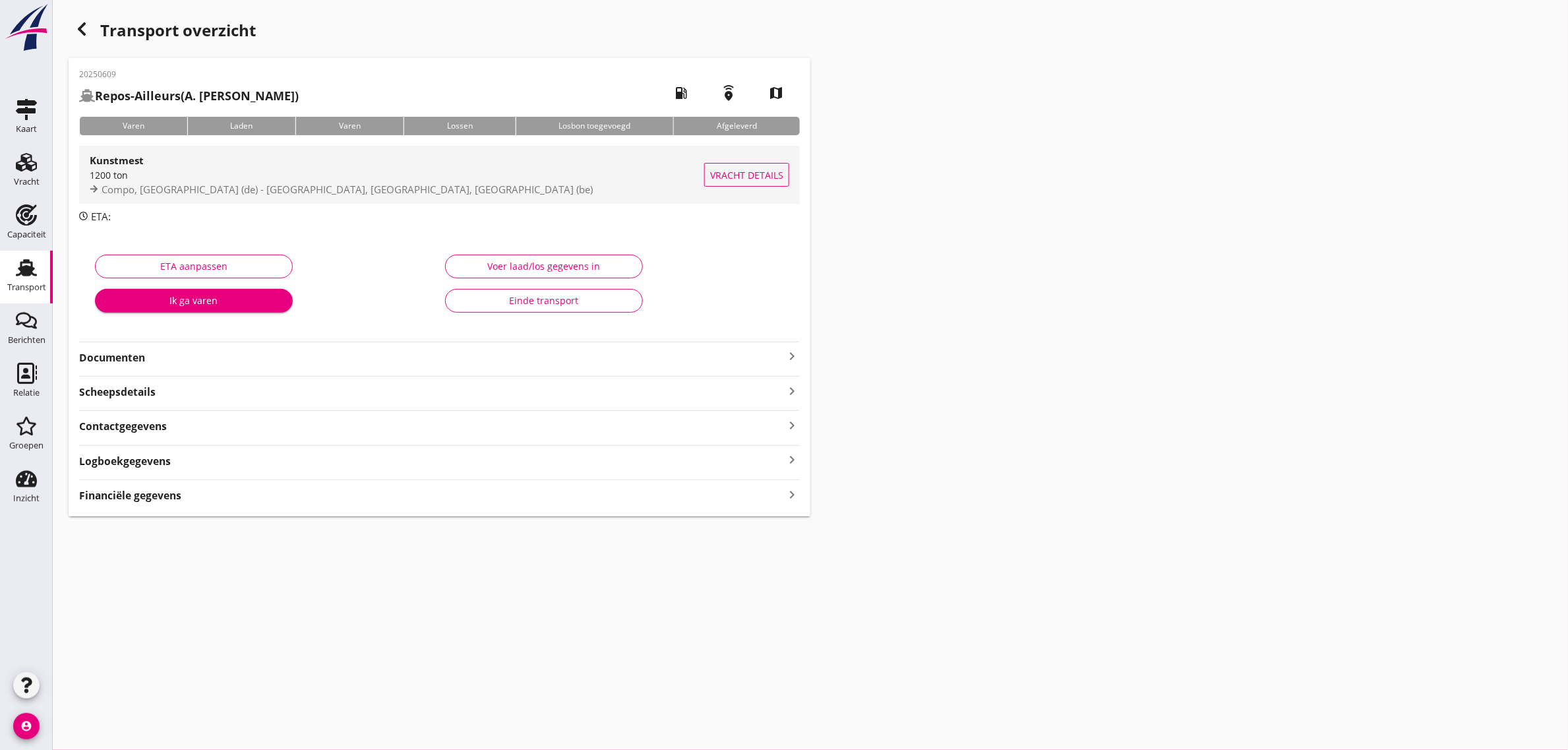
click at [178, 188] on span "Compo, [GEOGRAPHIC_DATA] (de) - [GEOGRAPHIC_DATA], [GEOGRAPHIC_DATA], [GEOGRAPH…" at bounding box center [347, 190] width 491 height 14
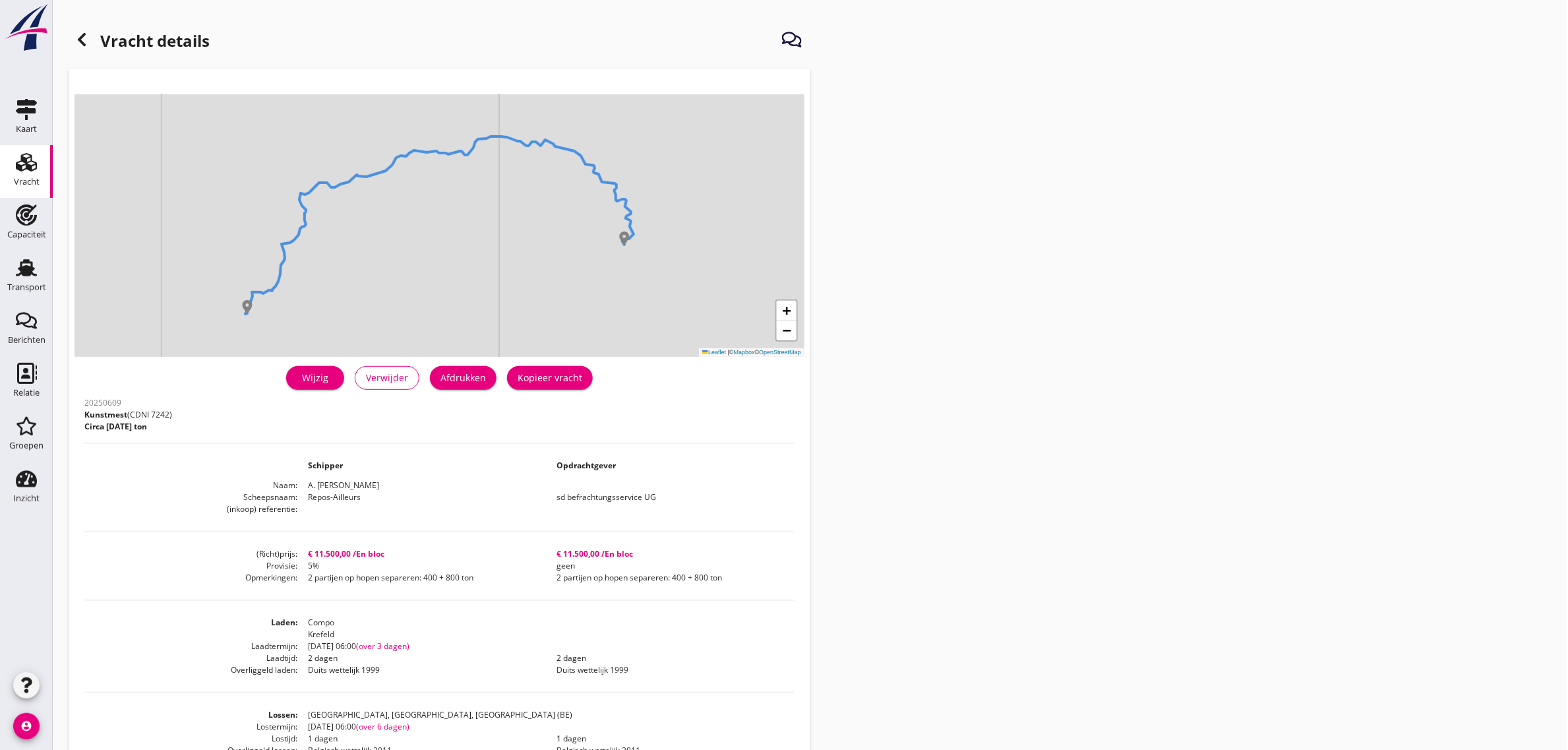
click at [322, 380] on div "Wijzig" at bounding box center [315, 377] width 37 height 14
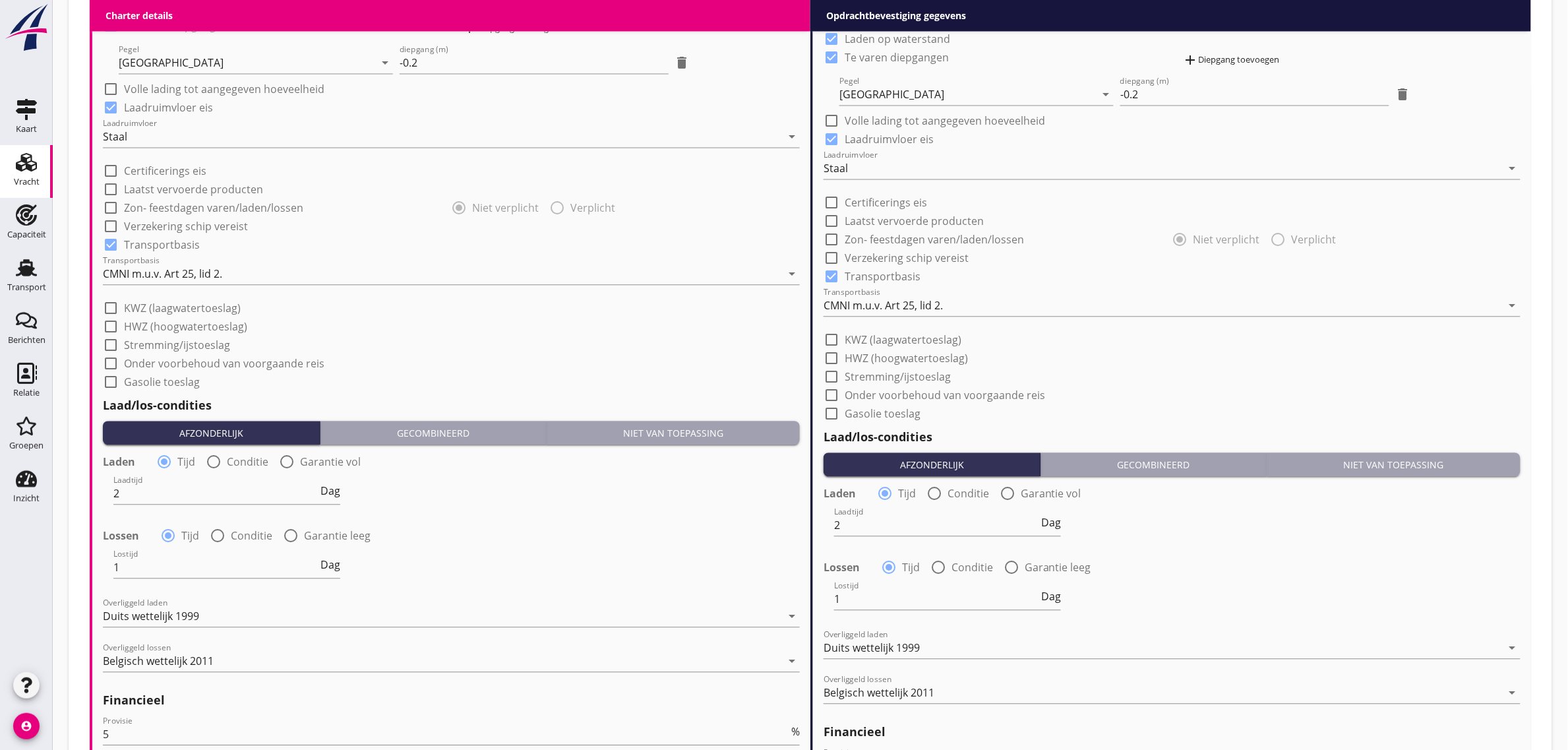
scroll to position [1154, 0]
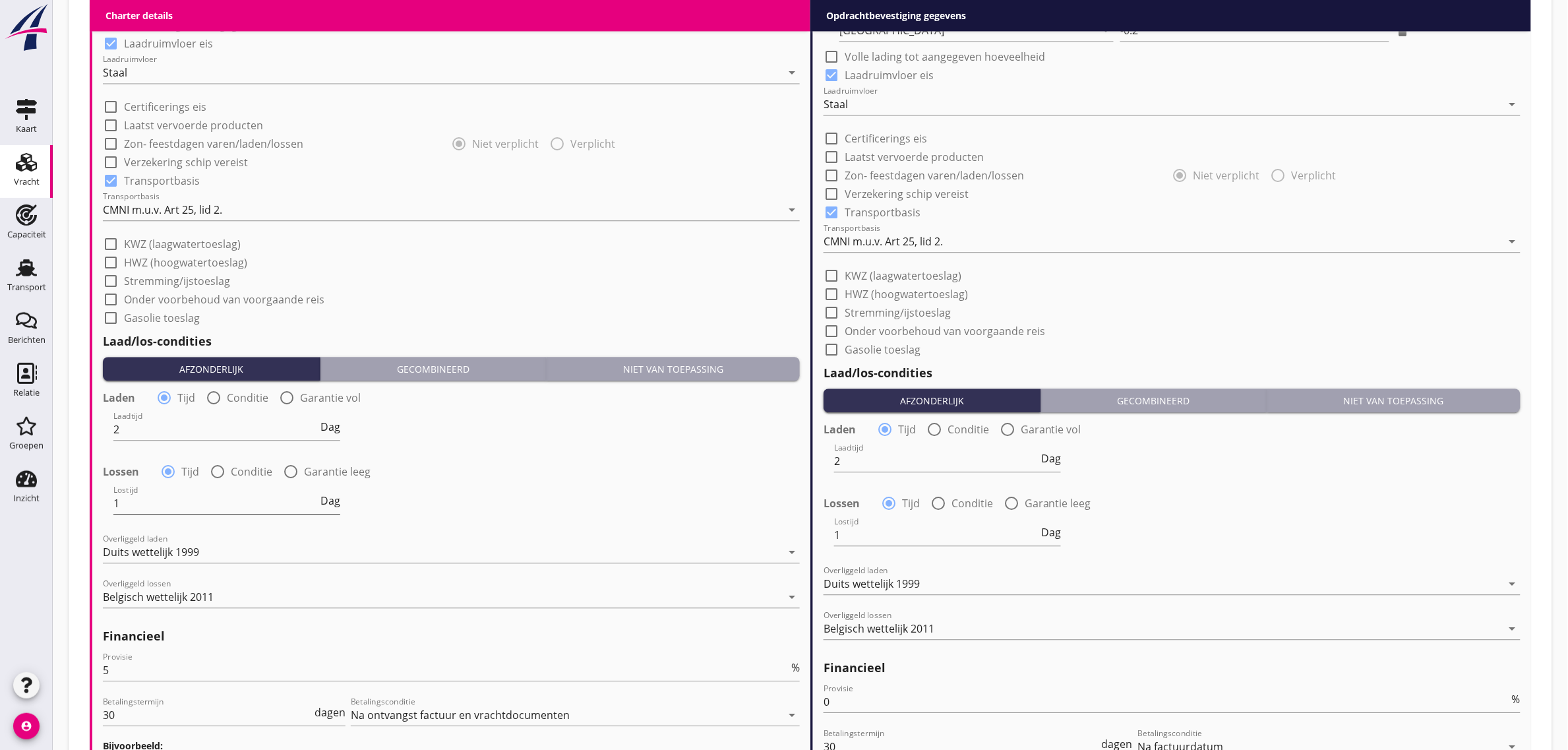
click at [337, 502] on span "Dag" at bounding box center [331, 501] width 20 height 11
click at [229, 496] on input "1" at bounding box center [209, 503] width 192 height 21
type input "24"
click at [465, 463] on div "Lossen radio_button_checked Tijd radio_button_unchecked Conditie radio_button_u…" at bounding box center [452, 470] width 697 height 19
click at [317, 502] on span "Dienst" at bounding box center [324, 501] width 32 height 11
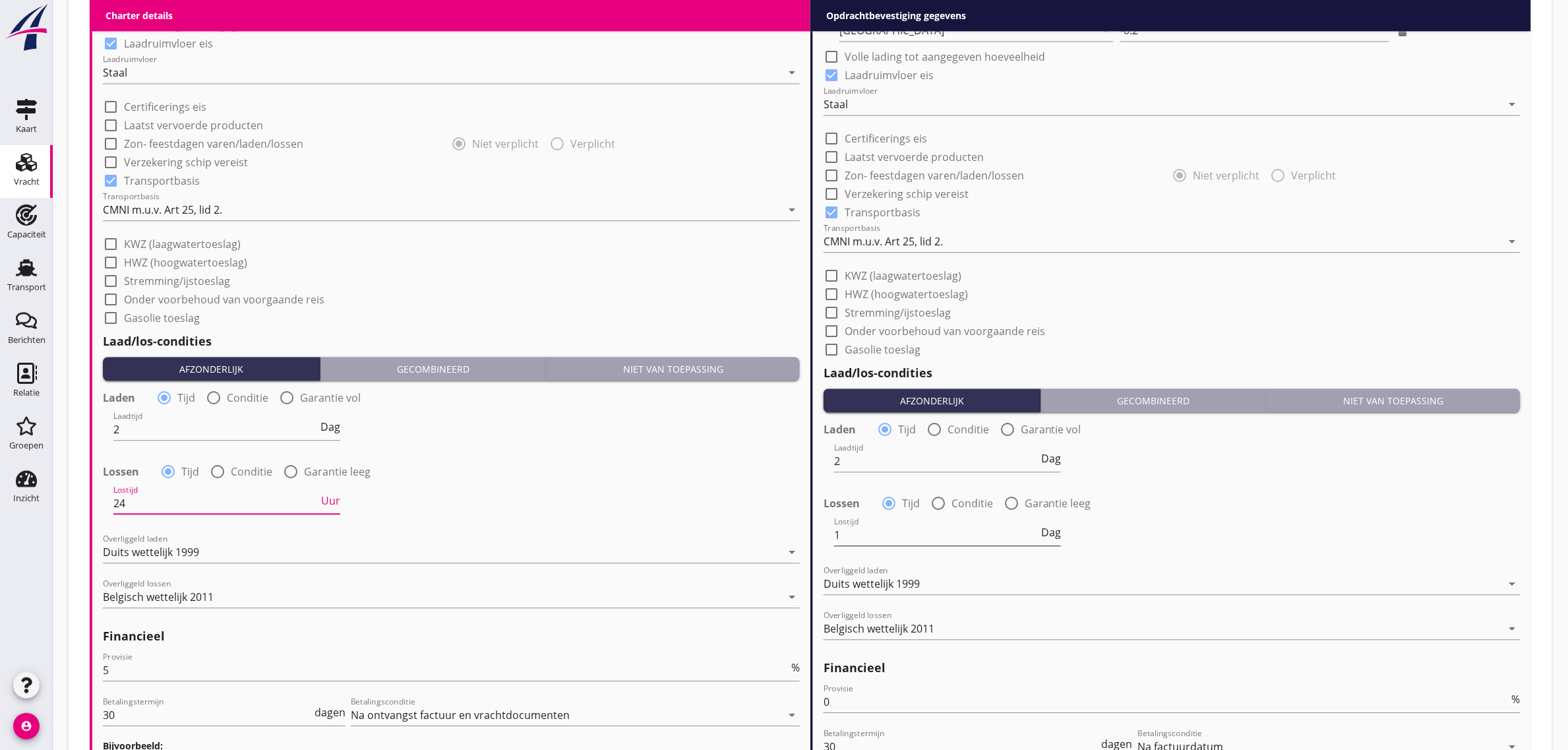
click at [1045, 527] on span "Dag" at bounding box center [1051, 532] width 20 height 11
click at [1057, 529] on span "Dienst" at bounding box center [1045, 532] width 32 height 11
click at [920, 534] on input "1" at bounding box center [937, 535] width 205 height 21
type input "24"
click at [1211, 507] on div "Lossen radio_button_checked Tijd radio_button_unchecked Conditie radio_button_u…" at bounding box center [1173, 502] width 697 height 19
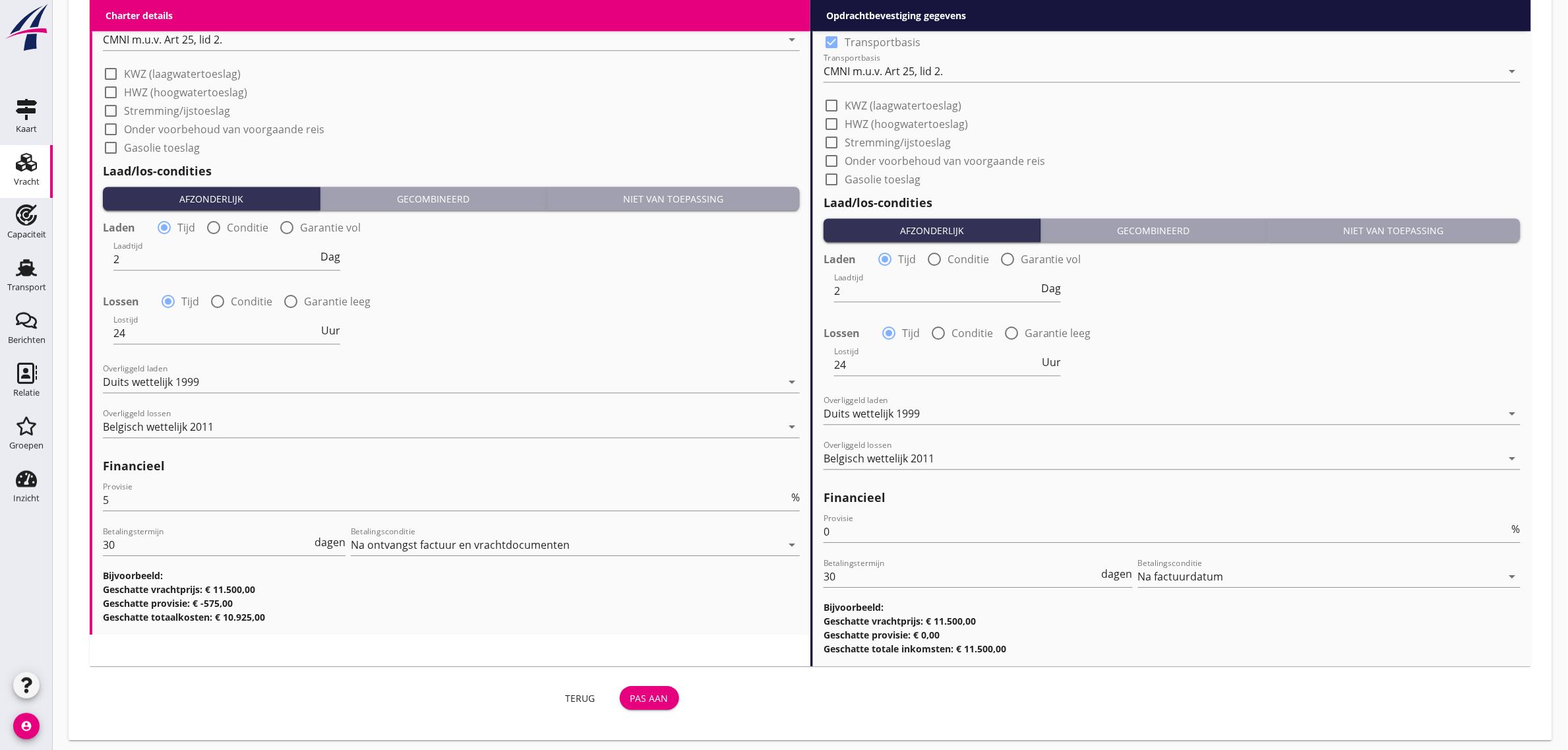
scroll to position [1329, 0]
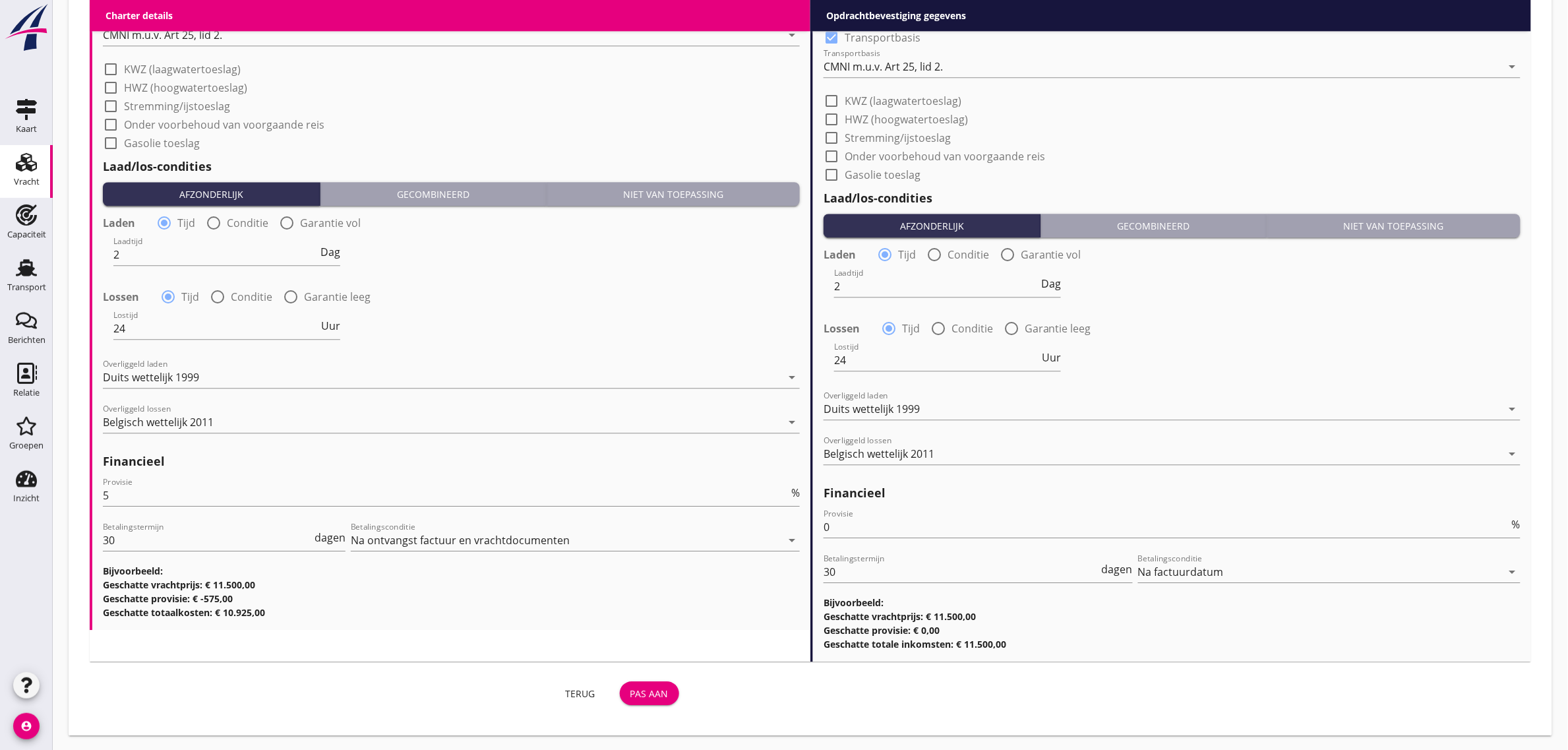
click at [646, 687] on div "Pas aan" at bounding box center [649, 694] width 38 height 14
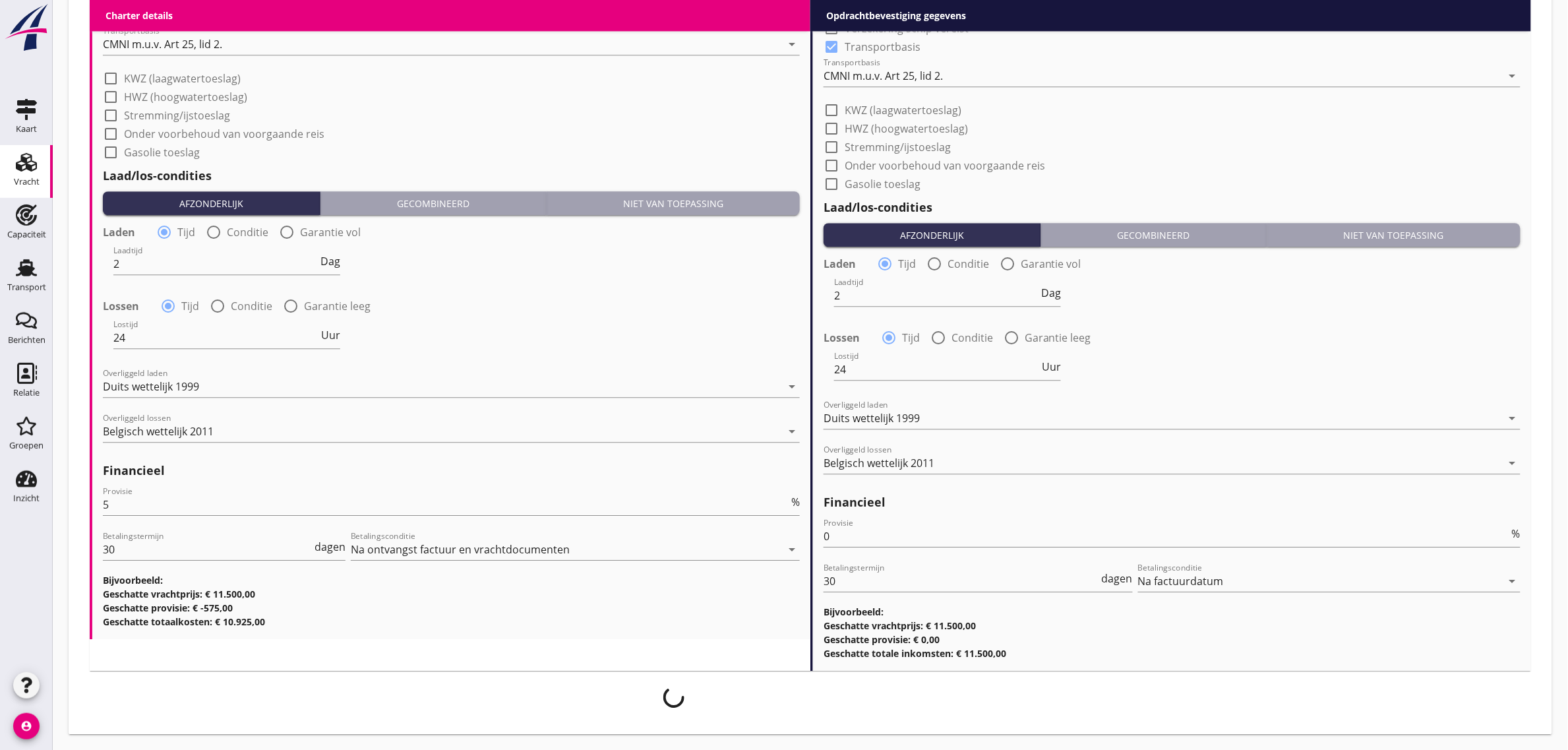
scroll to position [1318, 0]
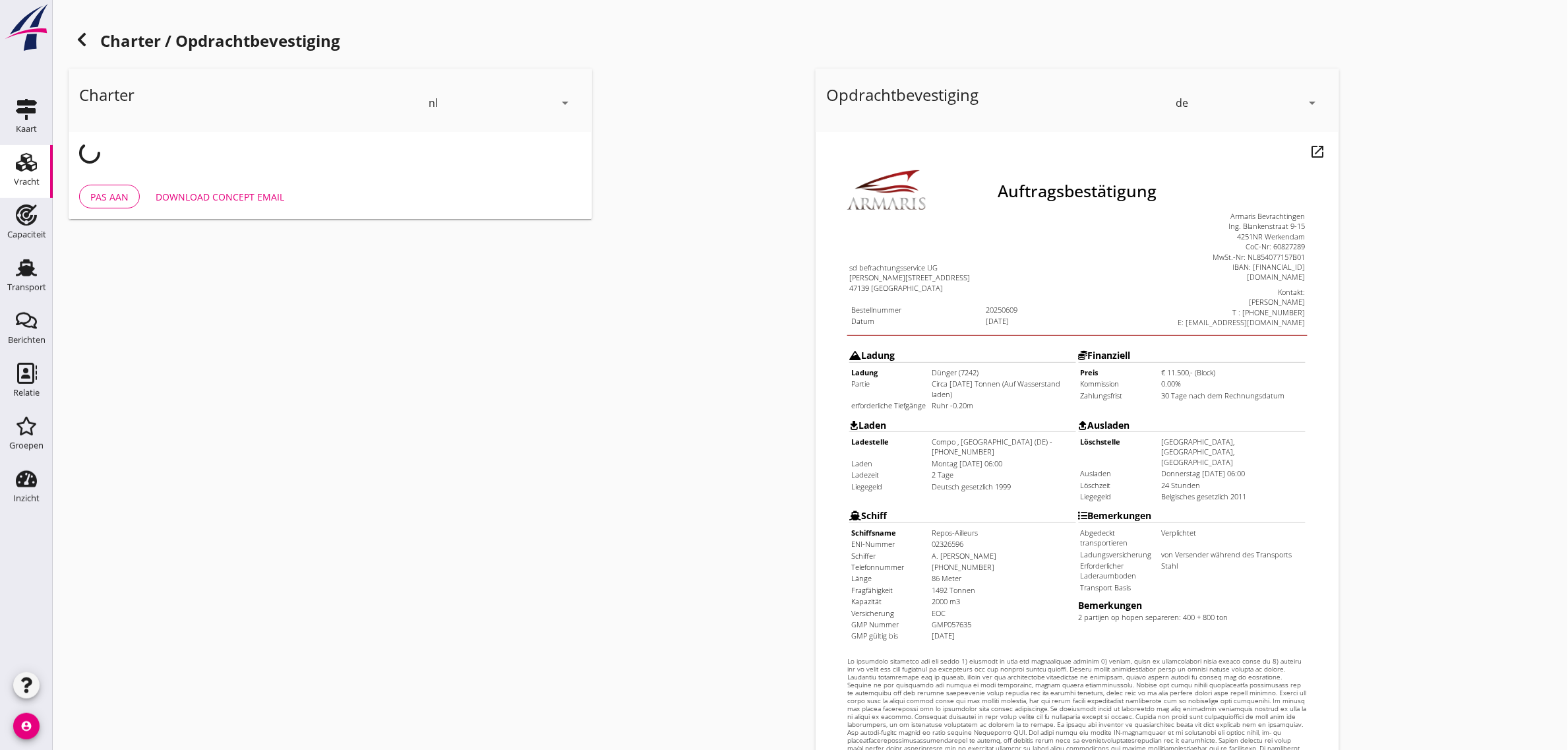
click at [1189, 101] on div "de" at bounding box center [1238, 103] width 126 height 21
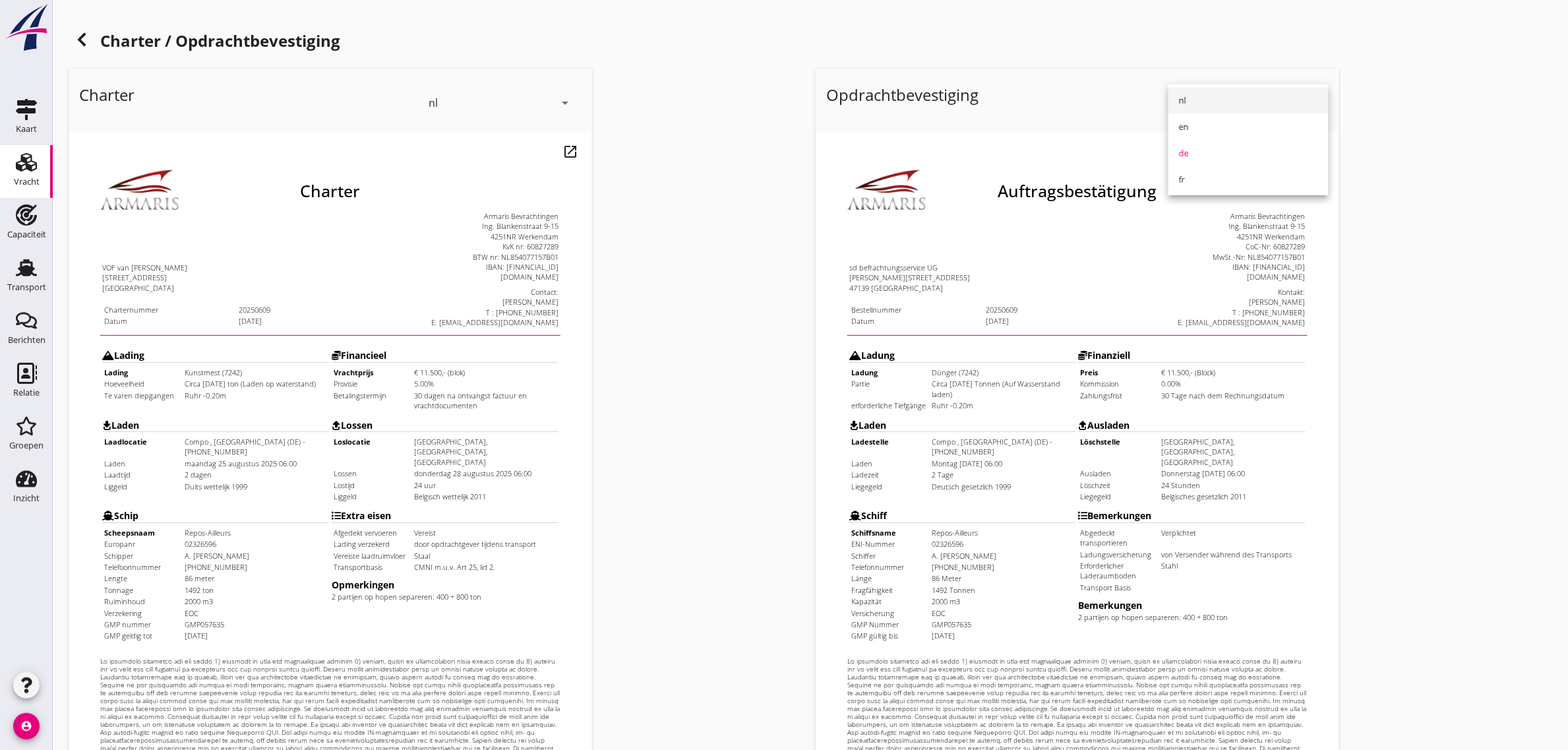
click at [1196, 93] on div "nl" at bounding box center [1249, 100] width 139 height 16
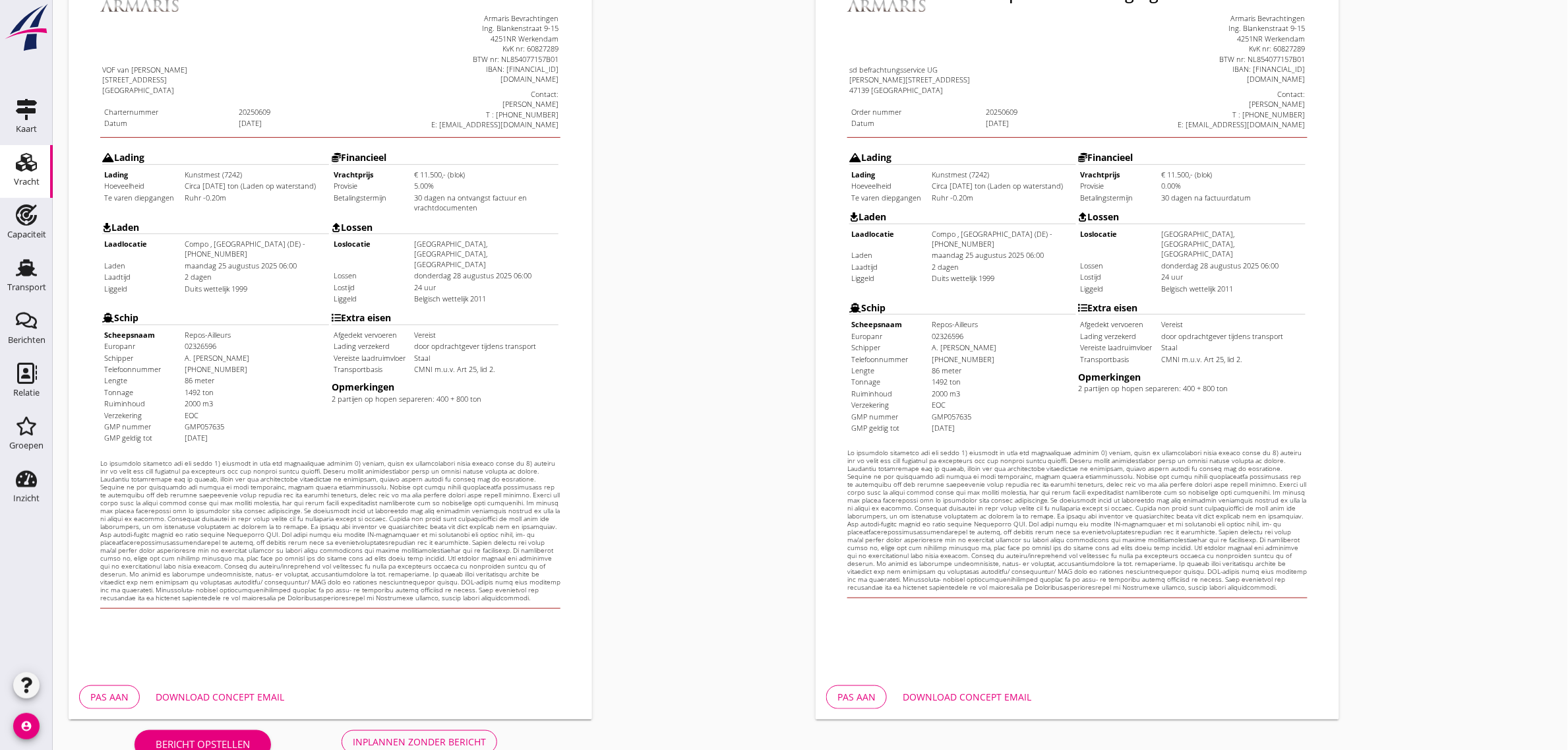
scroll to position [225, 0]
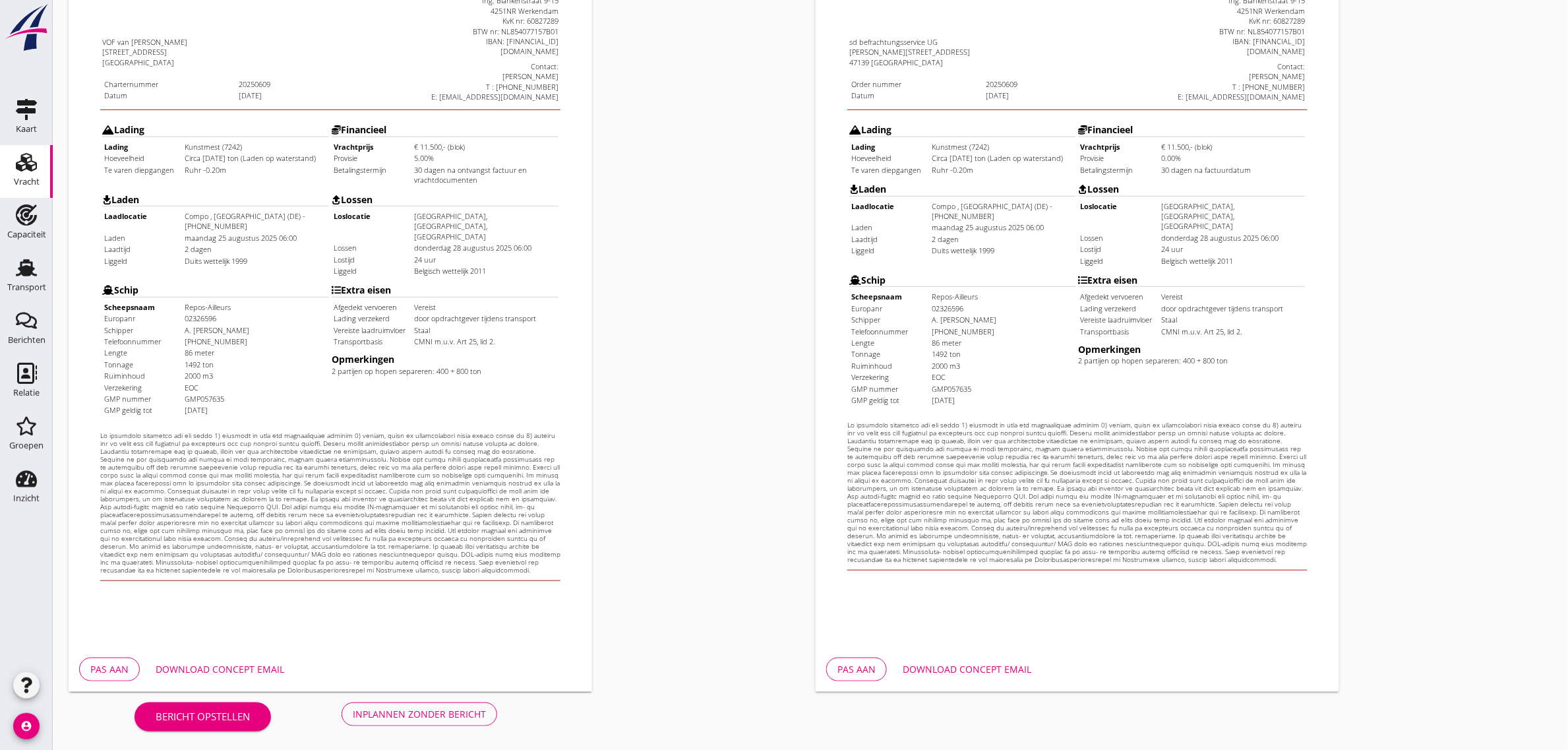
click at [459, 713] on div "Inplannen zonder bericht" at bounding box center [419, 714] width 133 height 14
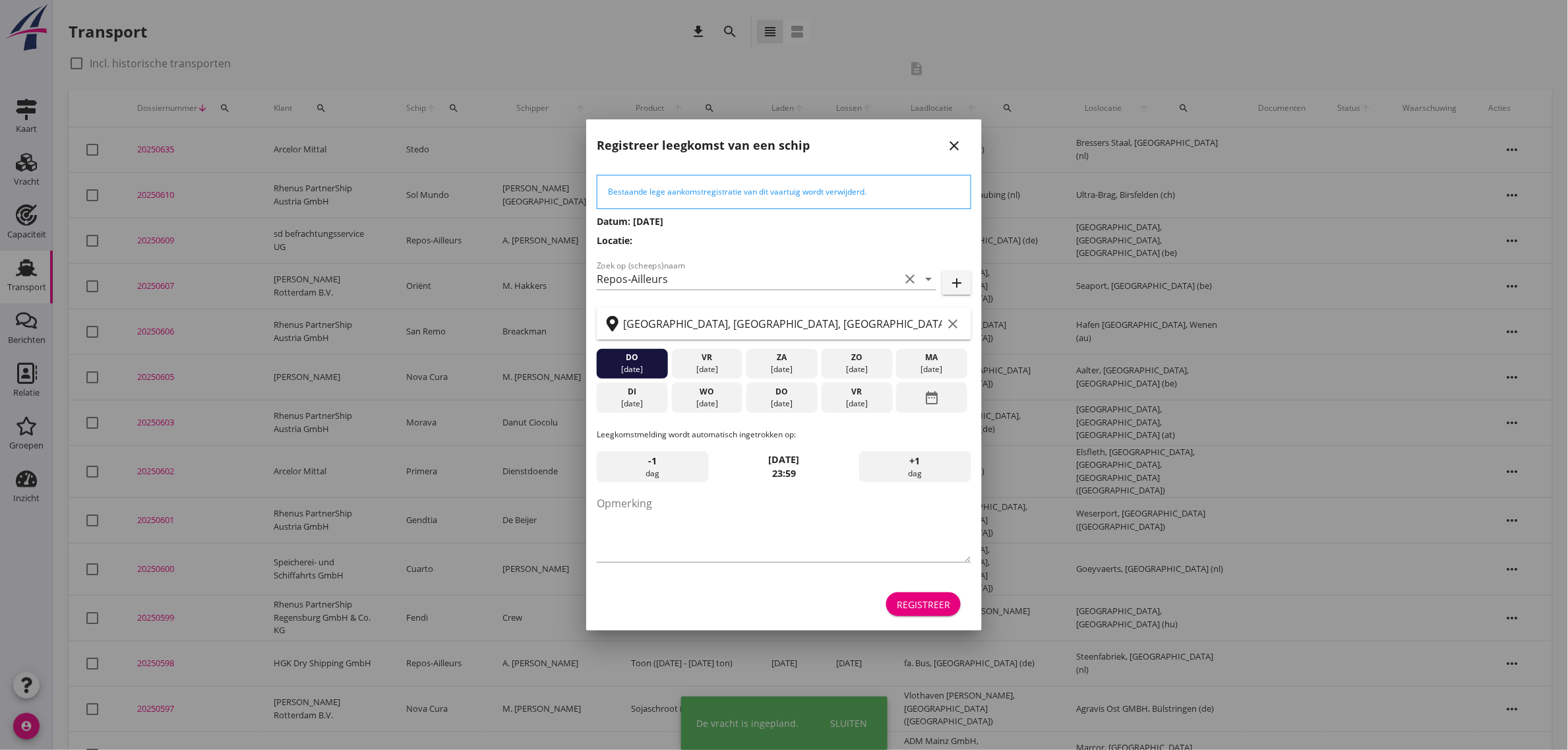
click at [911, 599] on div "Registreer" at bounding box center [923, 604] width 53 height 14
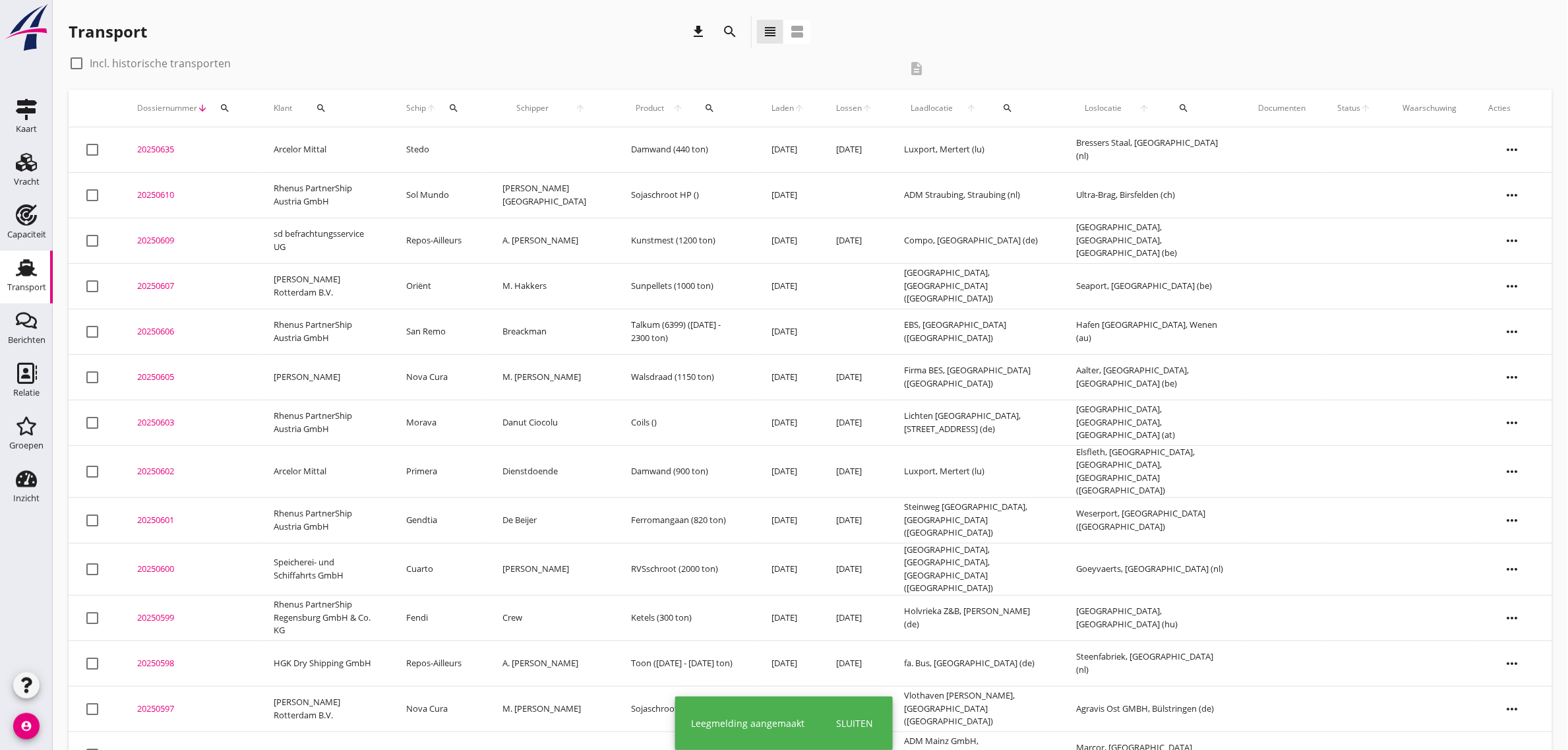
click at [469, 245] on td "Repos-Ailleurs" at bounding box center [438, 240] width 96 height 45
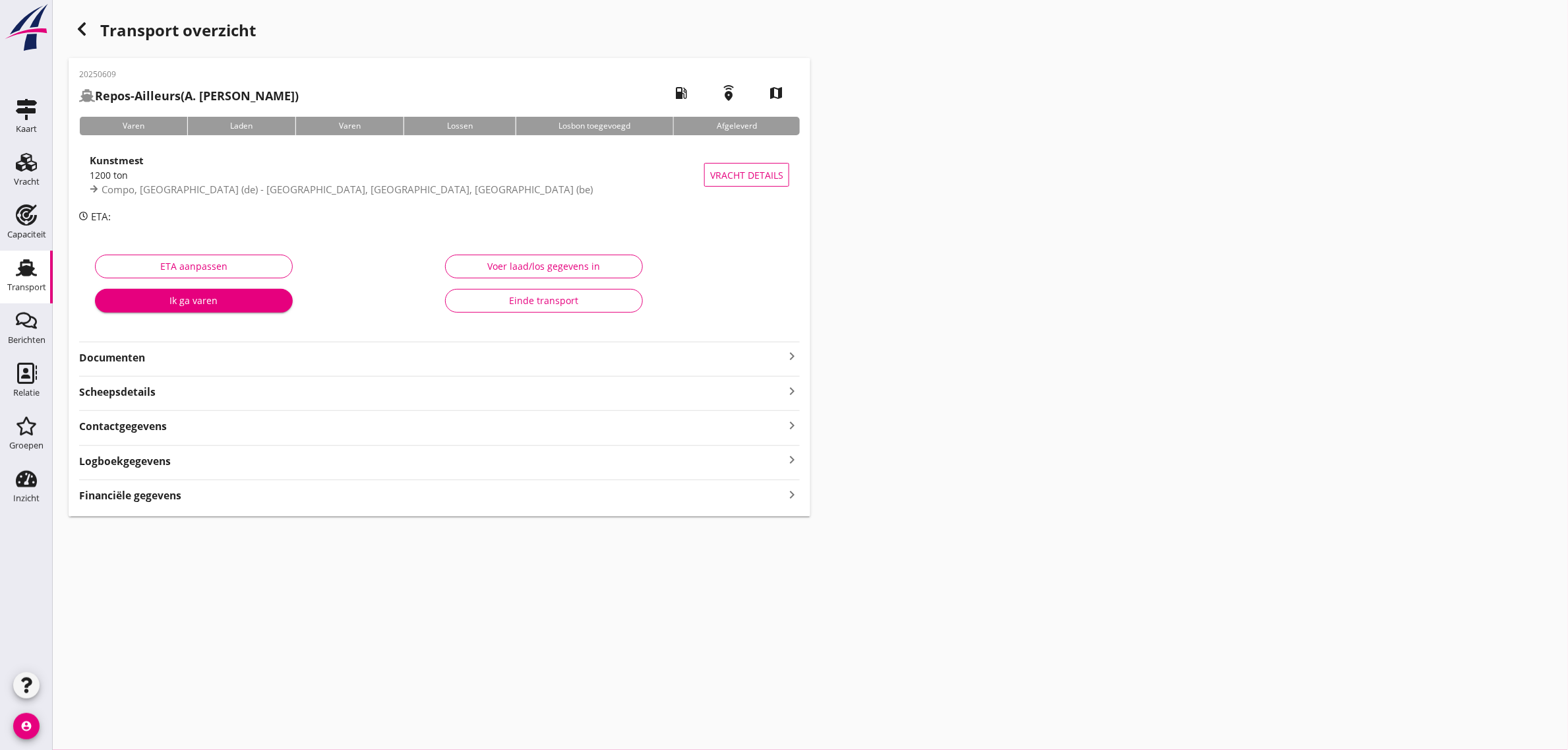
click at [125, 361] on strong "Documenten" at bounding box center [432, 358] width 705 height 15
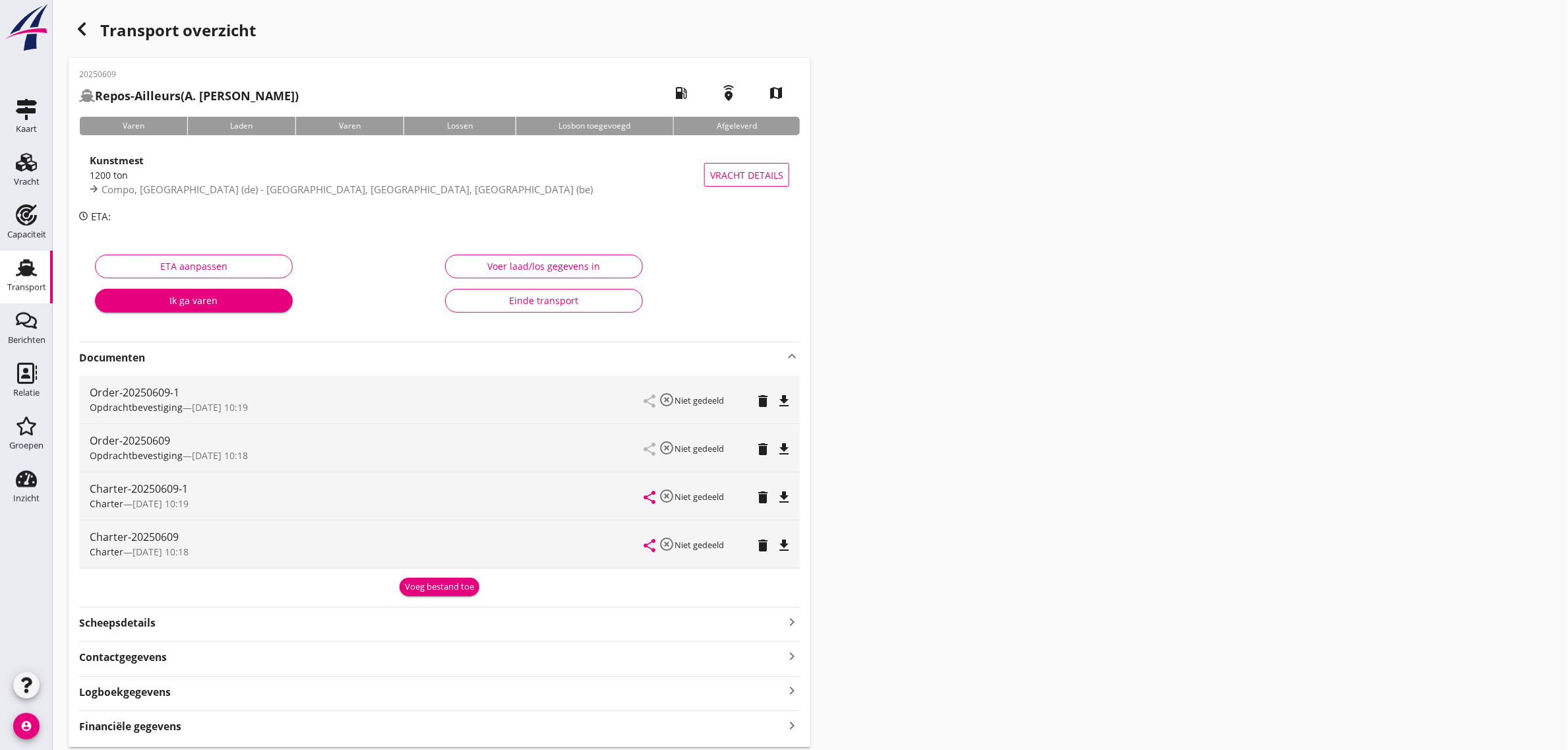
click at [786, 496] on icon "file_download" at bounding box center [784, 497] width 16 height 16
click at [1141, 401] on div "Transport overzicht 20250609 Repos-Ailleurs (A. van Weelden) local_gas_station …" at bounding box center [810, 381] width 1515 height 763
drag, startPoint x: 41, startPoint y: 284, endPoint x: 93, endPoint y: 749, distance: 467.9
click at [41, 284] on div "Transport" at bounding box center [27, 287] width 39 height 8
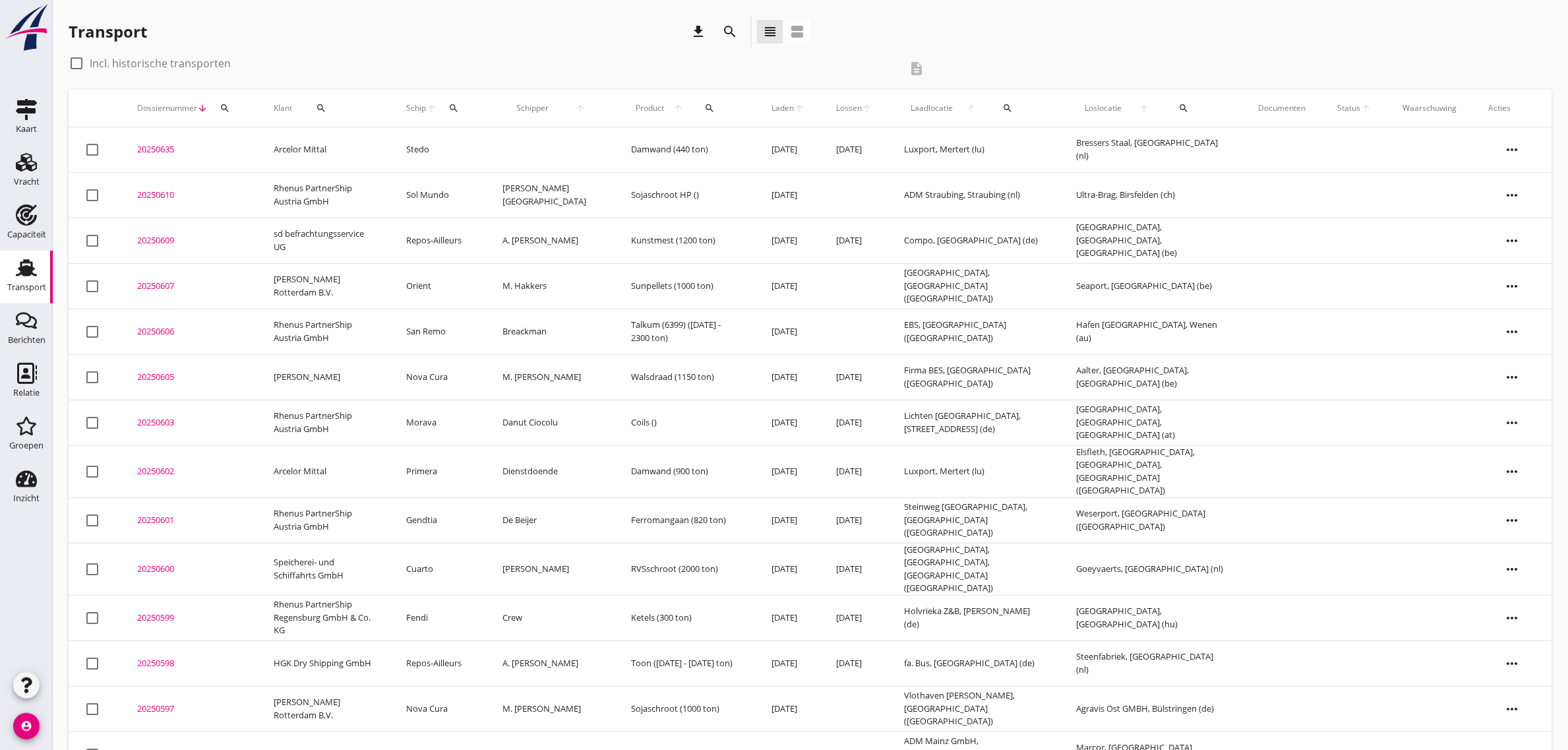
click at [1042, 61] on div "check_box_outline_blank Incl. historische transporten description" at bounding box center [810, 71] width 1484 height 37
